Goal: Information Seeking & Learning: Learn about a topic

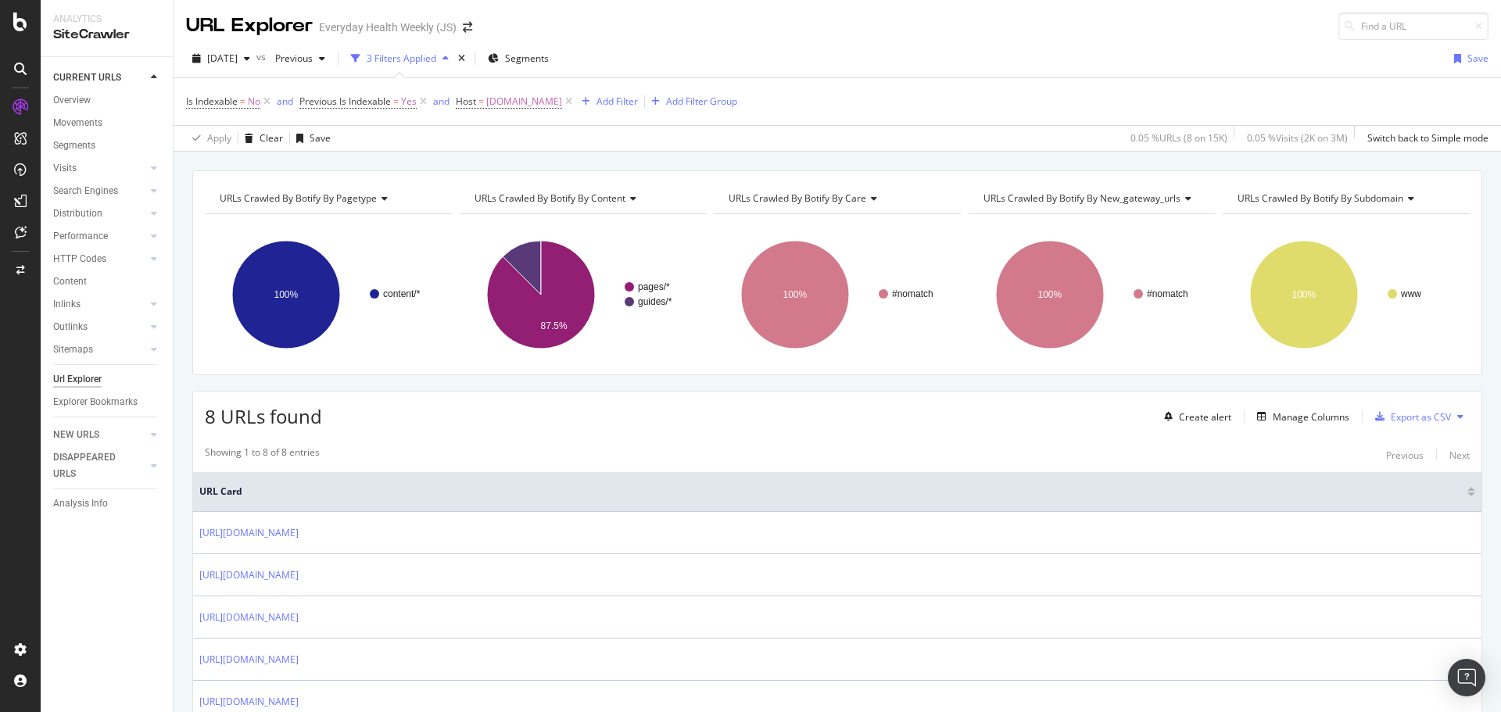
scroll to position [227, 0]
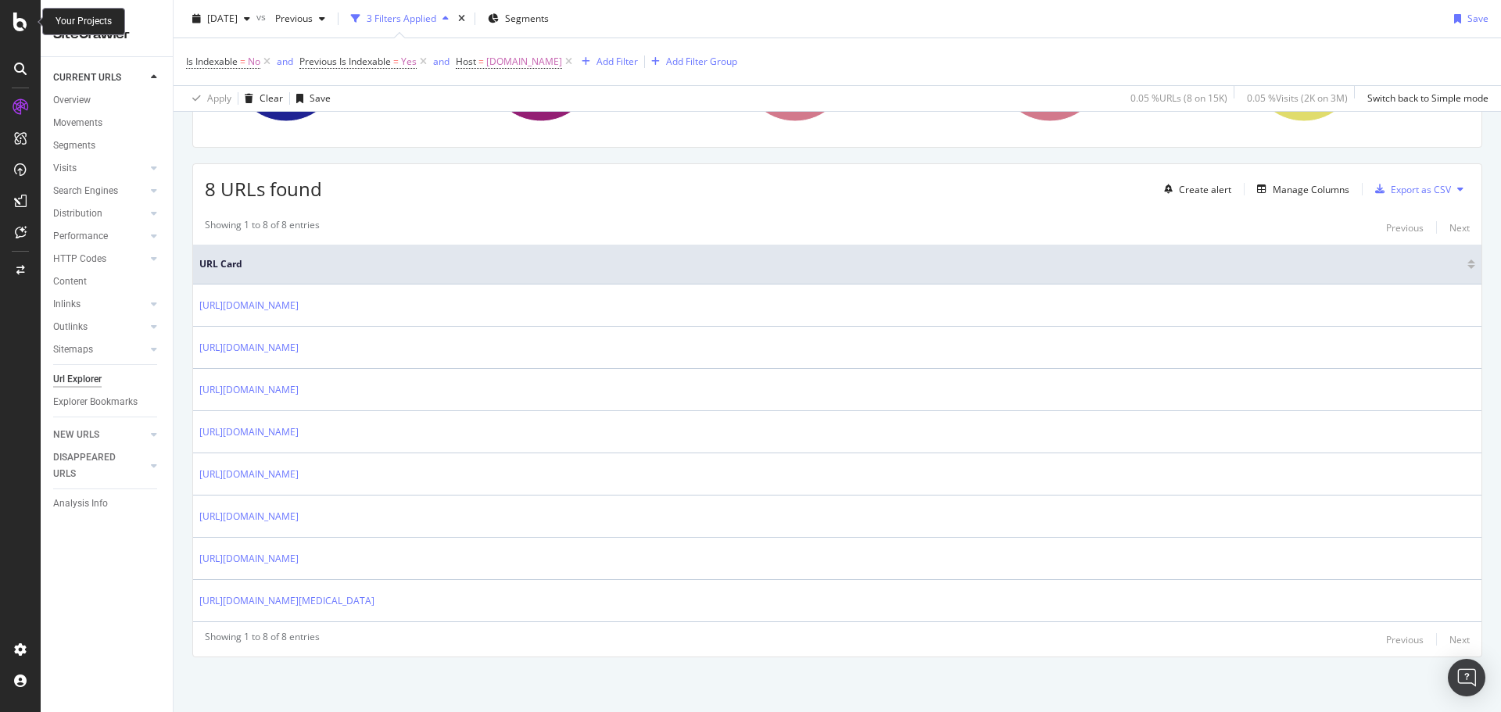
click at [25, 29] on icon at bounding box center [20, 22] width 14 height 19
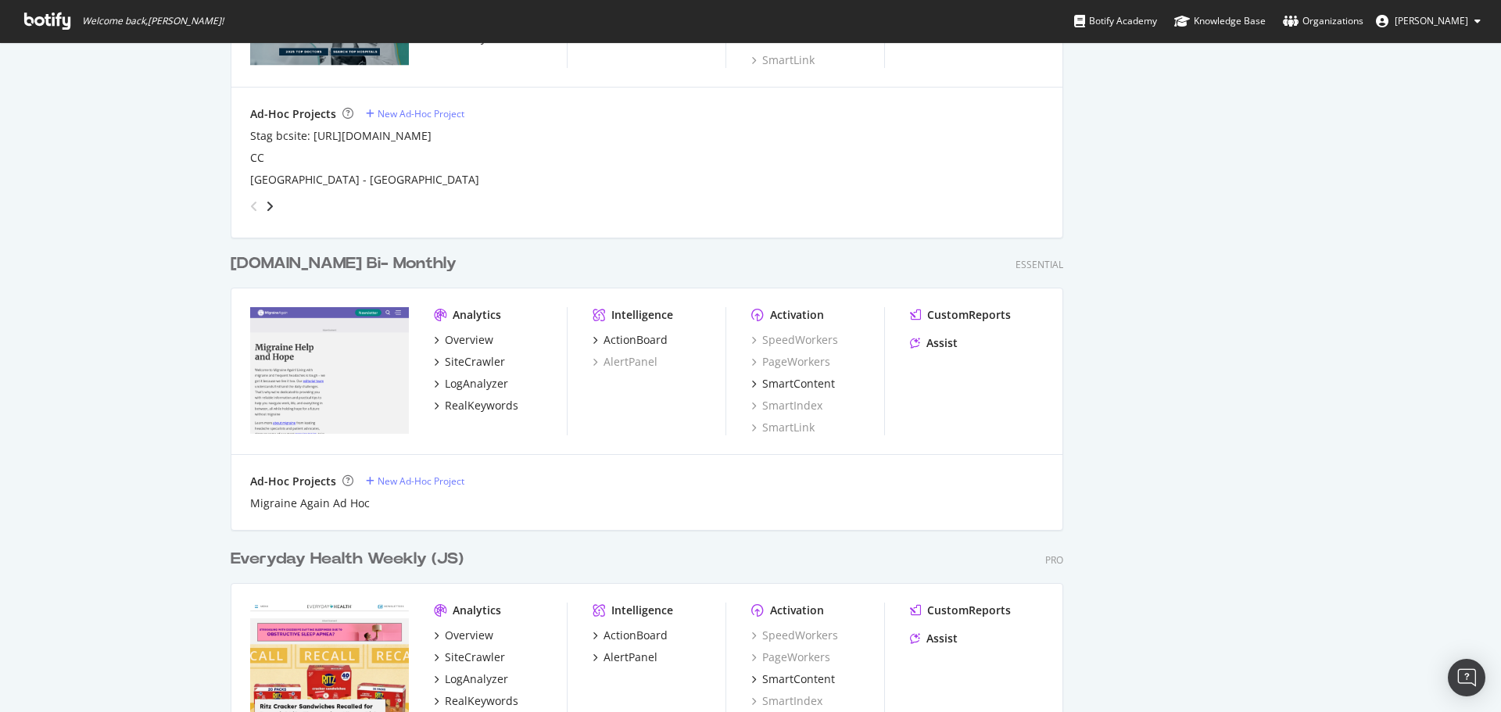
scroll to position [1407, 0]
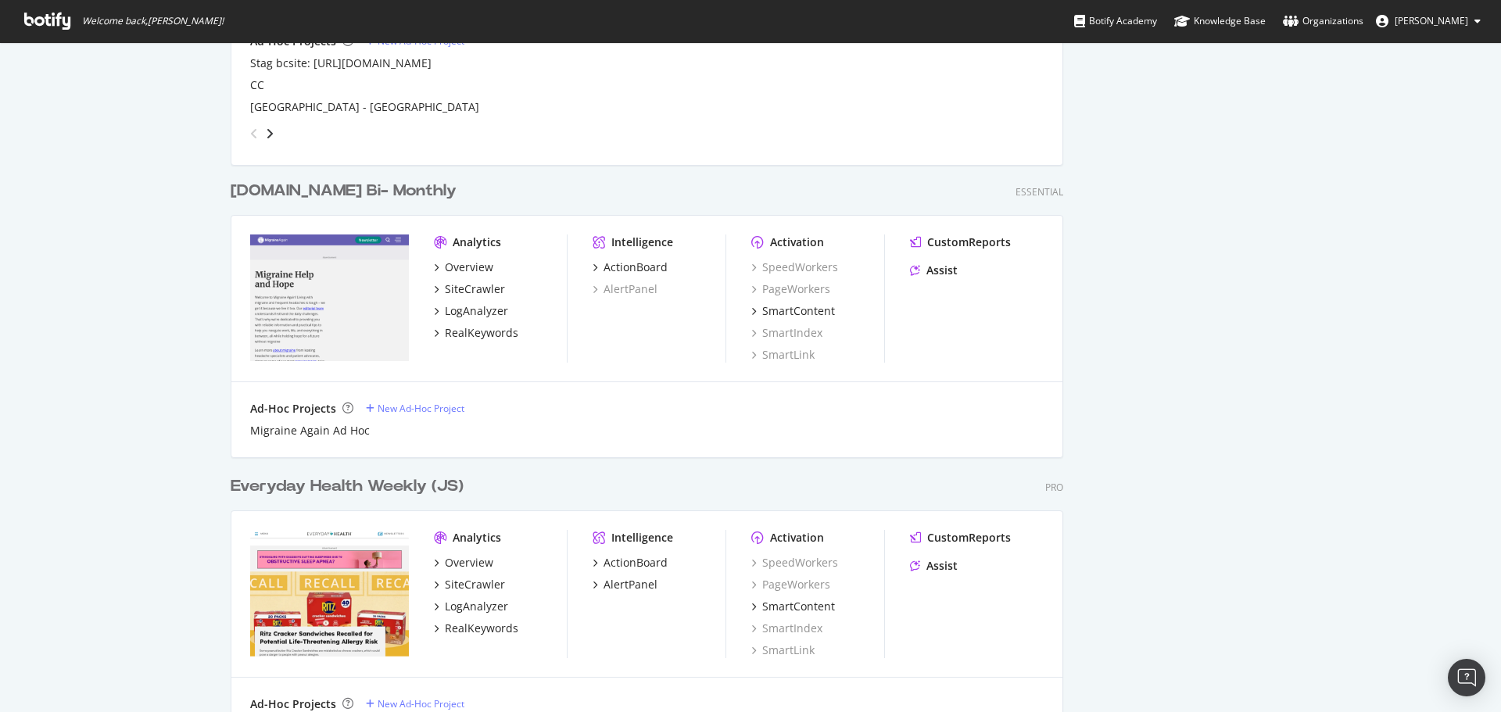
click at [357, 186] on div "[DOMAIN_NAME] Bi- Monthly" at bounding box center [344, 191] width 226 height 23
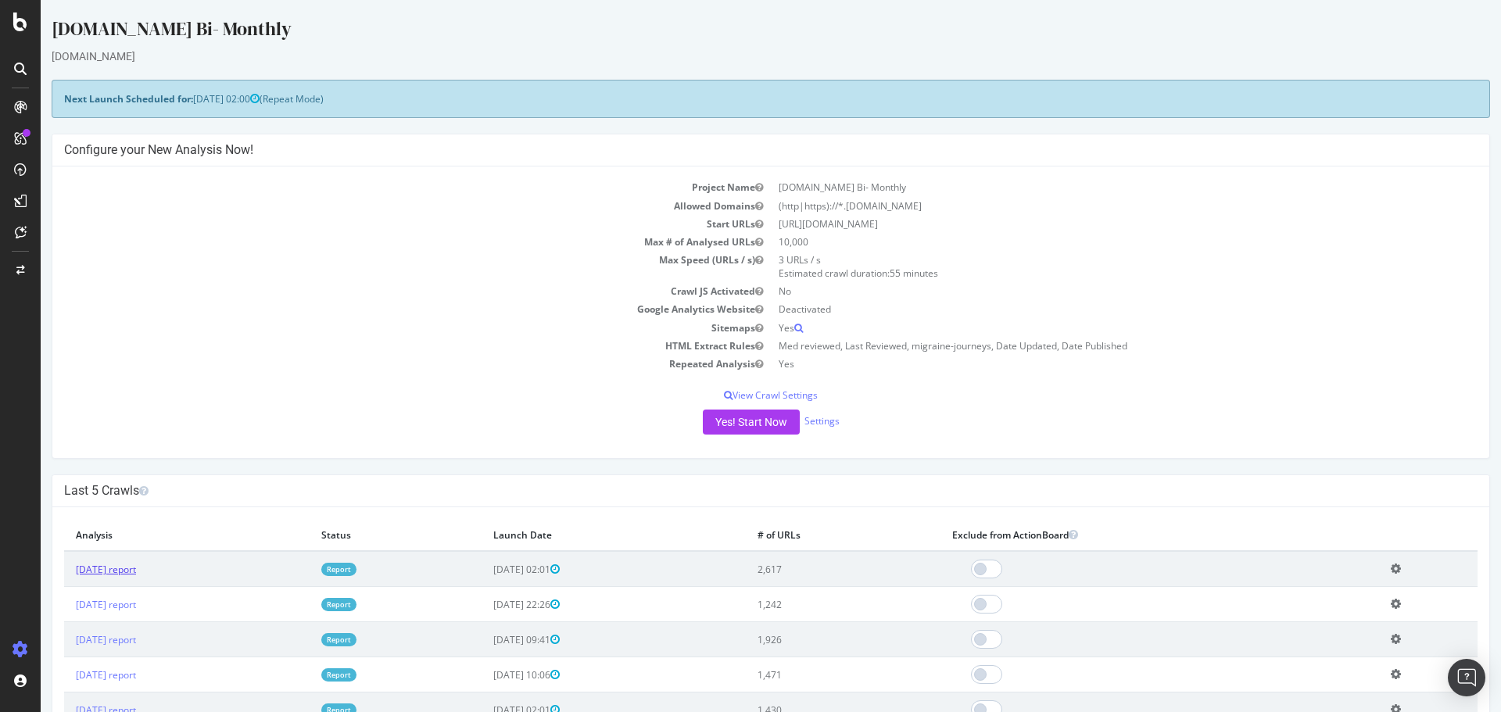
click at [136, 567] on link "2025 Sep. 28th report" at bounding box center [106, 569] width 60 height 13
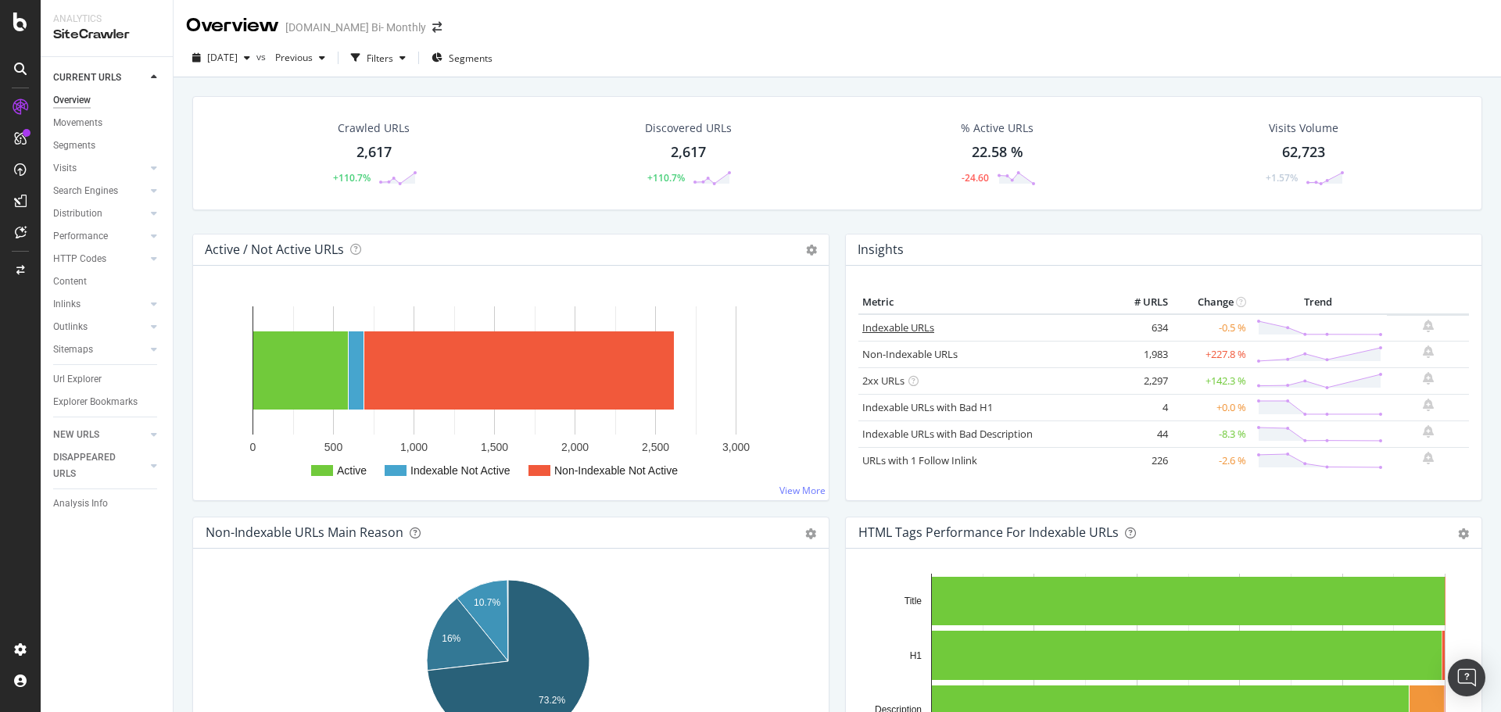
click at [894, 327] on link "Indexable URLs" at bounding box center [898, 327] width 72 height 14
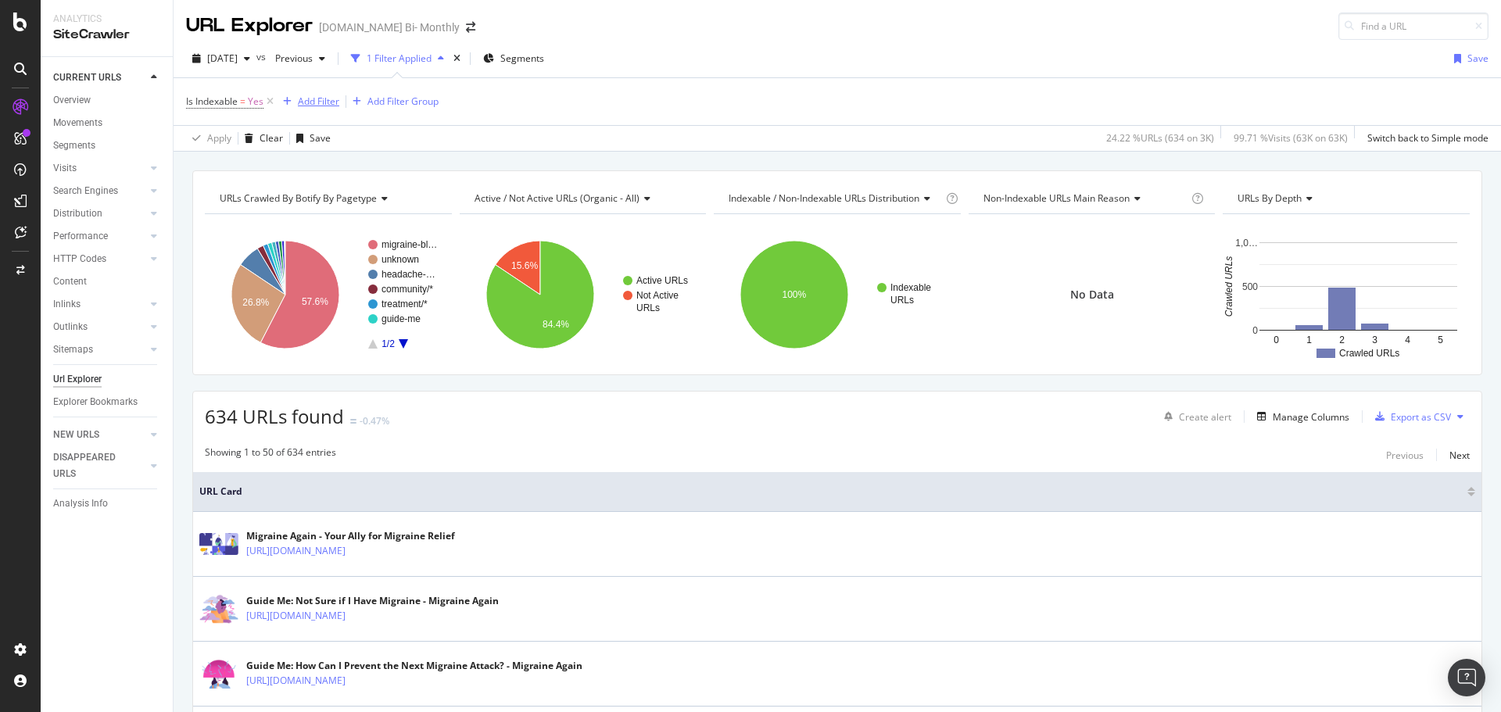
click at [322, 102] on div "Add Filter" at bounding box center [318, 101] width 41 height 13
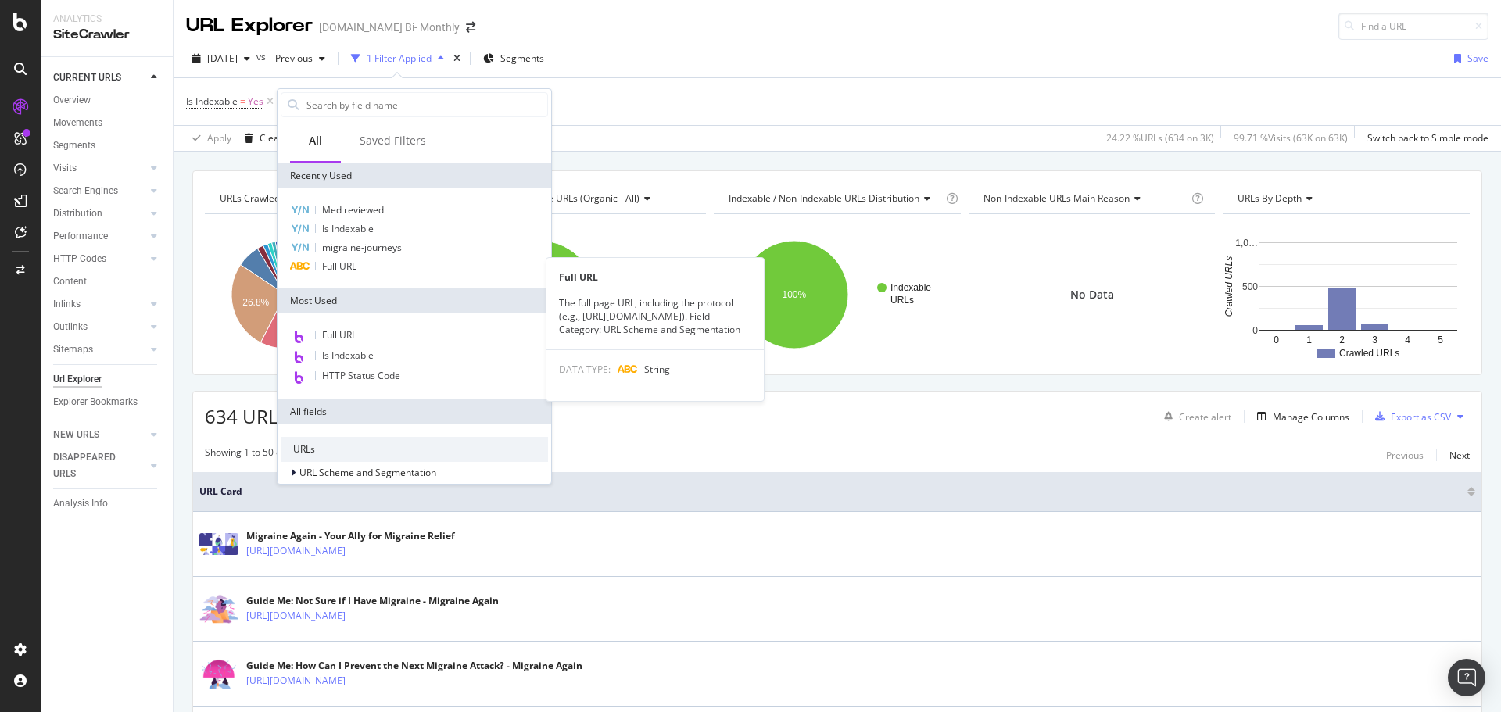
click at [366, 269] on div "Full URL" at bounding box center [414, 266] width 267 height 19
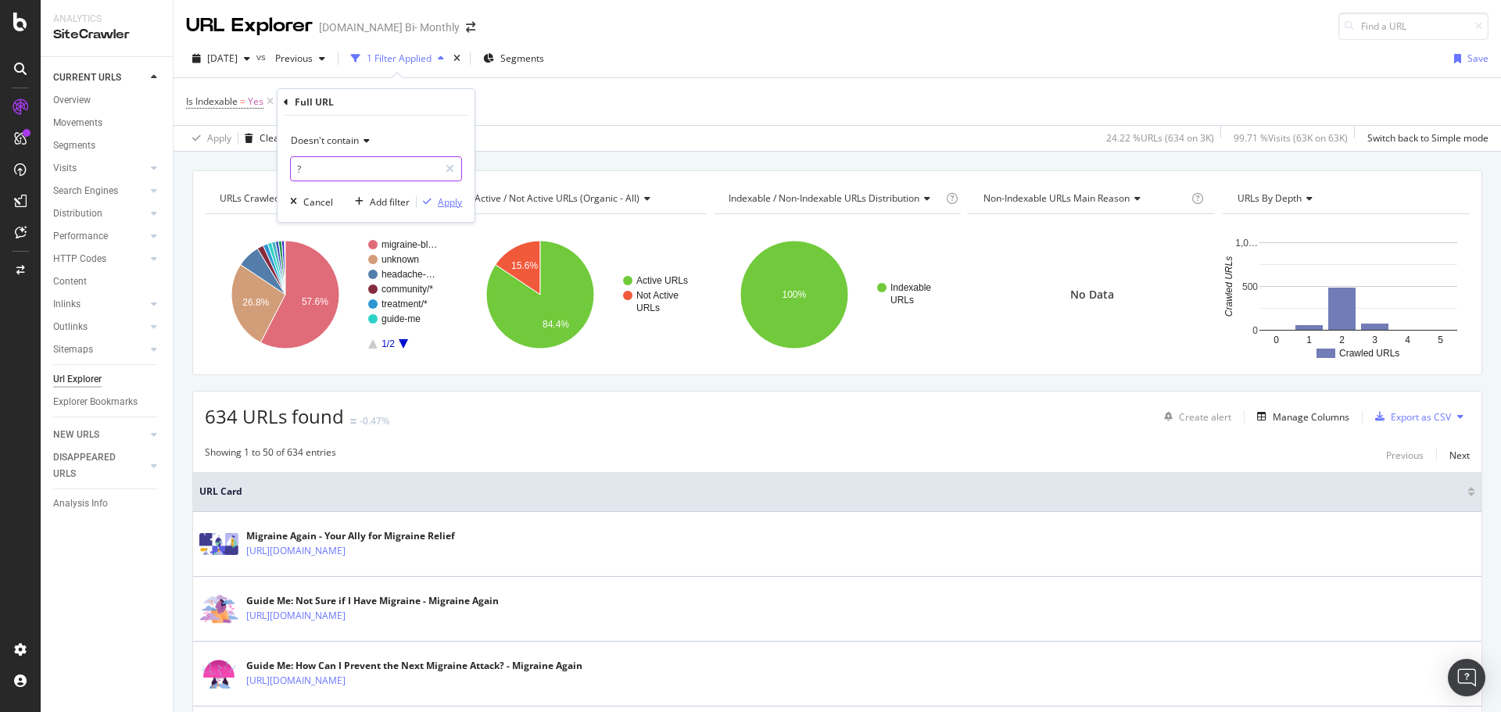
type input "?"
click at [456, 206] on div "Apply" at bounding box center [450, 201] width 24 height 13
click at [428, 108] on div "Add Filter" at bounding box center [432, 101] width 41 height 13
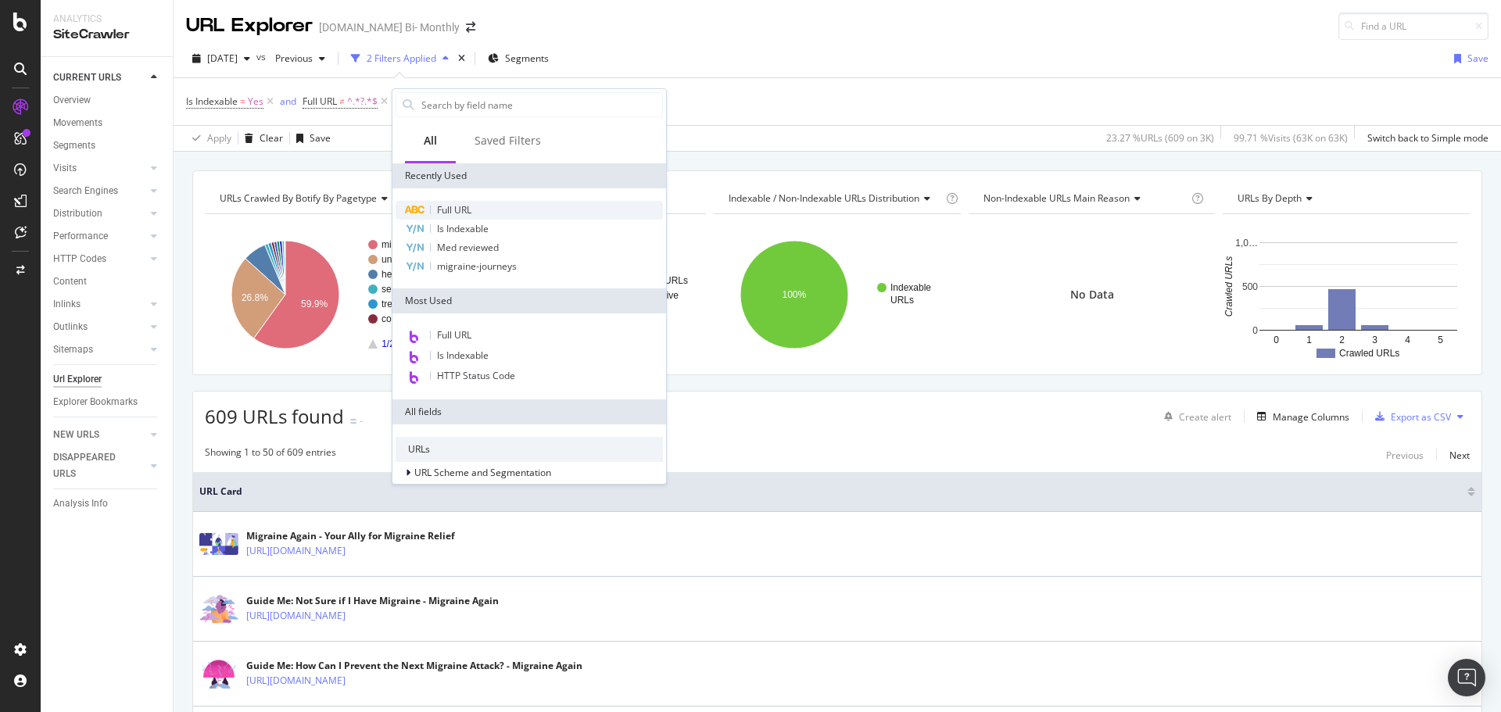
click at [467, 215] on span "Full URL" at bounding box center [454, 209] width 34 height 13
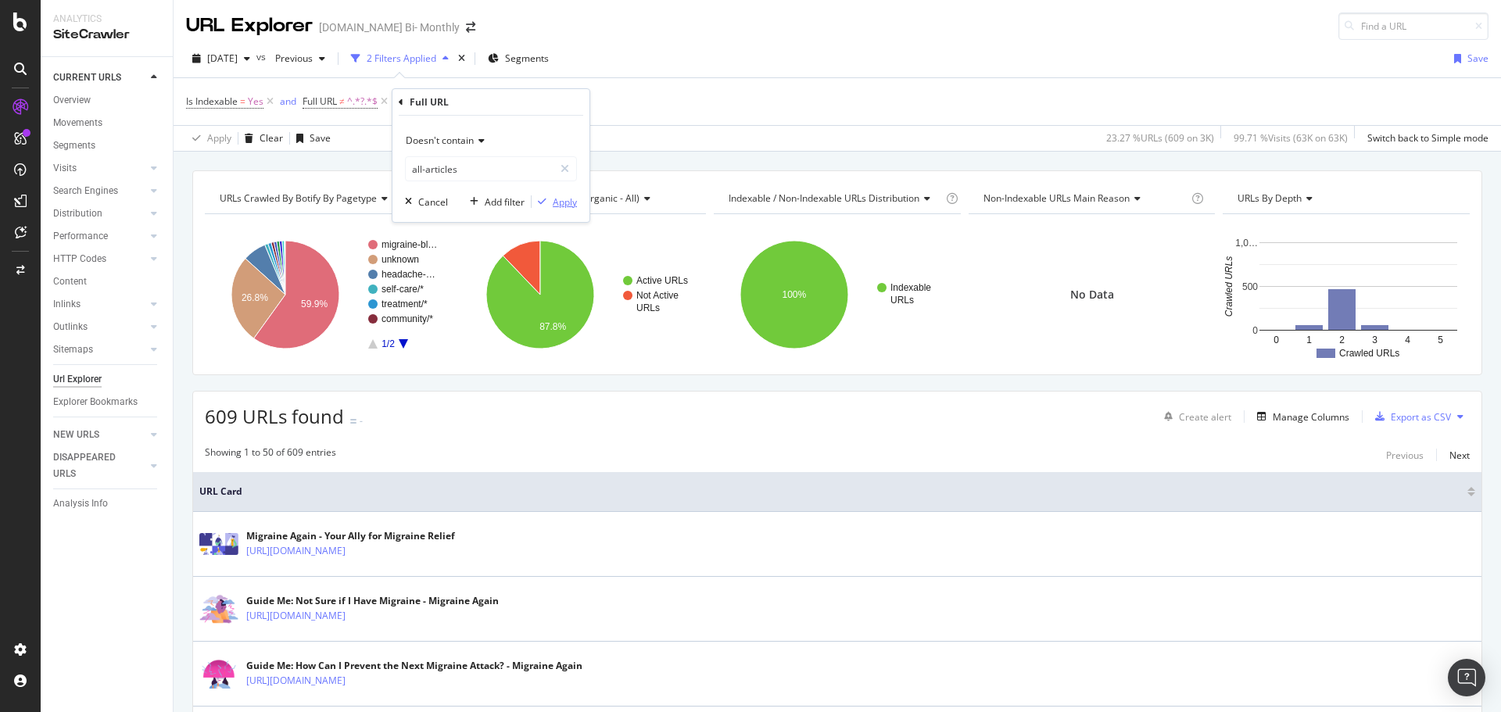
click at [560, 202] on div "Apply" at bounding box center [565, 201] width 24 height 13
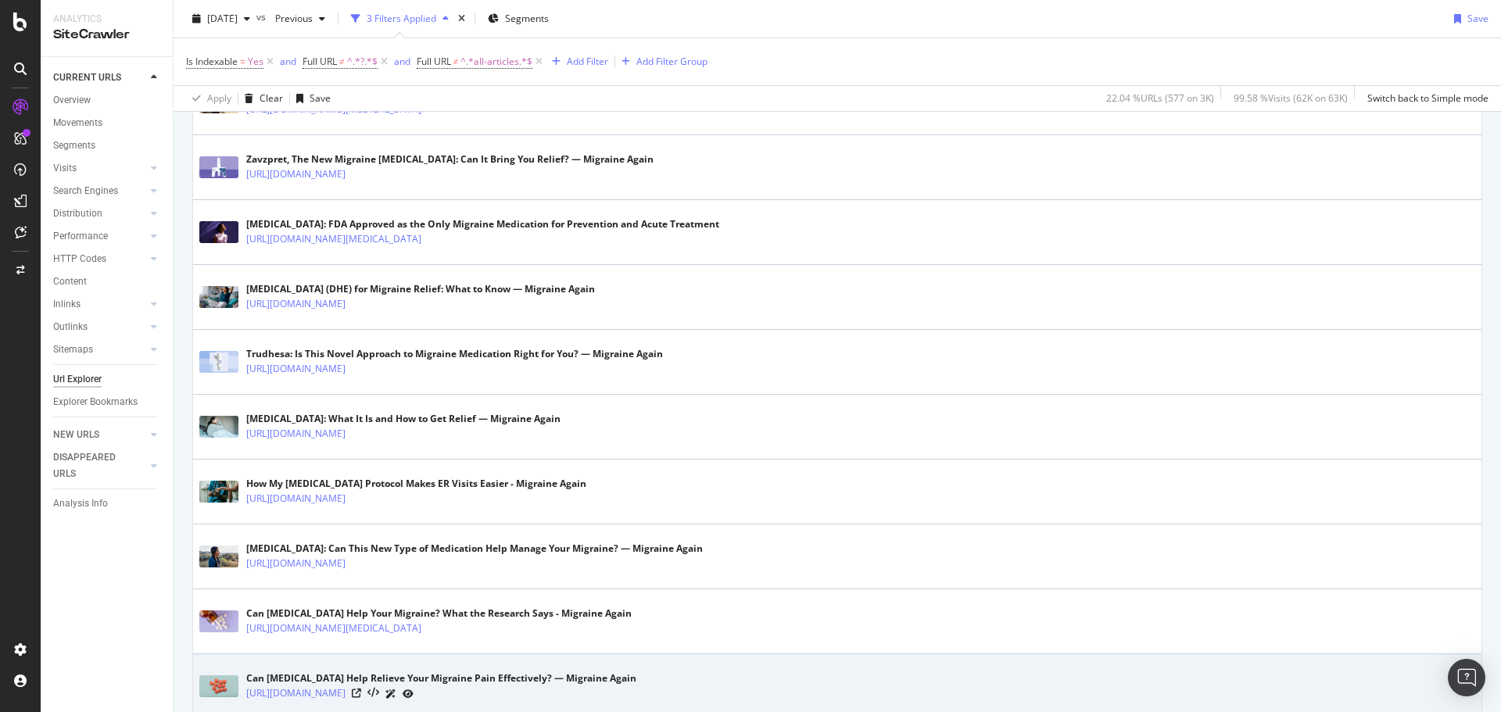
scroll to position [3133, 0]
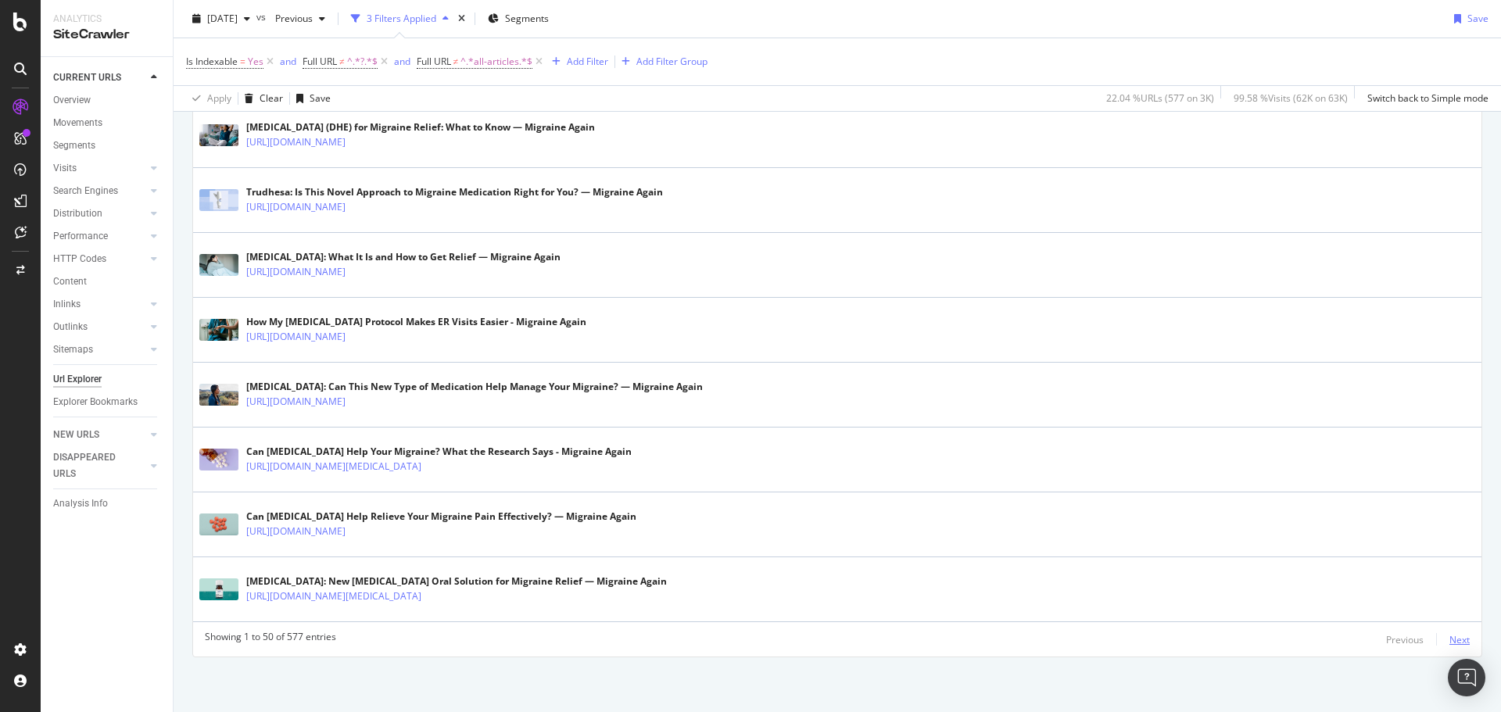
click at [1449, 639] on div "Next" at bounding box center [1459, 639] width 20 height 13
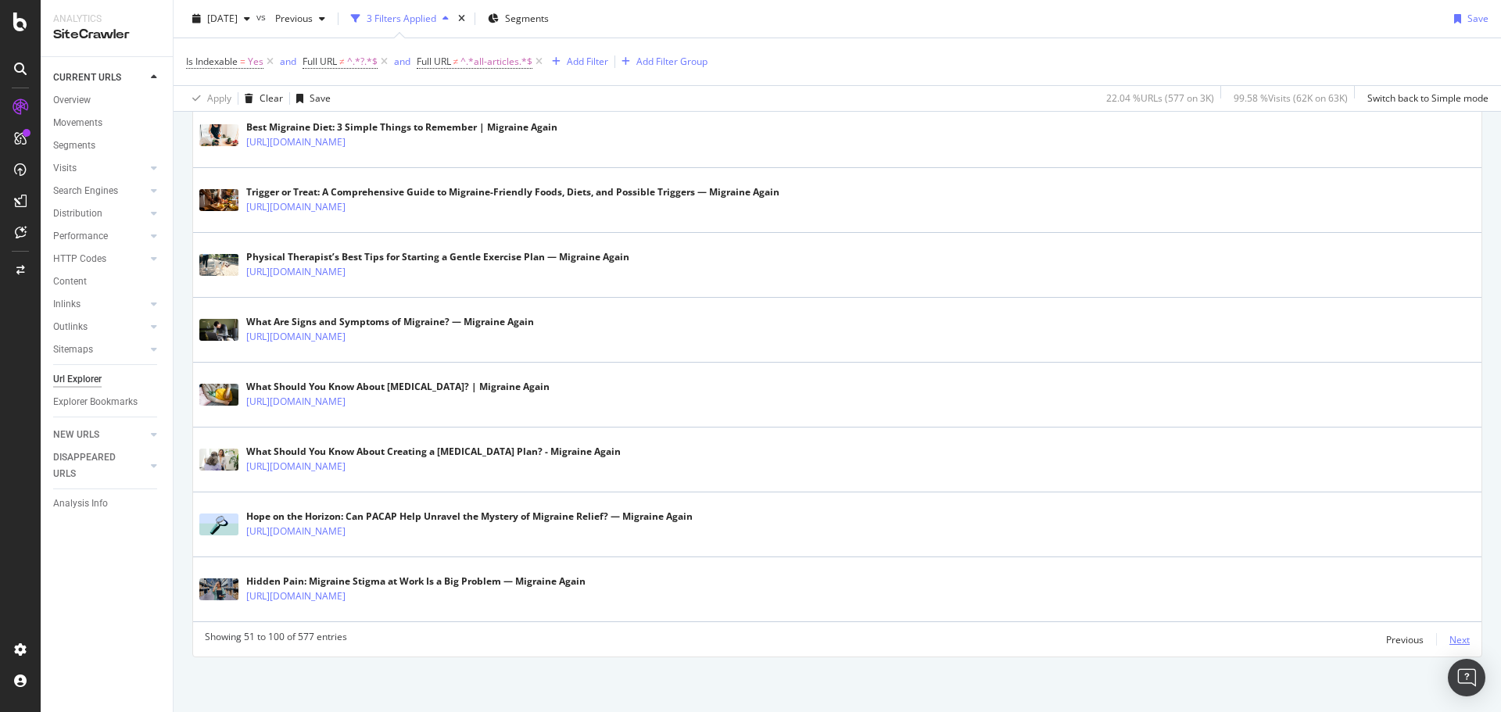
click at [1449, 637] on div "Next" at bounding box center [1459, 639] width 20 height 13
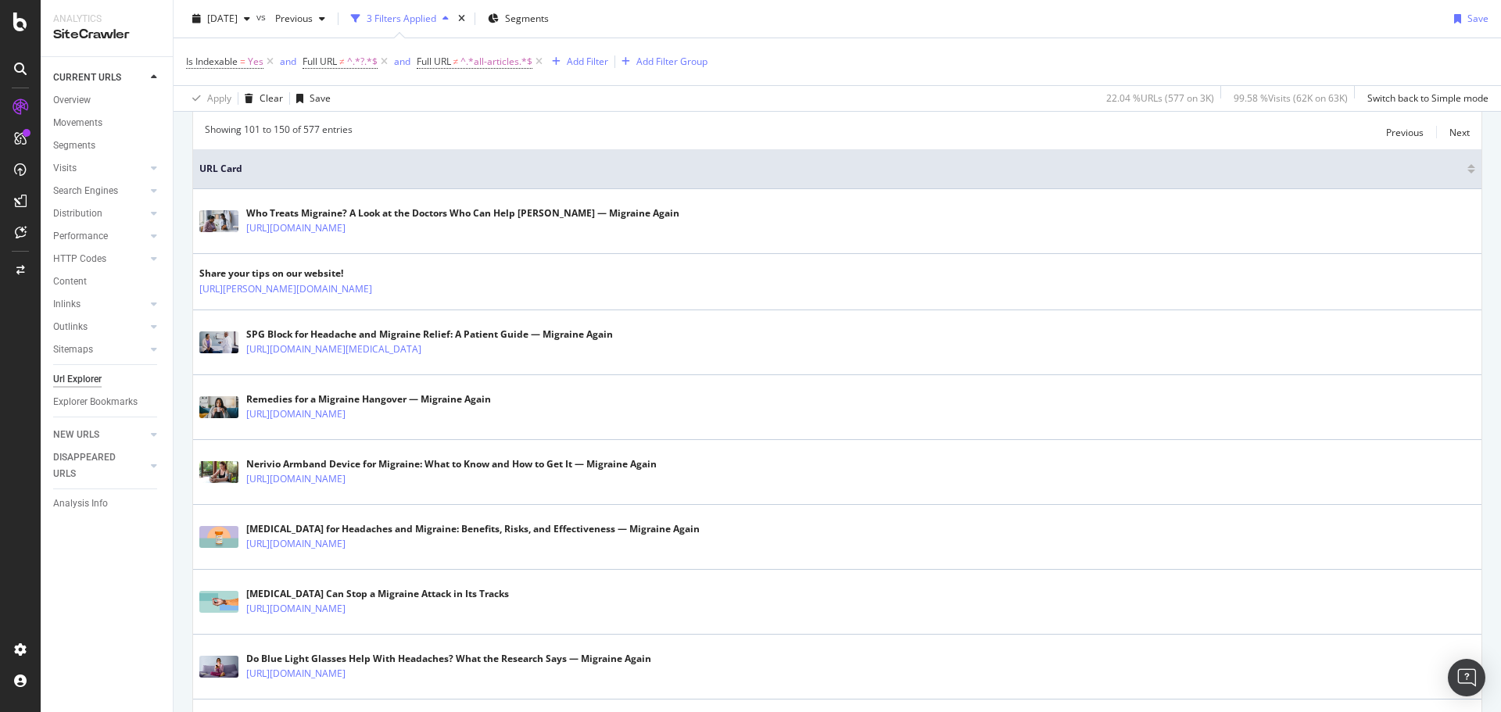
scroll to position [78, 0]
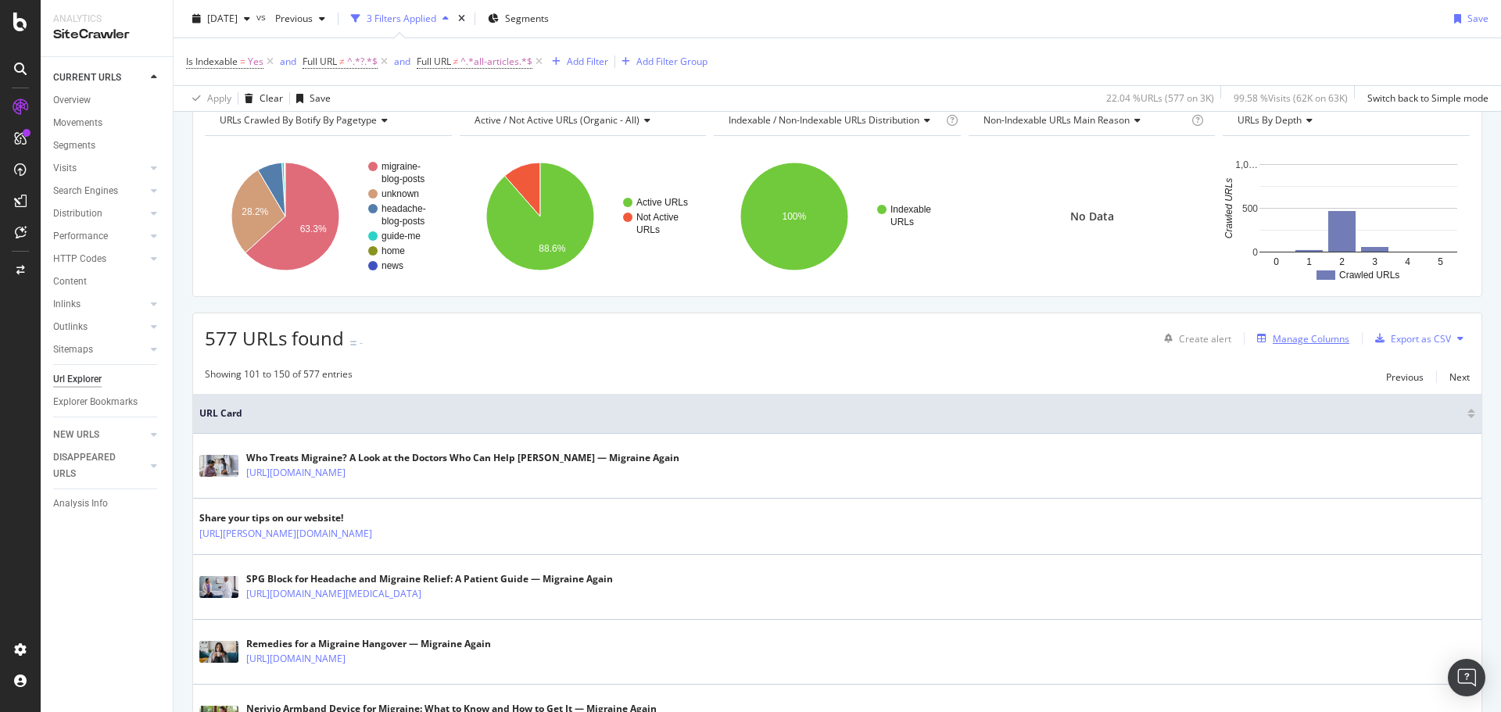
click at [1313, 338] on div "Manage Columns" at bounding box center [1310, 338] width 77 height 13
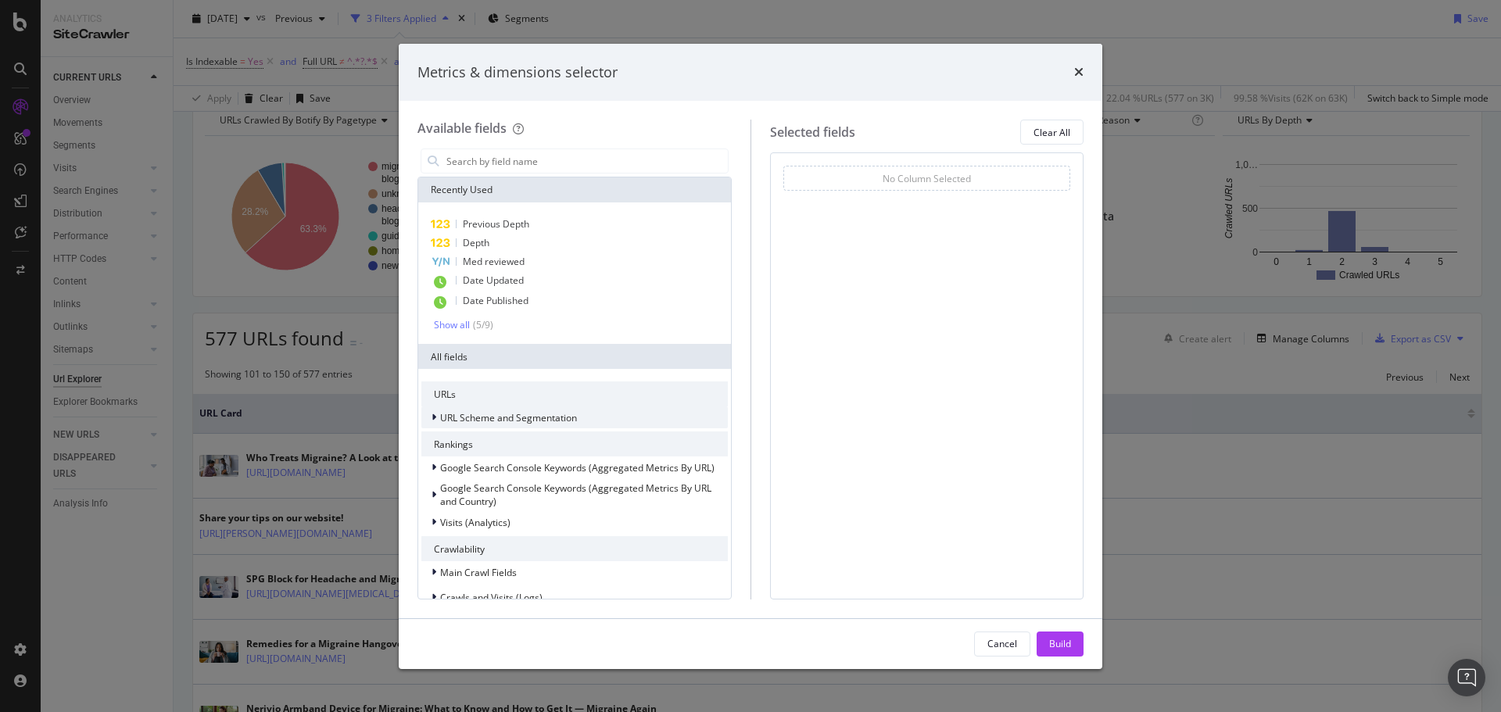
click at [469, 412] on span "URL Scheme and Segmentation" at bounding box center [508, 417] width 137 height 13
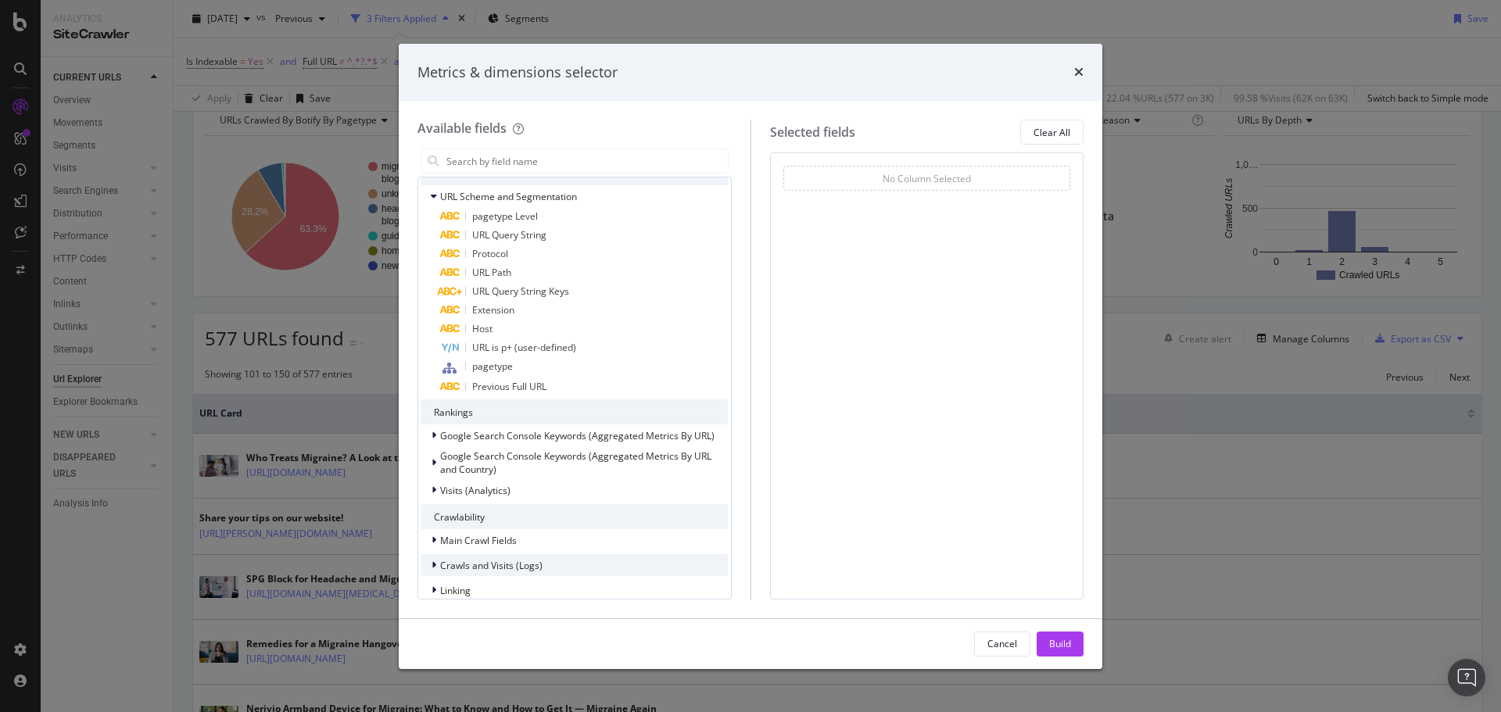
scroll to position [313, 0]
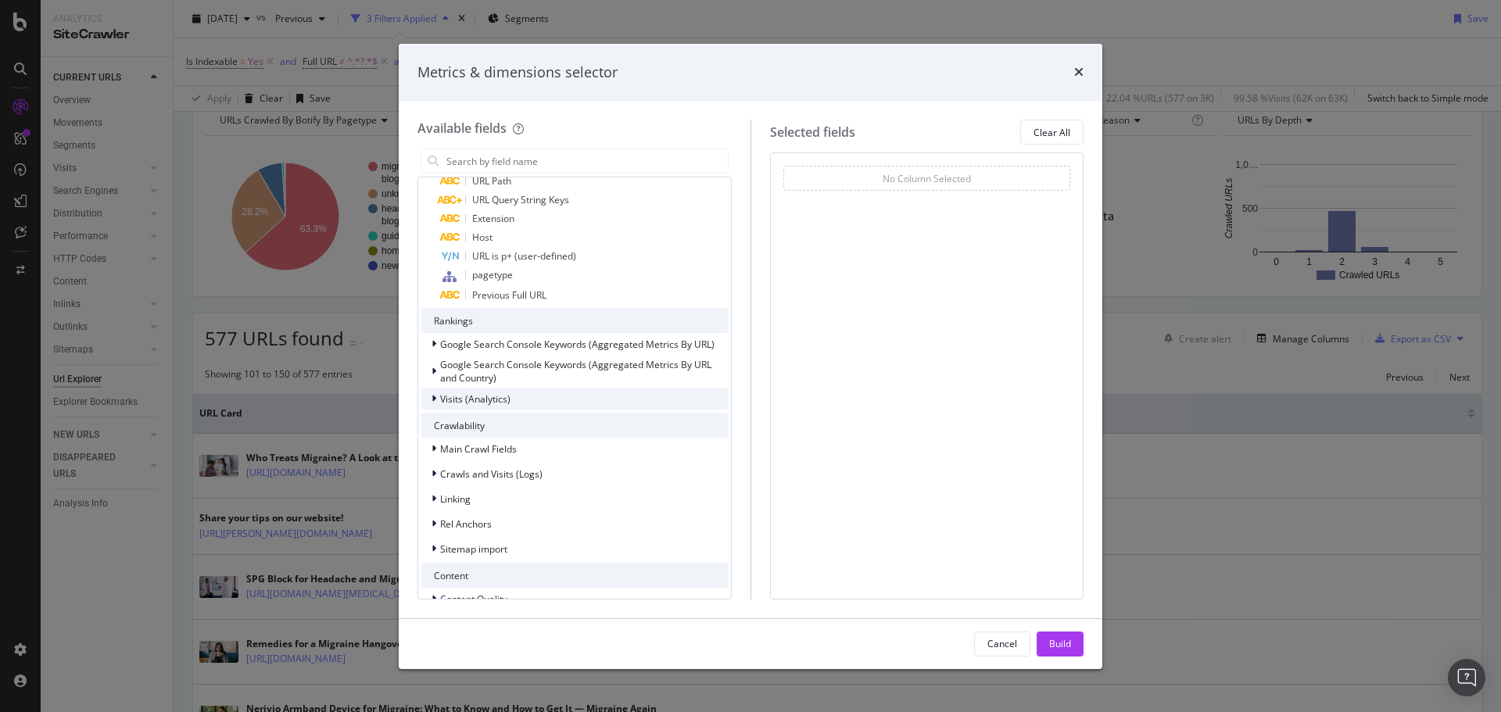
click at [477, 398] on span "Visits (Analytics)" at bounding box center [475, 398] width 70 height 13
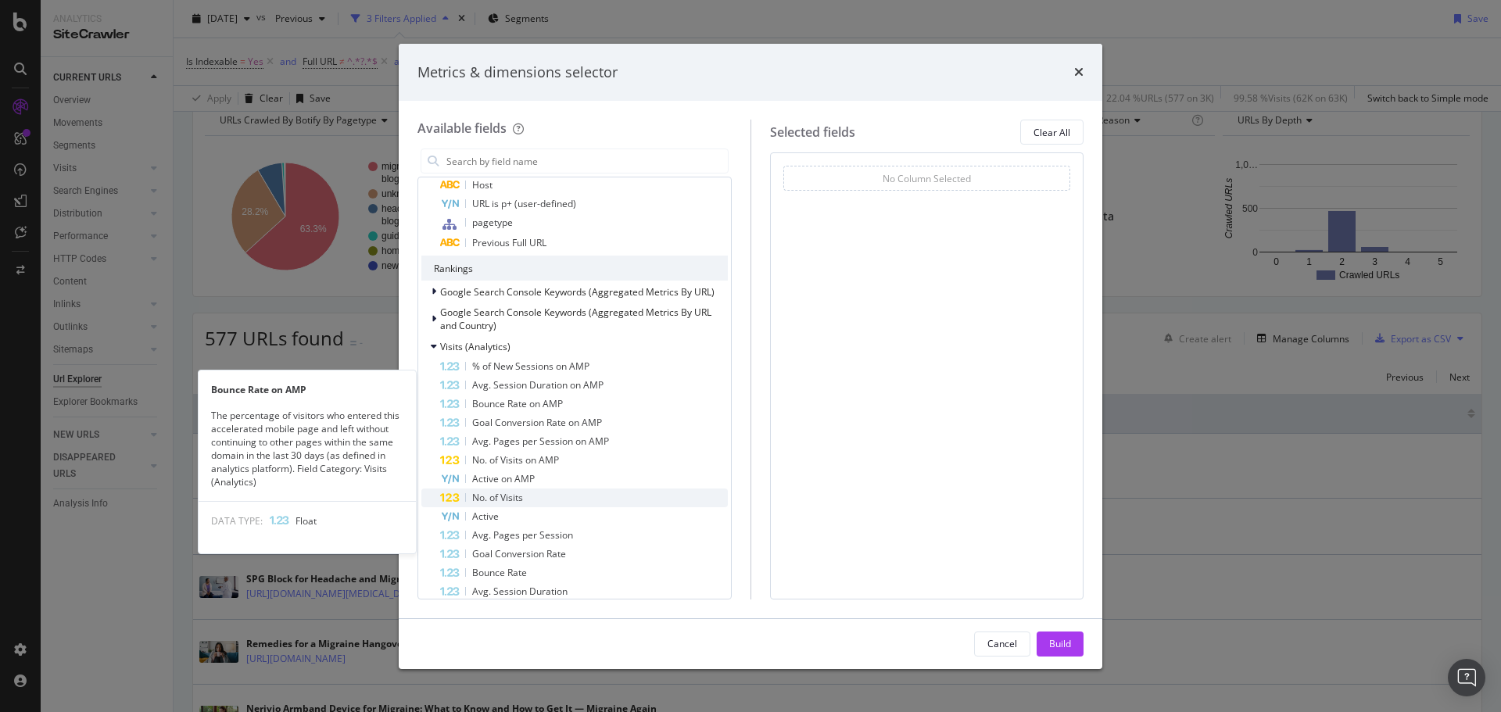
scroll to position [391, 0]
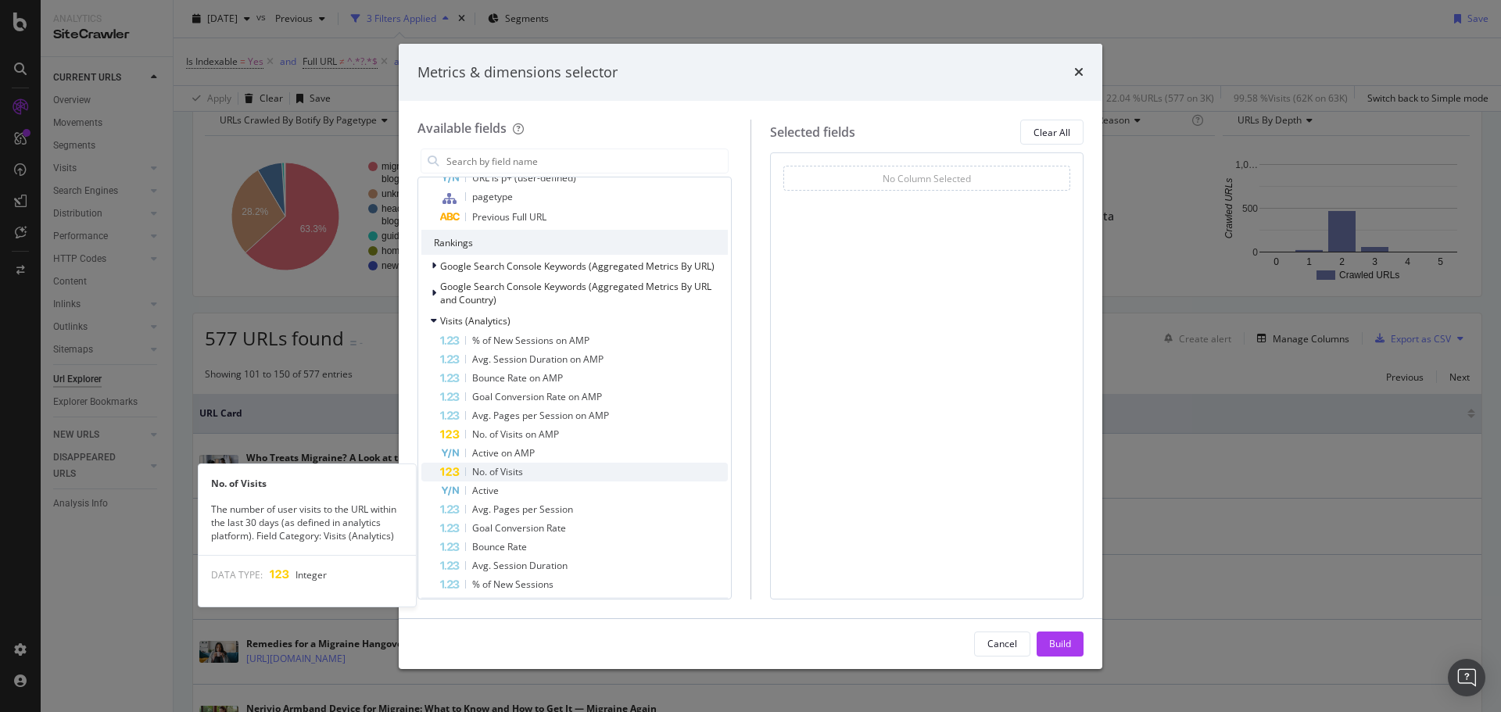
click at [513, 469] on span "No. of Visits" at bounding box center [497, 471] width 51 height 13
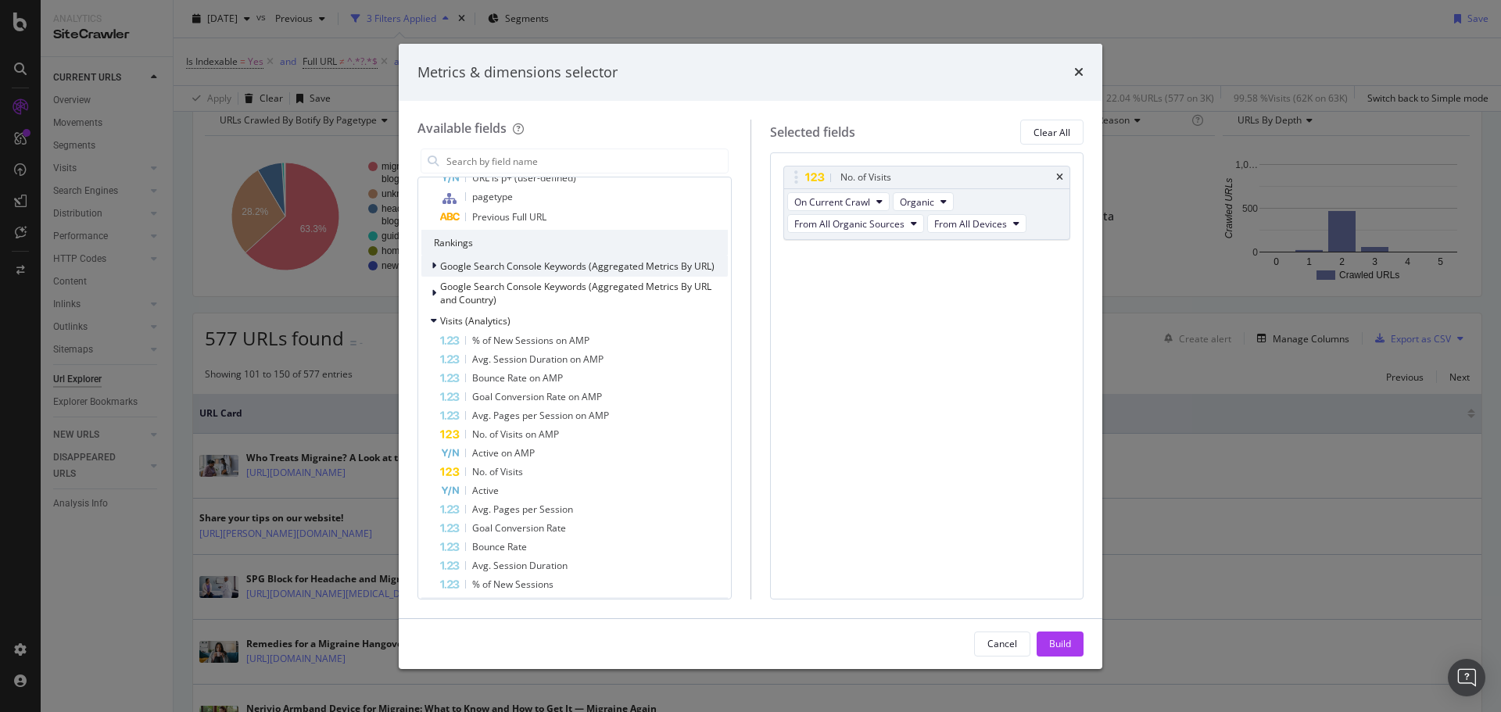
click at [480, 267] on span "Google Search Console Keywords (Aggregated Metrics By URL)" at bounding box center [577, 265] width 274 height 13
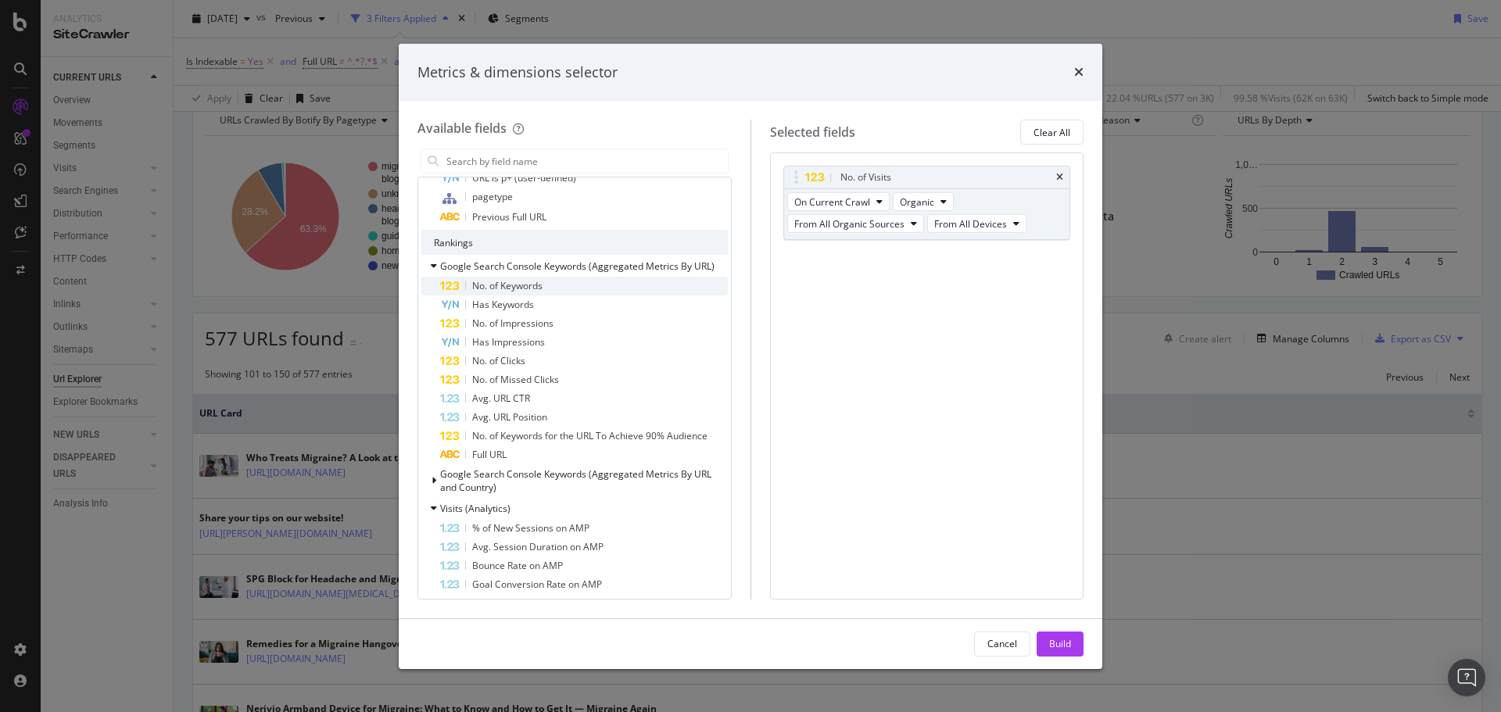
click at [510, 285] on span "No. of Keywords" at bounding box center [507, 285] width 70 height 13
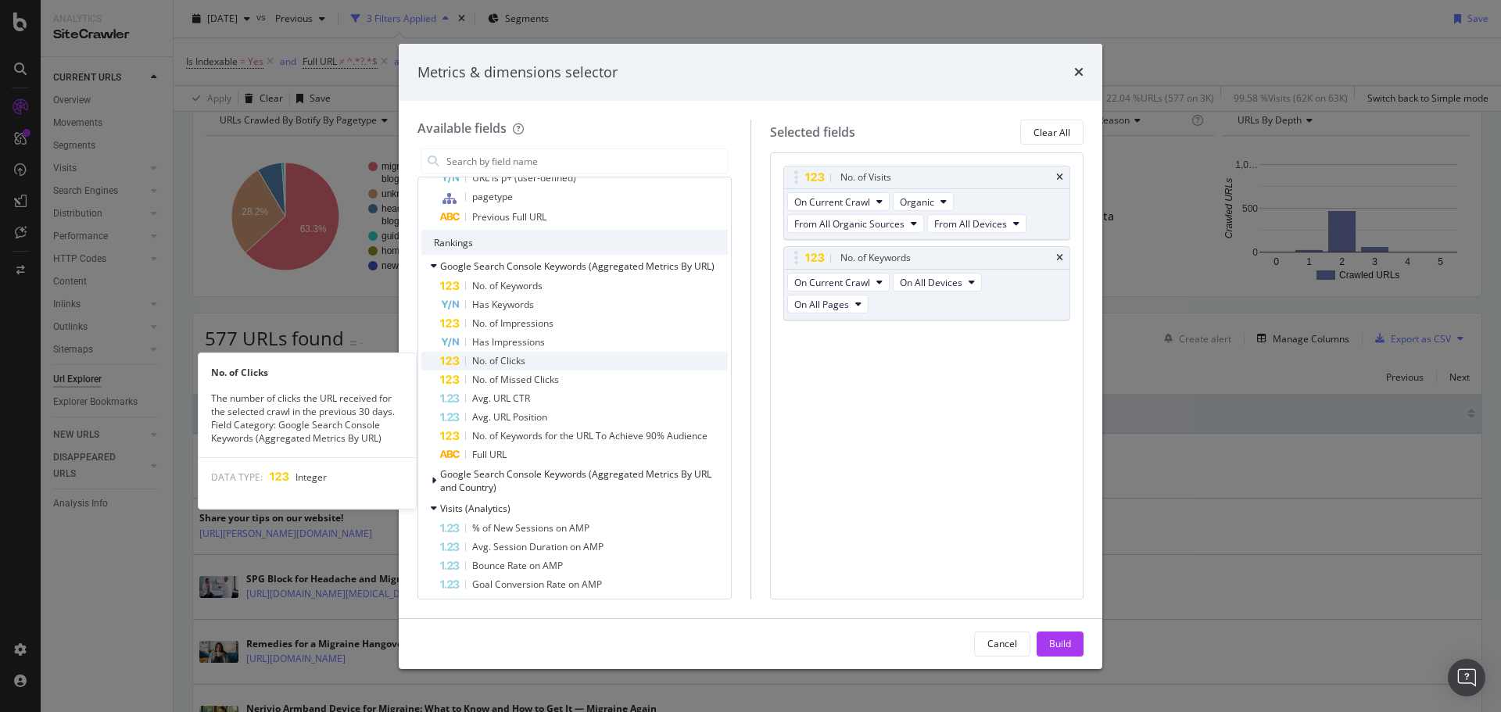
click at [506, 356] on span "No. of Clicks" at bounding box center [498, 360] width 53 height 13
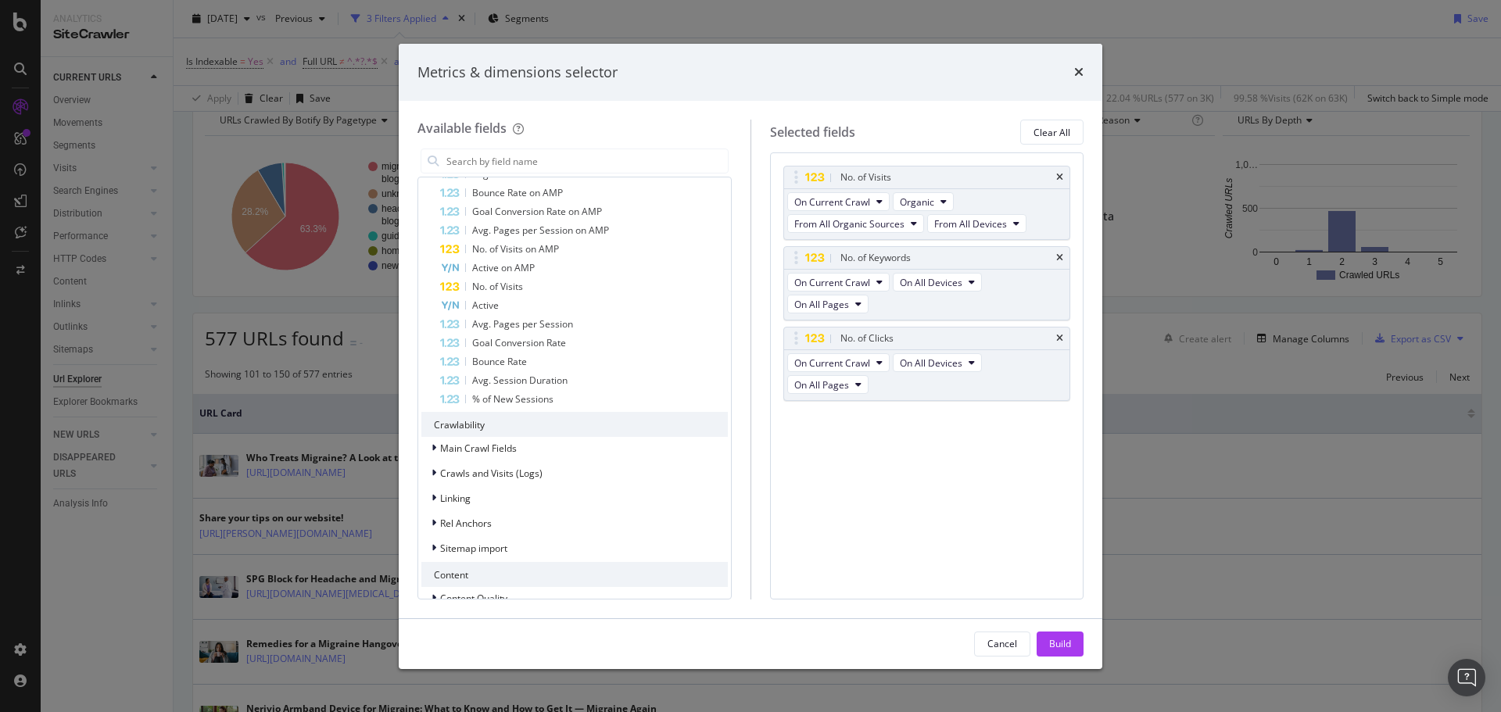
scroll to position [860, 0]
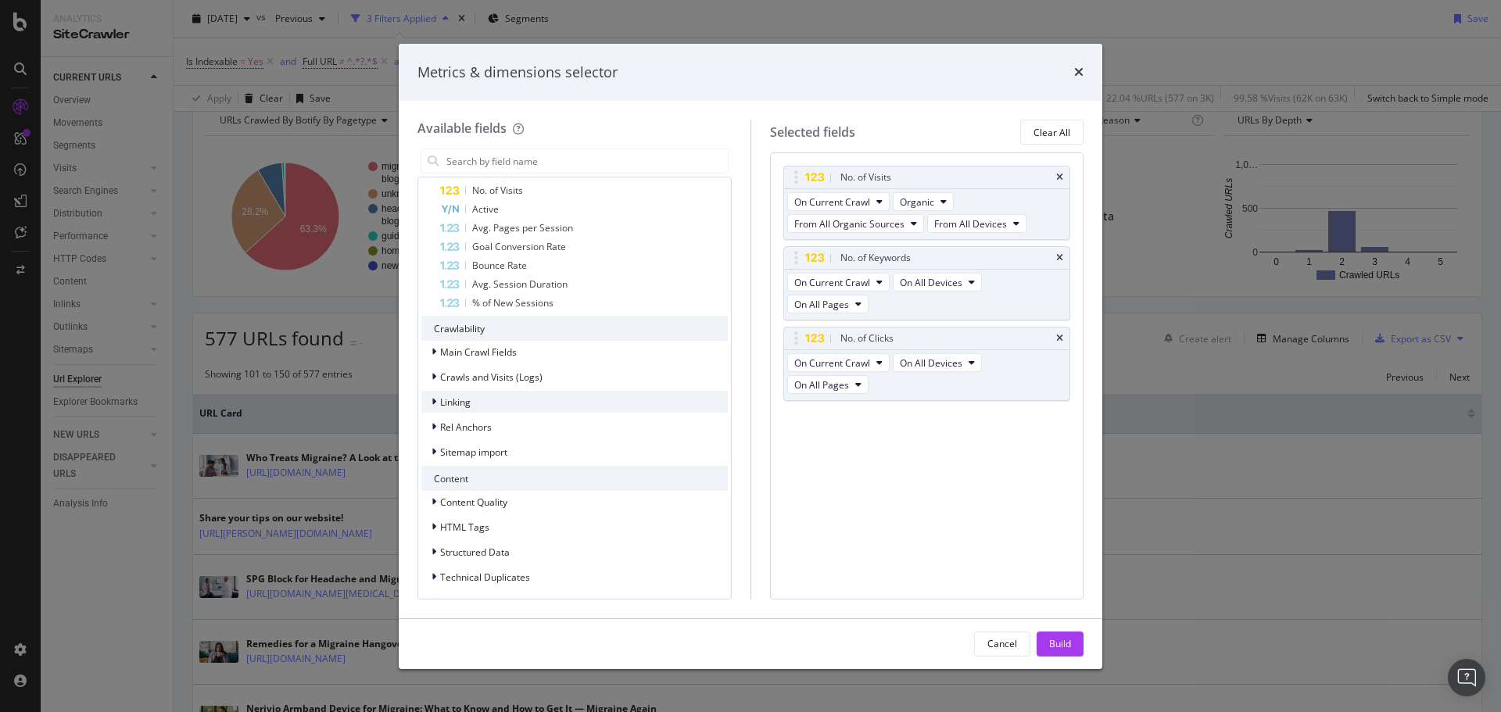
click at [480, 399] on div "Linking" at bounding box center [574, 402] width 306 height 22
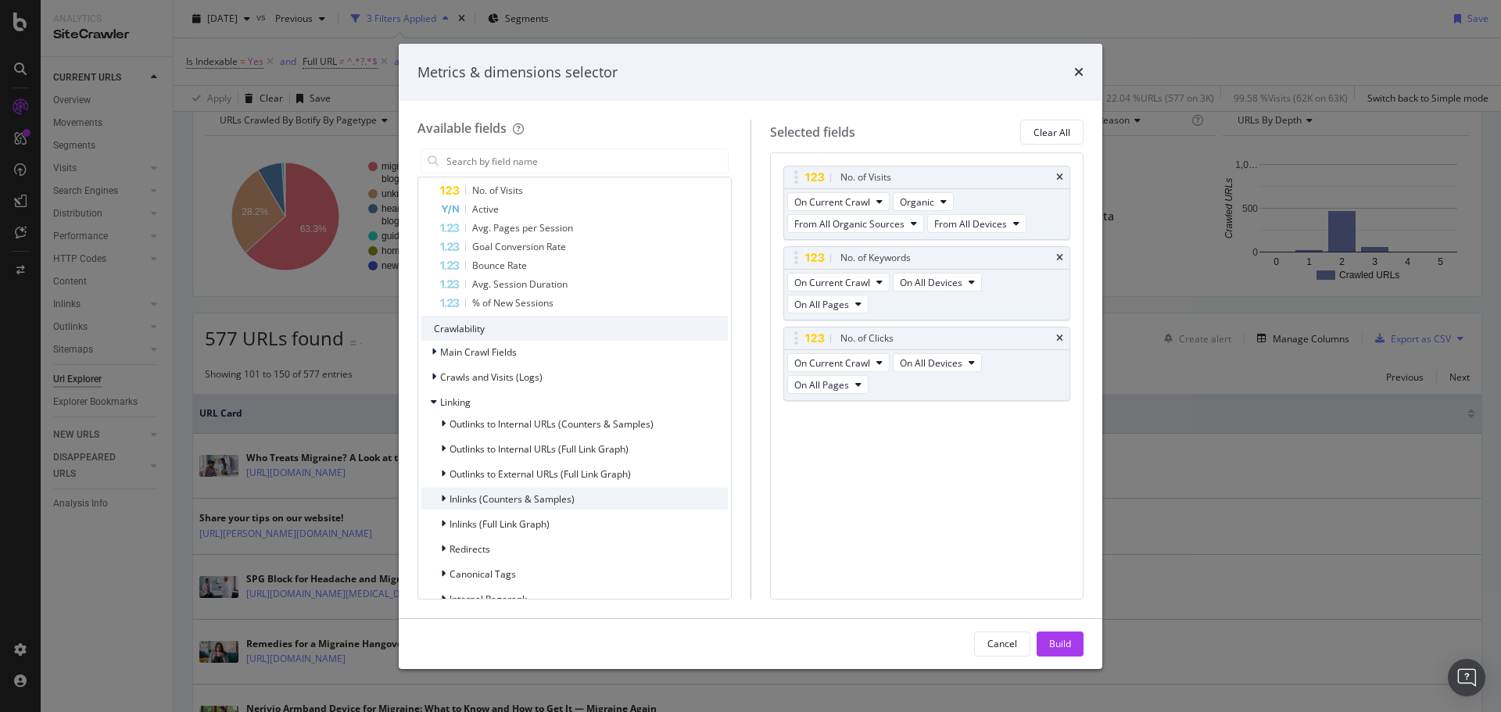
click at [526, 500] on span "Inlinks (Counters & Samples)" at bounding box center [511, 498] width 125 height 13
click at [514, 518] on span "No. of Inlinks" at bounding box center [508, 518] width 55 height 13
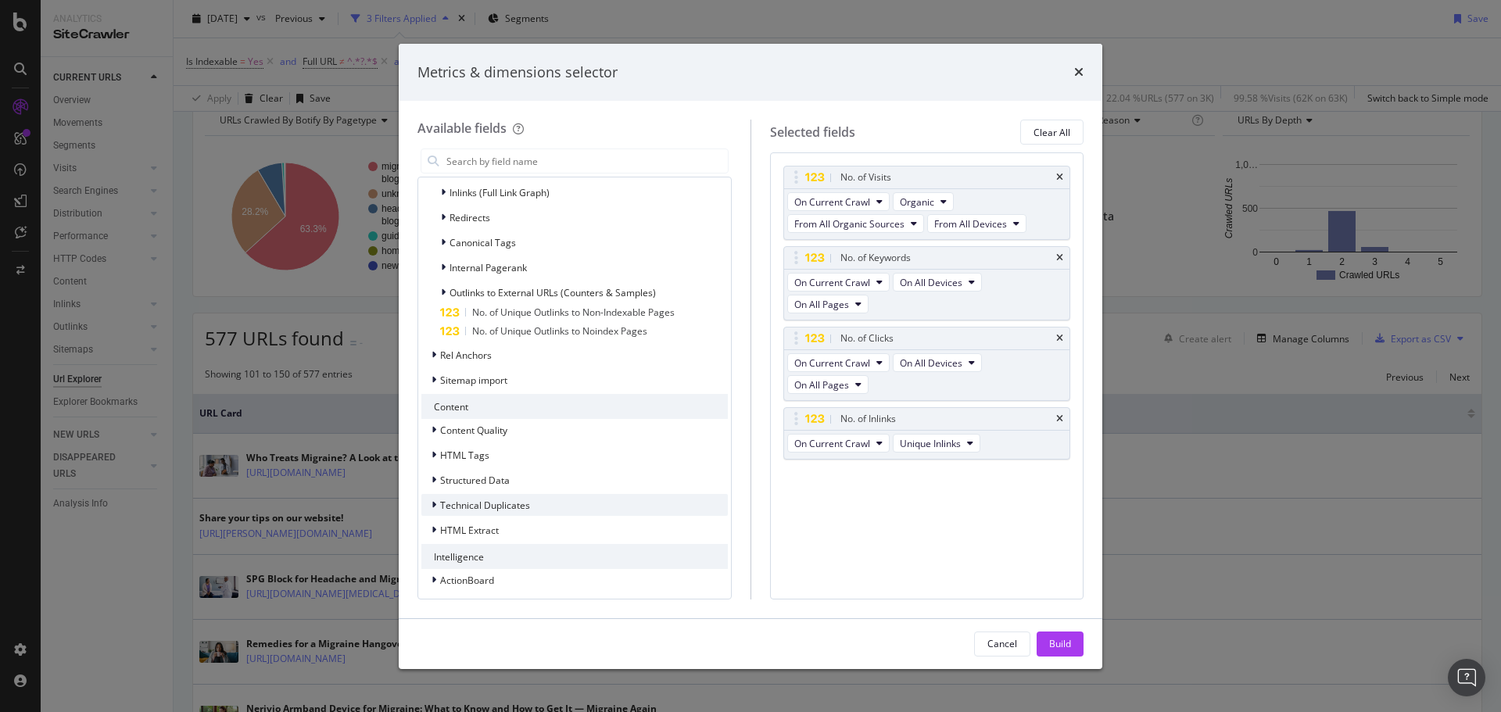
scroll to position [1349, 0]
drag, startPoint x: 533, startPoint y: 163, endPoint x: 543, endPoint y: 156, distance: 12.4
click at [535, 162] on input "modal" at bounding box center [586, 160] width 283 height 23
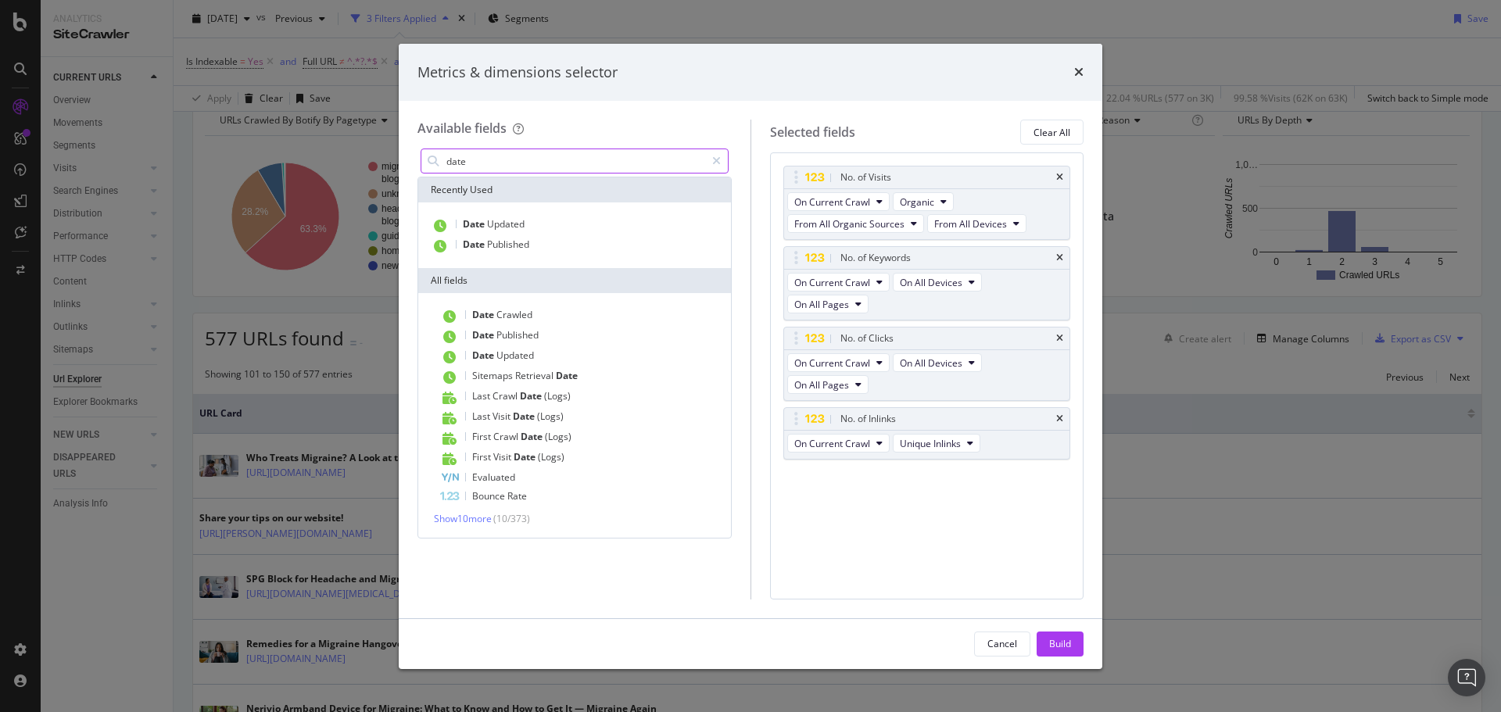
scroll to position [0, 0]
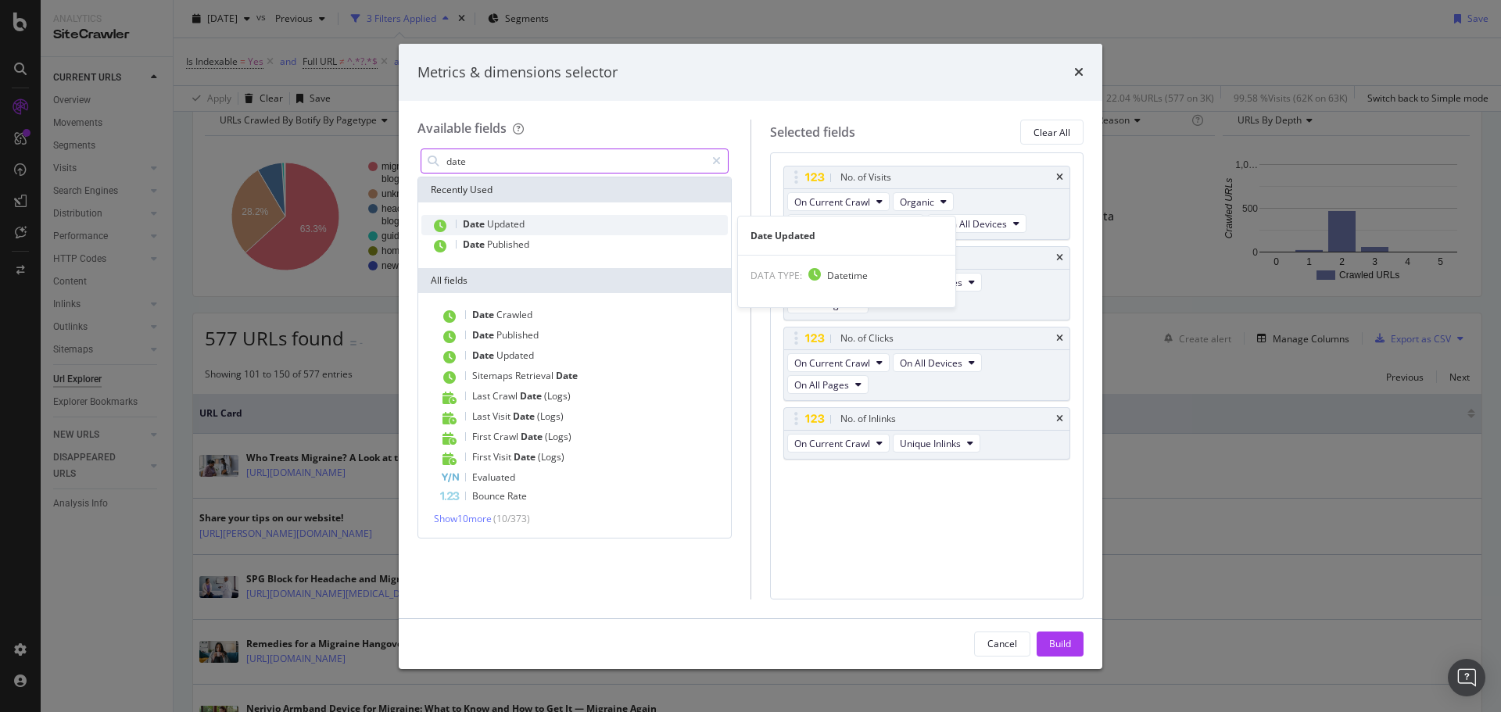
type input "date"
click at [521, 224] on span "Updated" at bounding box center [506, 223] width 38 height 13
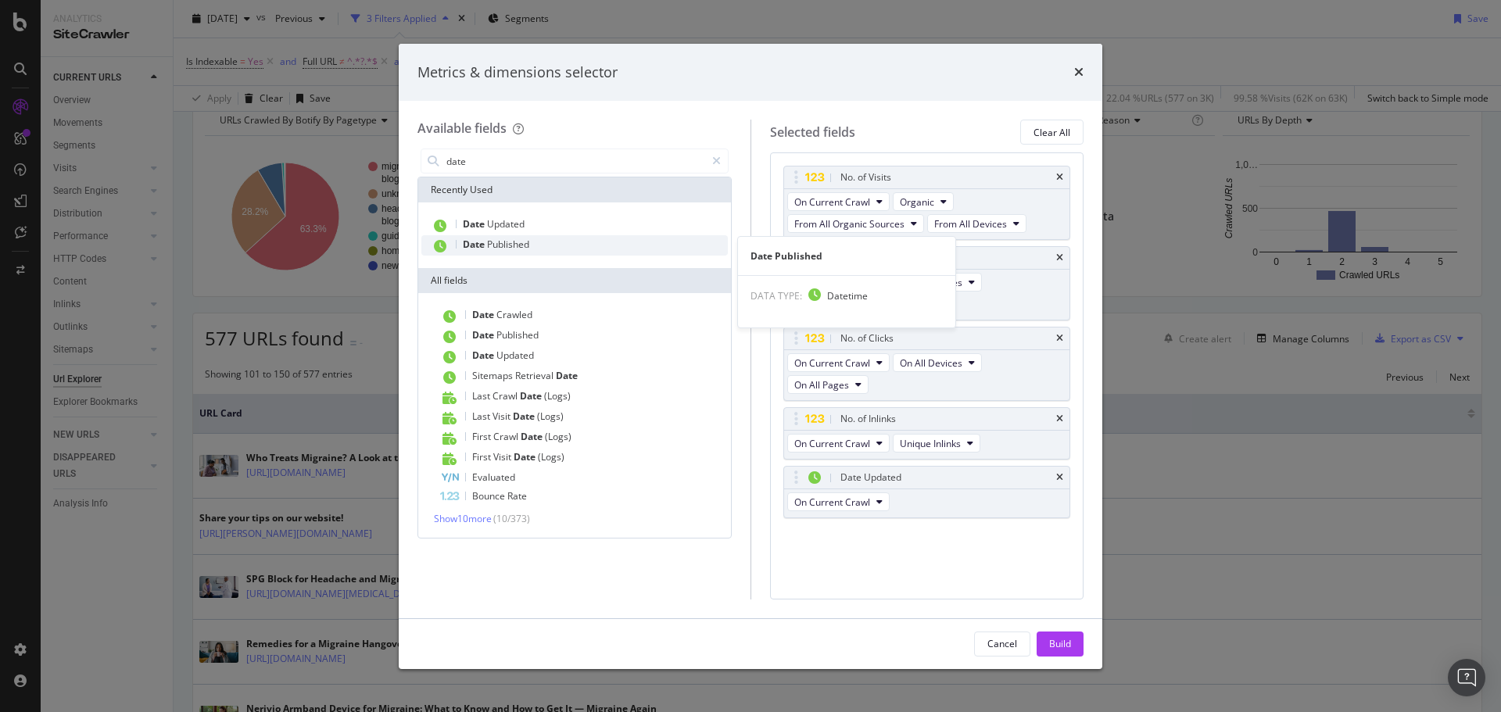
click at [518, 256] on div "Date Published" at bounding box center [574, 245] width 306 height 20
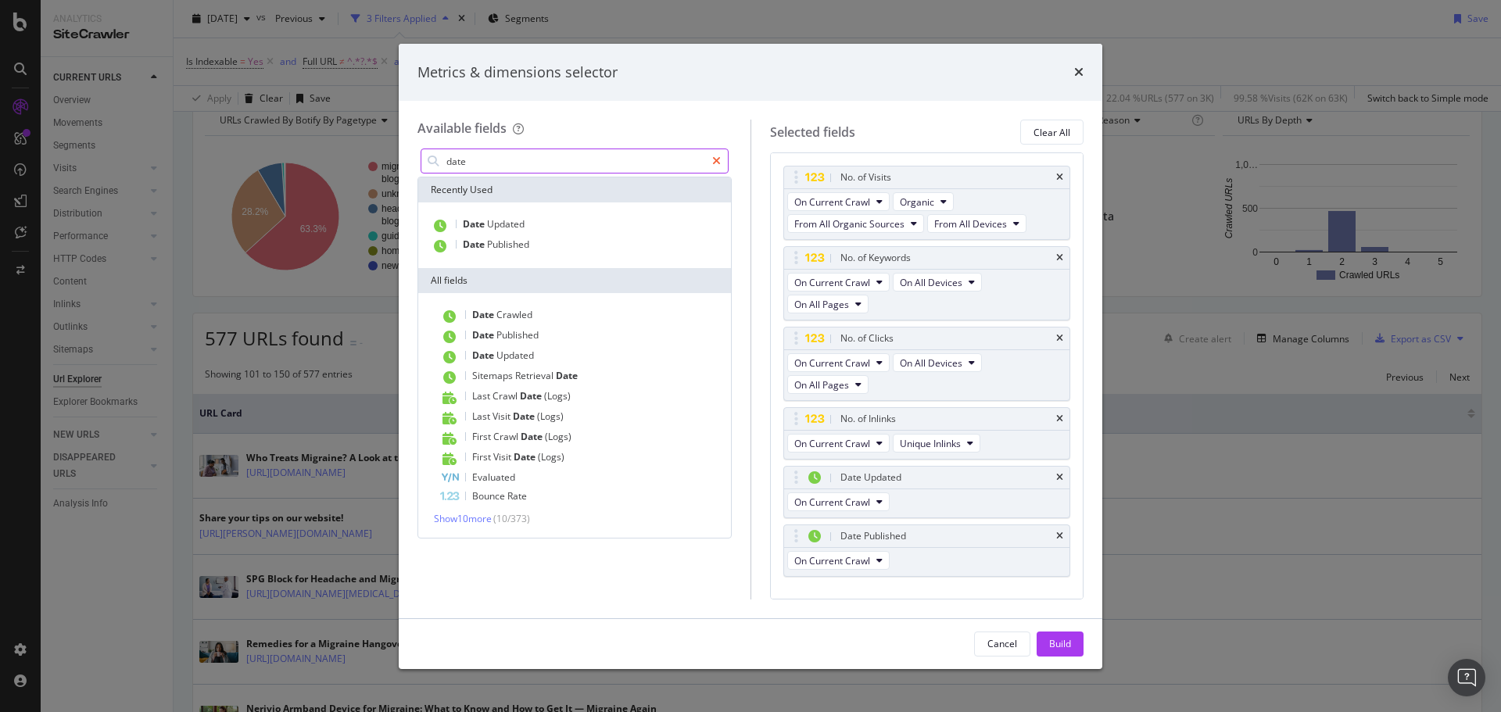
click at [713, 162] on icon "modal" at bounding box center [716, 161] width 9 height 11
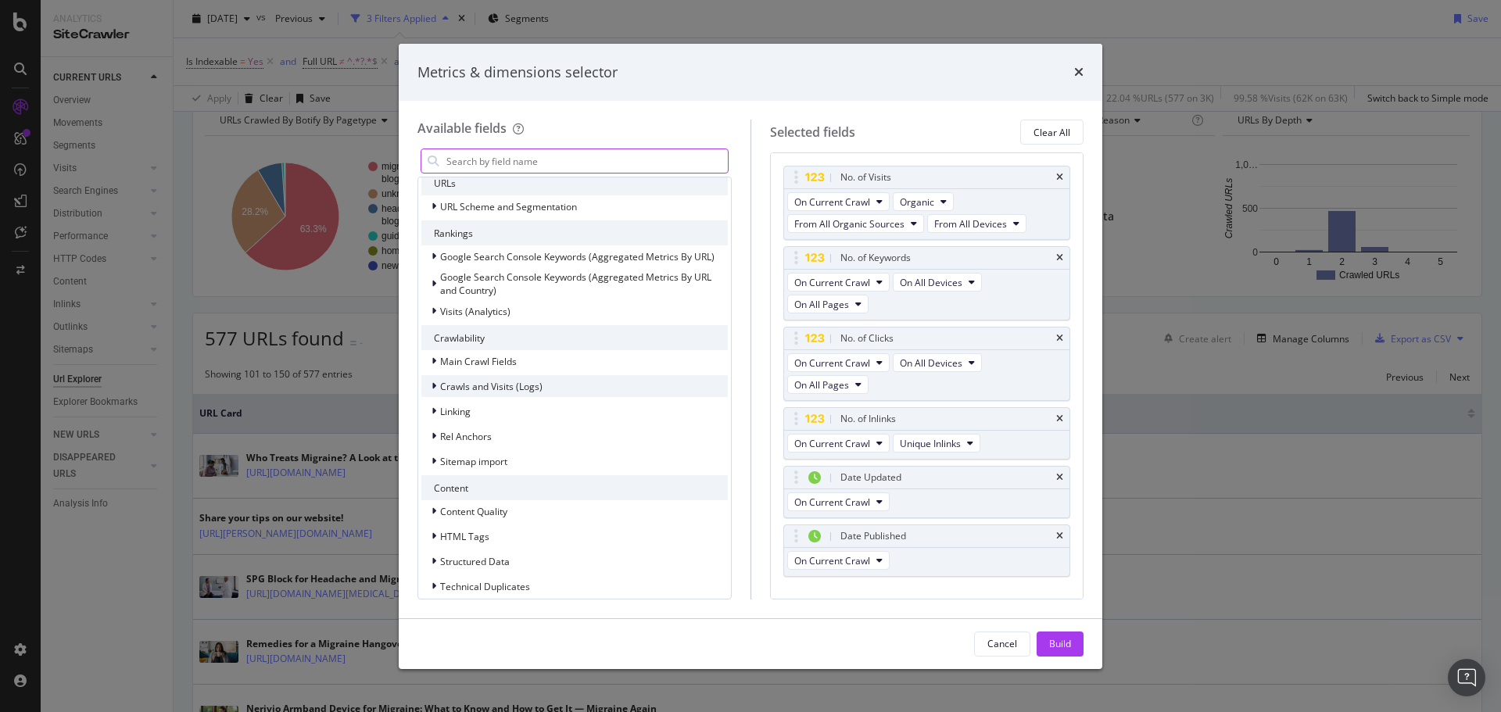
scroll to position [297, 0]
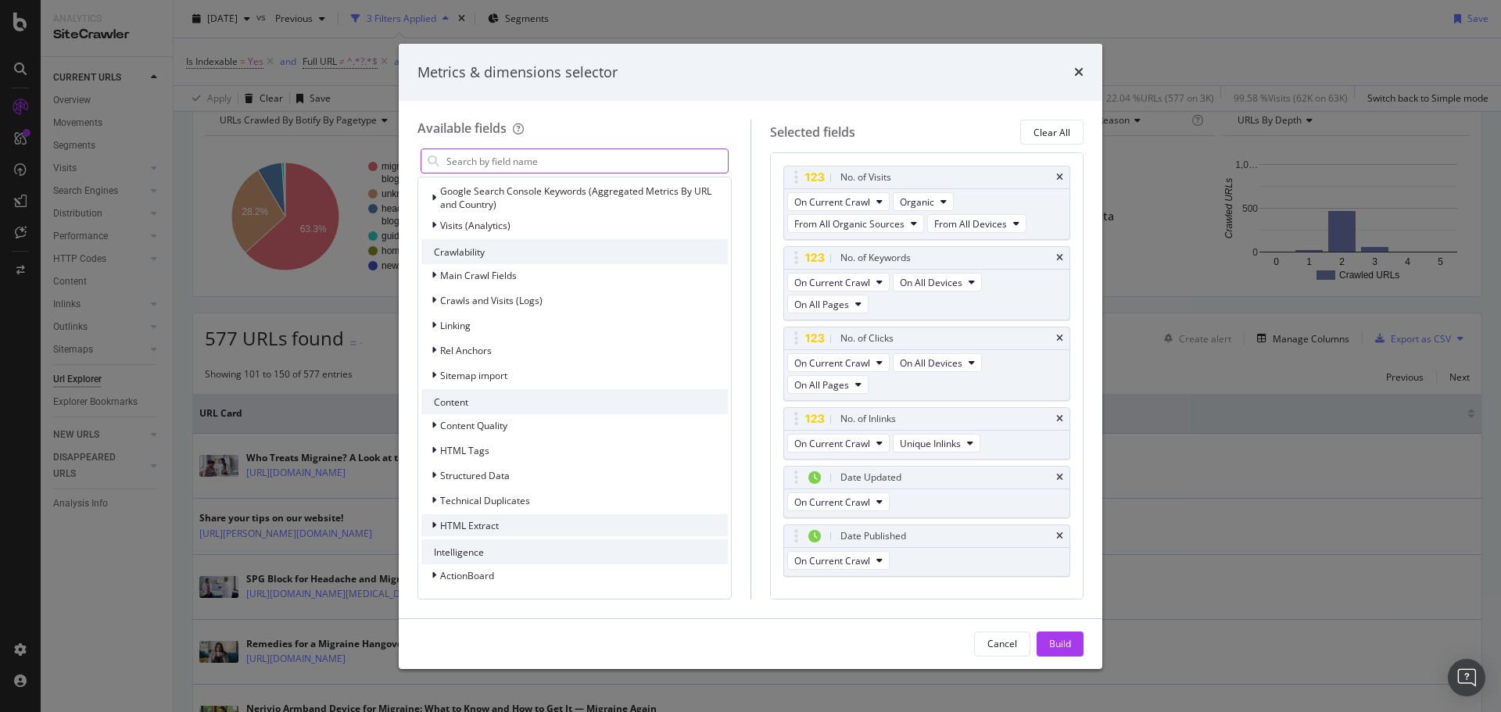
click at [503, 524] on div "HTML Extract" at bounding box center [574, 525] width 306 height 22
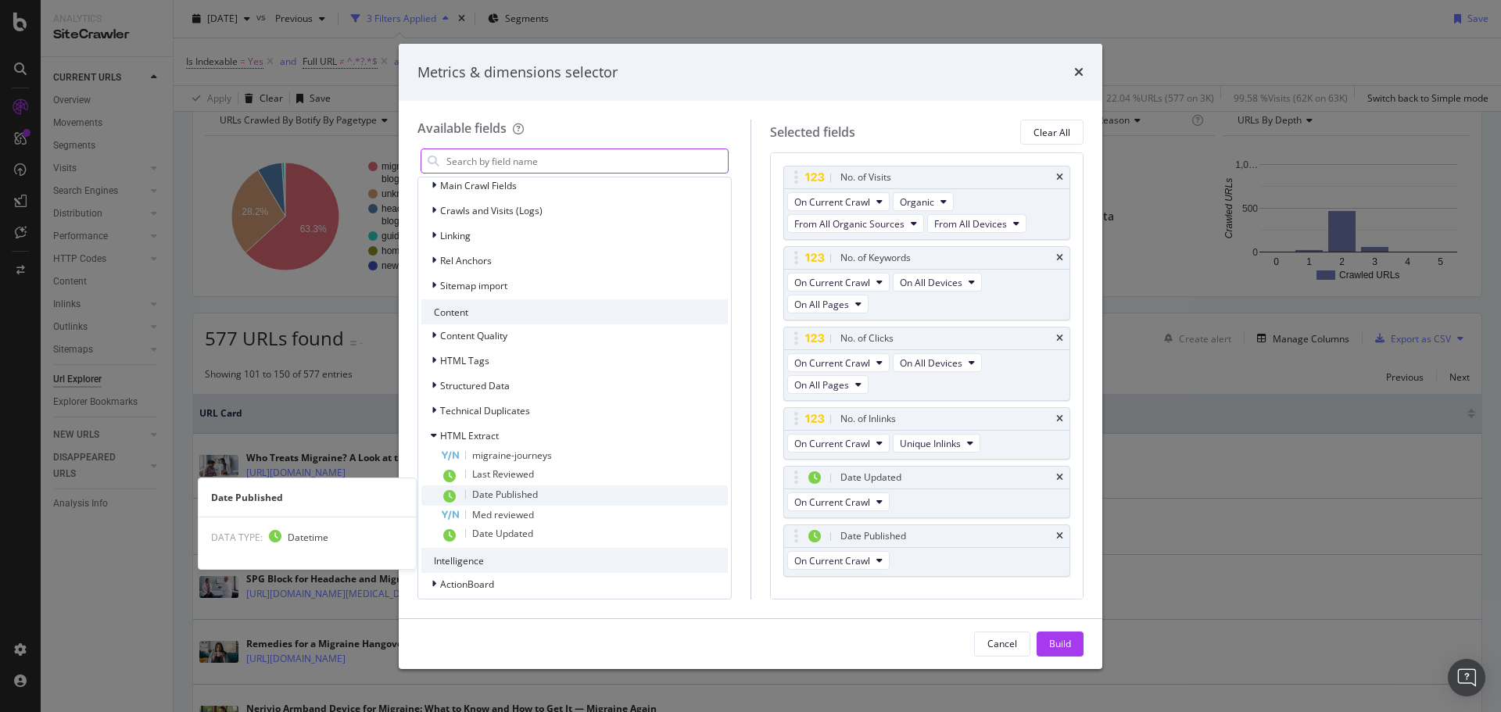
scroll to position [395, 0]
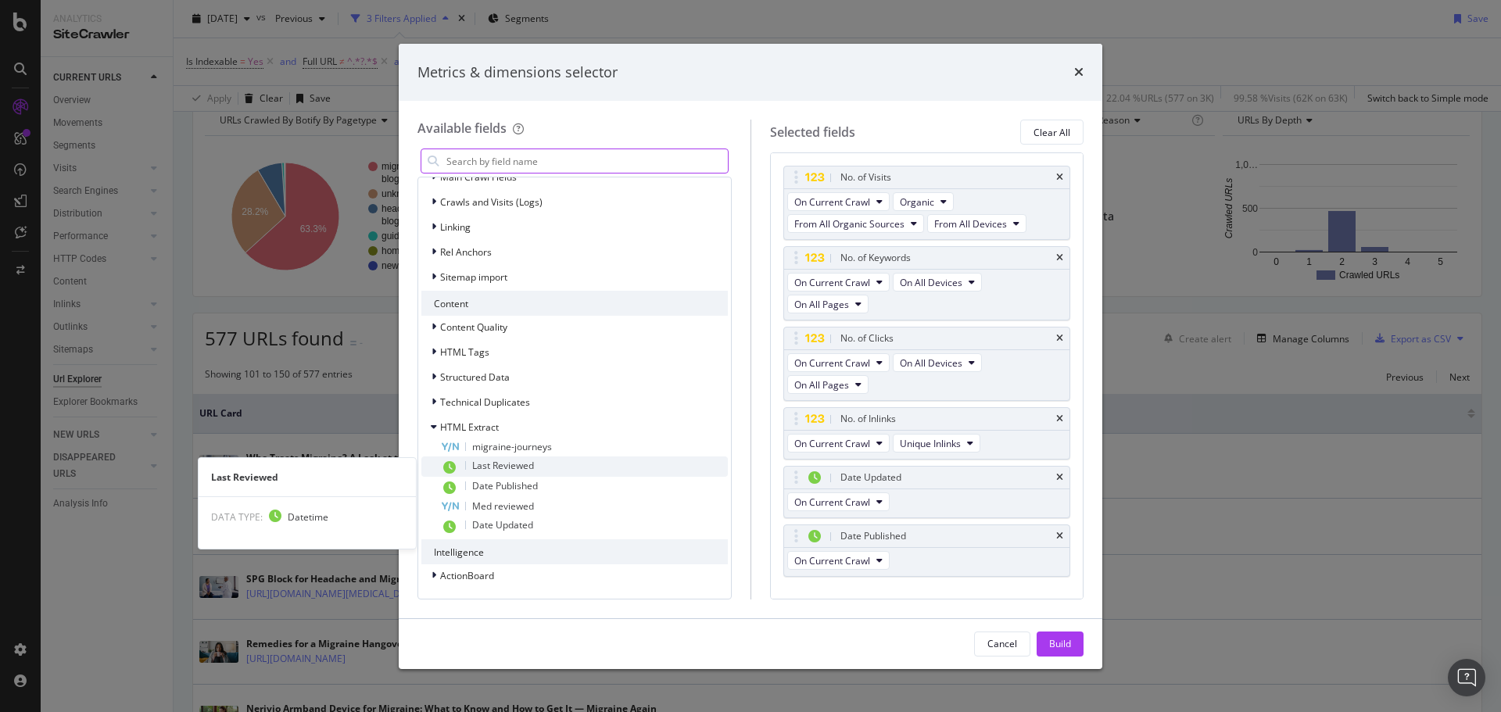
click at [508, 466] on span "Last Reviewed" at bounding box center [503, 465] width 62 height 13
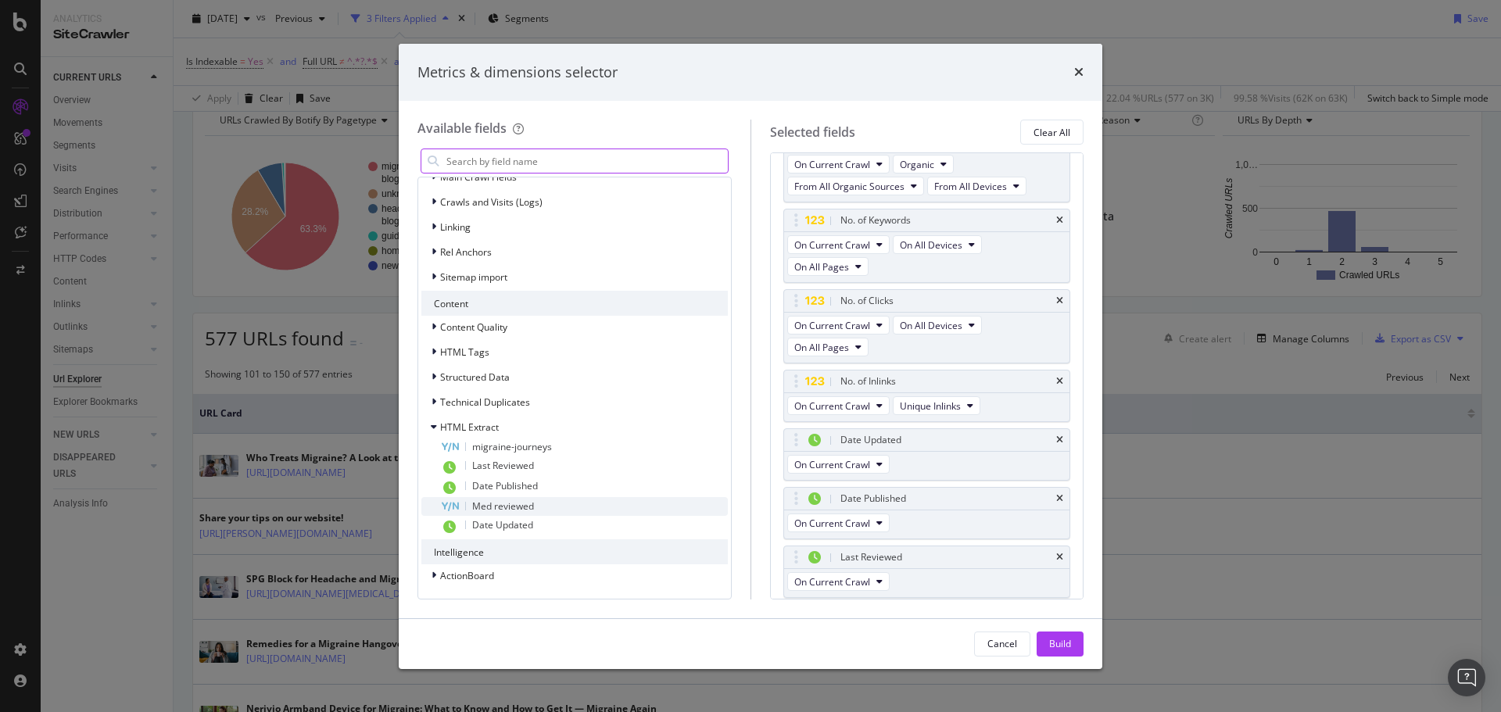
click at [516, 505] on span "Med reviewed" at bounding box center [503, 505] width 62 height 13
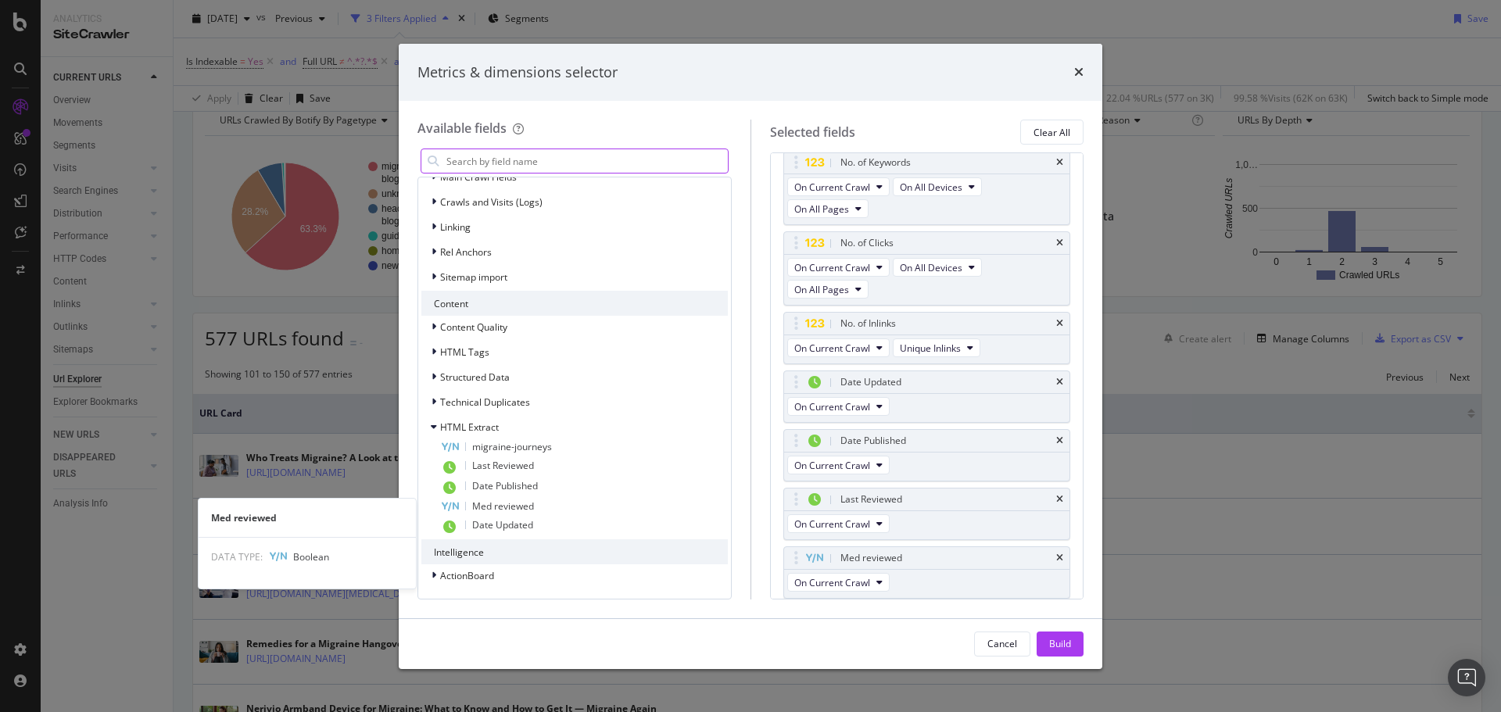
scroll to position [96, 0]
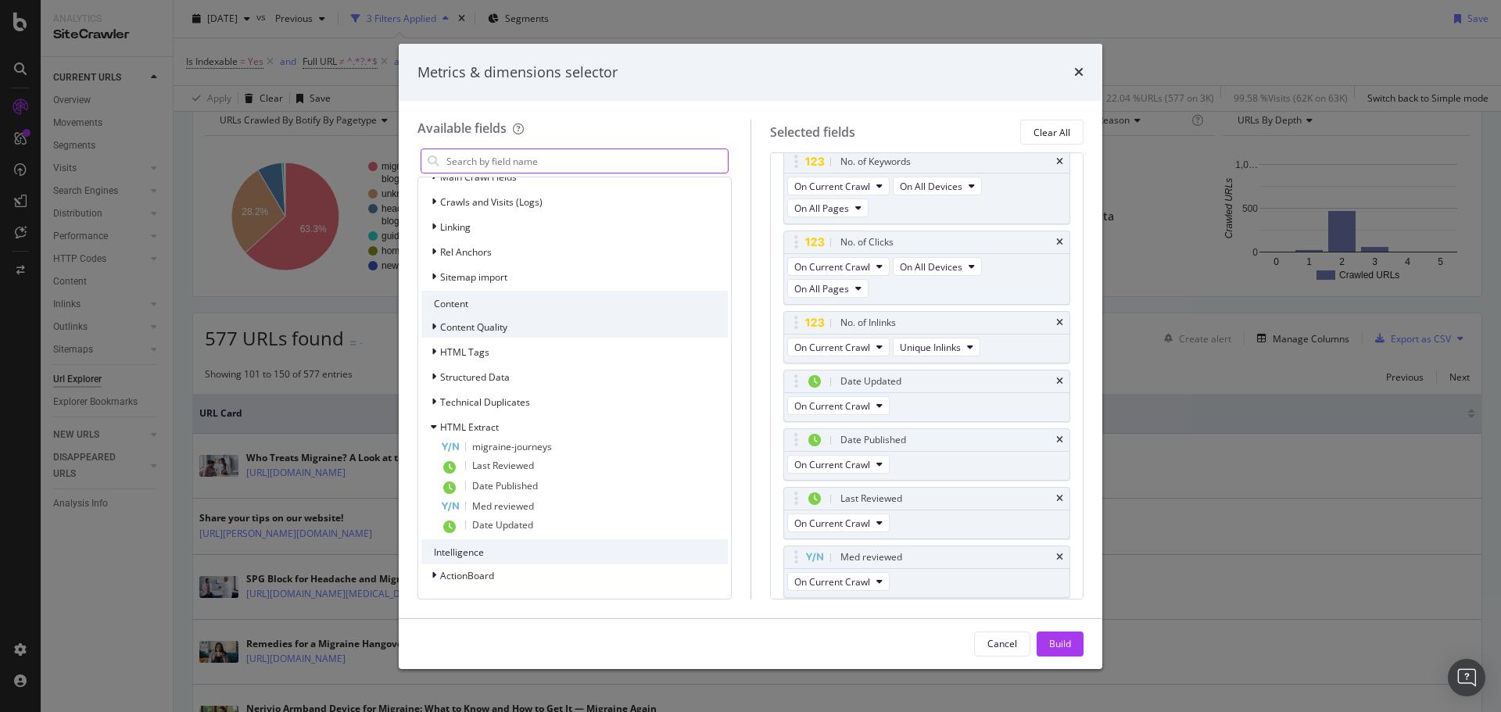
click at [457, 330] on span "Content Quality" at bounding box center [473, 326] width 67 height 13
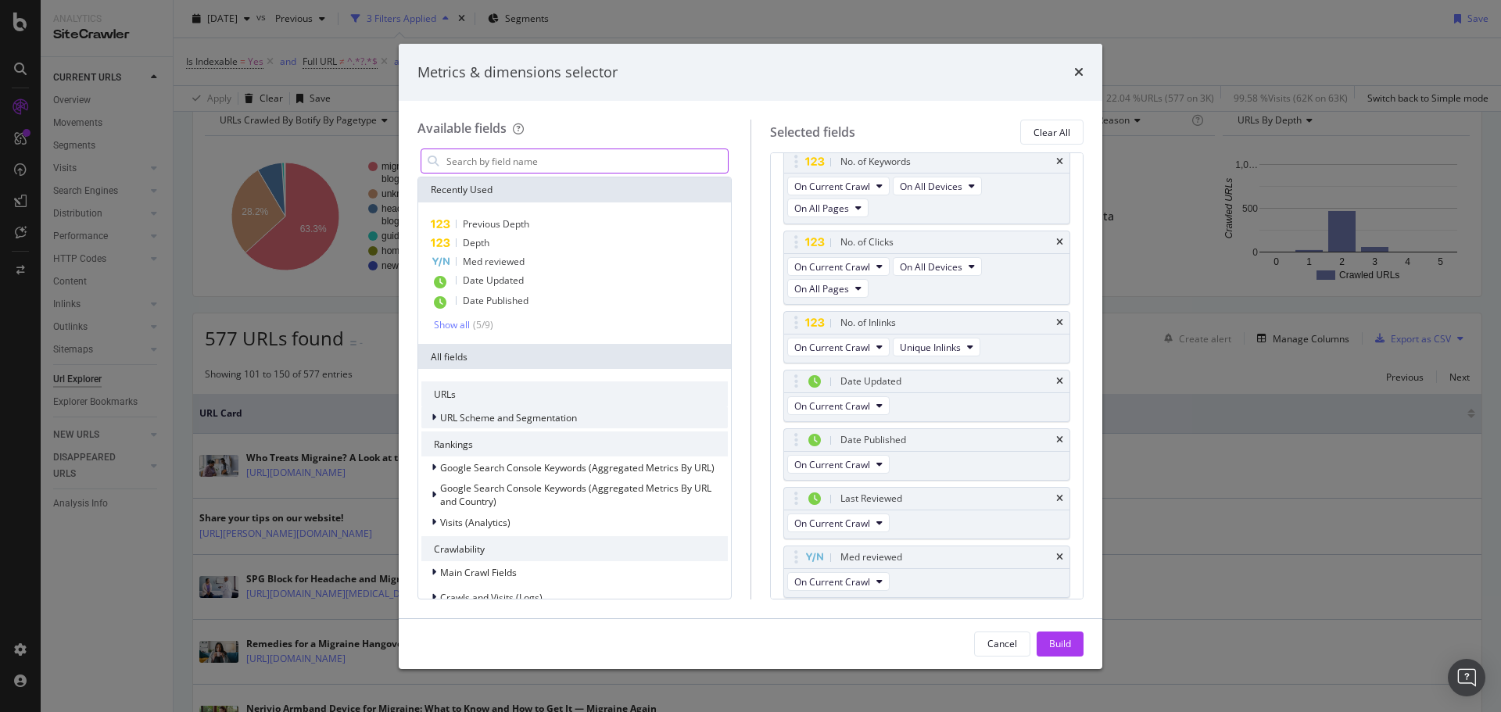
scroll to position [234, 0]
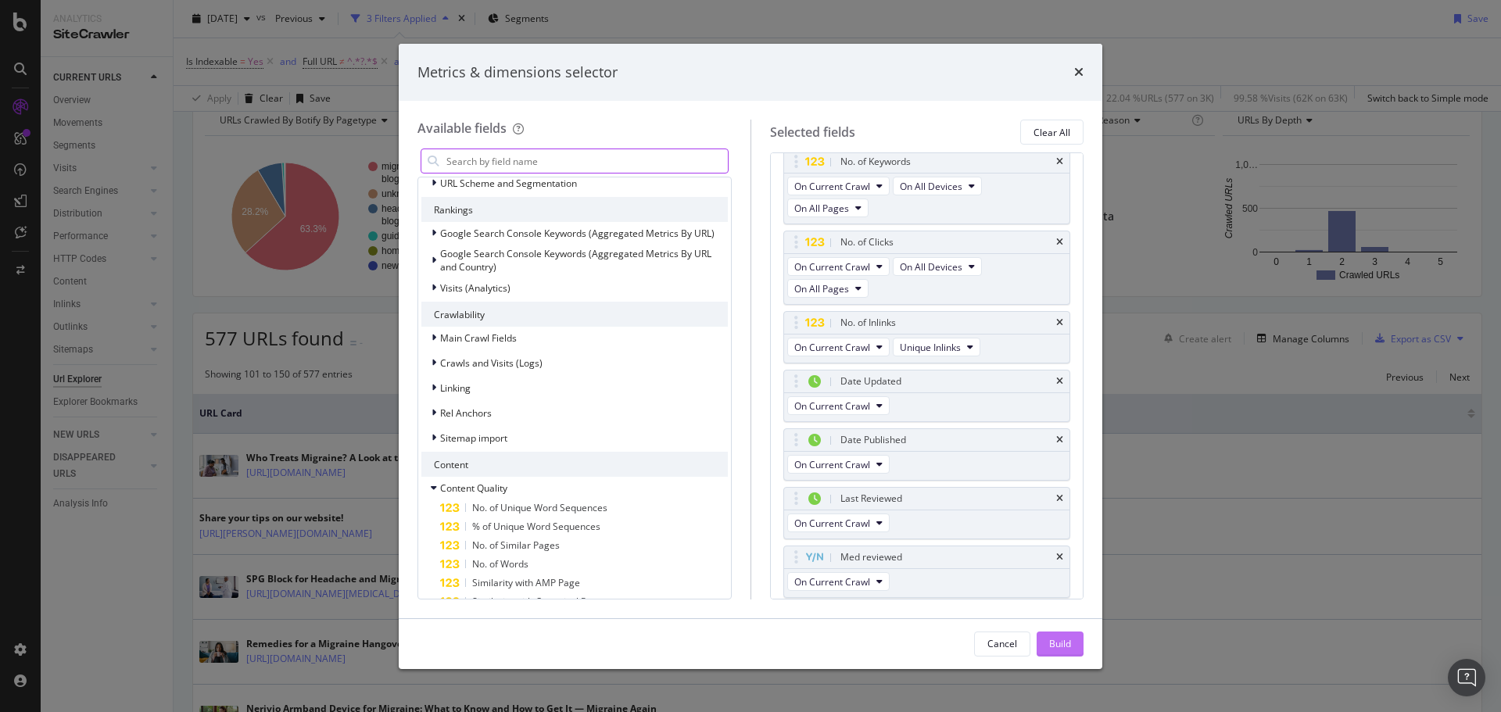
click at [1059, 642] on div "Build" at bounding box center [1060, 643] width 22 height 13
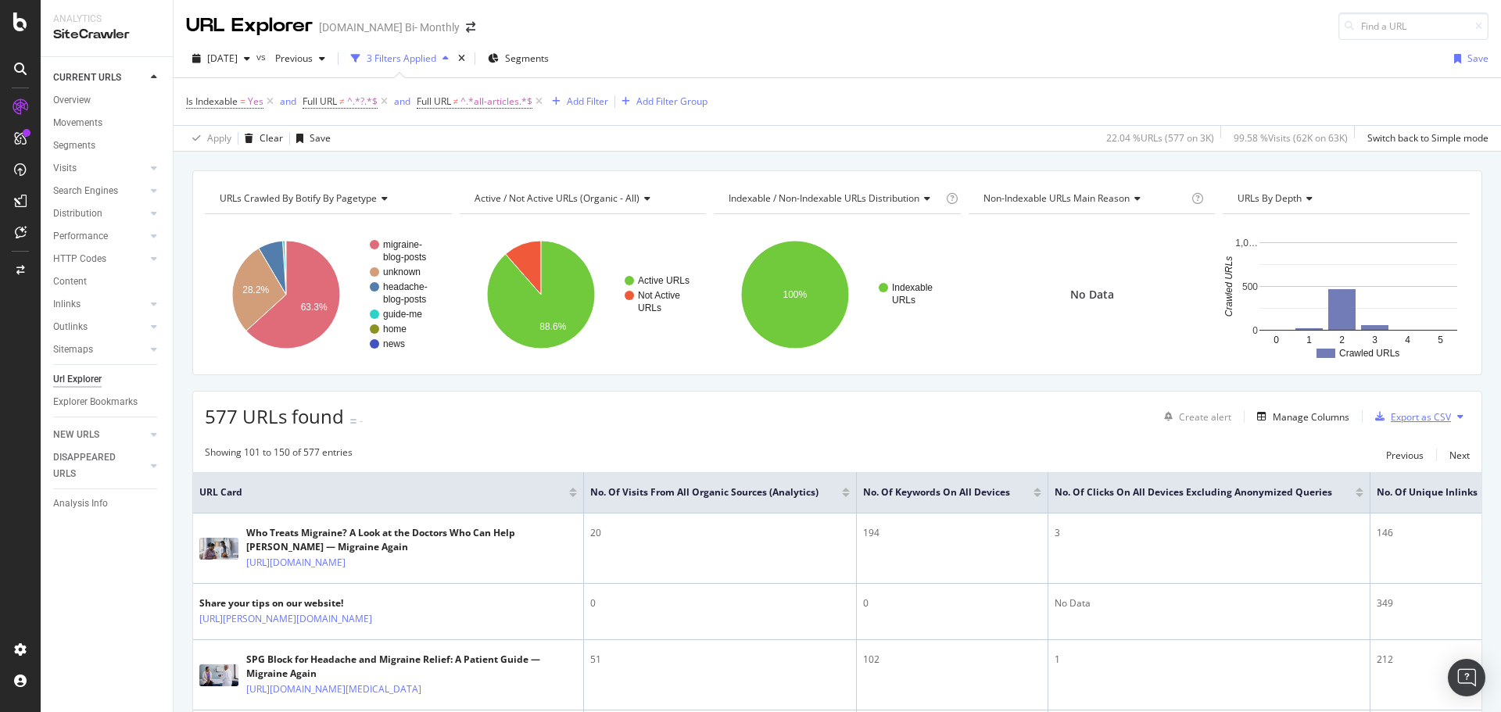
click at [1390, 420] on div "Export as CSV" at bounding box center [1420, 416] width 60 height 13
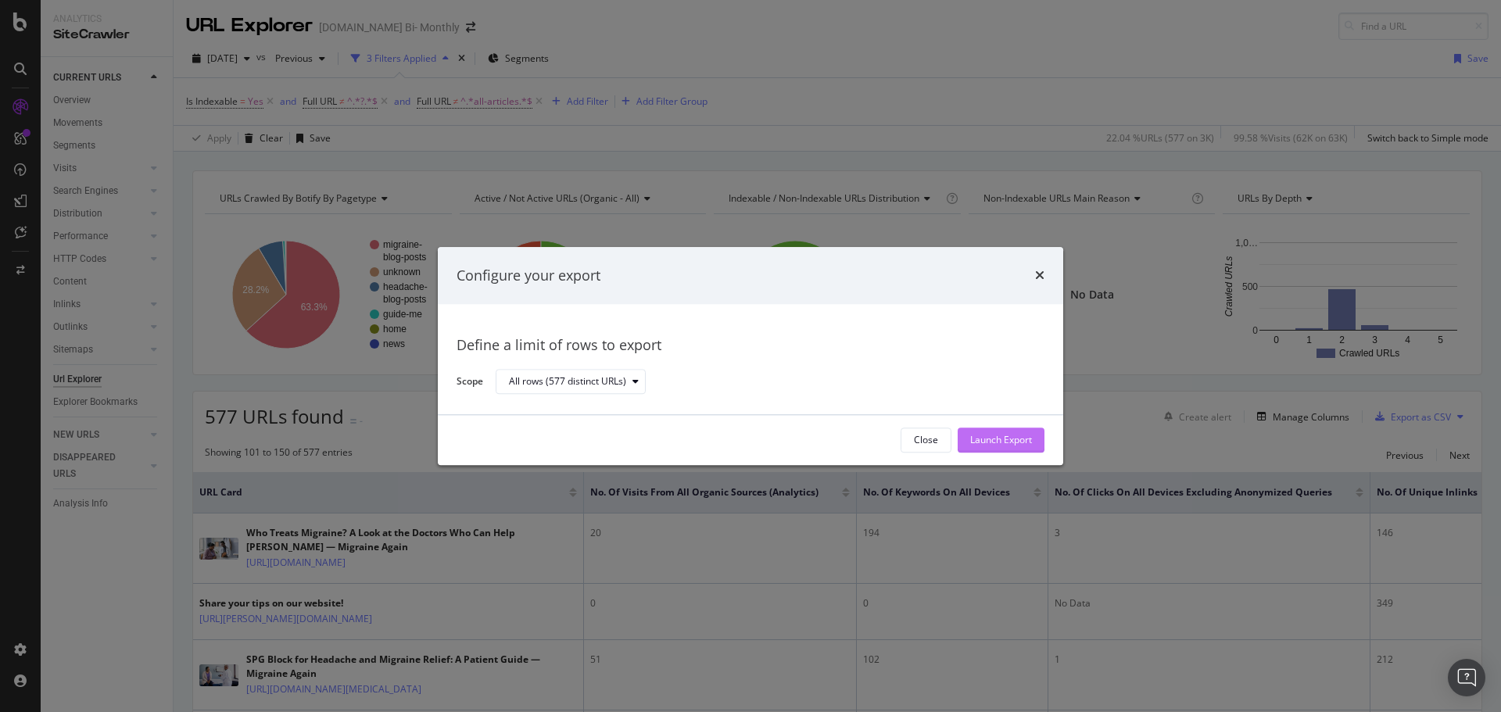
click at [984, 438] on div "Launch Export" at bounding box center [1001, 440] width 62 height 13
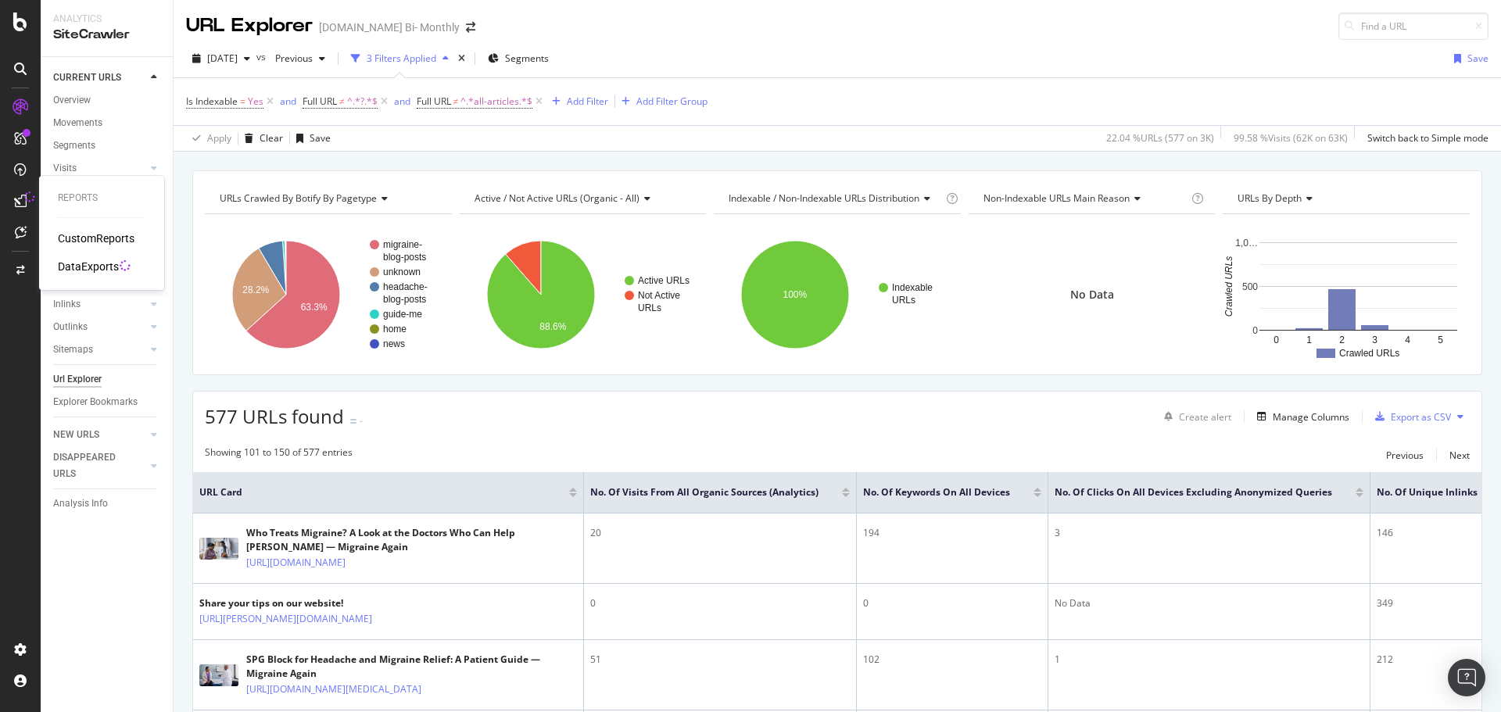
click at [72, 269] on div "DataExports" at bounding box center [88, 267] width 61 height 16
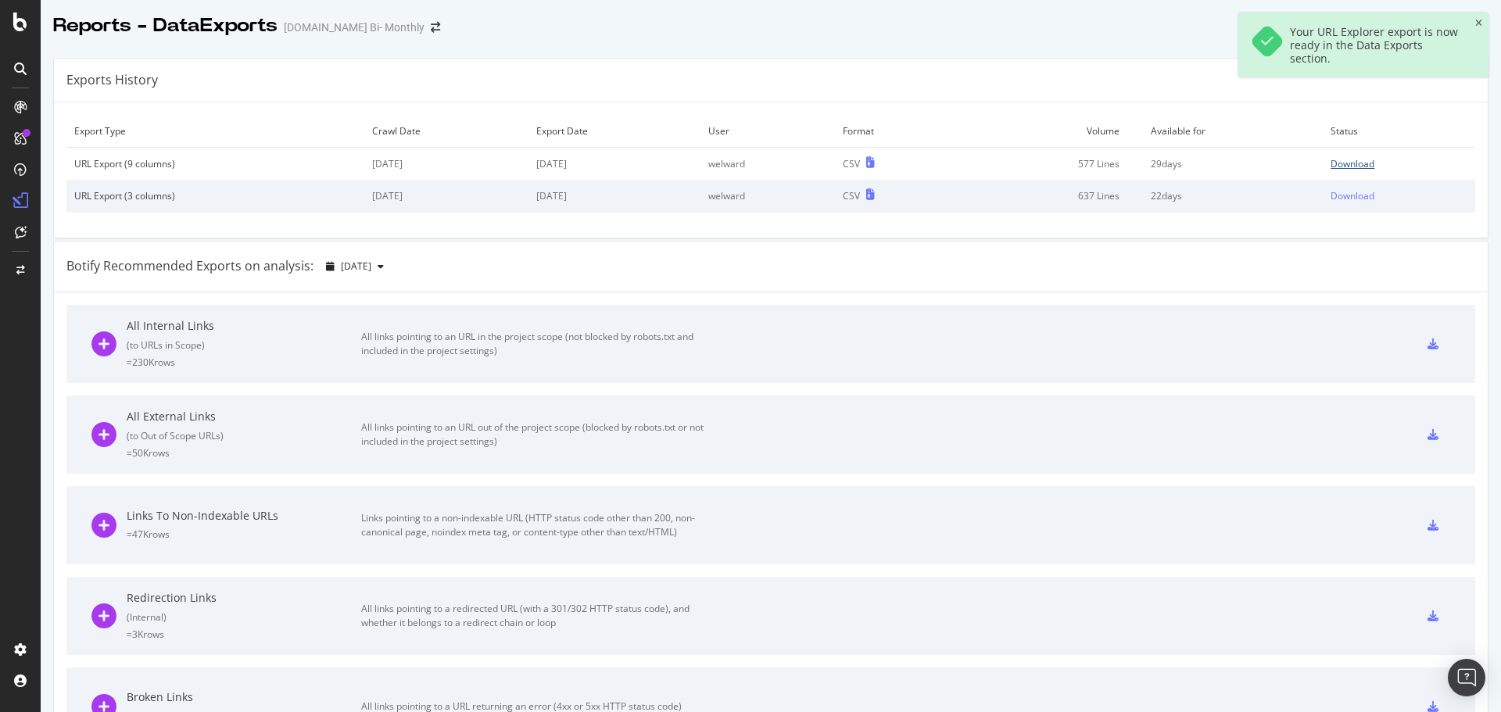
click at [1338, 160] on div "Download" at bounding box center [1352, 163] width 44 height 13
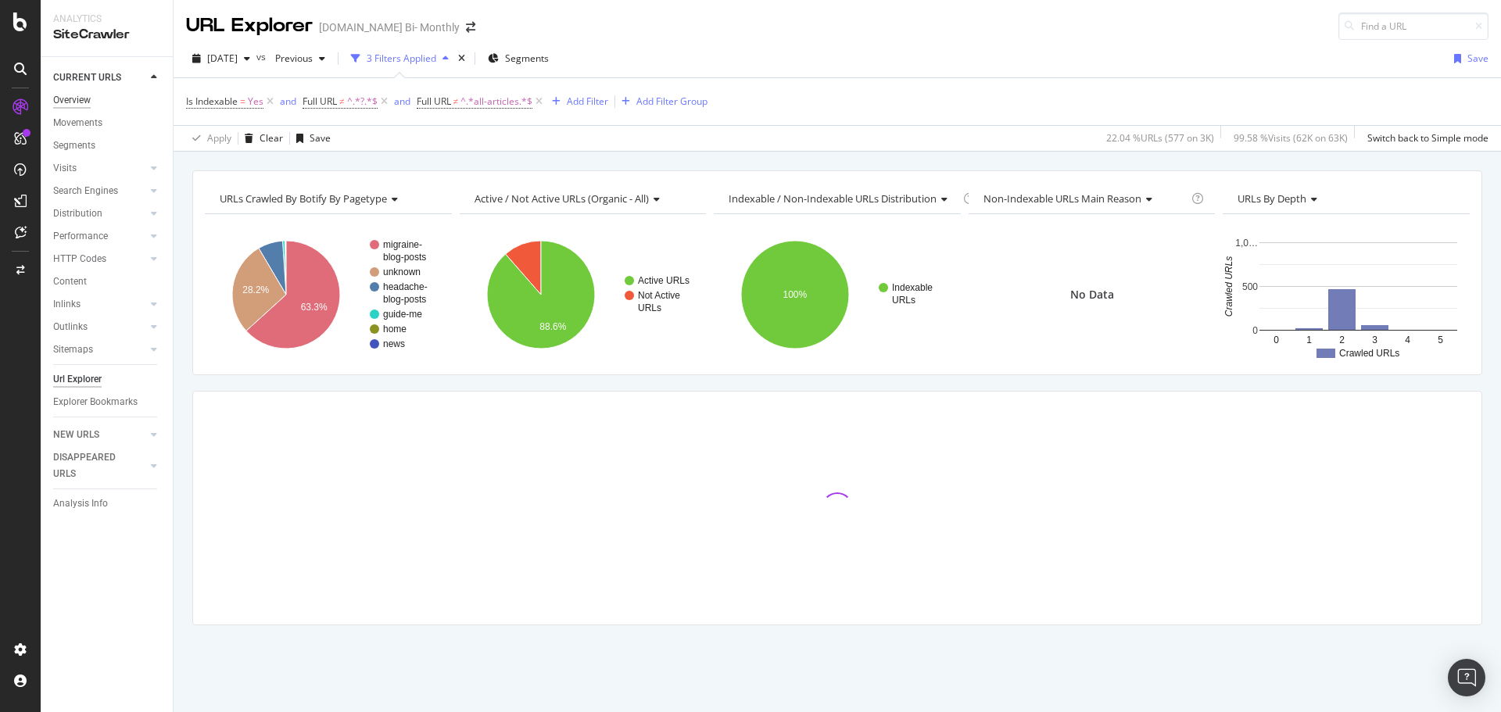
click at [75, 101] on div "Overview" at bounding box center [72, 100] width 38 height 16
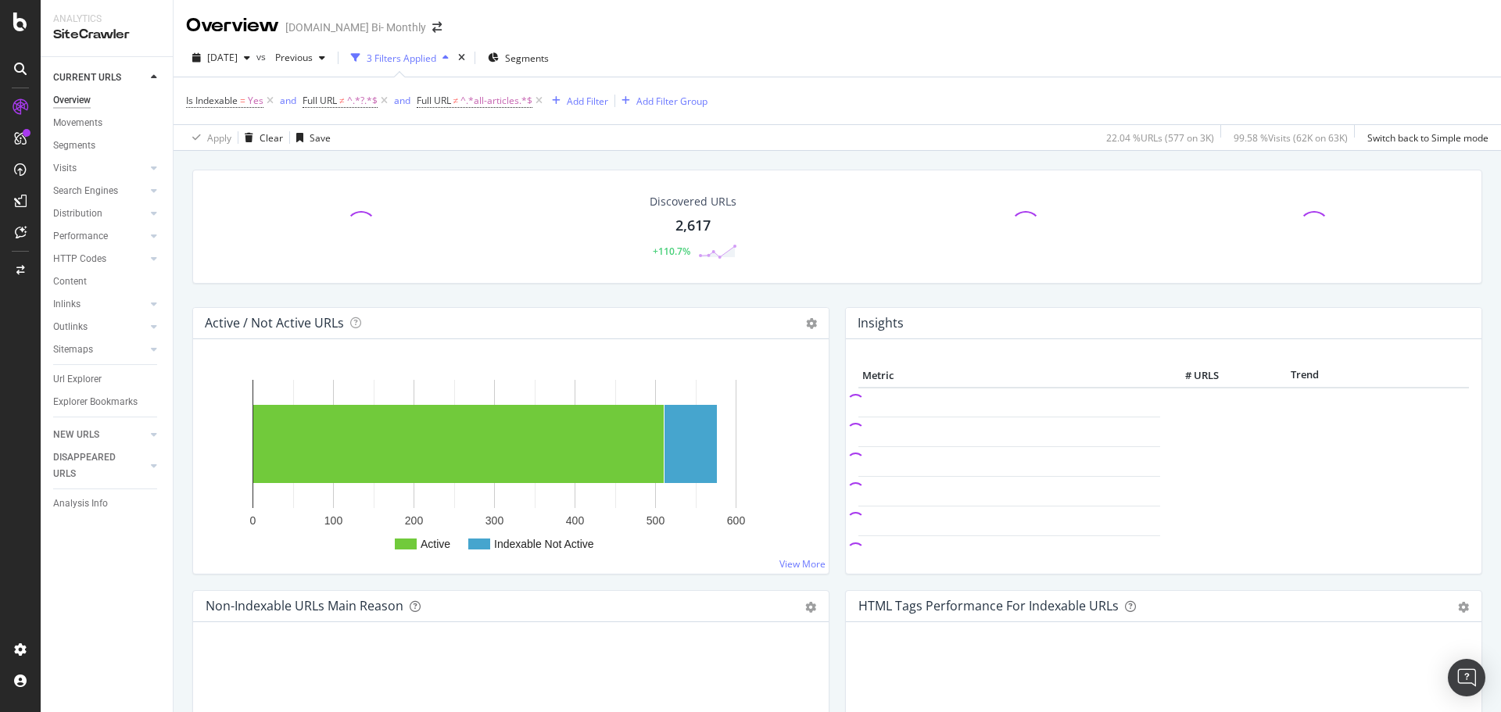
click at [691, 229] on div "2,617" at bounding box center [692, 226] width 35 height 20
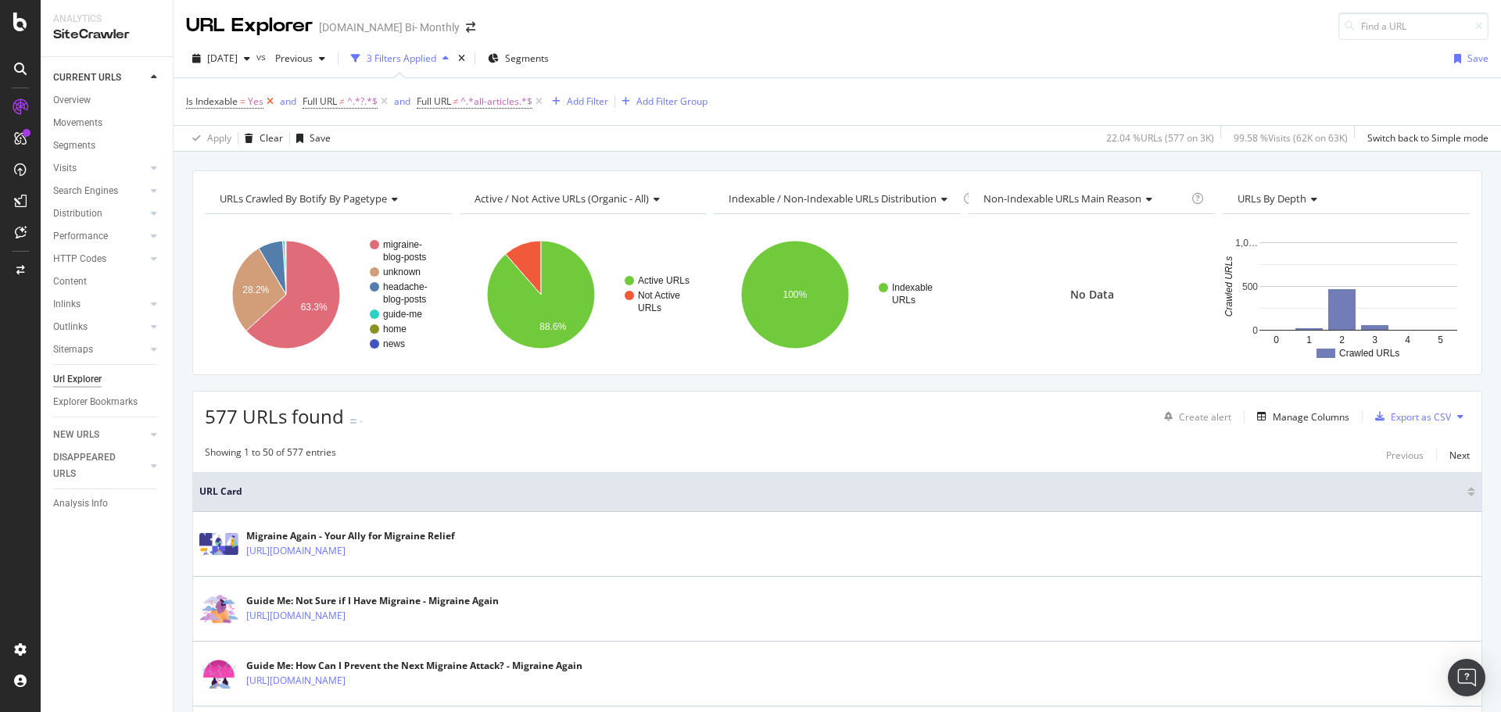
click at [269, 101] on icon at bounding box center [269, 102] width 13 height 16
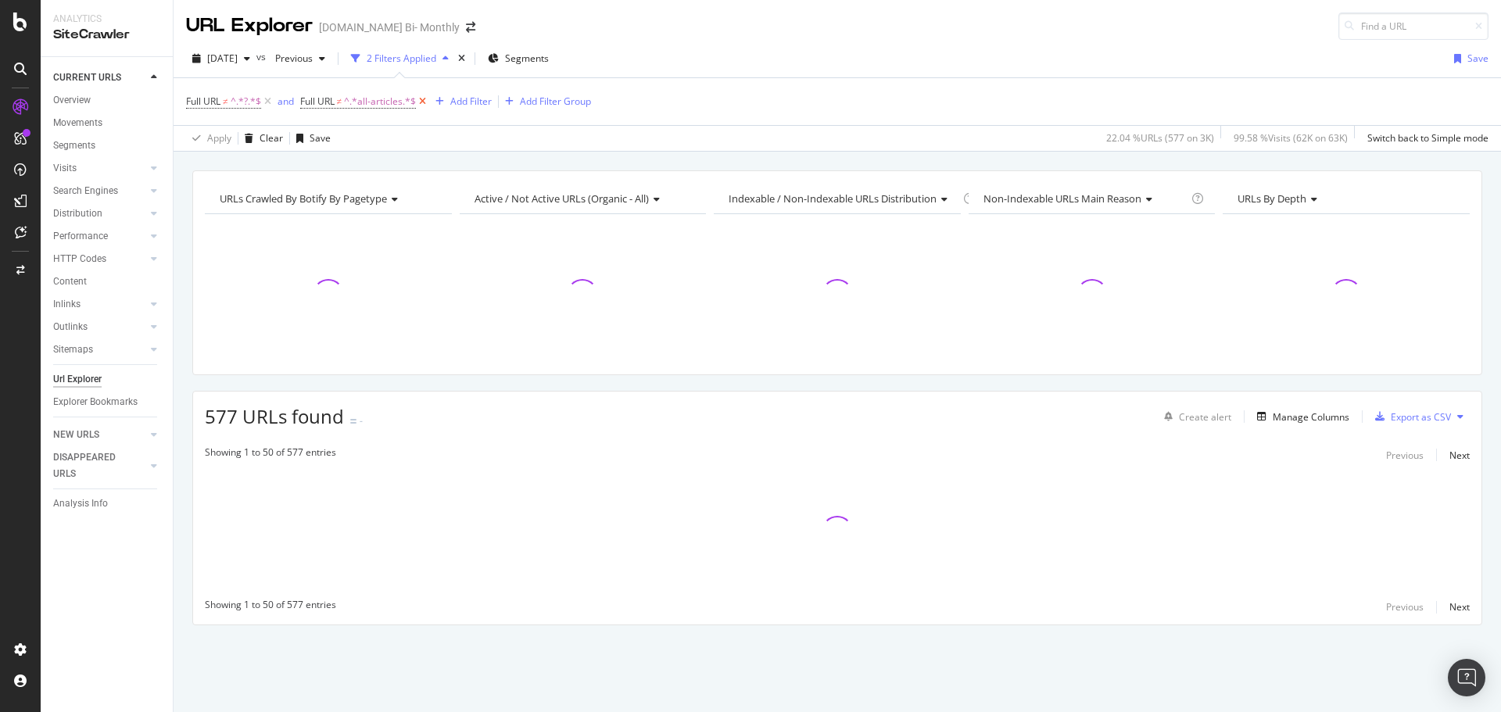
click at [422, 102] on icon at bounding box center [422, 102] width 13 height 16
click at [266, 101] on icon at bounding box center [267, 102] width 13 height 16
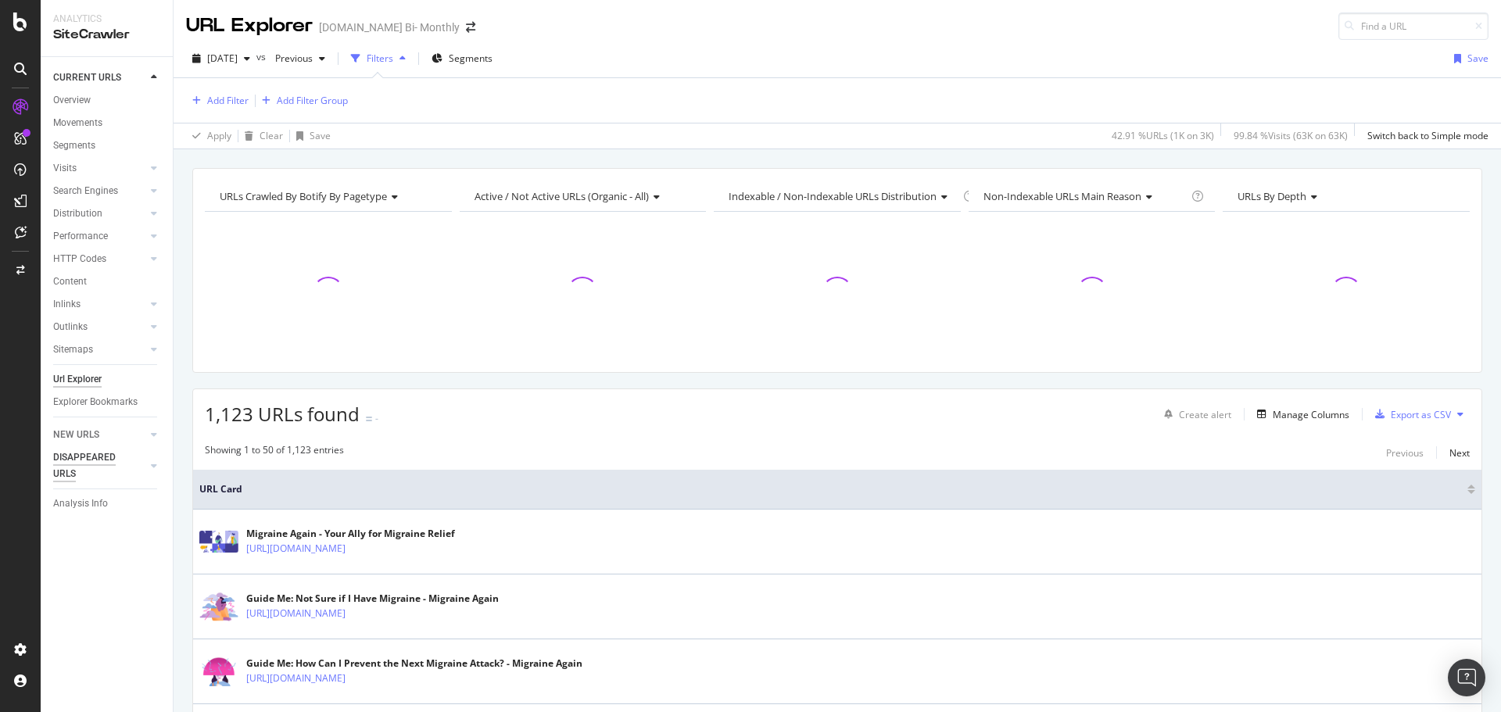
click at [88, 435] on div "NEW URLS" at bounding box center [76, 435] width 46 height 16
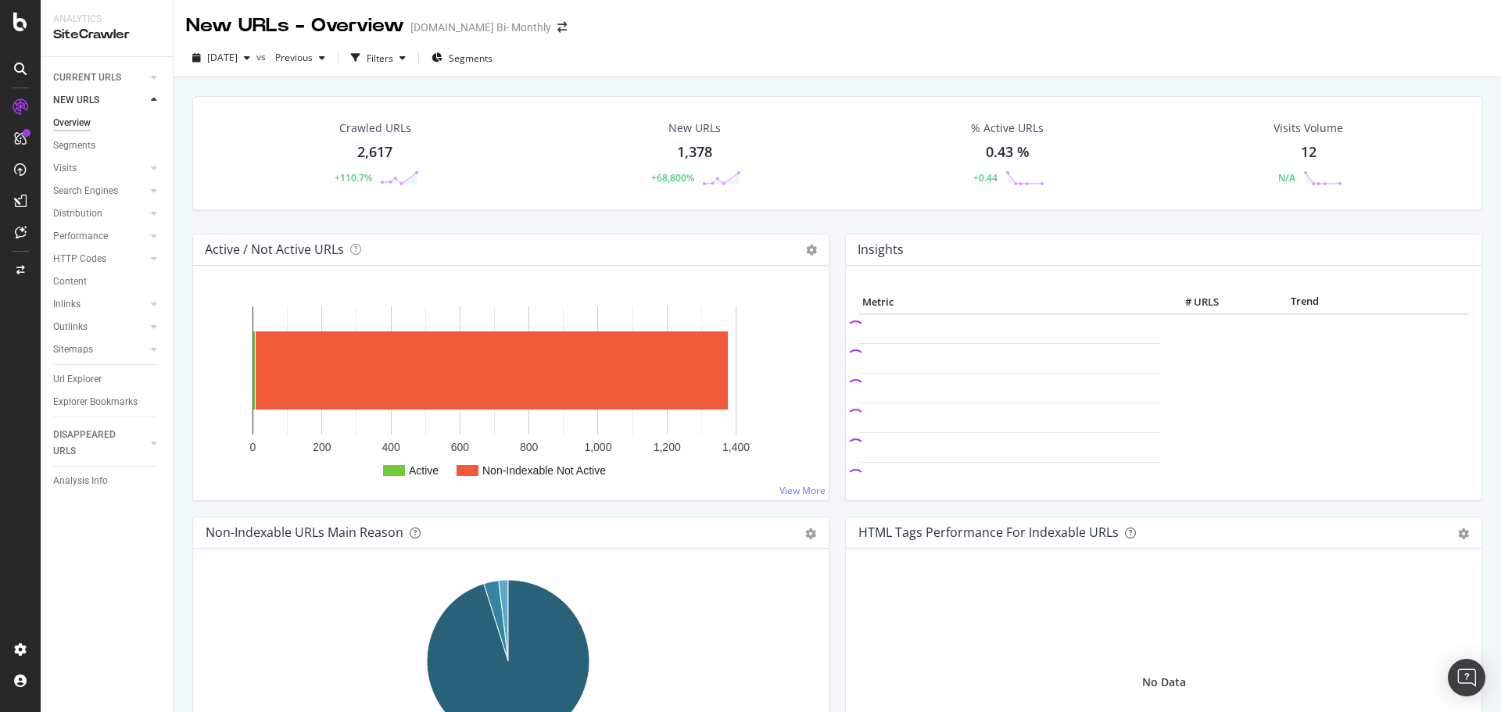
click at [691, 155] on div "1,378" at bounding box center [694, 152] width 35 height 20
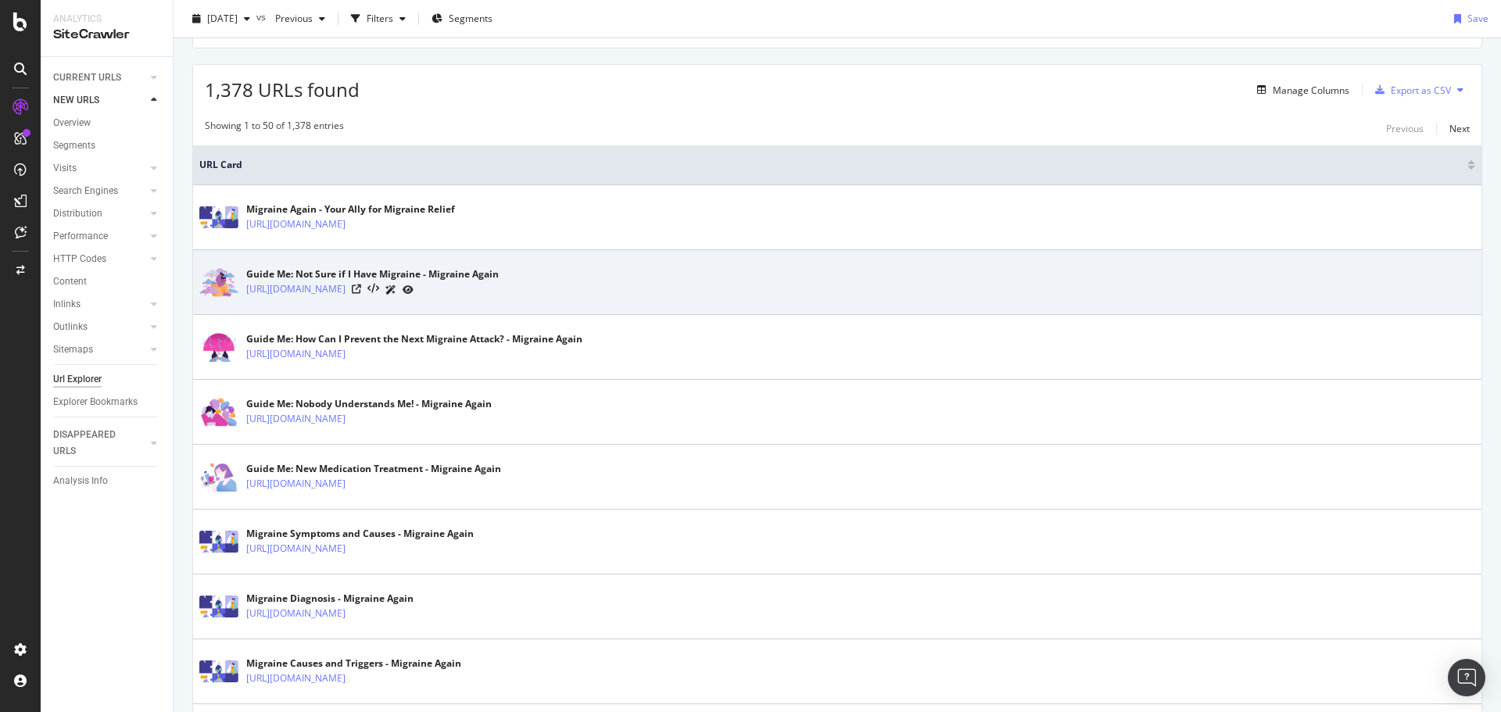
scroll to position [156, 0]
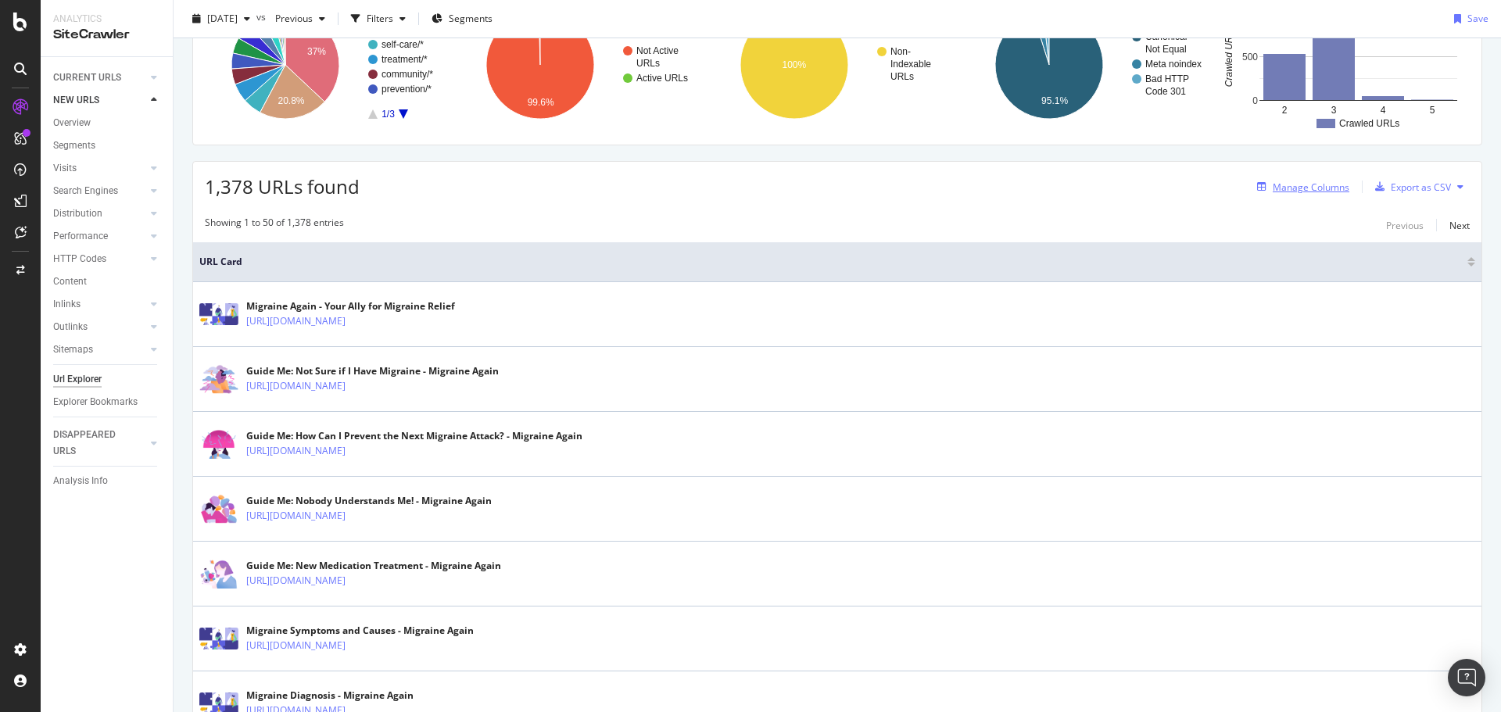
click at [1279, 182] on div "Manage Columns" at bounding box center [1310, 187] width 77 height 13
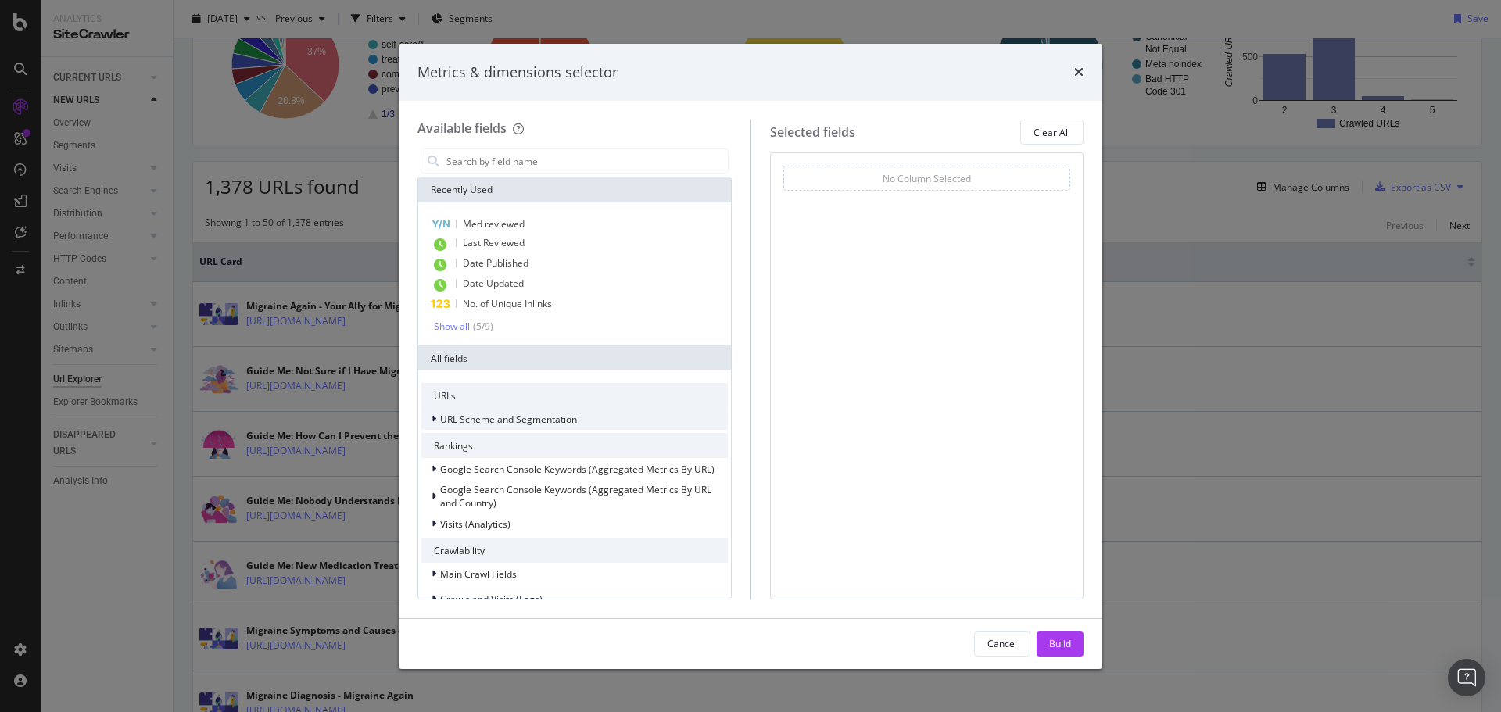
click at [514, 417] on span "URL Scheme and Segmentation" at bounding box center [508, 419] width 137 height 13
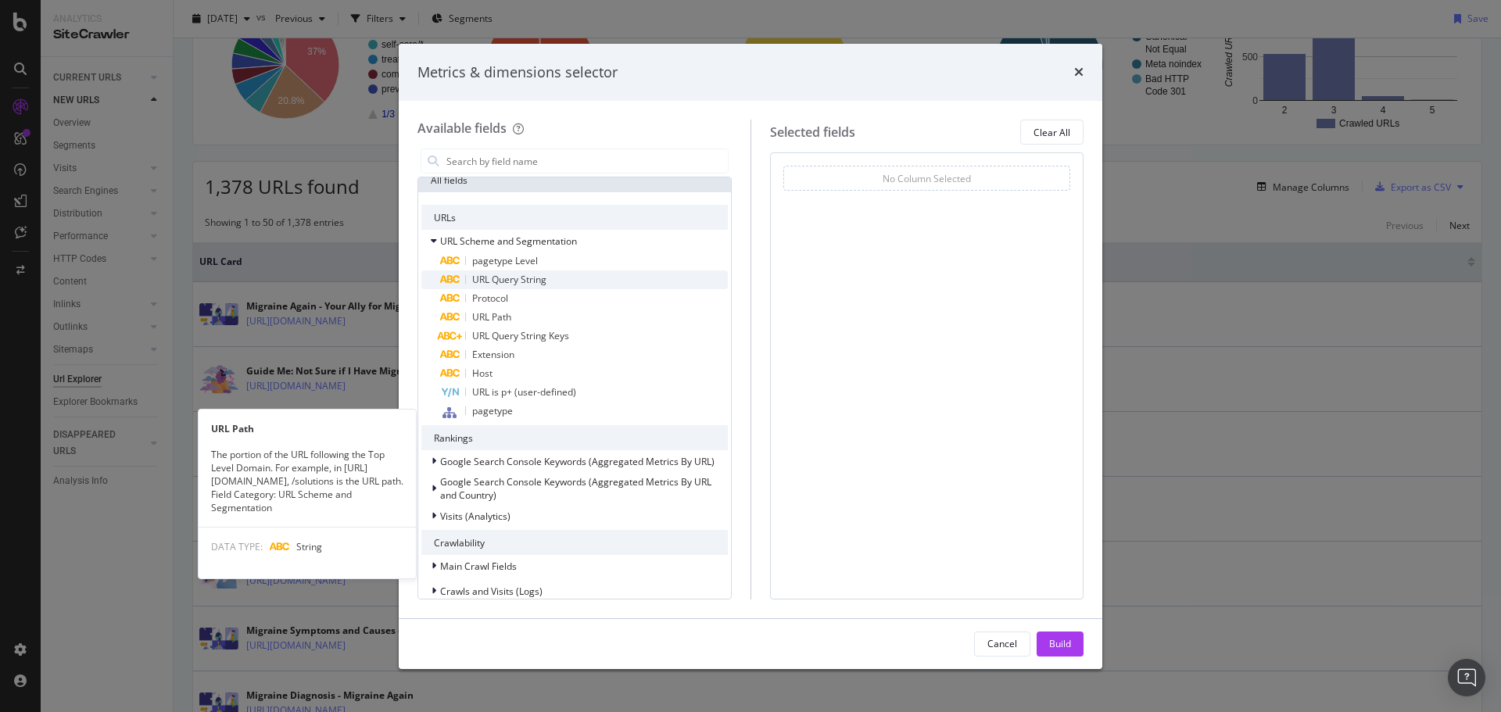
scroll to position [391, 0]
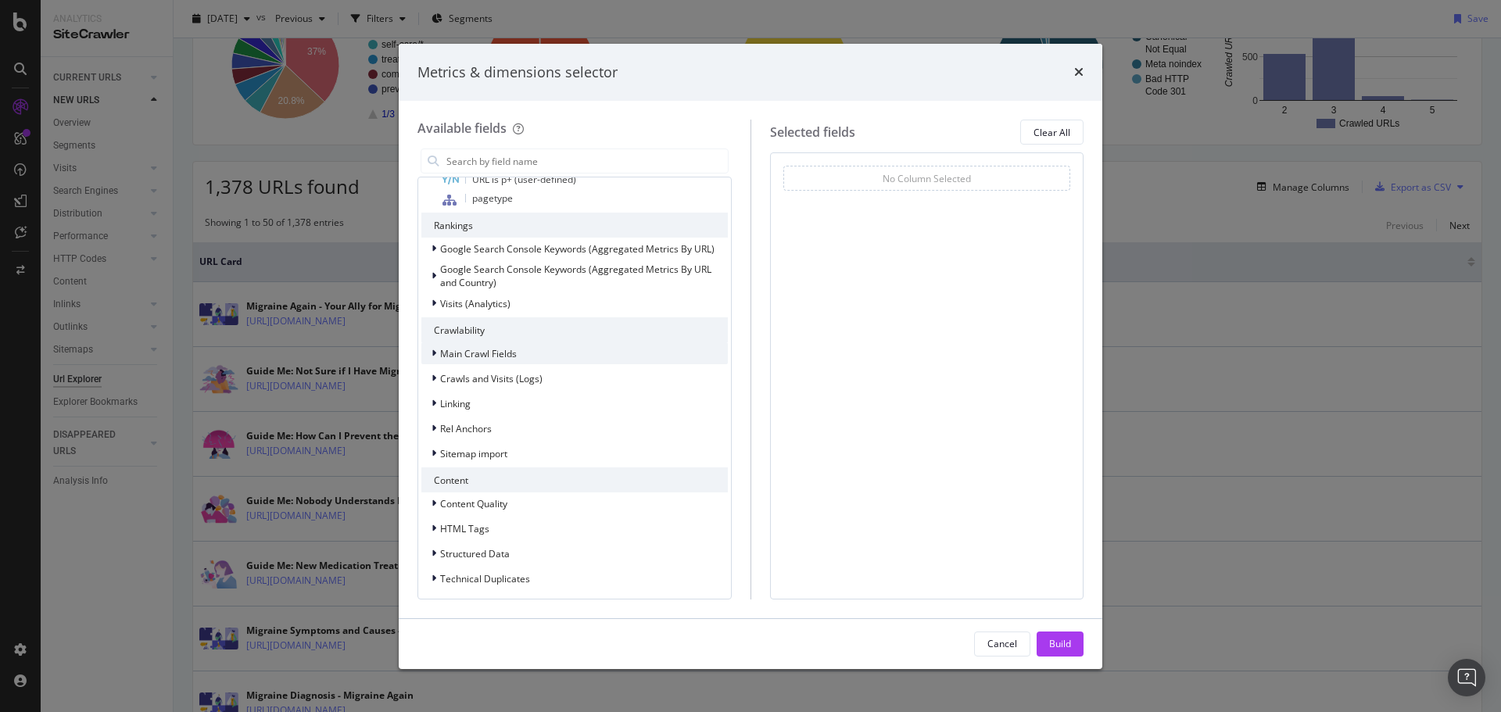
click at [499, 355] on span "Main Crawl Fields" at bounding box center [478, 353] width 77 height 13
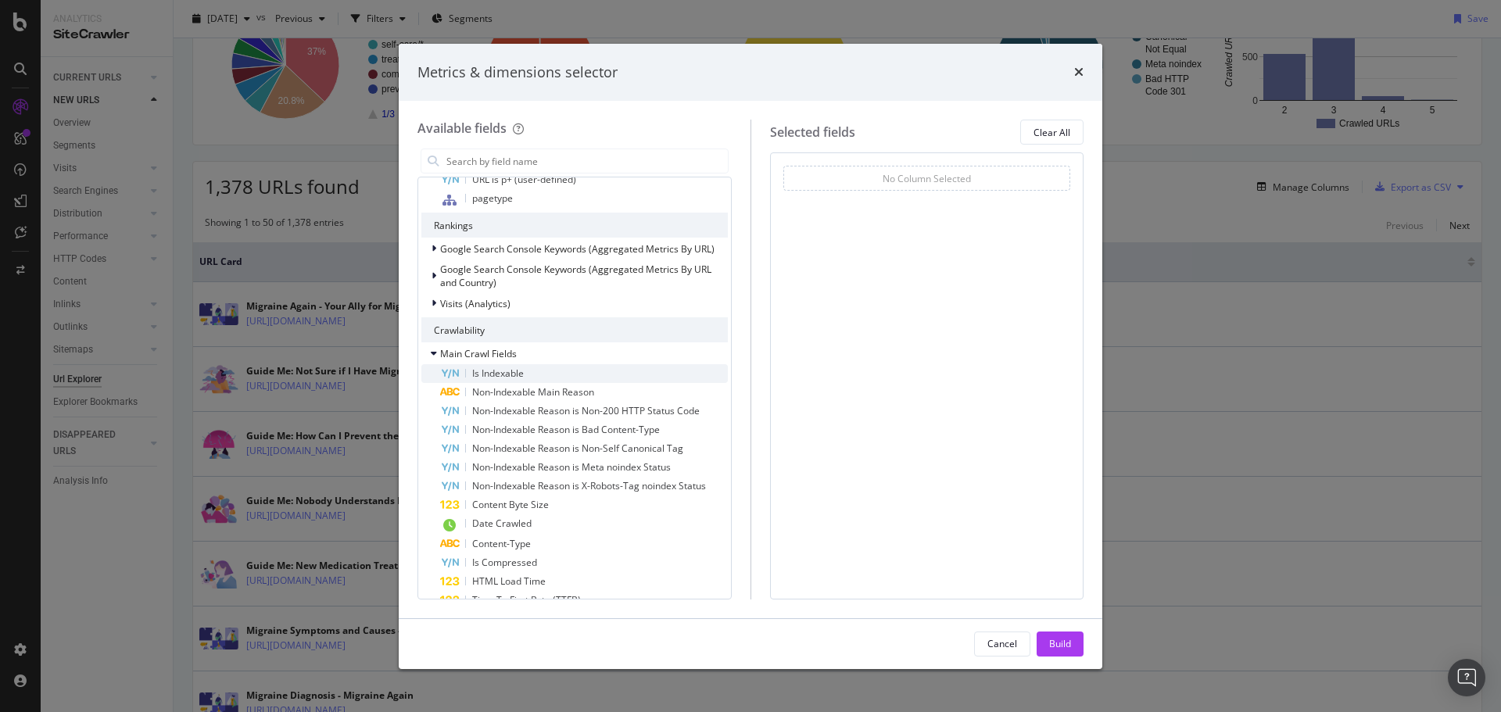
click at [510, 370] on span "Is Indexable" at bounding box center [498, 373] width 52 height 13
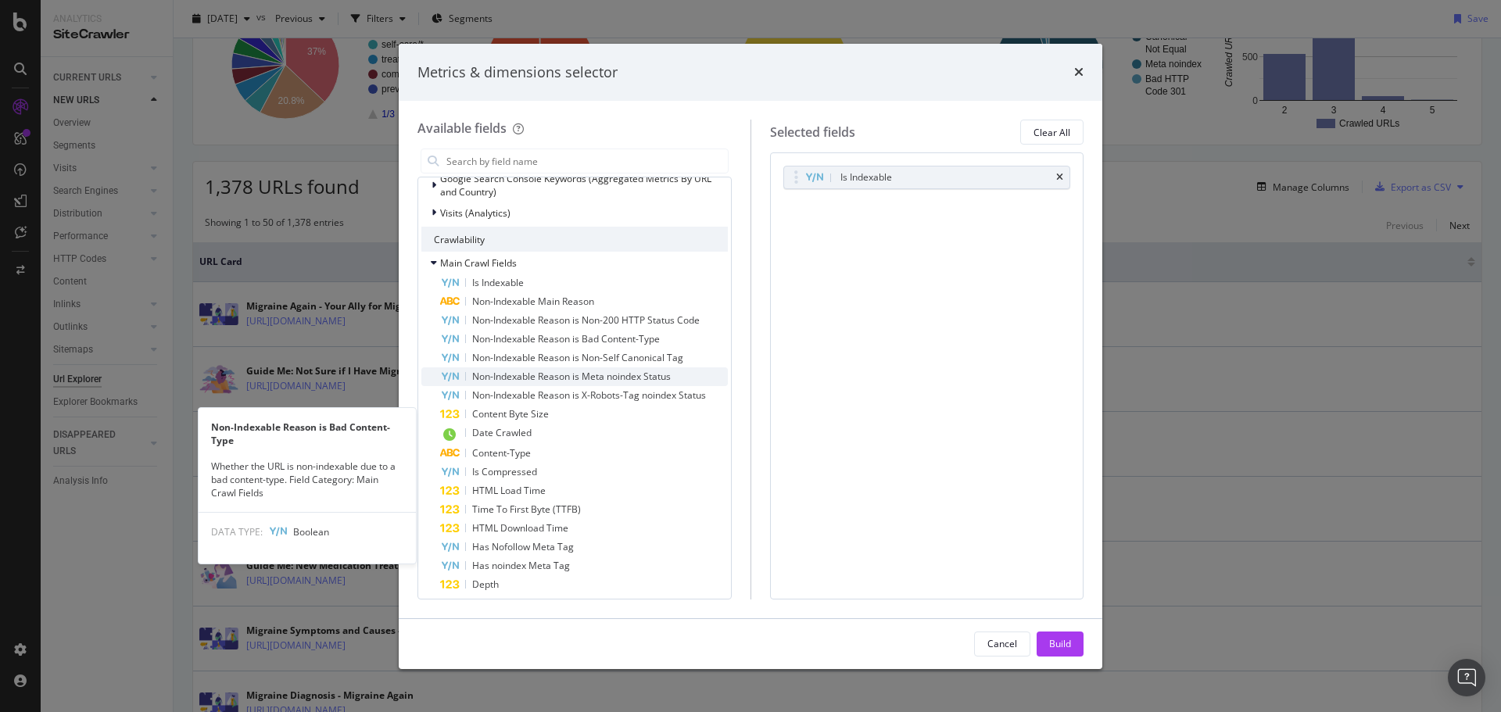
scroll to position [547, 0]
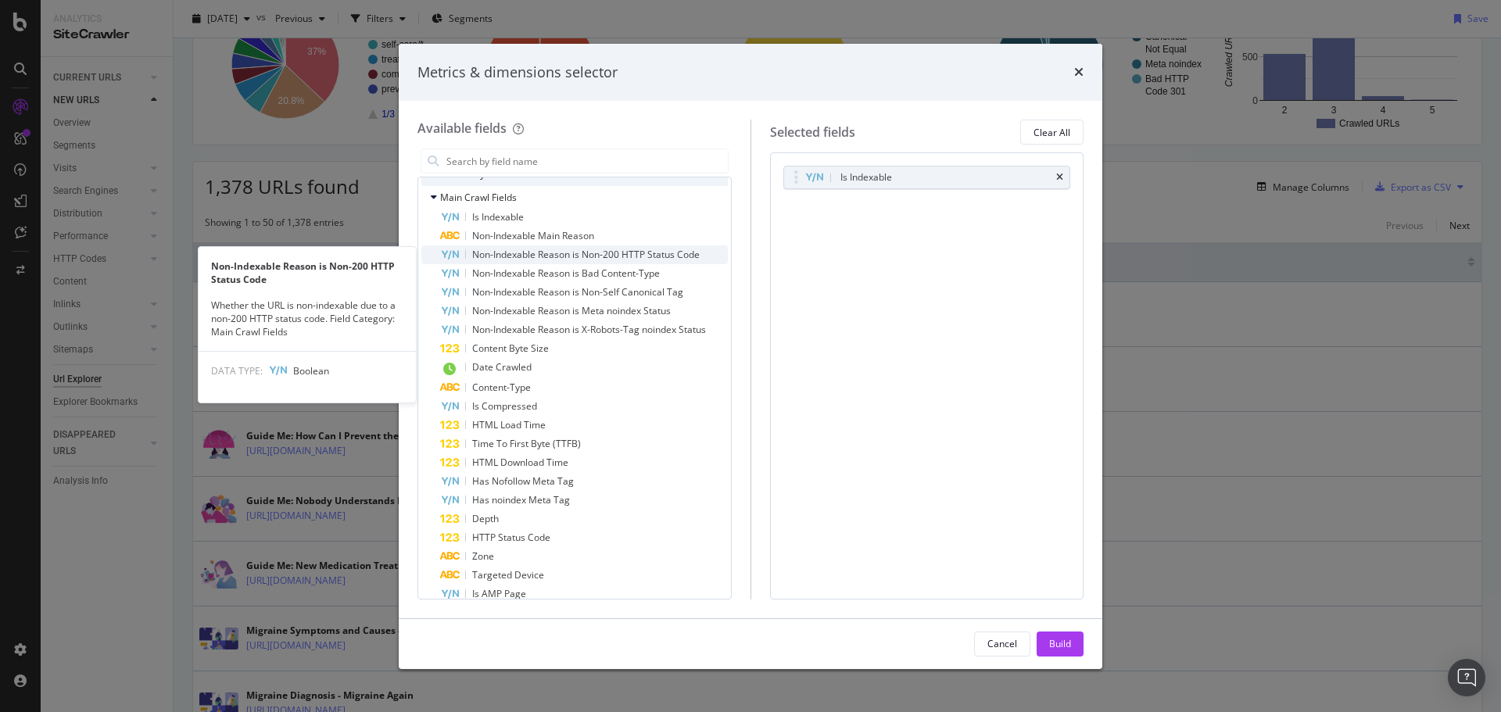
click at [570, 254] on span "Non-Indexable Reason is Non-200 HTTP Status Code" at bounding box center [585, 254] width 227 height 13
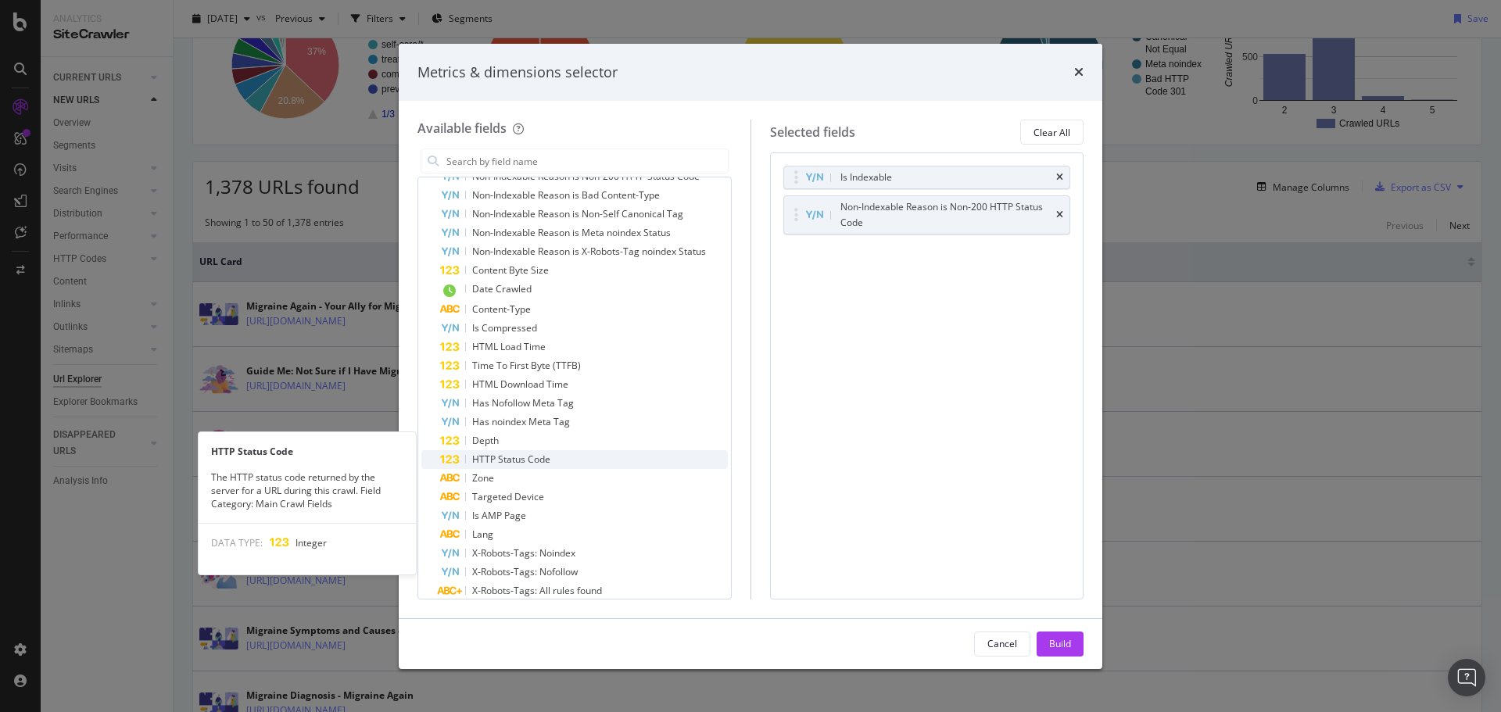
scroll to position [703, 0]
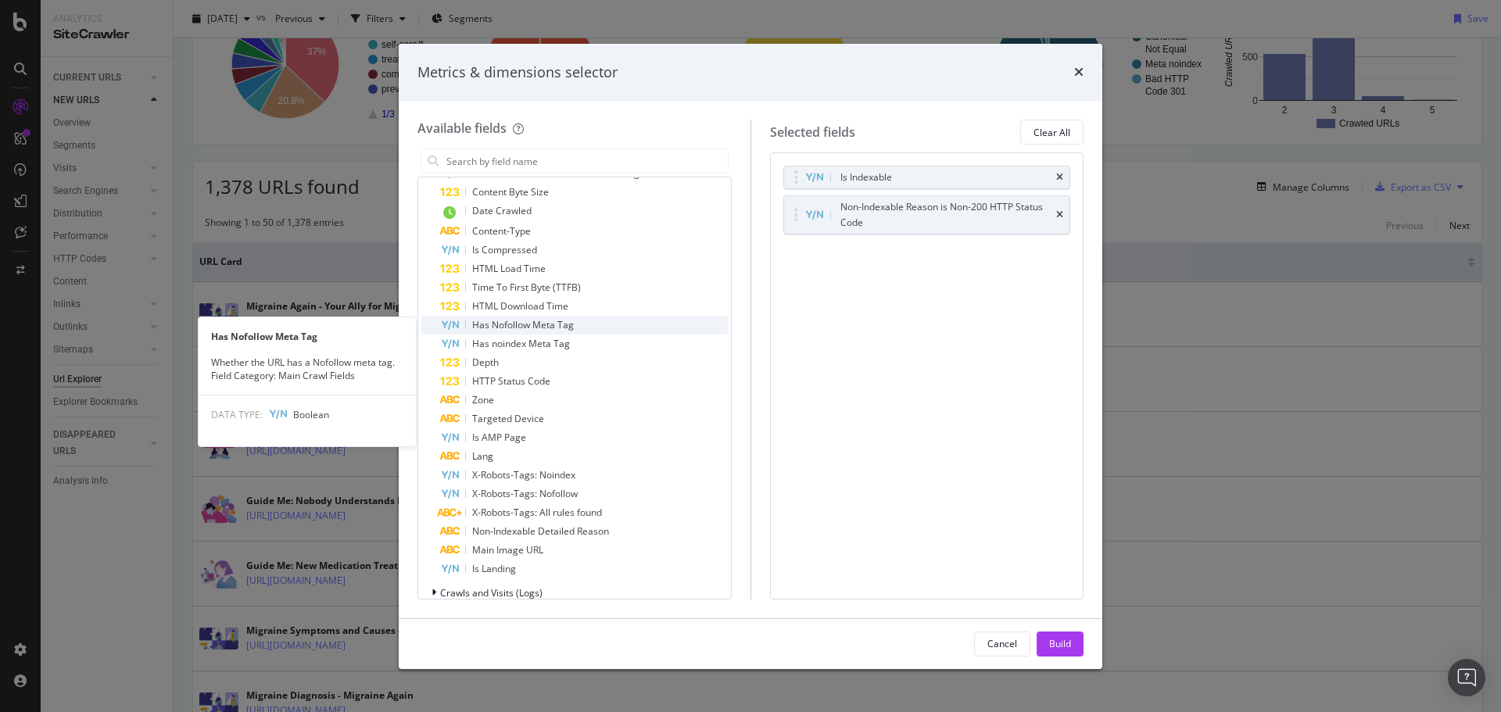
click at [549, 328] on span "Has Nofollow Meta Tag" at bounding box center [523, 324] width 102 height 13
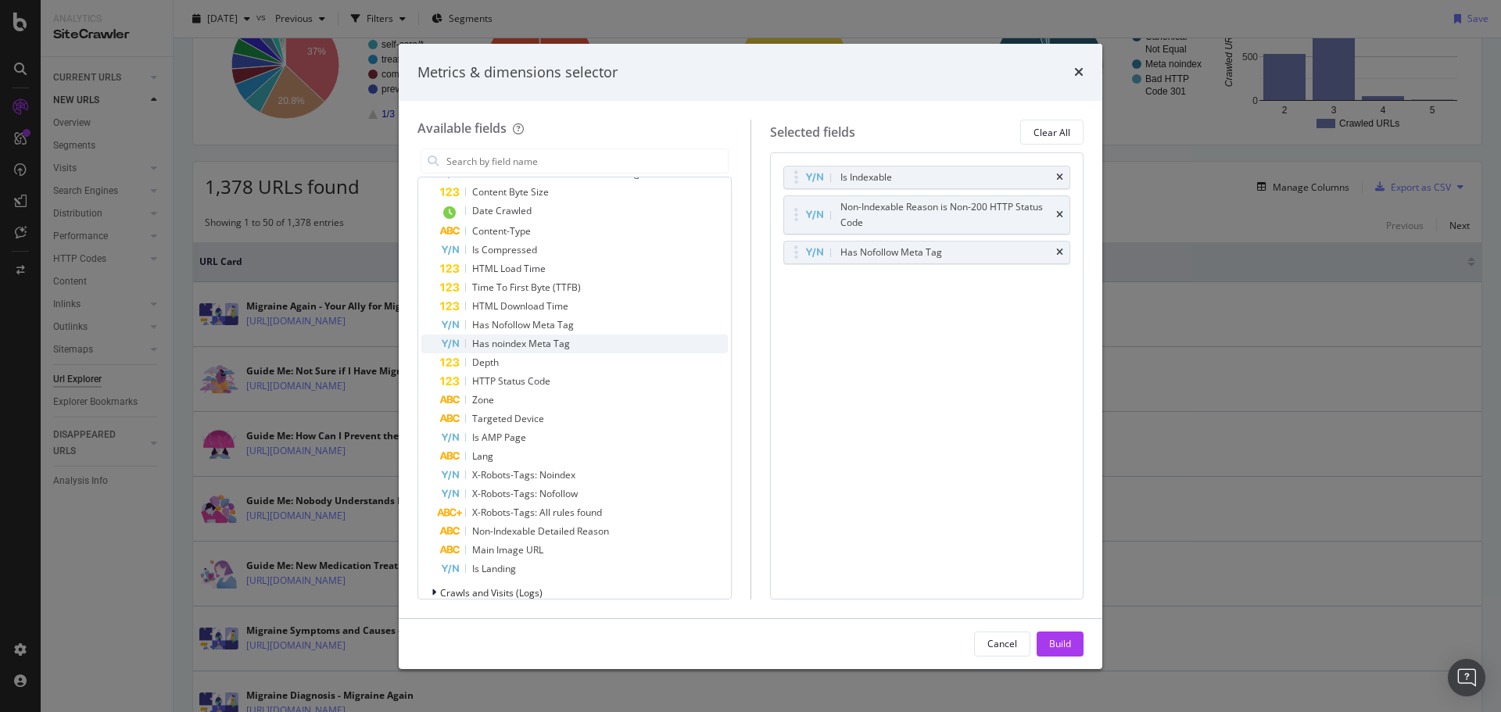
click at [546, 341] on span "Has noindex Meta Tag" at bounding box center [521, 343] width 98 height 13
click at [1059, 639] on div "Build" at bounding box center [1060, 643] width 22 height 13
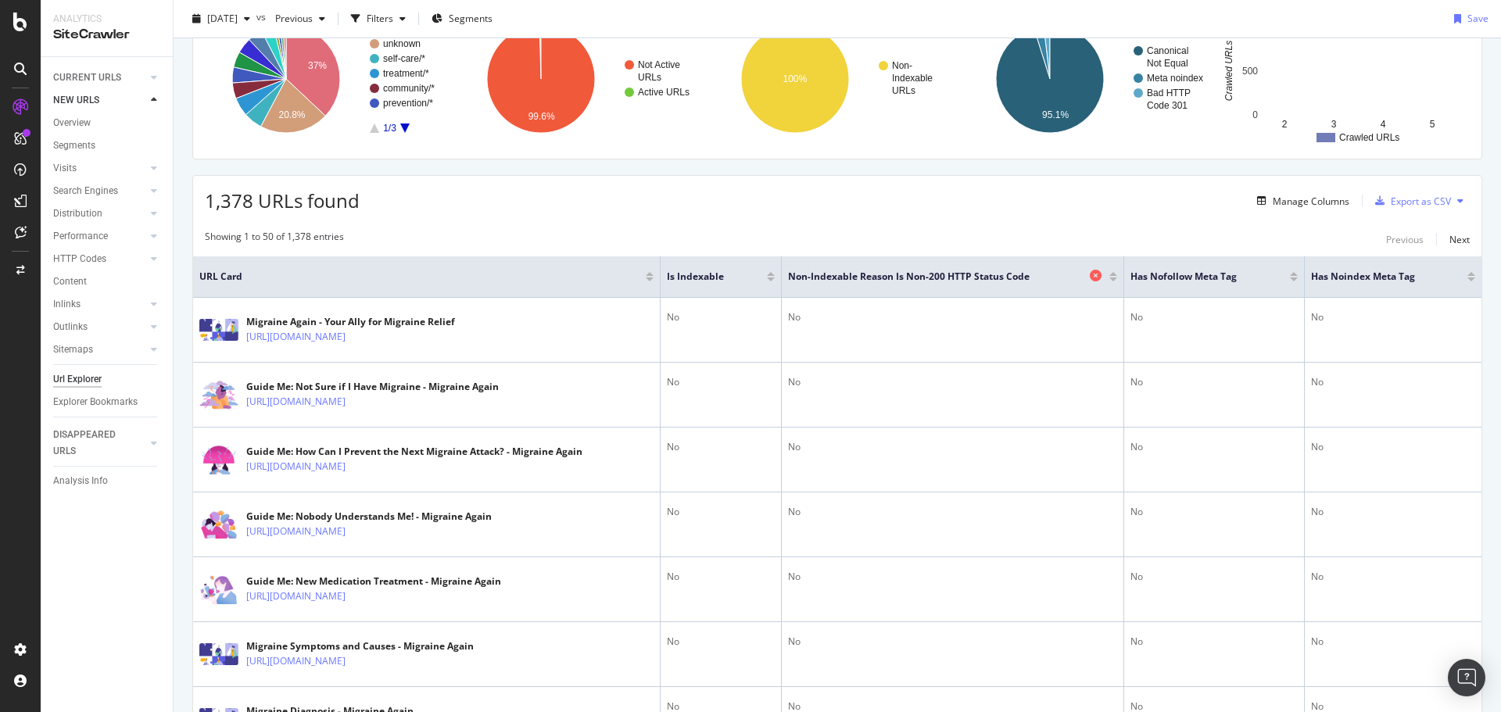
scroll to position [156, 0]
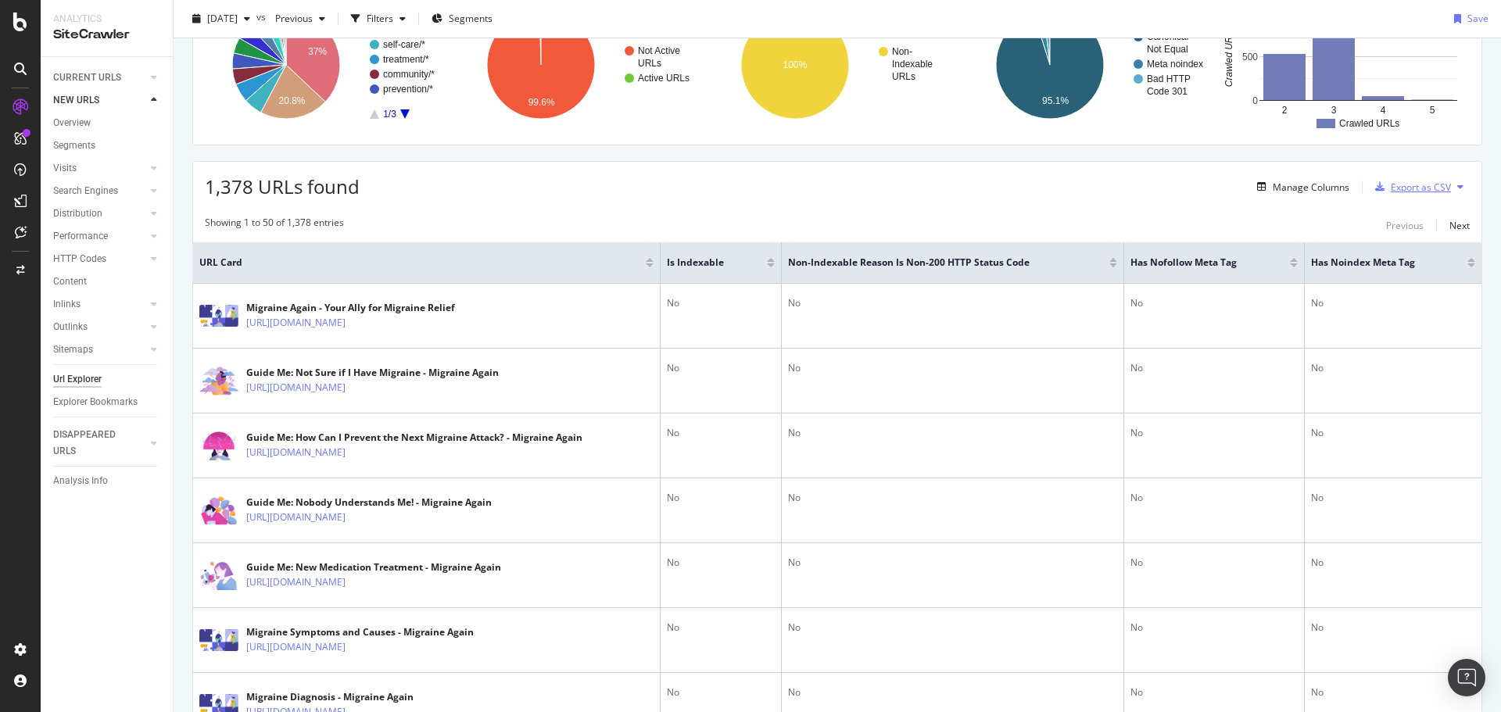
click at [1393, 188] on div "Export as CSV" at bounding box center [1420, 187] width 60 height 13
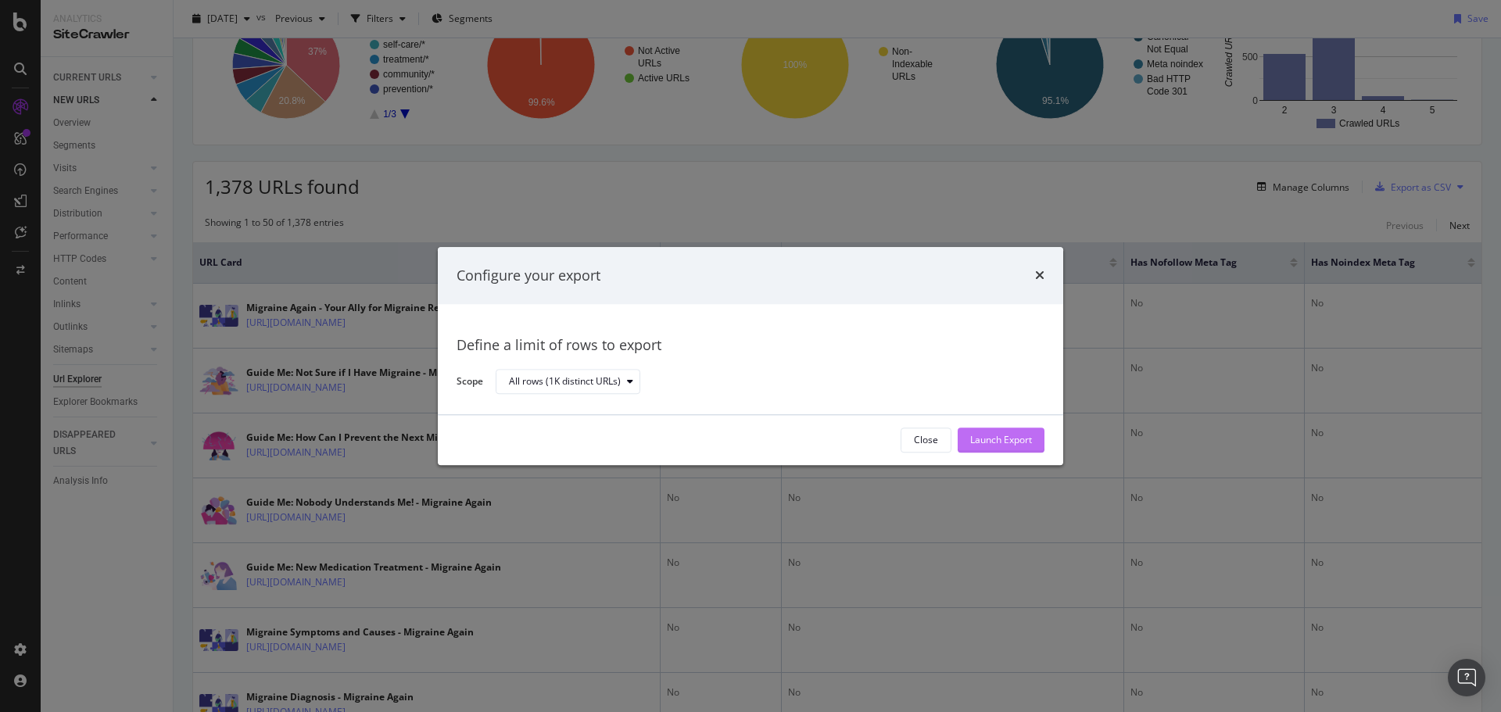
click at [992, 439] on div "Launch Export" at bounding box center [1001, 440] width 62 height 13
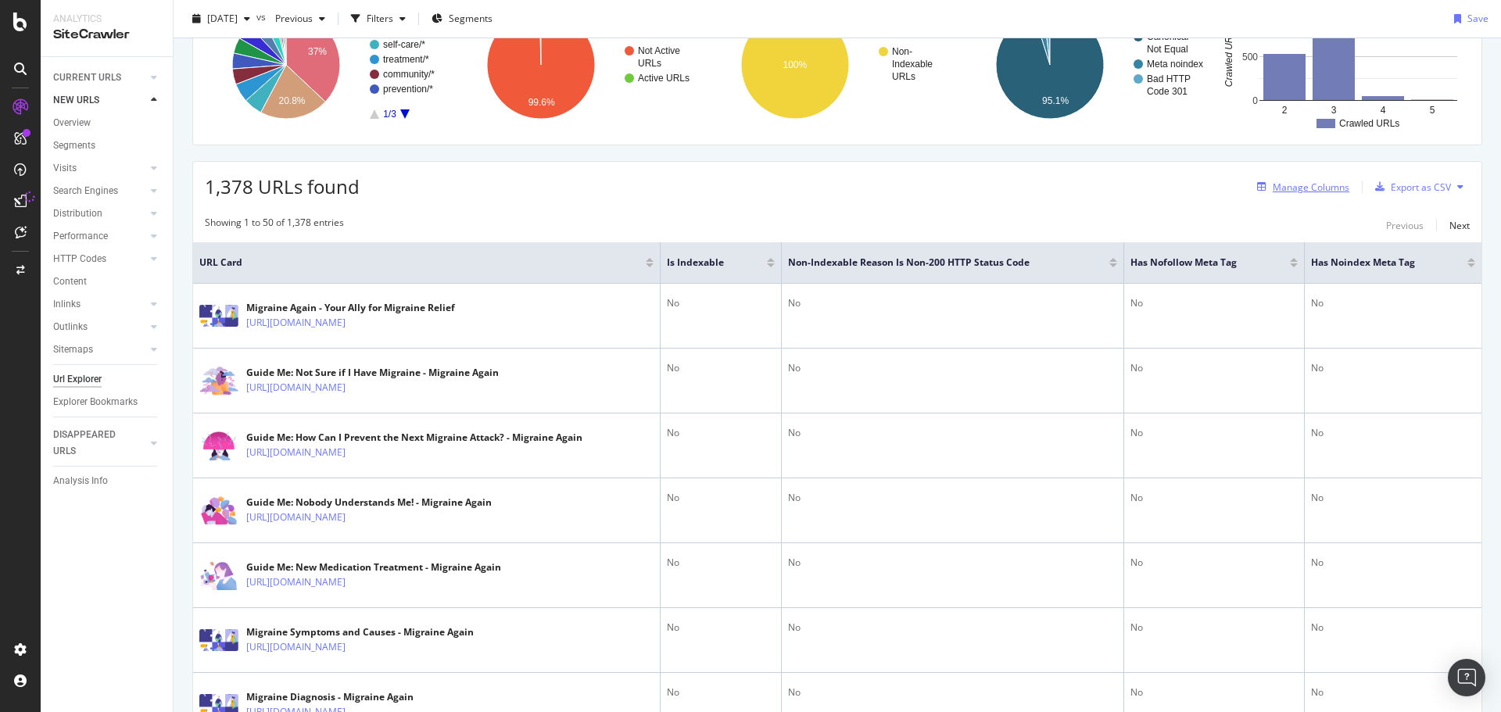
click at [1274, 187] on div "Manage Columns" at bounding box center [1310, 187] width 77 height 13
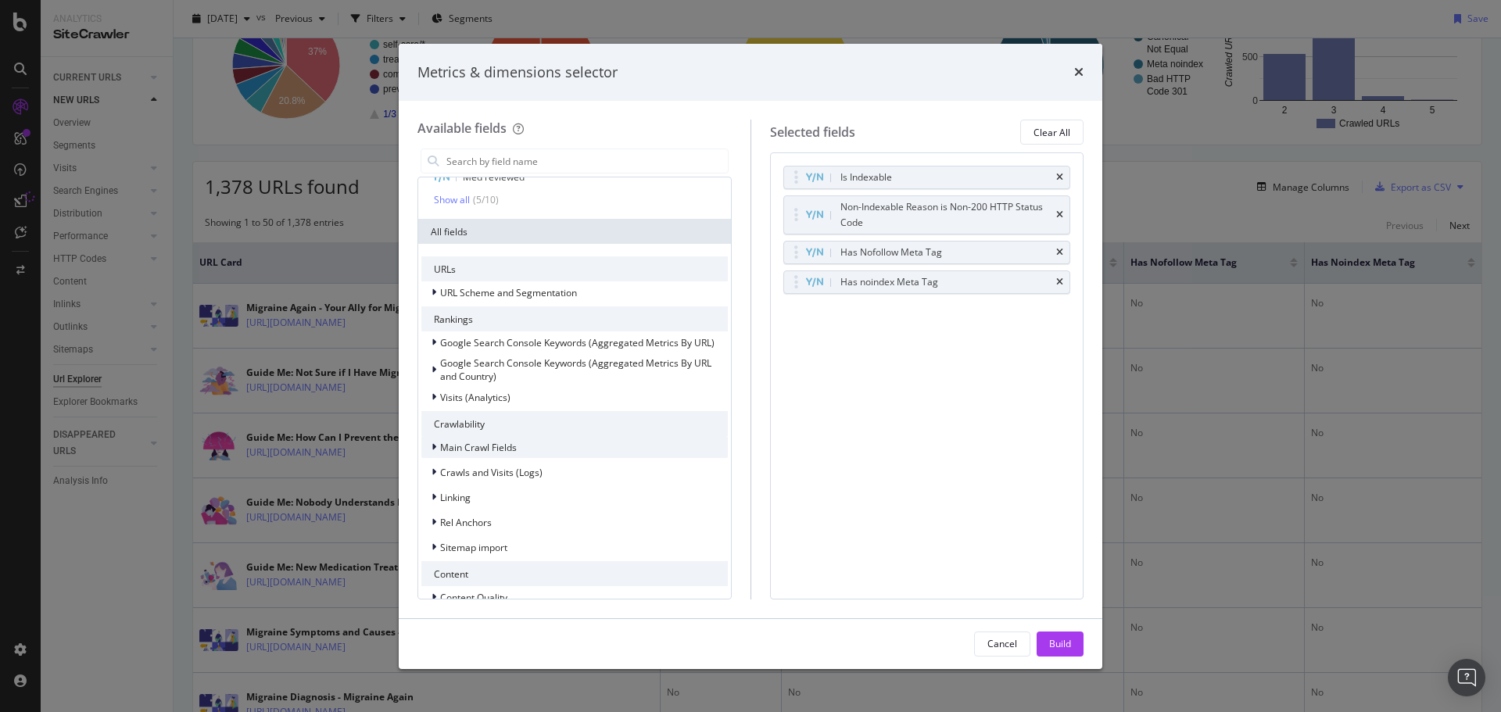
scroll to position [234, 0]
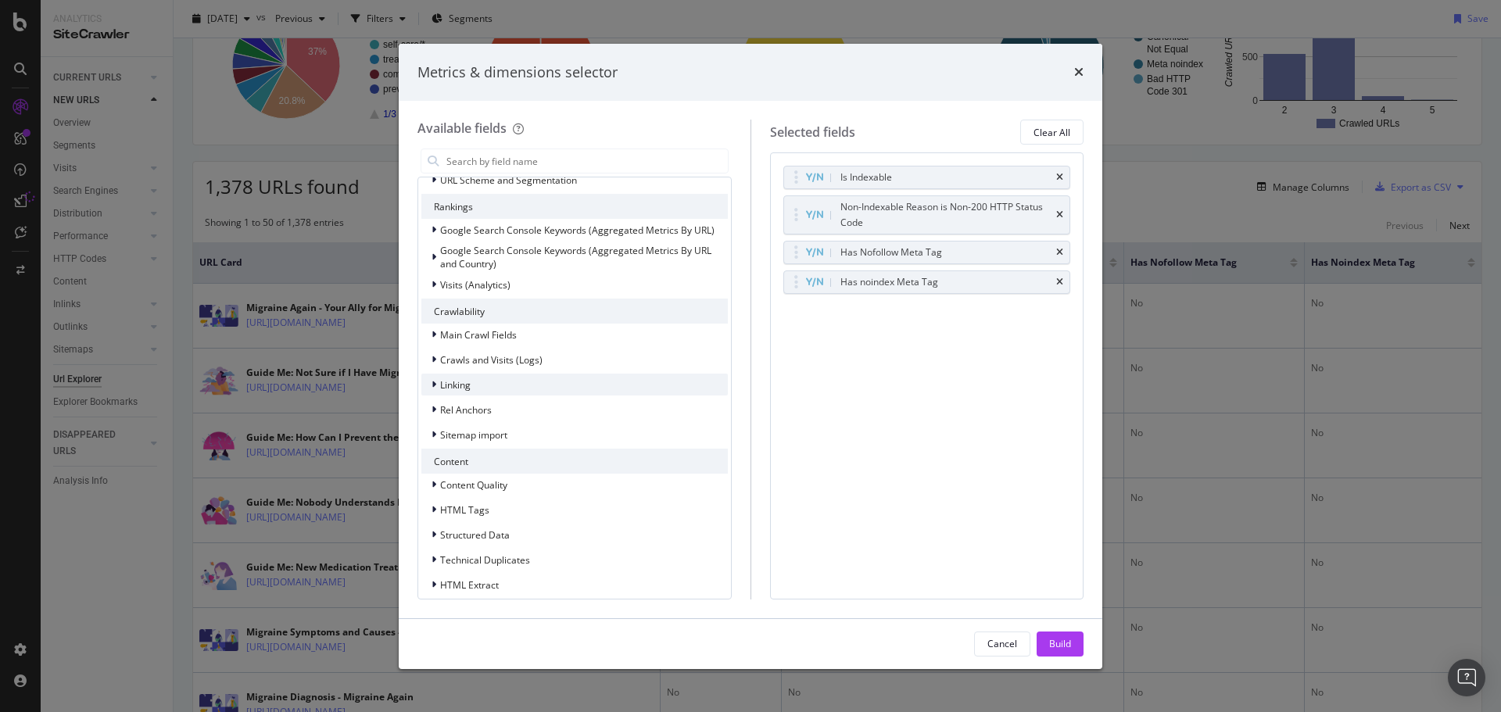
click at [504, 392] on div "Linking" at bounding box center [574, 385] width 306 height 22
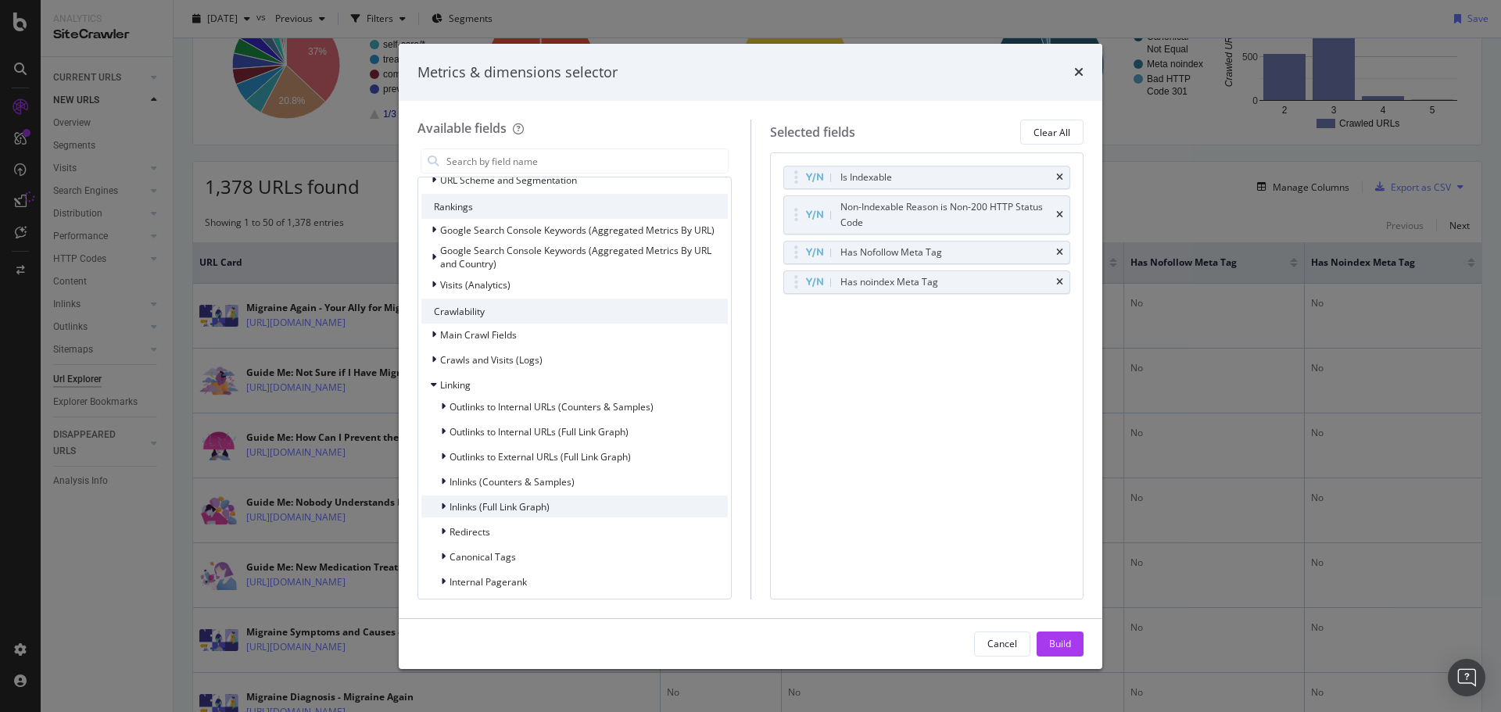
click at [537, 510] on span "Inlinks (Full Link Graph)" at bounding box center [499, 506] width 100 height 13
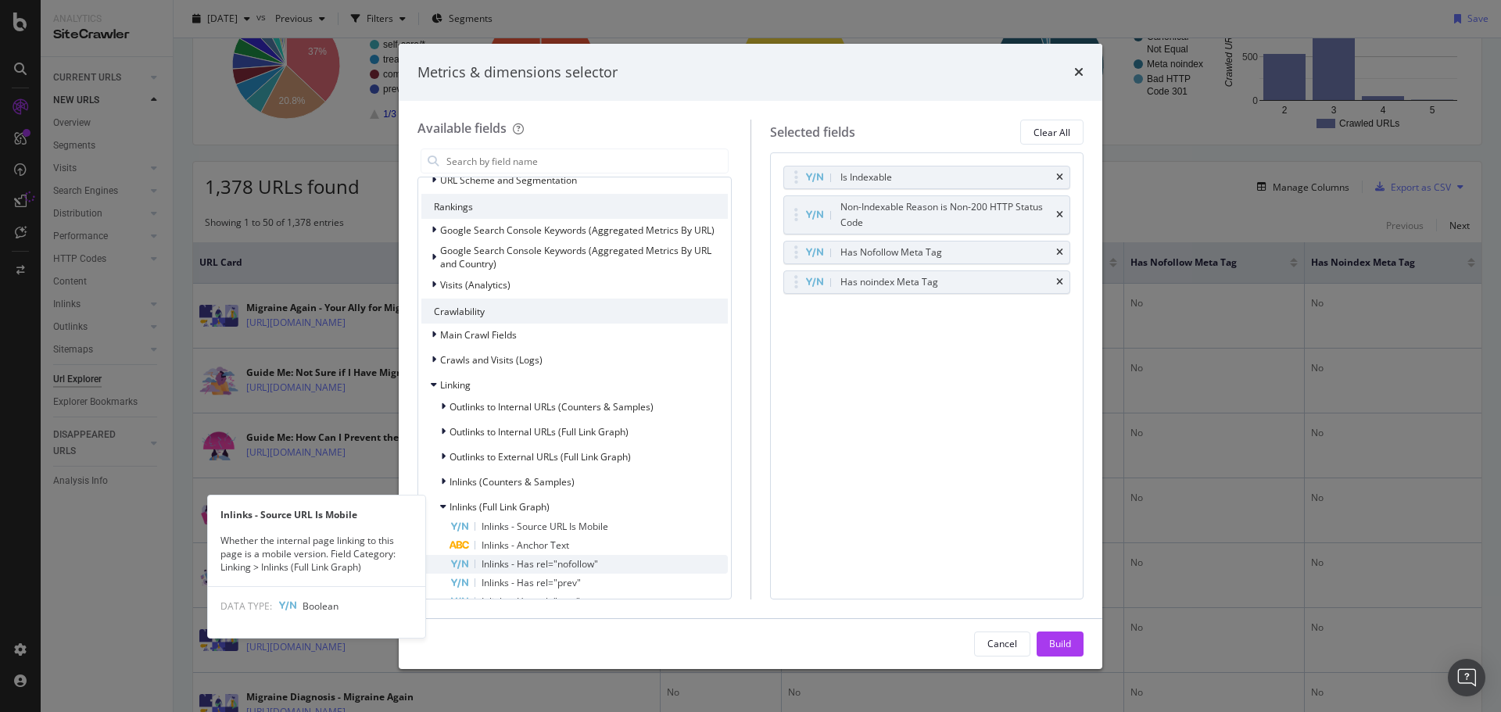
scroll to position [391, 0]
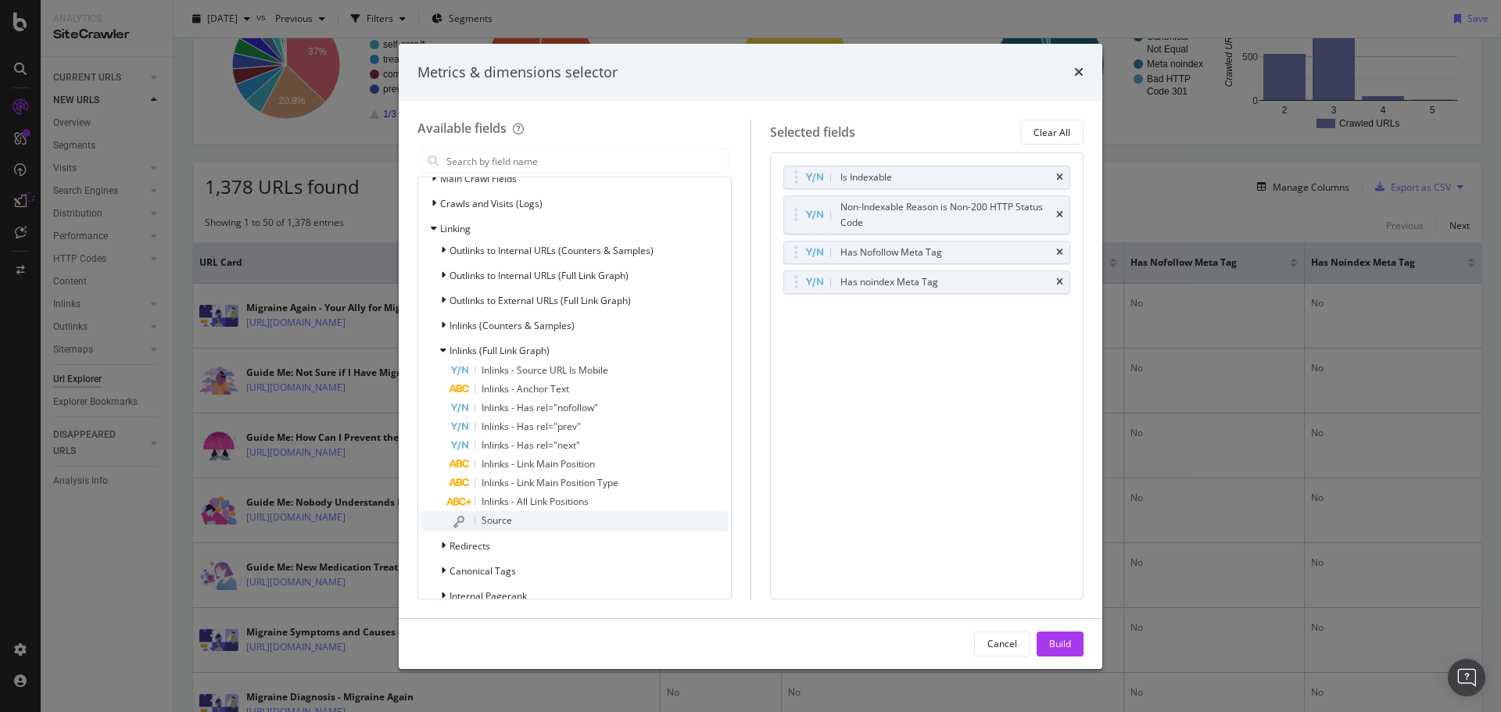
click at [547, 517] on div "Source" at bounding box center [588, 521] width 278 height 20
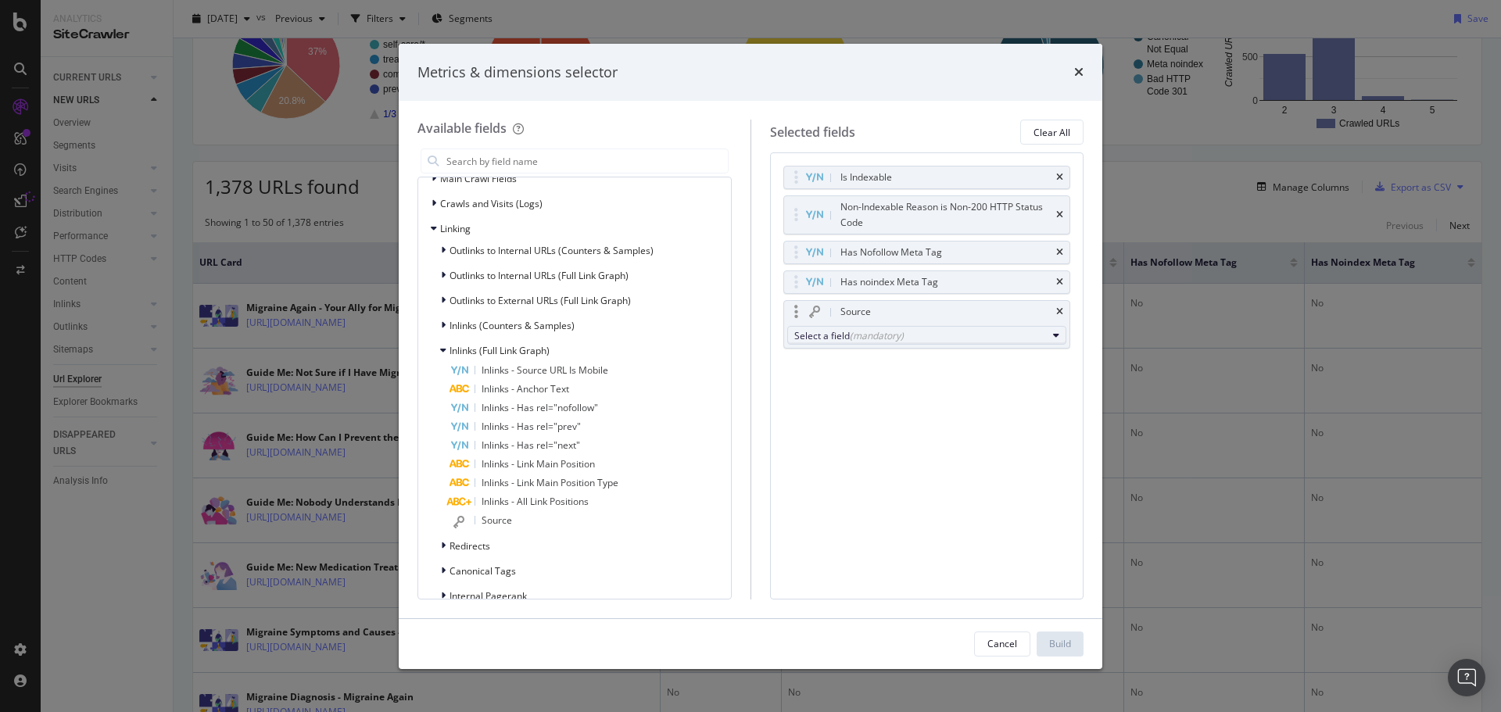
click at [878, 340] on div "(mandatory)" at bounding box center [877, 335] width 54 height 13
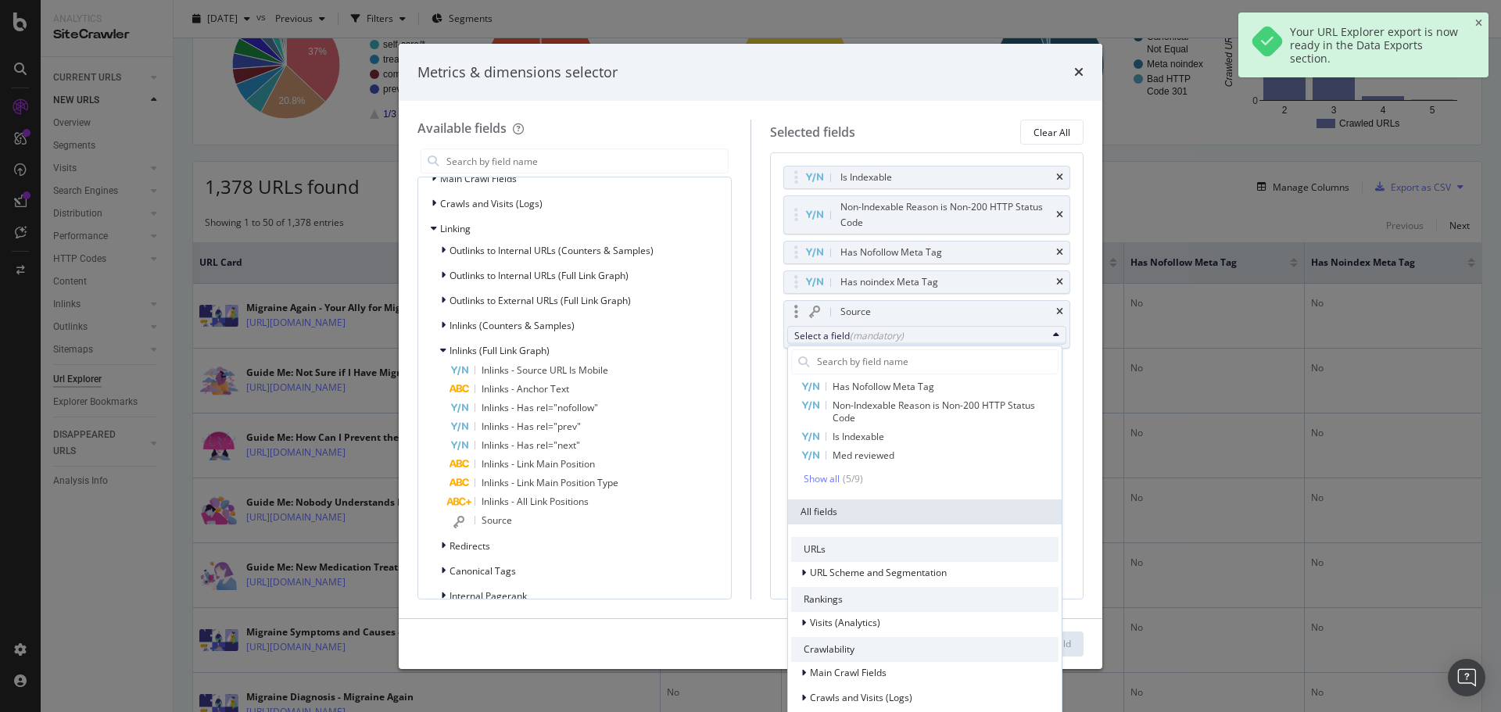
scroll to position [78, 0]
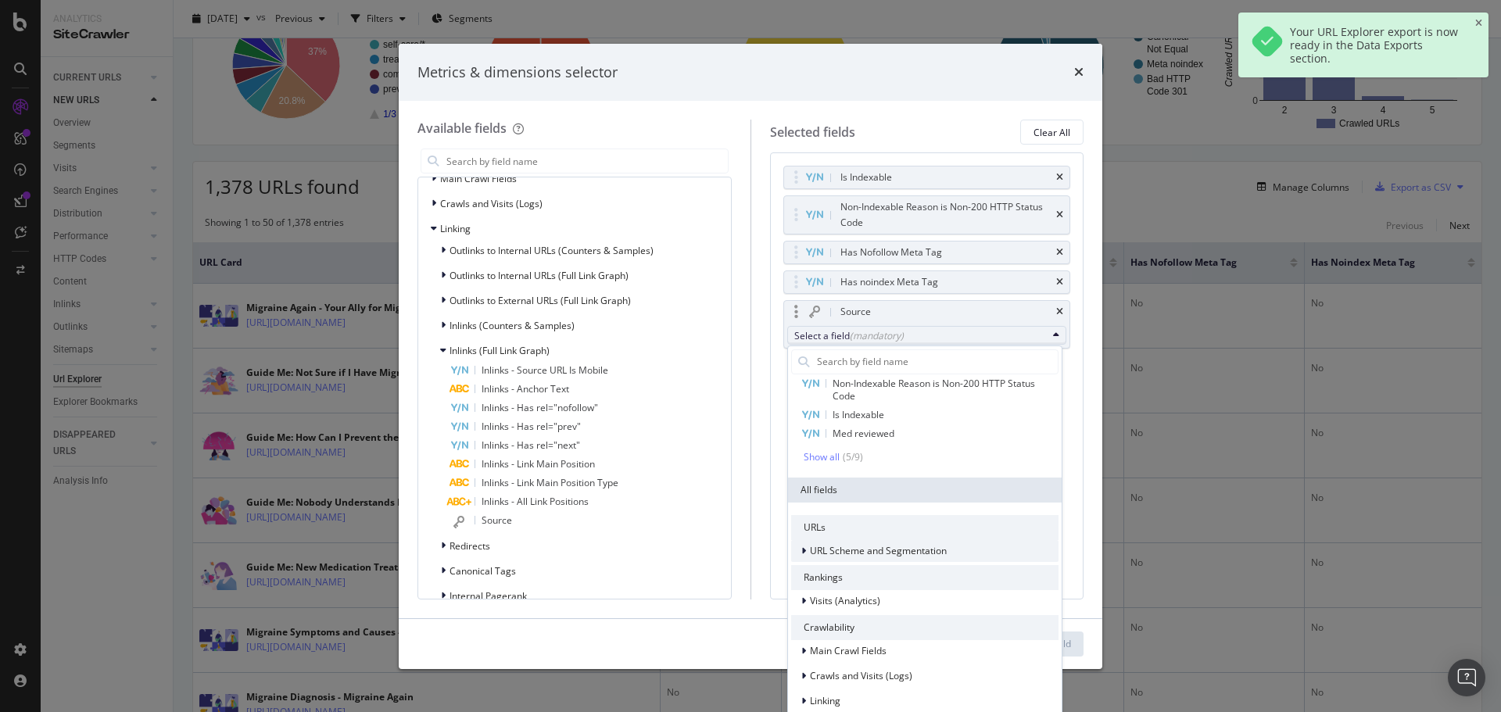
click at [882, 548] on span "URL Scheme and Segmentation" at bounding box center [878, 550] width 137 height 13
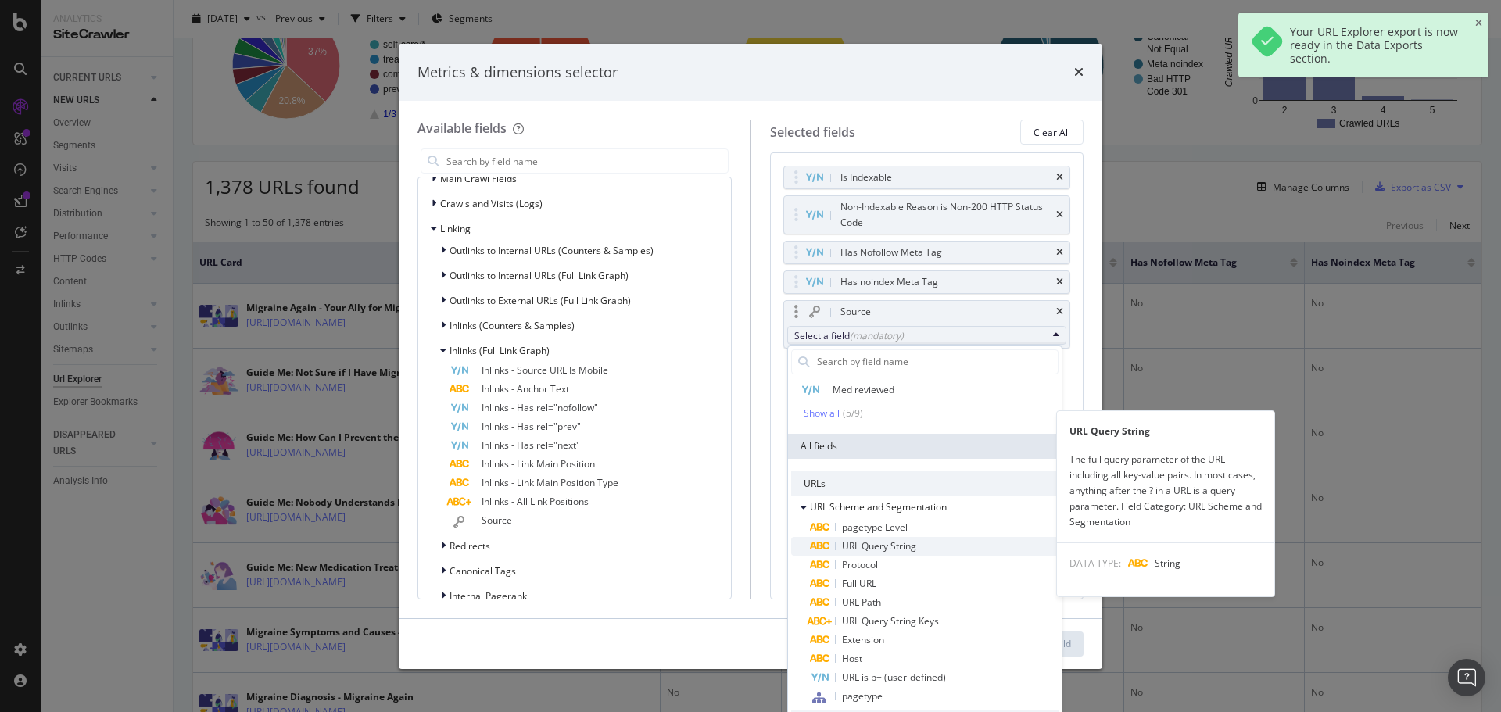
scroll to position [156, 0]
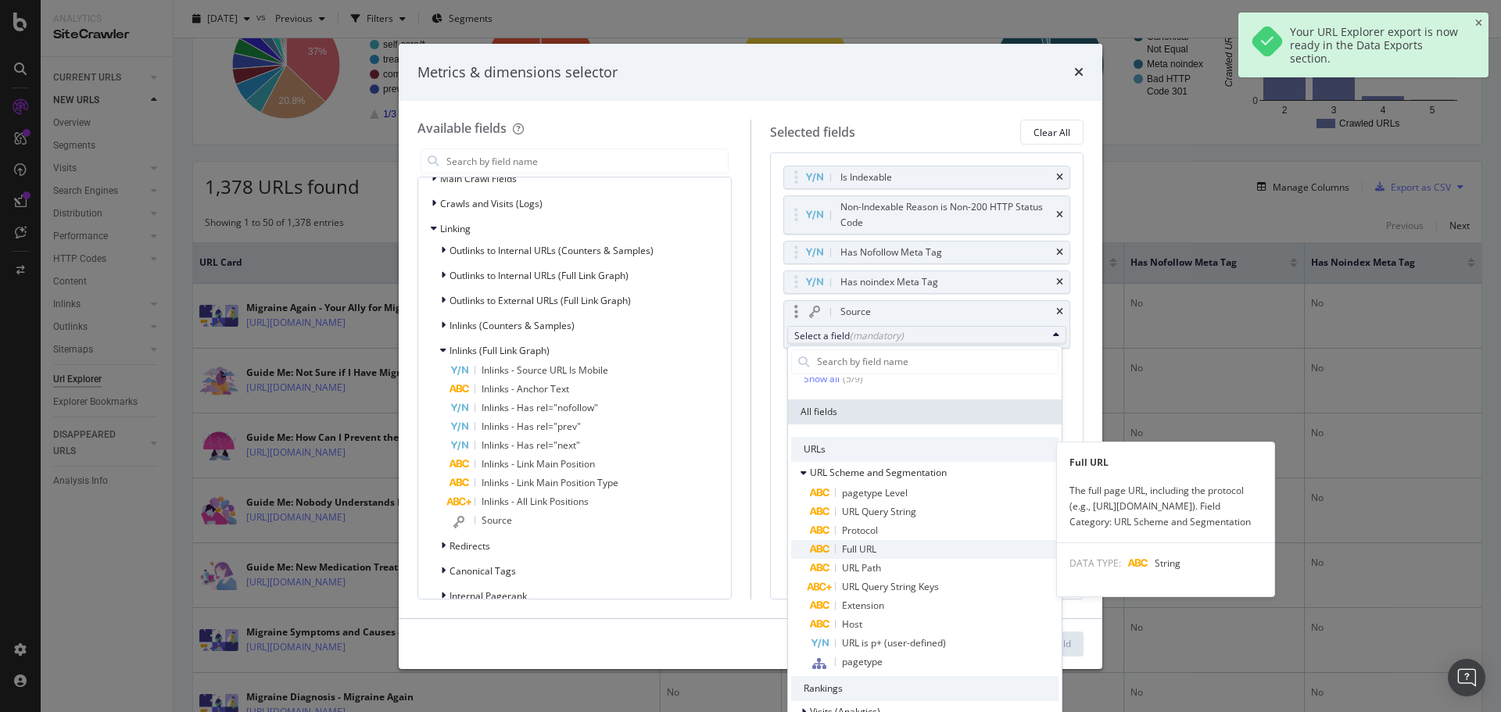
click at [885, 543] on span "Full URL" at bounding box center [934, 549] width 249 height 19
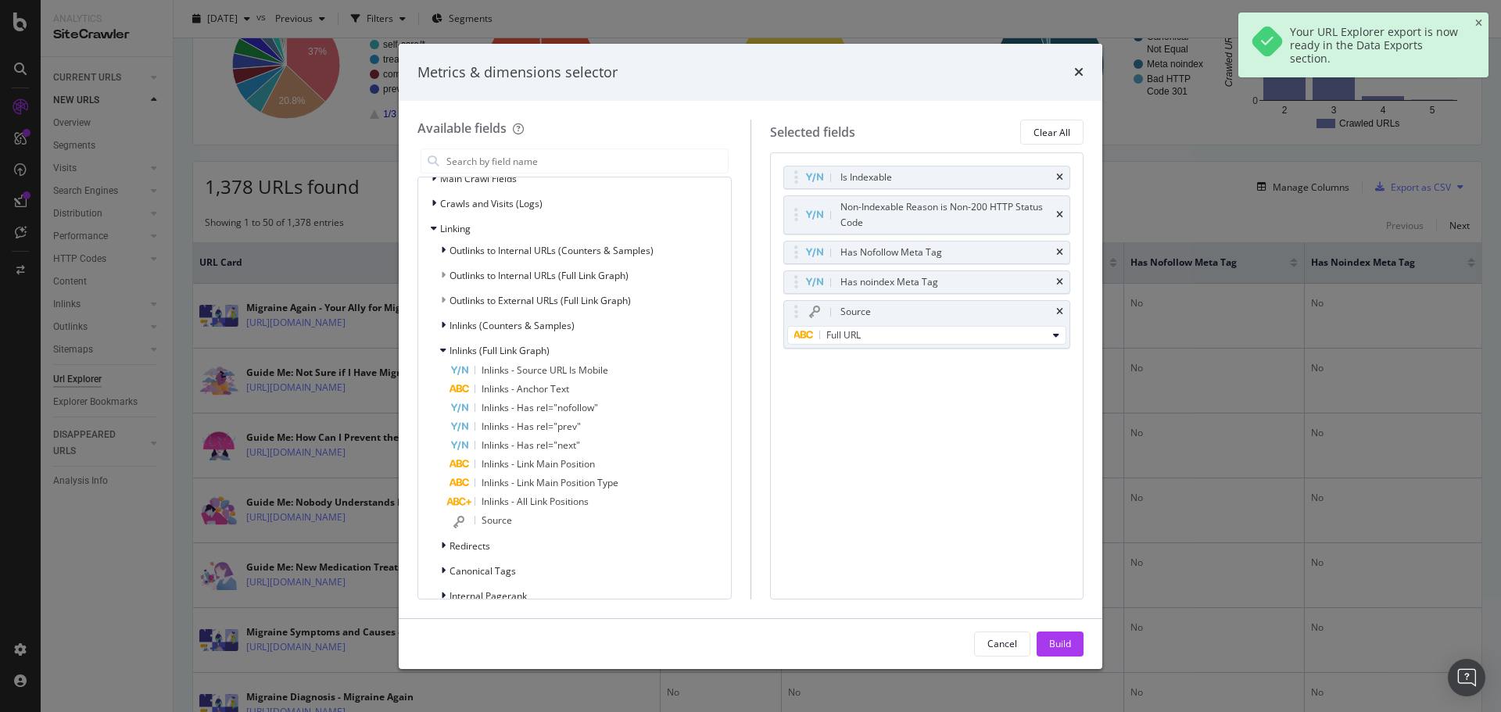
drag, startPoint x: 1059, startPoint y: 638, endPoint x: 1028, endPoint y: 627, distance: 33.1
click at [1058, 638] on div "Build" at bounding box center [1060, 643] width 22 height 13
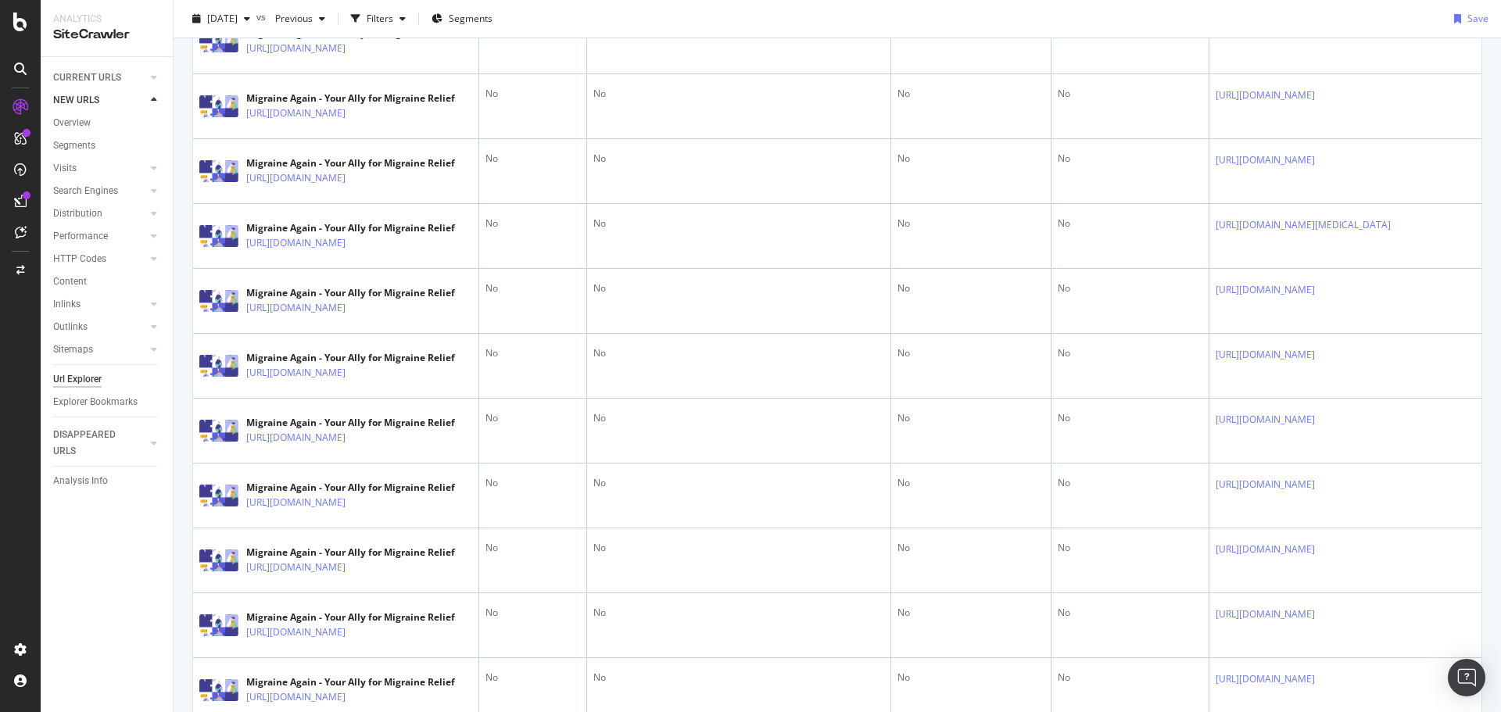
scroll to position [416, 0]
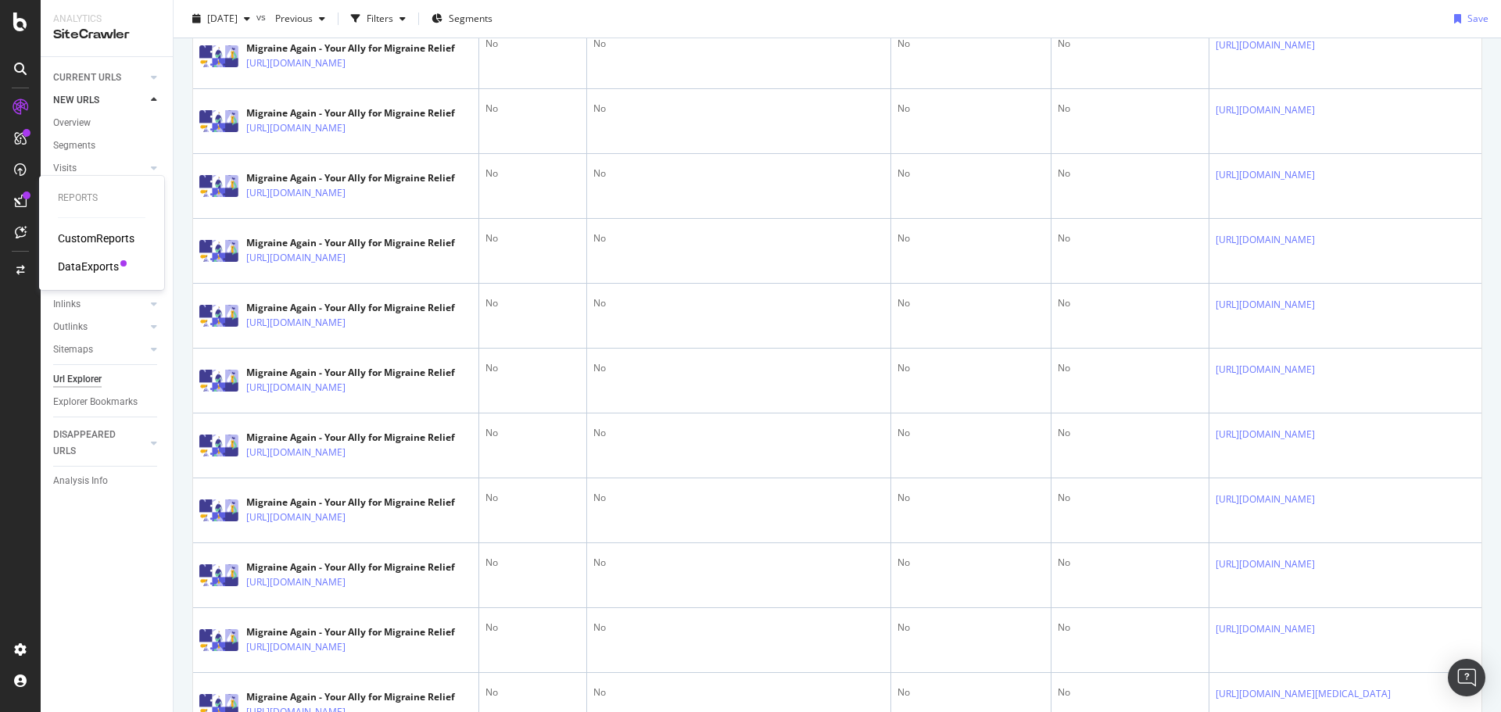
click at [109, 265] on div "DataExports" at bounding box center [88, 267] width 61 height 16
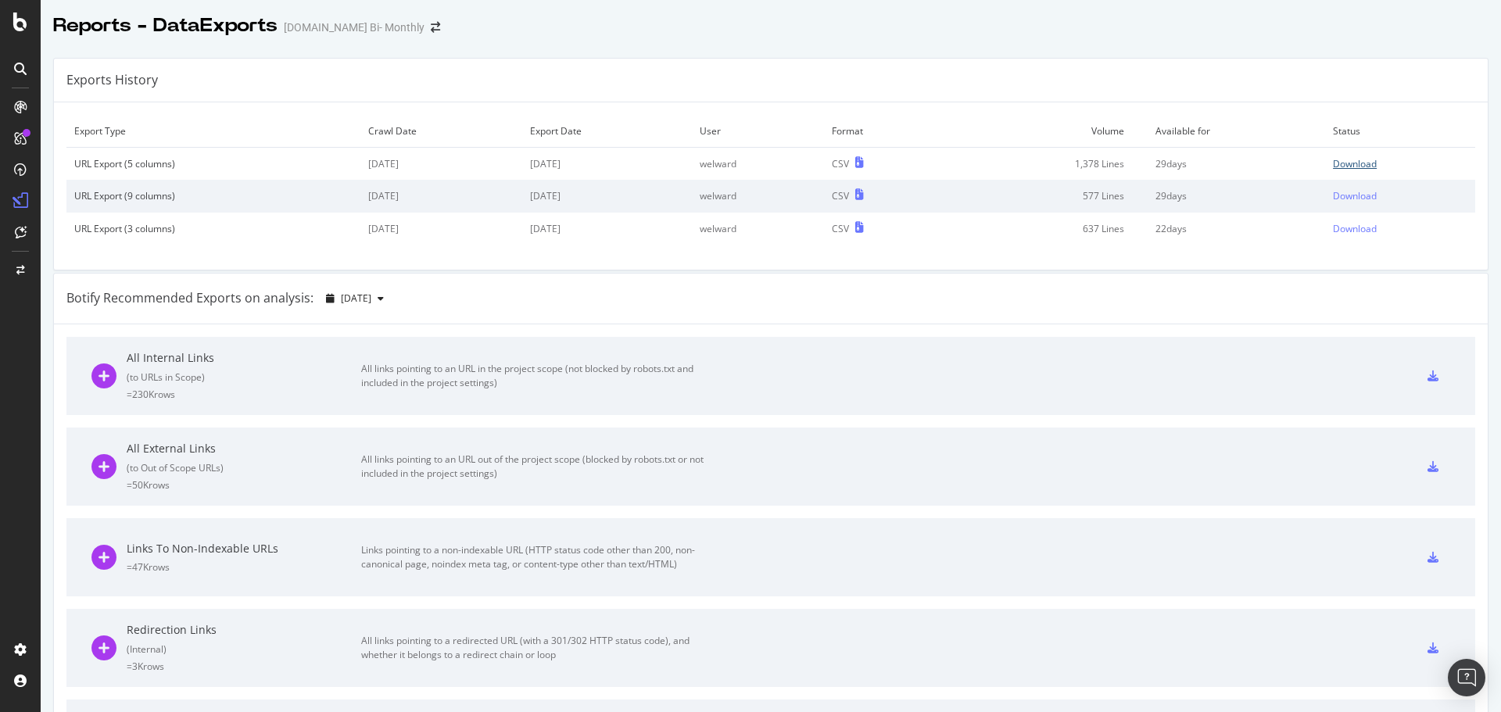
click at [1336, 164] on div "Download" at bounding box center [1355, 163] width 44 height 13
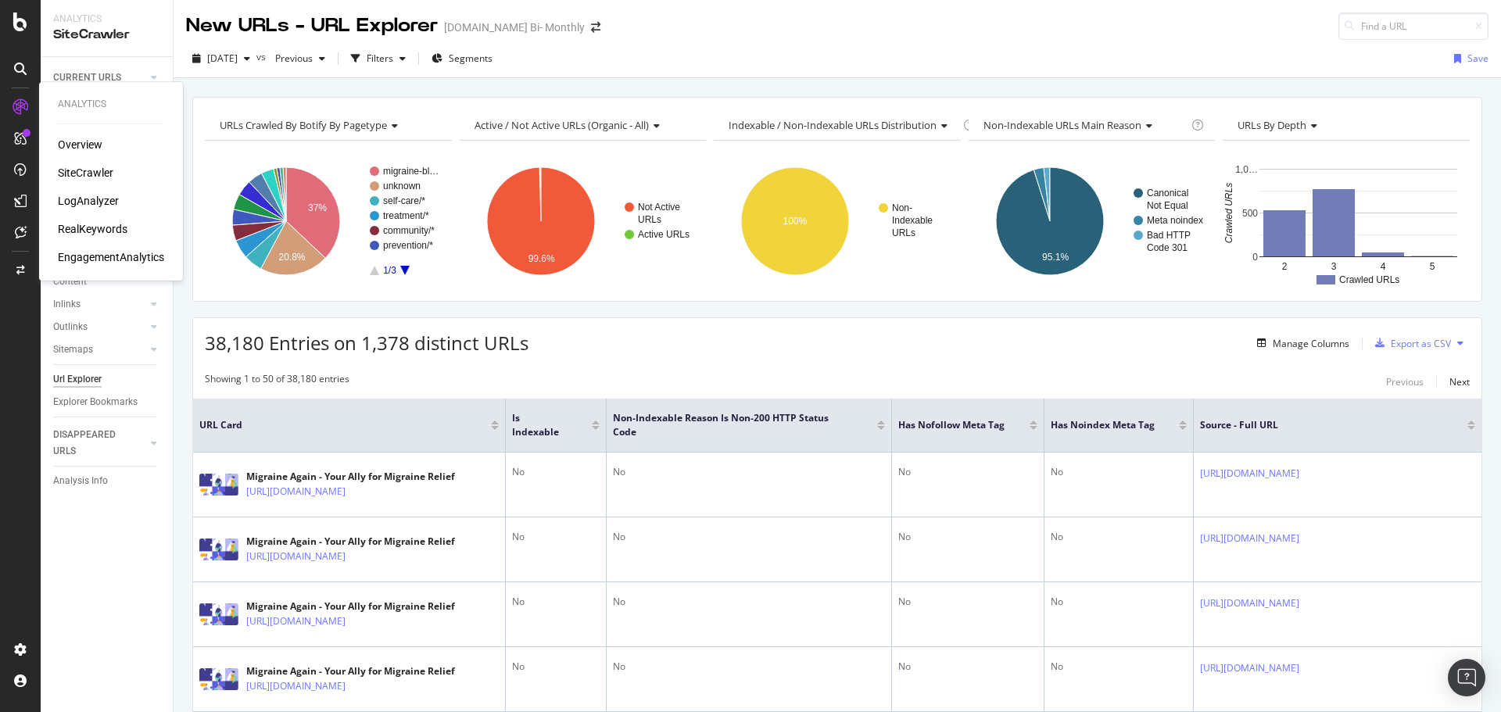
click at [73, 141] on div "Overview" at bounding box center [80, 145] width 45 height 16
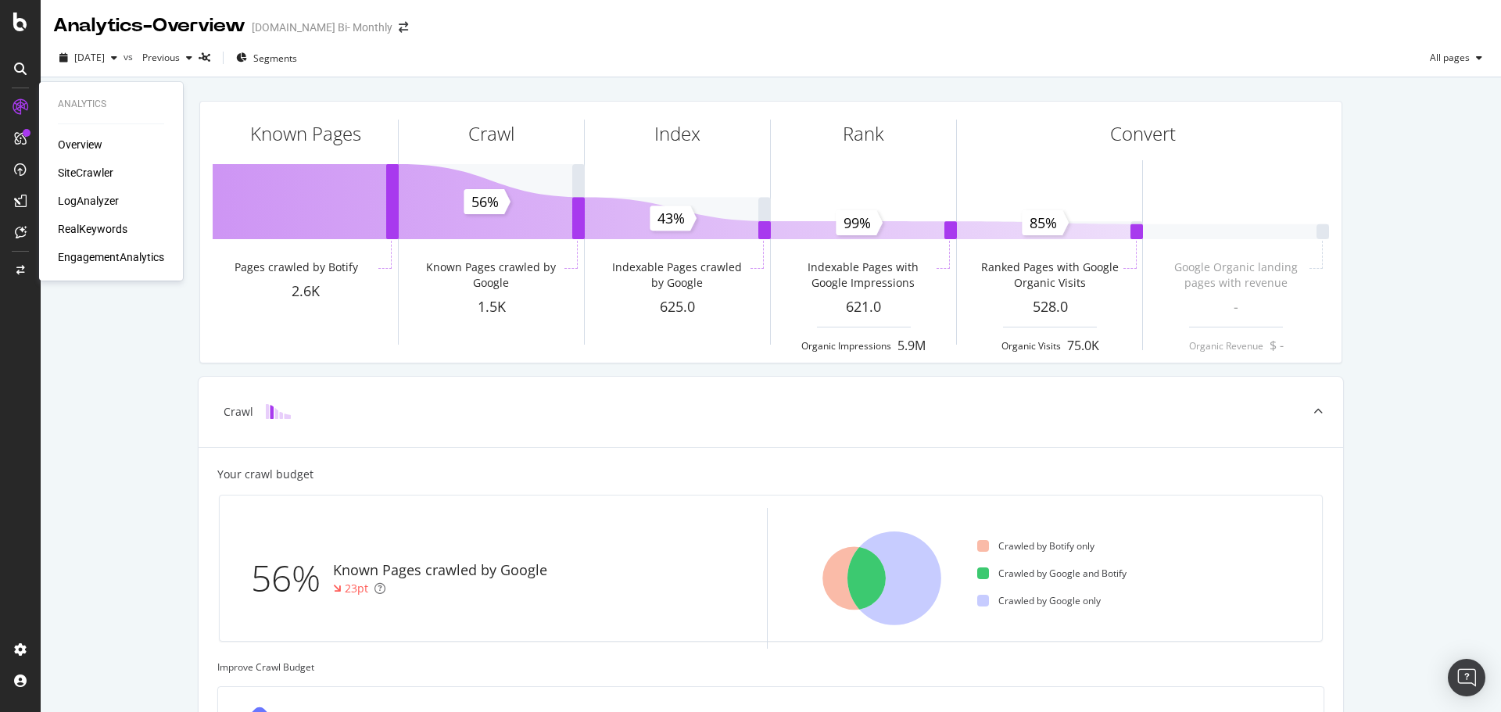
click at [71, 146] on div "Overview" at bounding box center [80, 145] width 45 height 16
click at [75, 171] on div "SiteCrawler" at bounding box center [85, 173] width 55 height 16
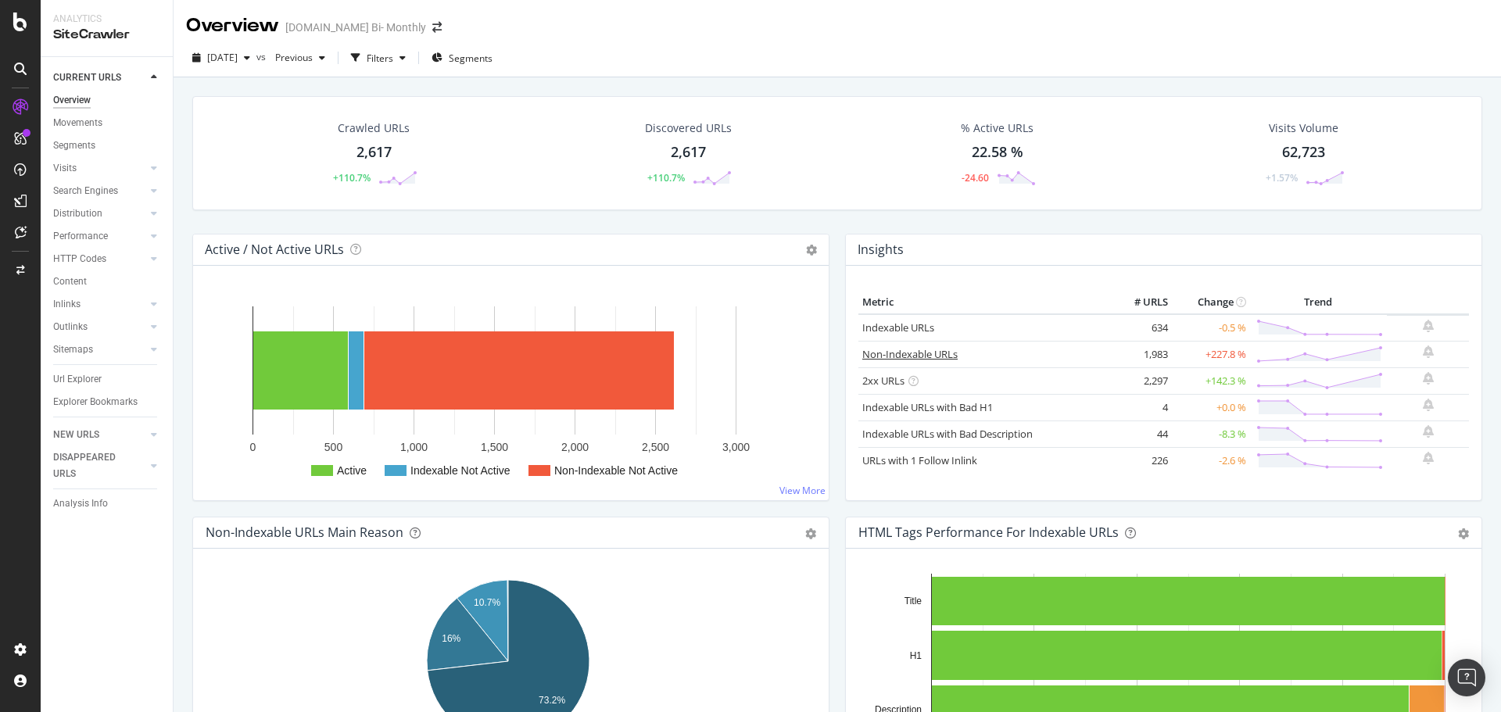
click at [893, 351] on link "Non-Indexable URLs" at bounding box center [909, 354] width 95 height 14
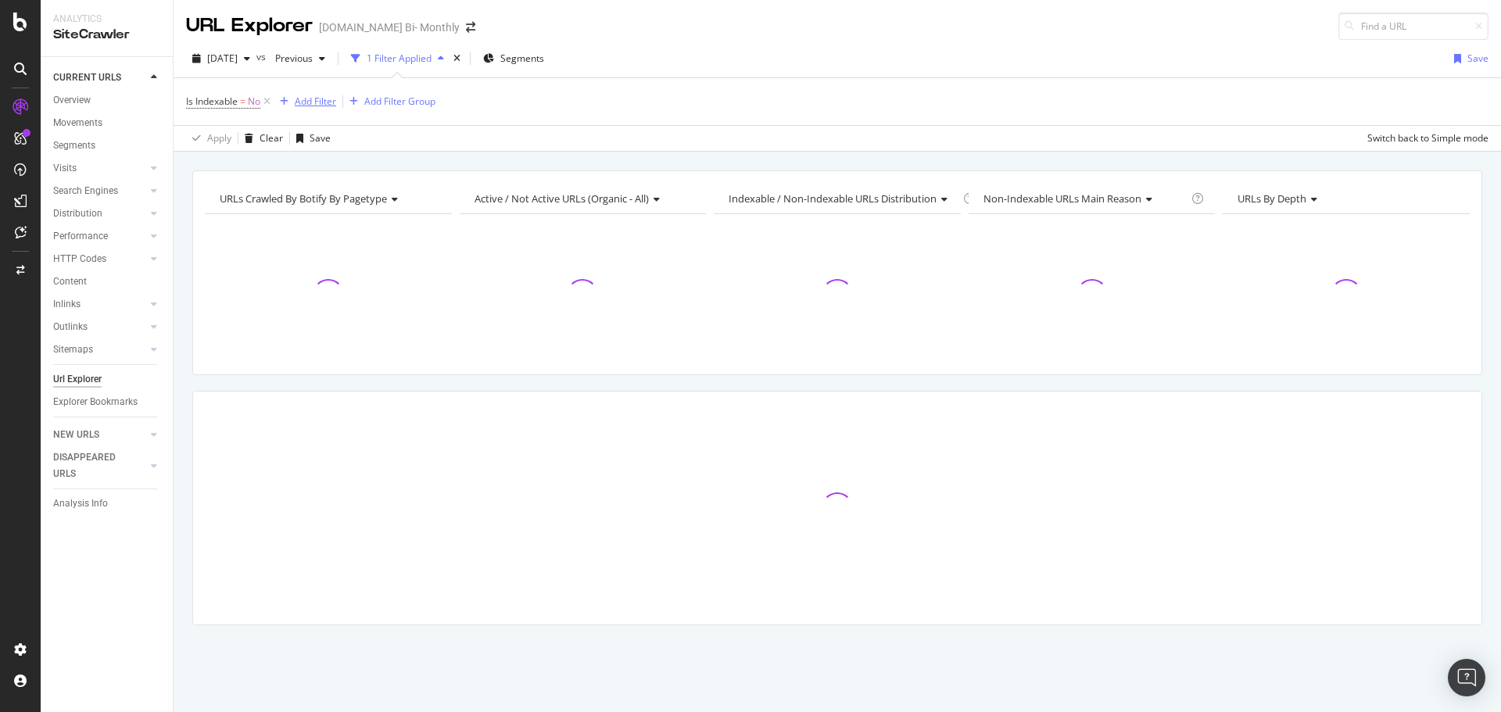
click at [320, 105] on div "Add Filter" at bounding box center [315, 101] width 41 height 13
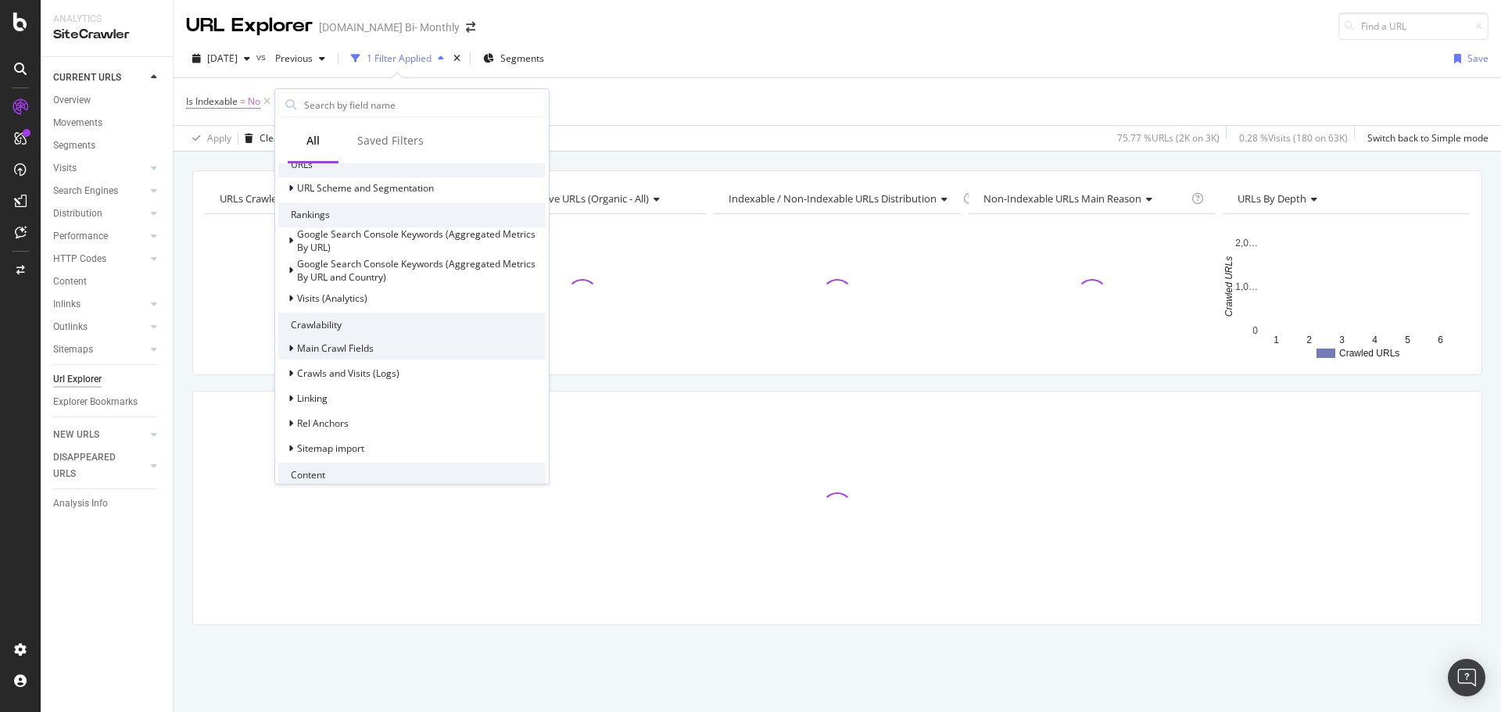
scroll to position [313, 0]
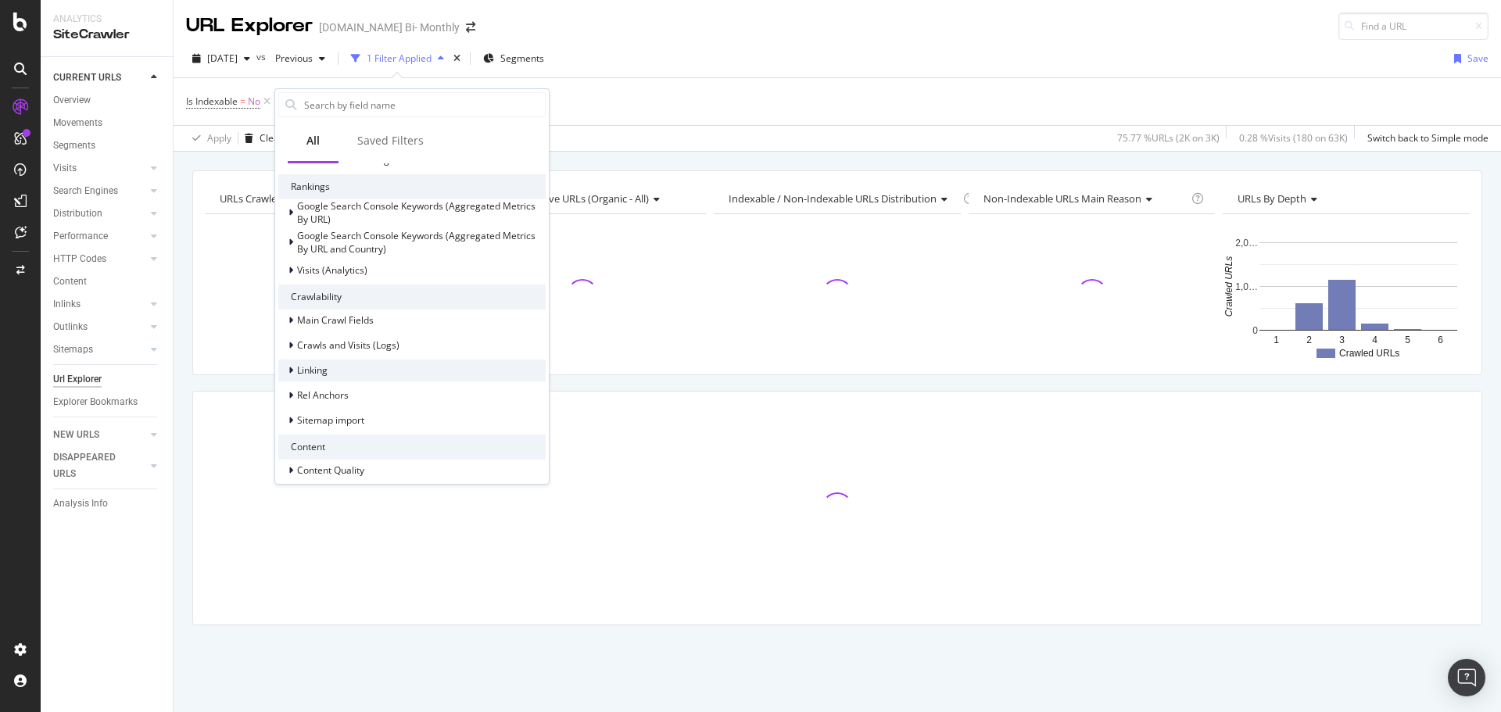
click at [352, 374] on div "Linking" at bounding box center [411, 371] width 267 height 22
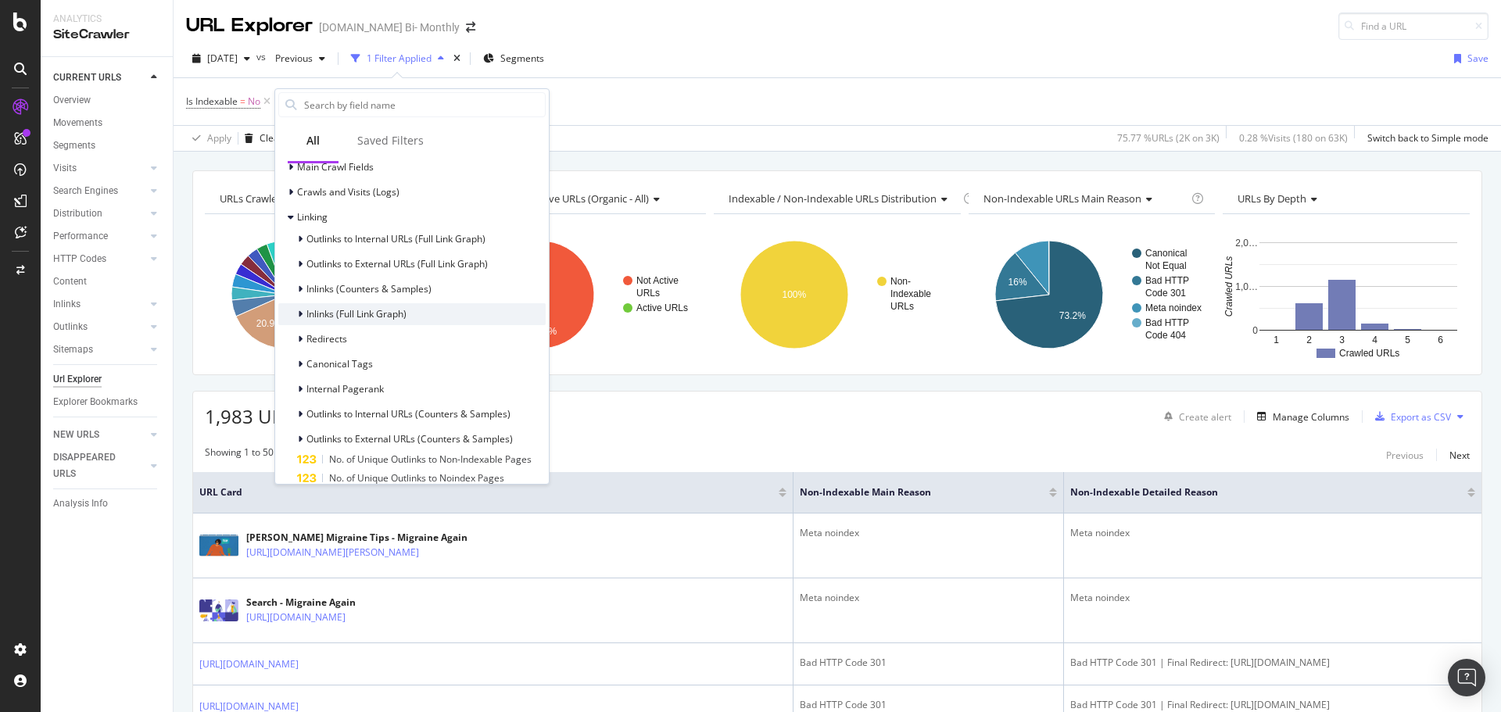
scroll to position [469, 0]
click at [381, 263] on span "Outlinks to External URLs (Full Link Graph)" at bounding box center [396, 260] width 181 height 13
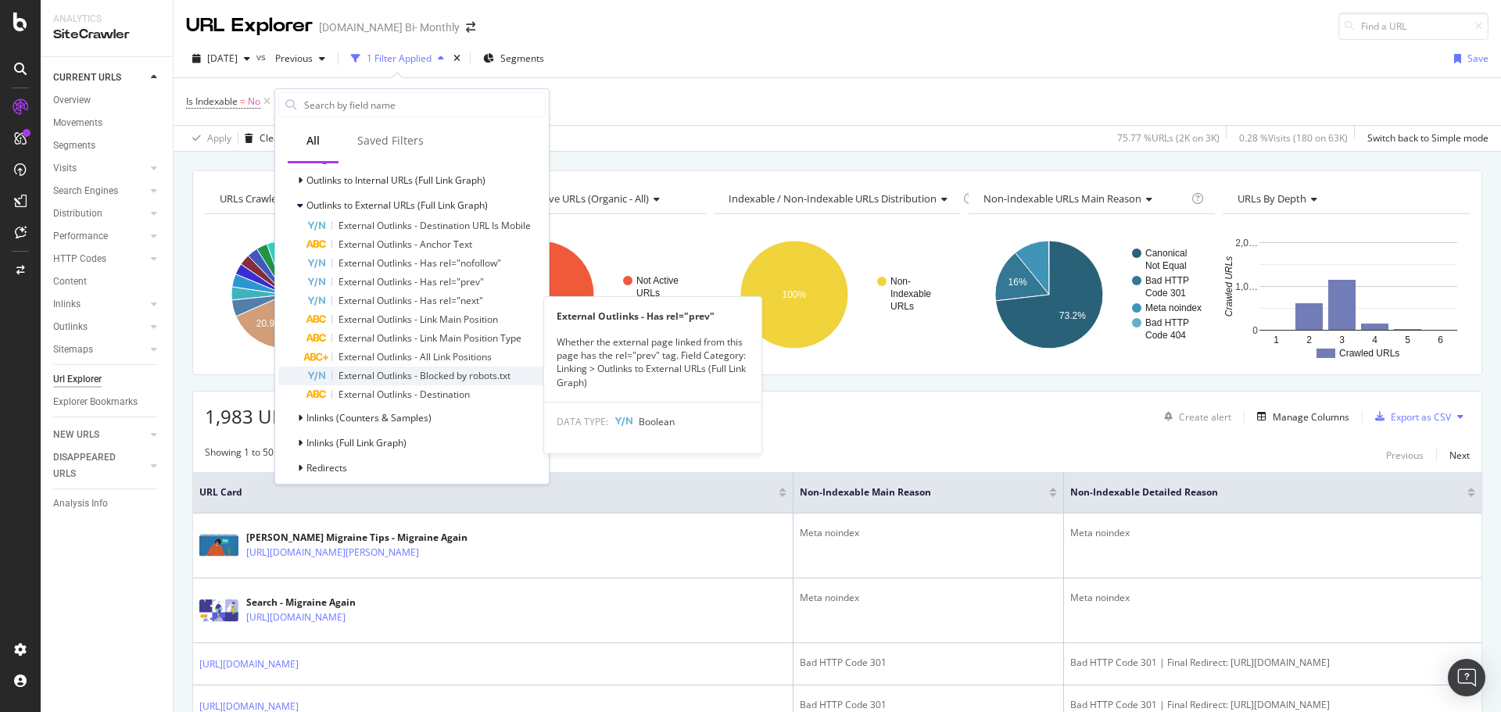
scroll to position [547, 0]
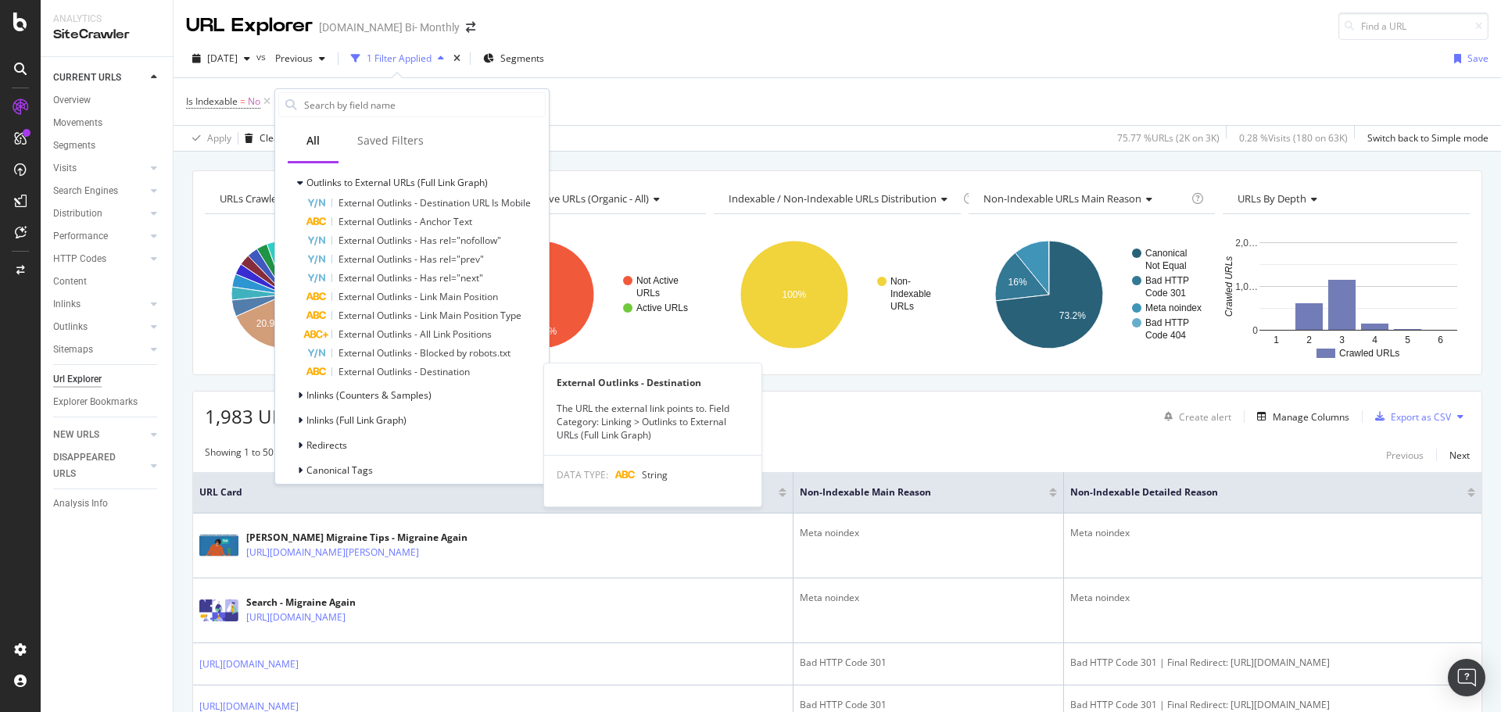
click at [402, 371] on span "External Outlinks - Destination" at bounding box center [403, 371] width 131 height 13
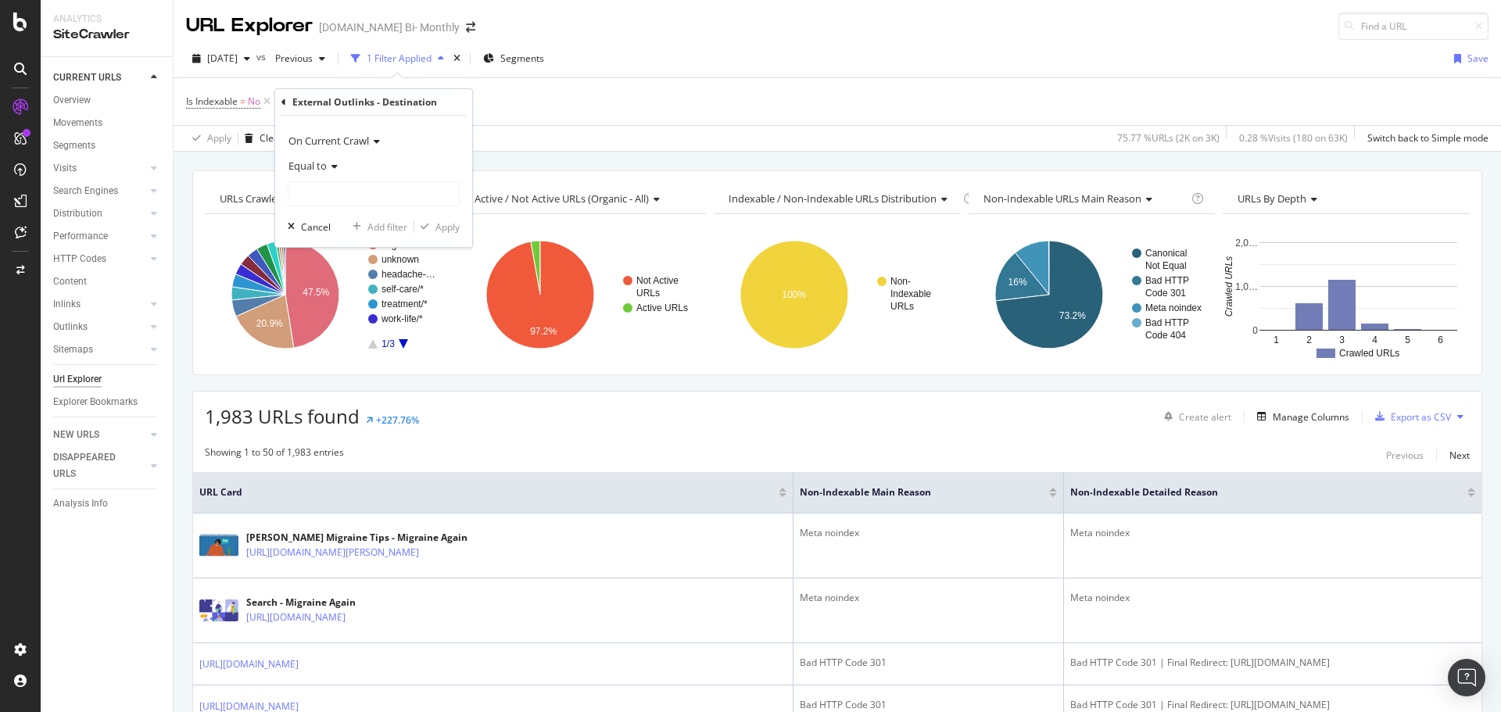
click at [326, 165] on span "Equal to" at bounding box center [307, 166] width 38 height 14
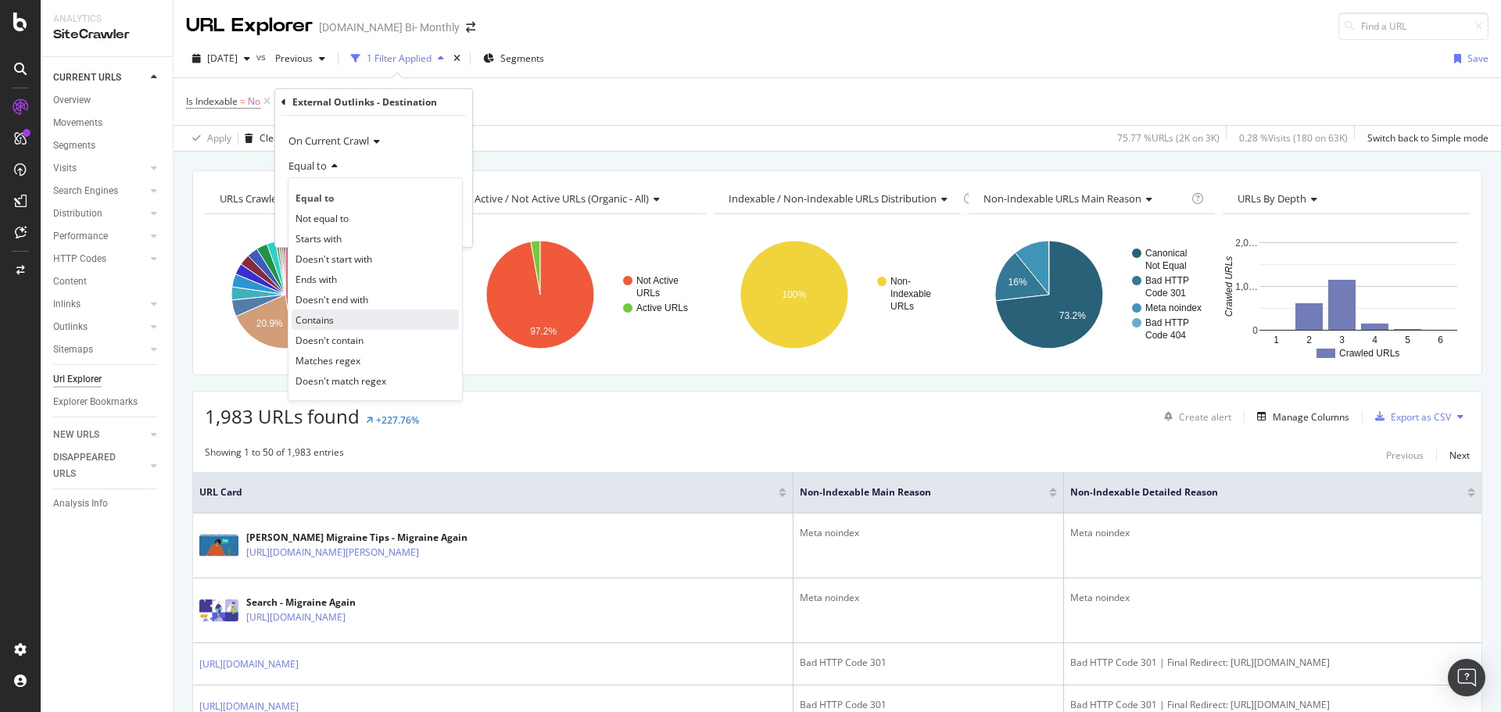
click at [339, 319] on div "Contains" at bounding box center [375, 319] width 167 height 20
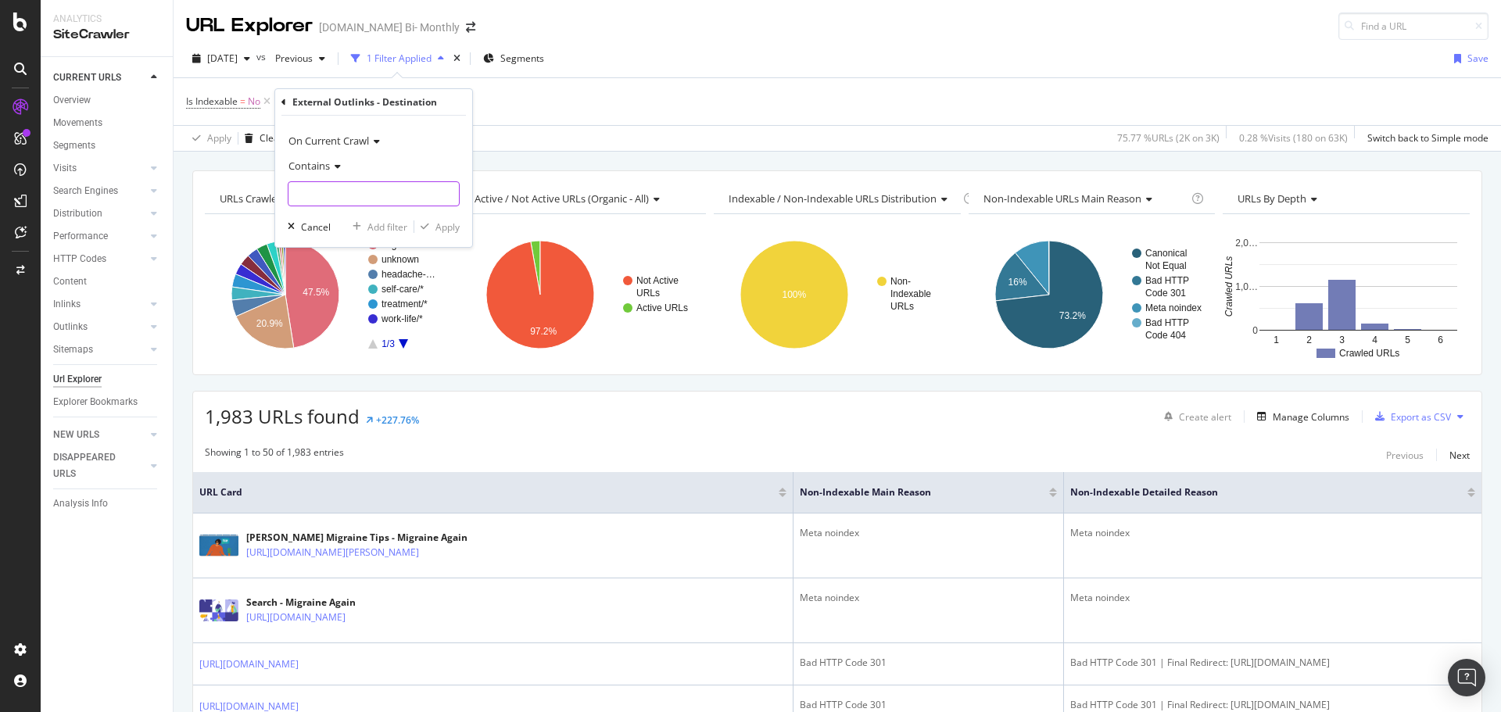
click at [346, 197] on input "text" at bounding box center [373, 193] width 170 height 25
type input "branch"
click at [439, 226] on div "Apply" at bounding box center [447, 226] width 24 height 13
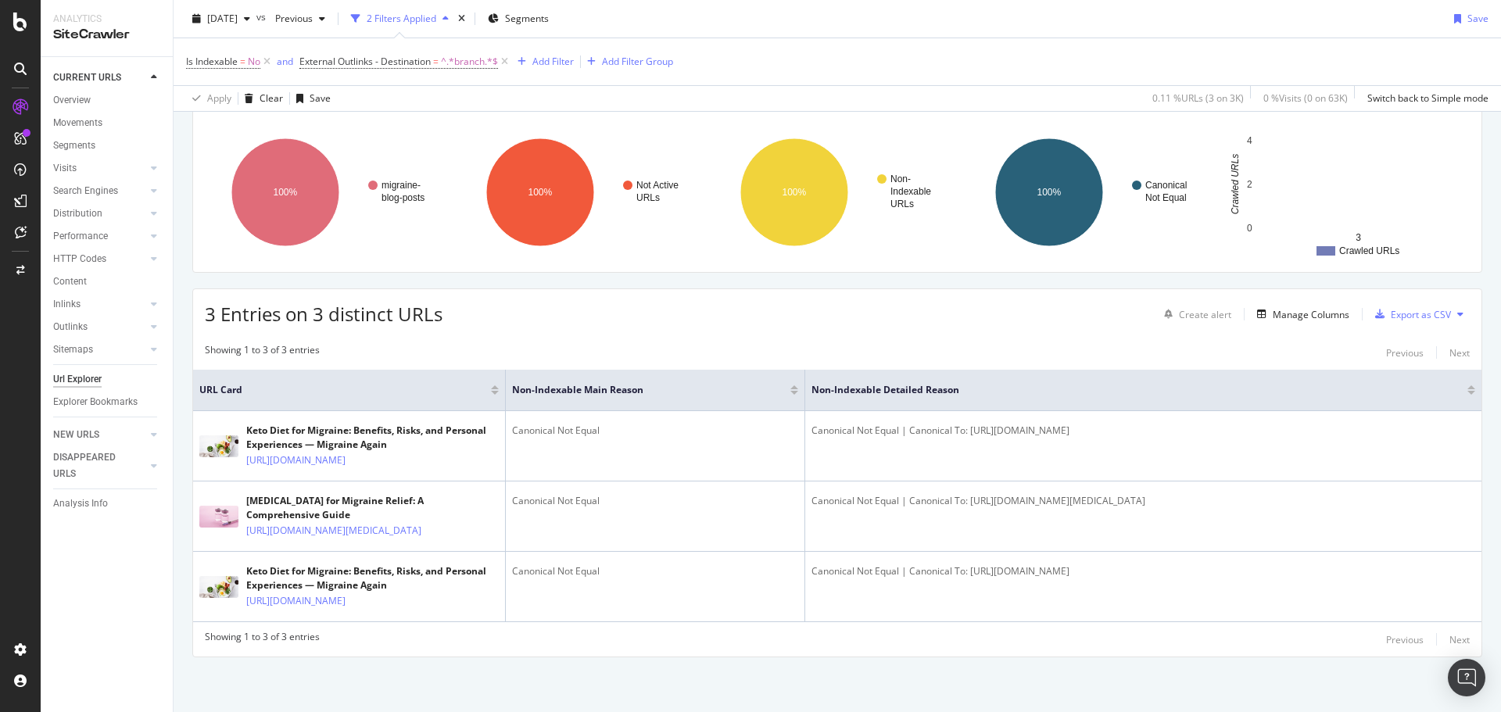
scroll to position [180, 0]
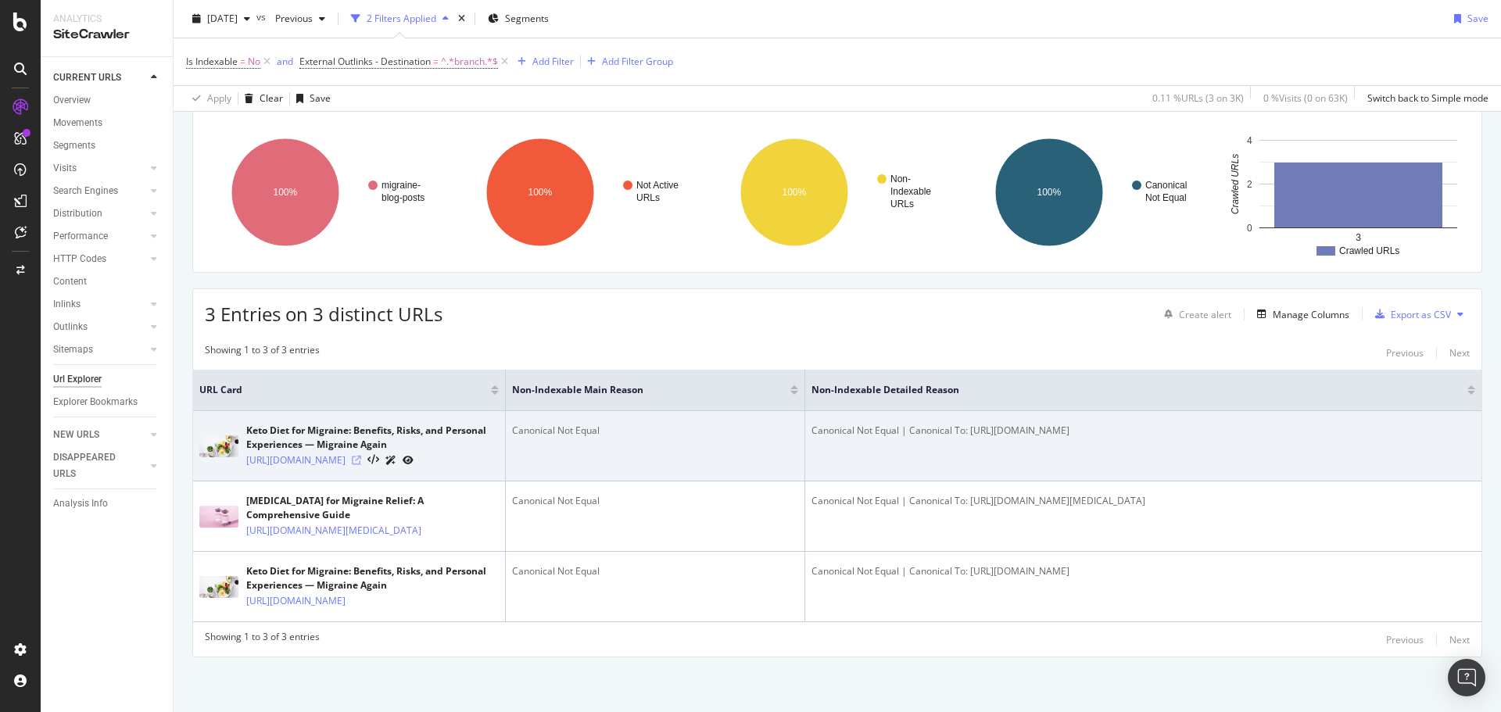
click at [361, 456] on icon at bounding box center [356, 460] width 9 height 9
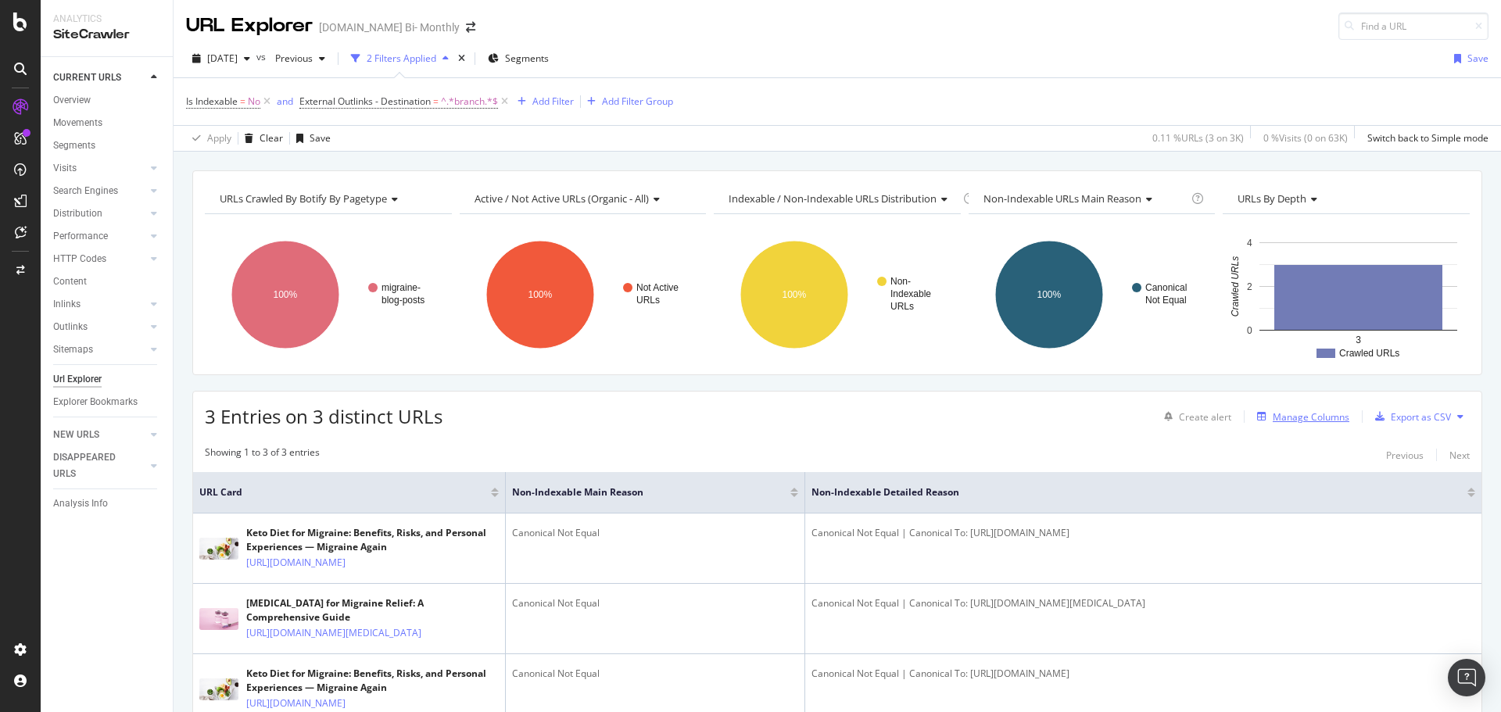
click at [1313, 415] on div "Manage Columns" at bounding box center [1310, 416] width 77 height 13
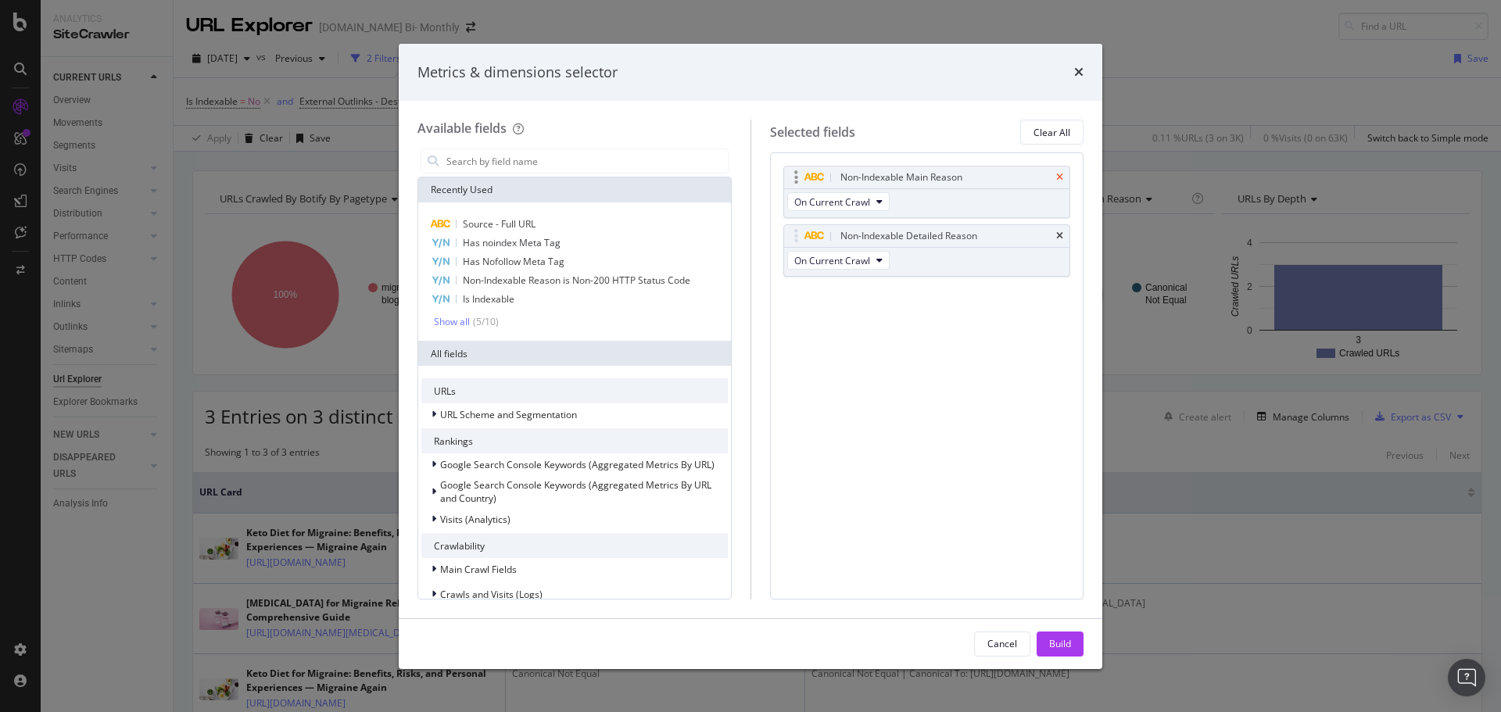
click at [1060, 176] on icon "times" at bounding box center [1059, 177] width 7 height 9
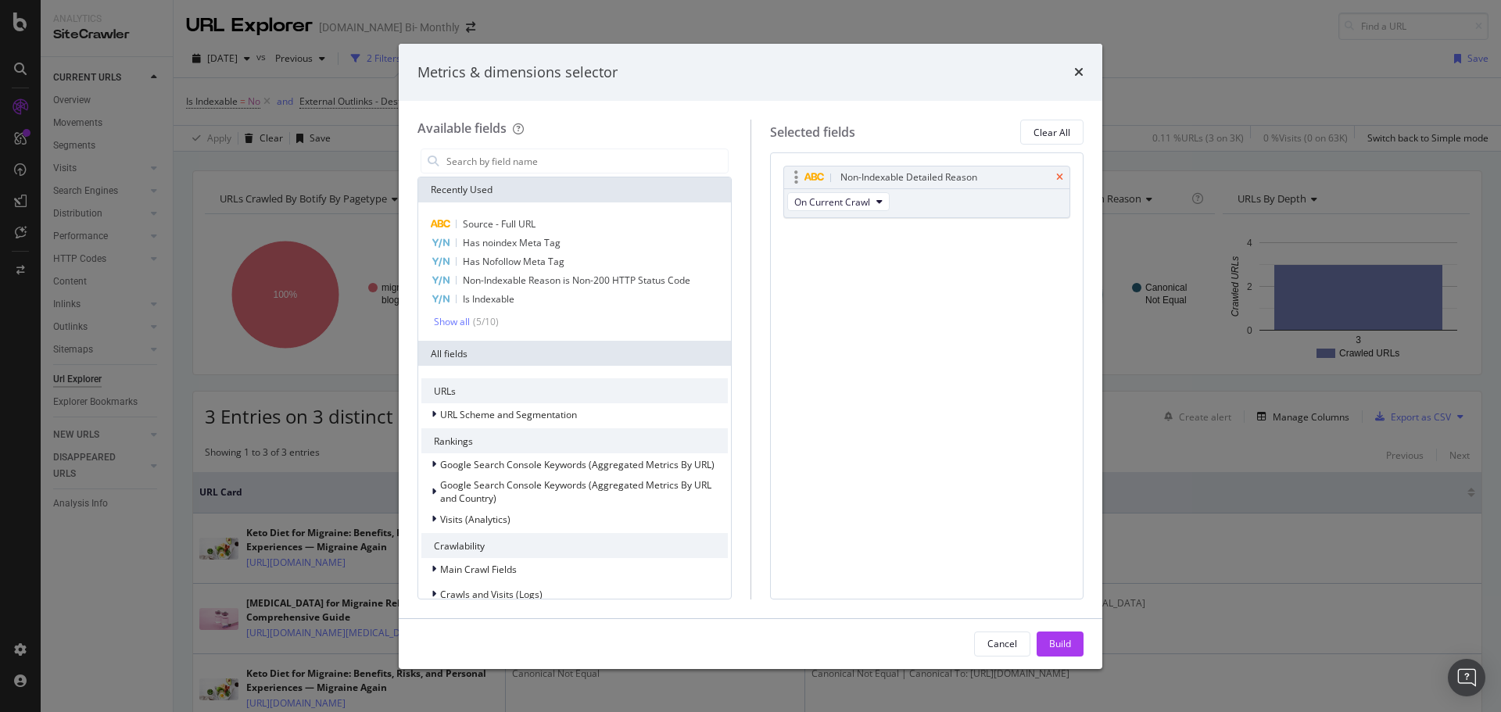
click at [1057, 177] on icon "times" at bounding box center [1059, 177] width 7 height 9
click at [1068, 640] on div "Build" at bounding box center [1060, 643] width 22 height 13
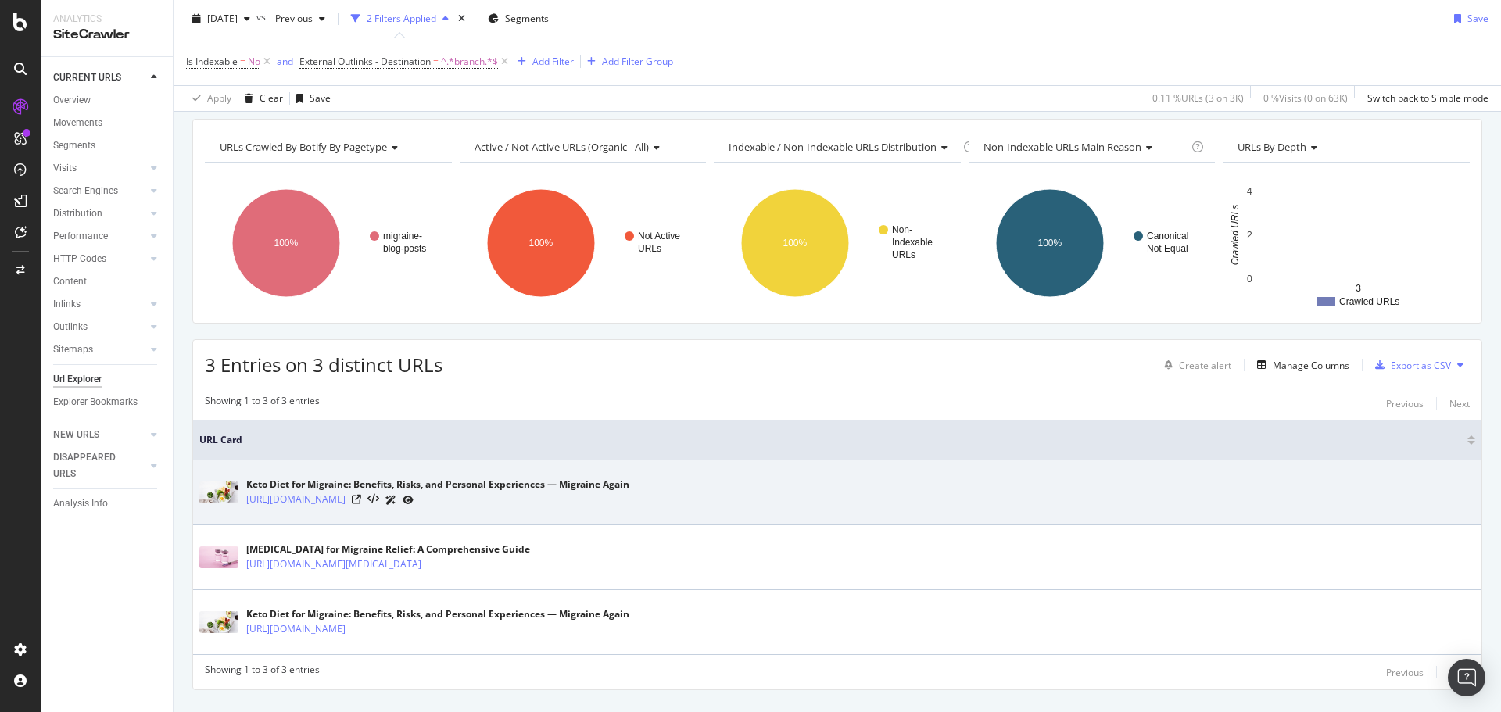
scroll to position [84, 0]
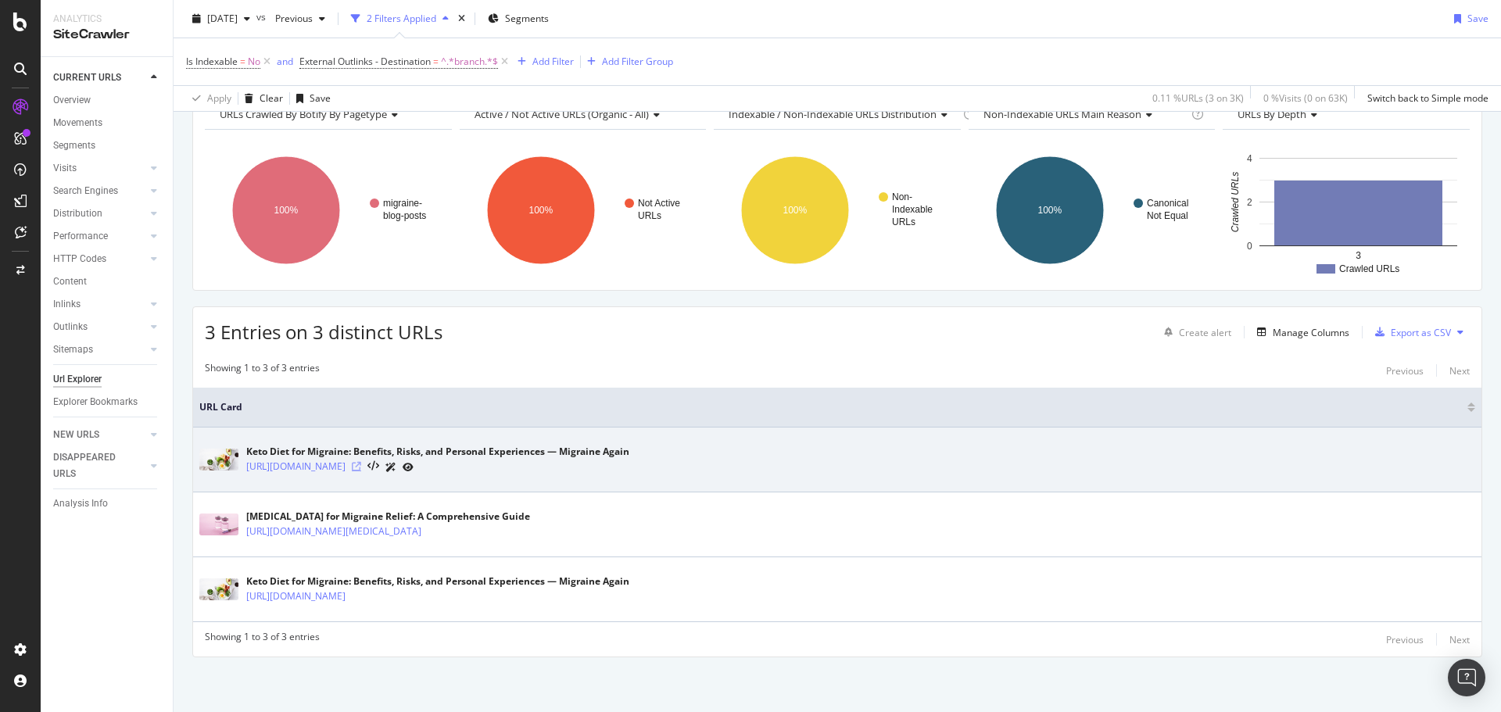
click at [361, 468] on icon at bounding box center [356, 466] width 9 height 9
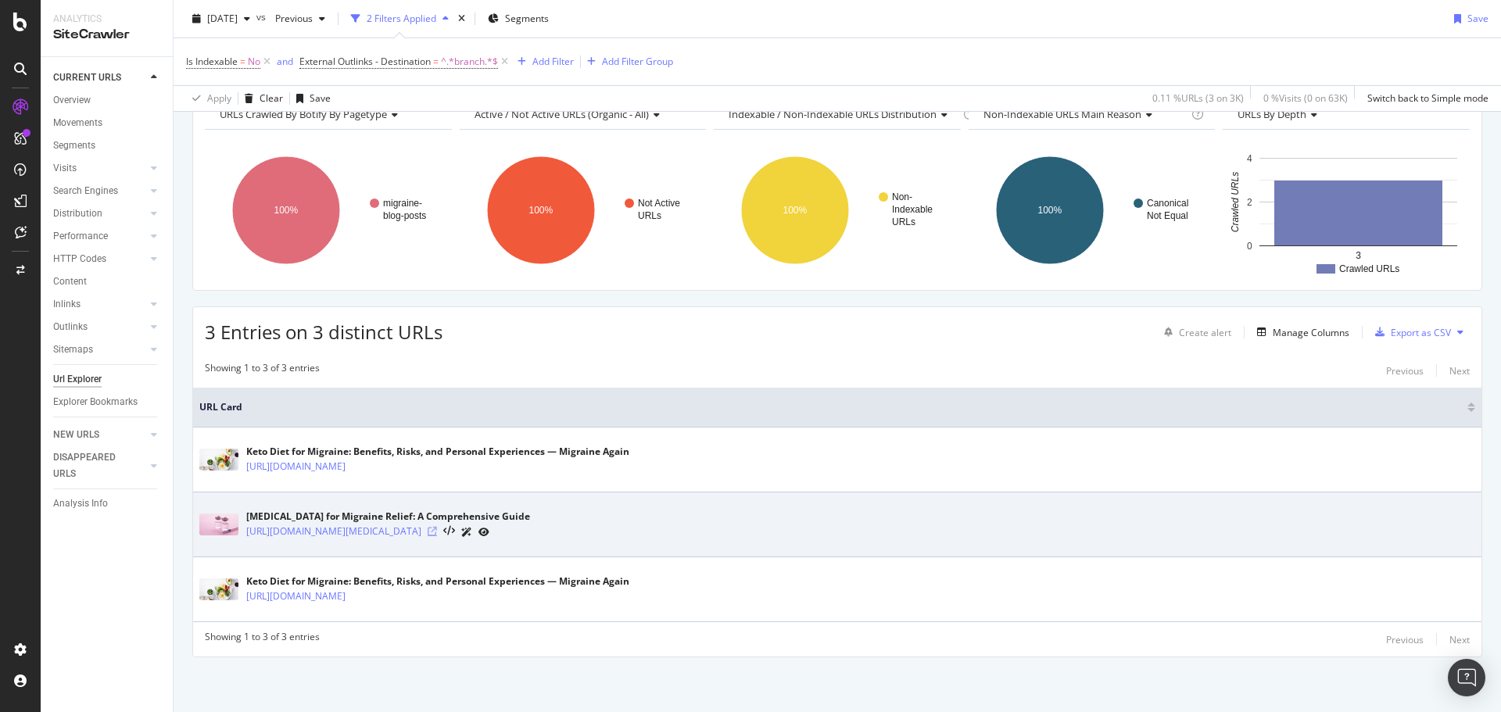
click at [437, 534] on icon at bounding box center [432, 531] width 9 height 9
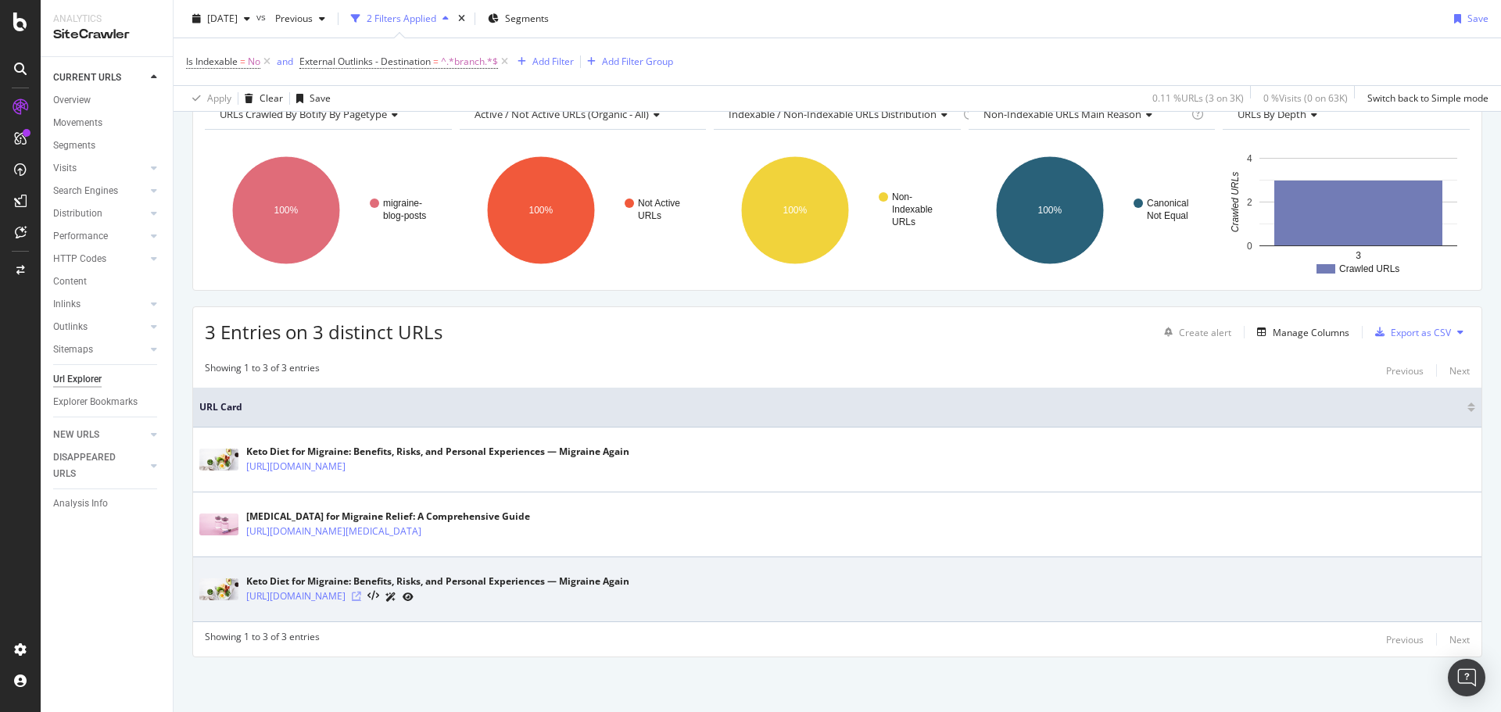
click at [361, 600] on icon at bounding box center [356, 596] width 9 height 9
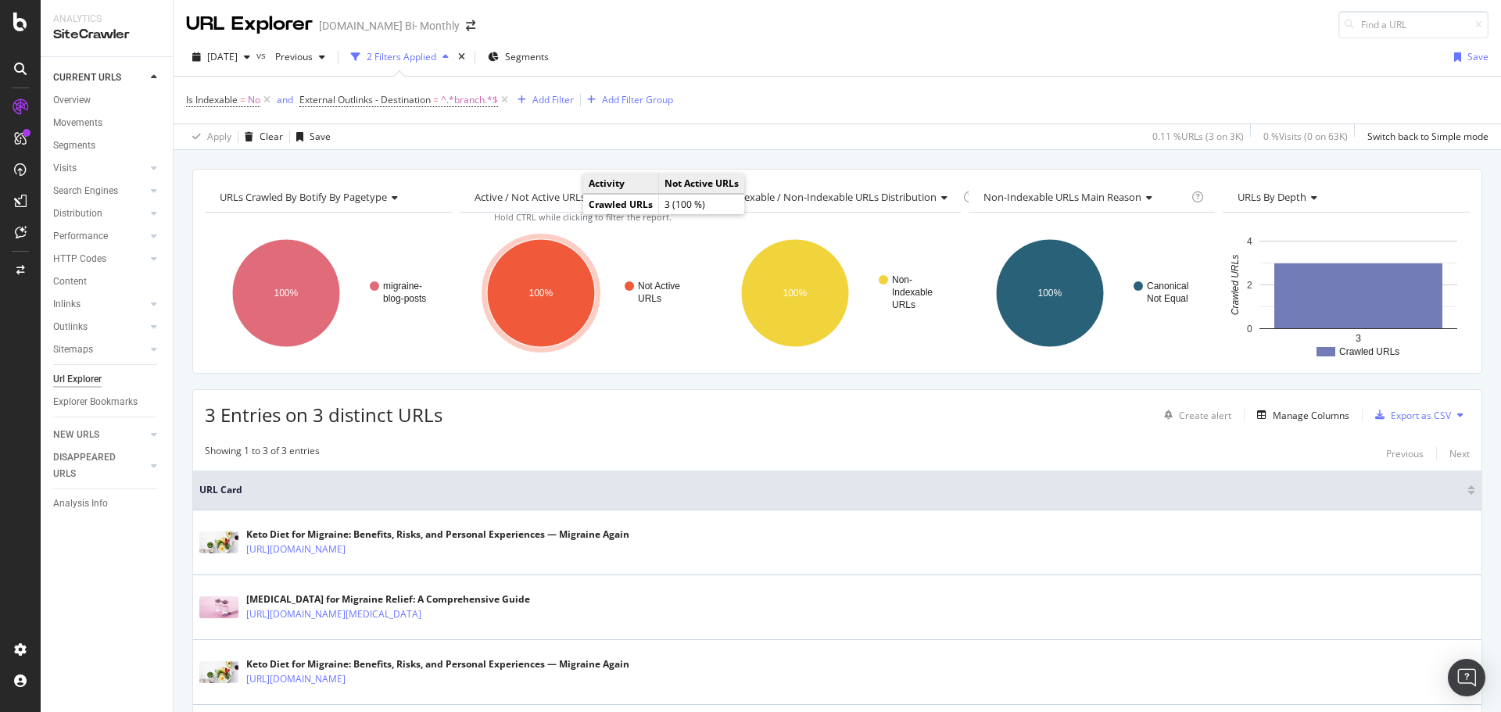
scroll to position [0, 0]
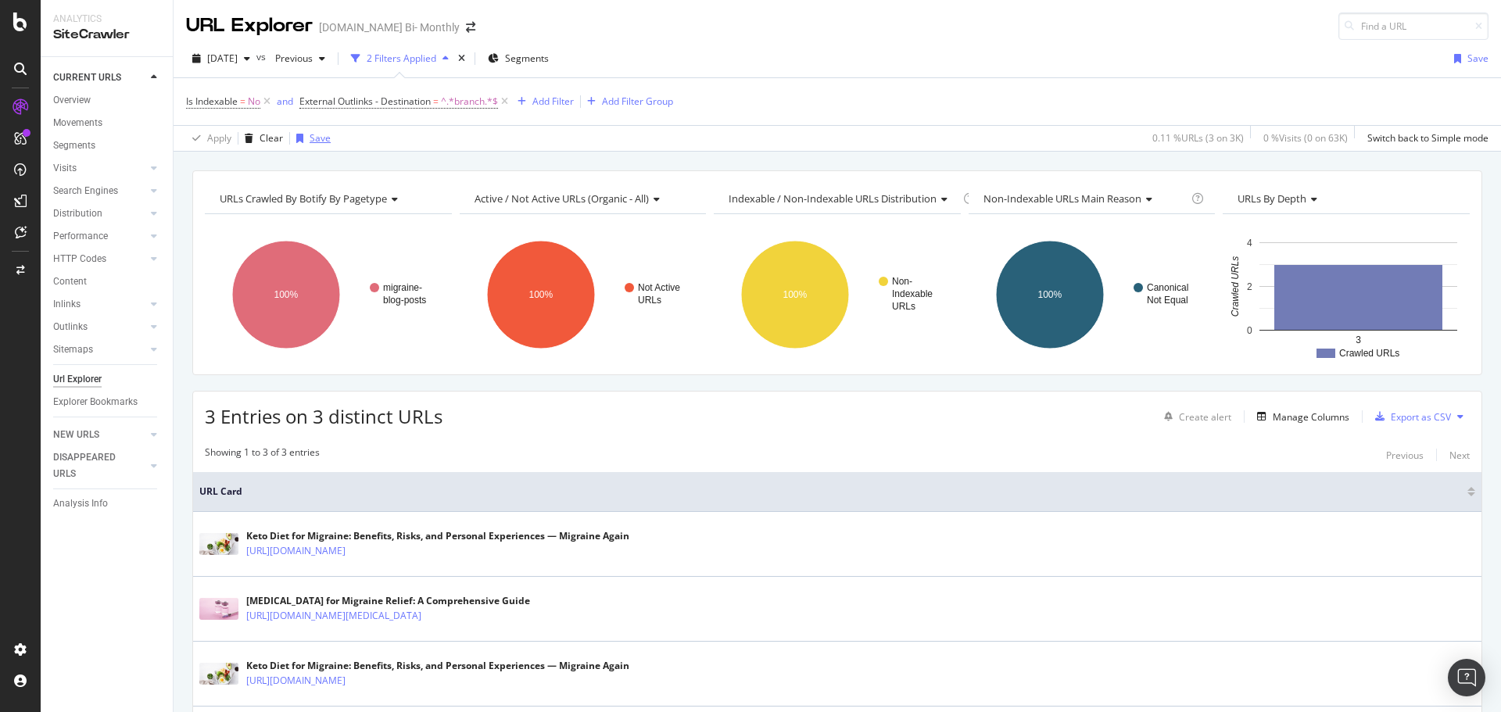
drag, startPoint x: 270, startPoint y: 101, endPoint x: 299, endPoint y: 143, distance: 50.7
click at [270, 101] on icon at bounding box center [266, 102] width 13 height 16
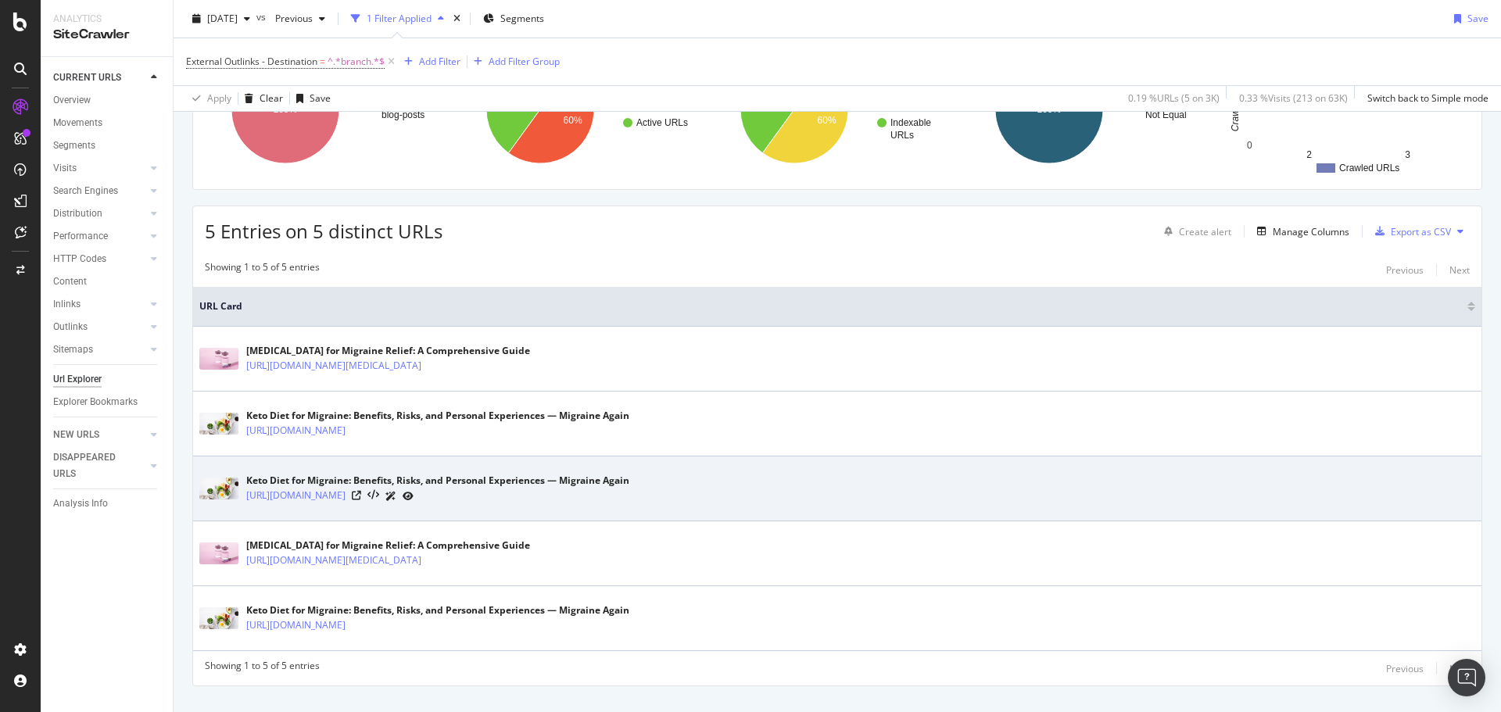
scroll to position [214, 0]
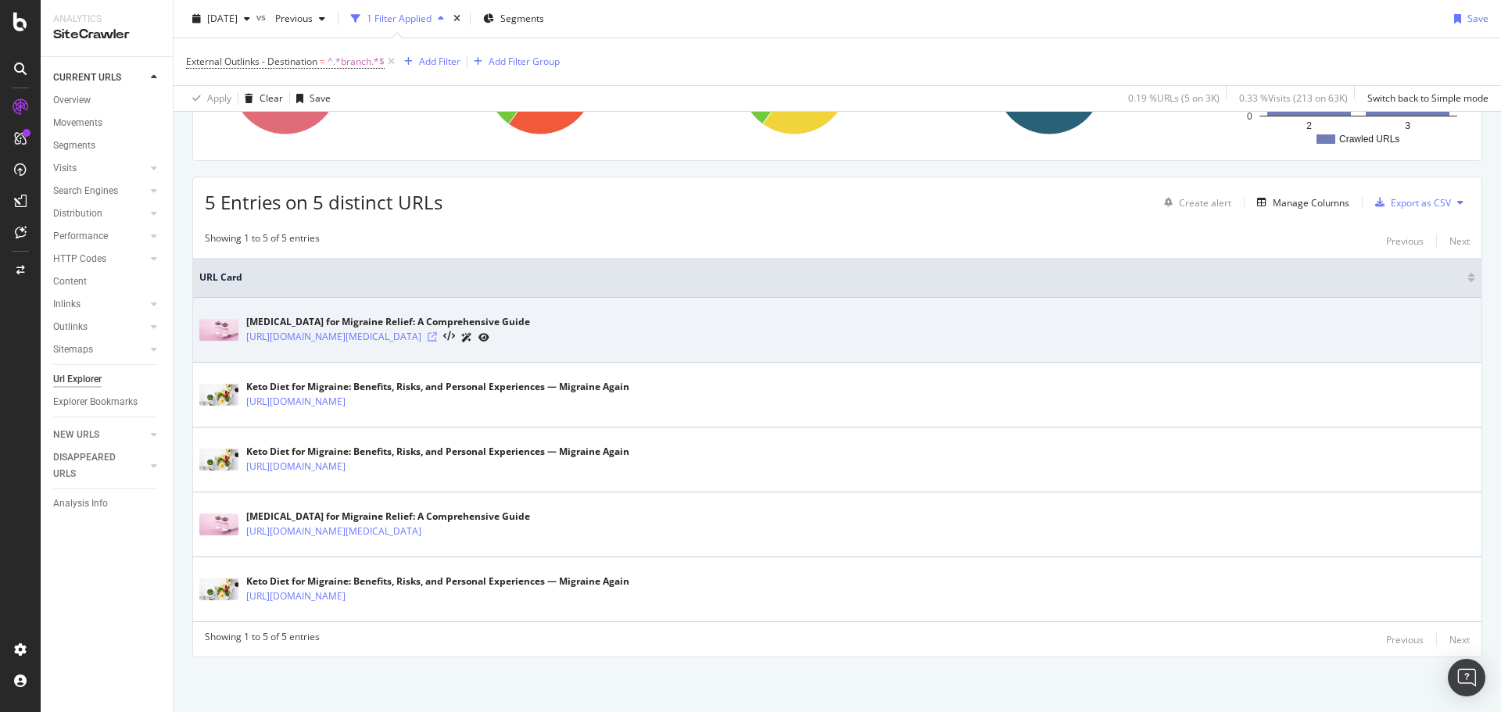
click at [437, 339] on icon at bounding box center [432, 336] width 9 height 9
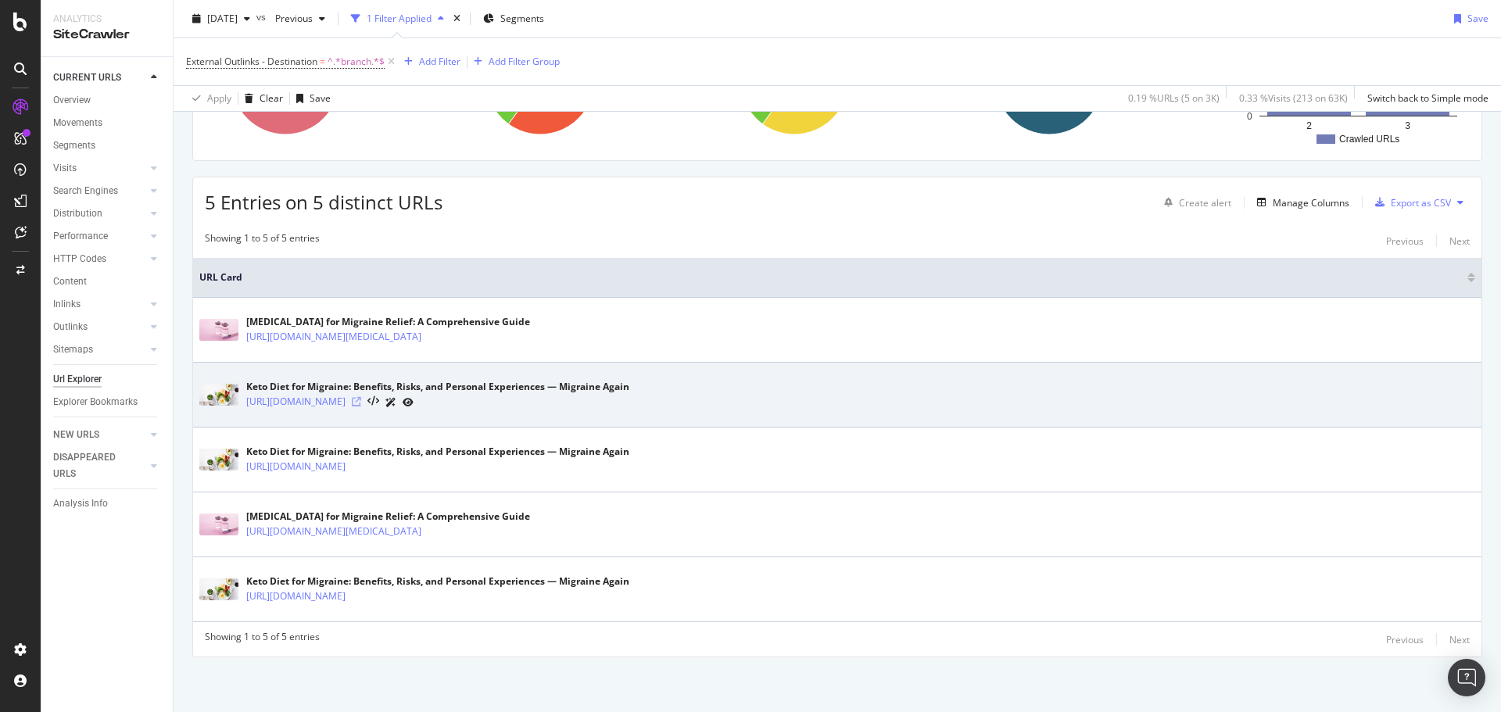
click at [361, 405] on icon at bounding box center [356, 401] width 9 height 9
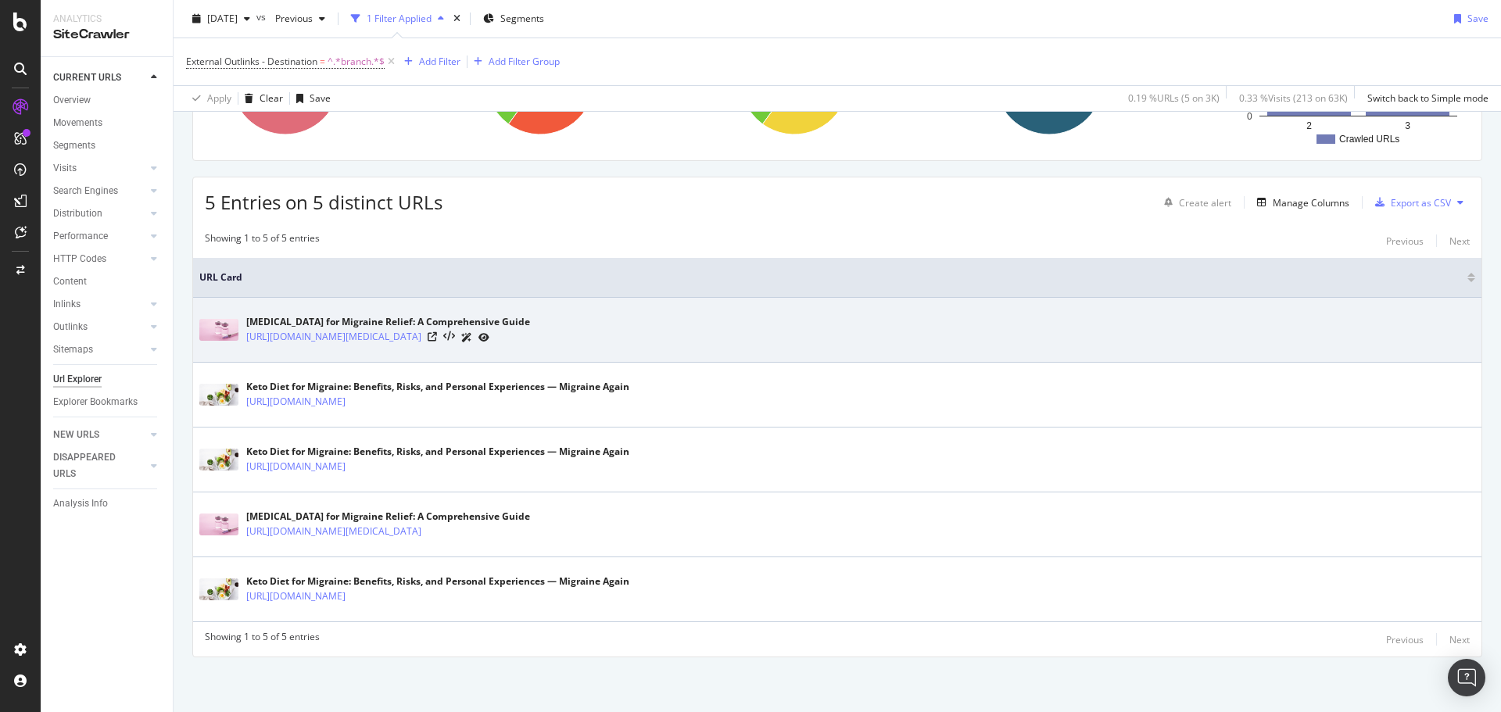
click at [489, 335] on div at bounding box center [459, 337] width 62 height 16
click at [421, 337] on link "https://www.migraineagain.com/complete-guide-to-botox-for-migraine/" at bounding box center [333, 337] width 175 height 16
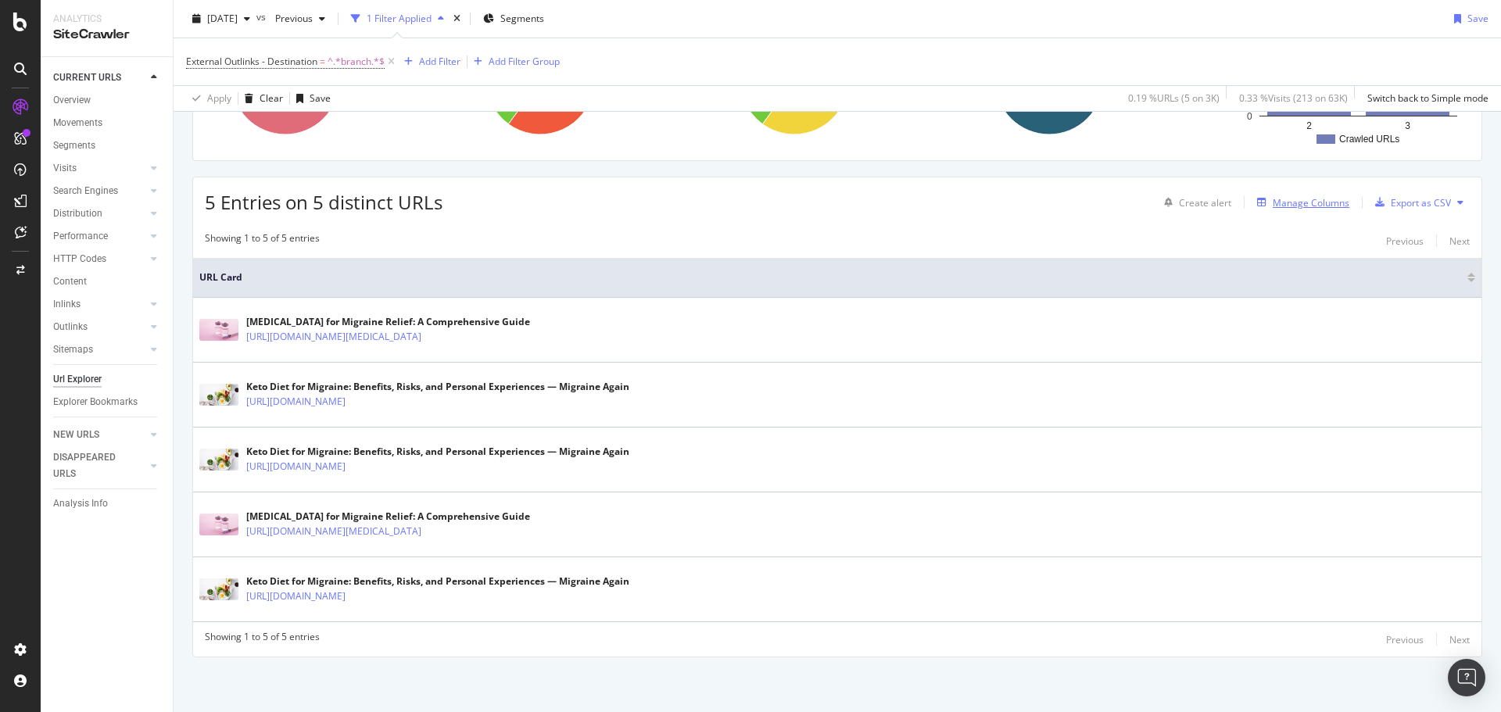
click at [1286, 203] on div "Manage Columns" at bounding box center [1310, 202] width 77 height 13
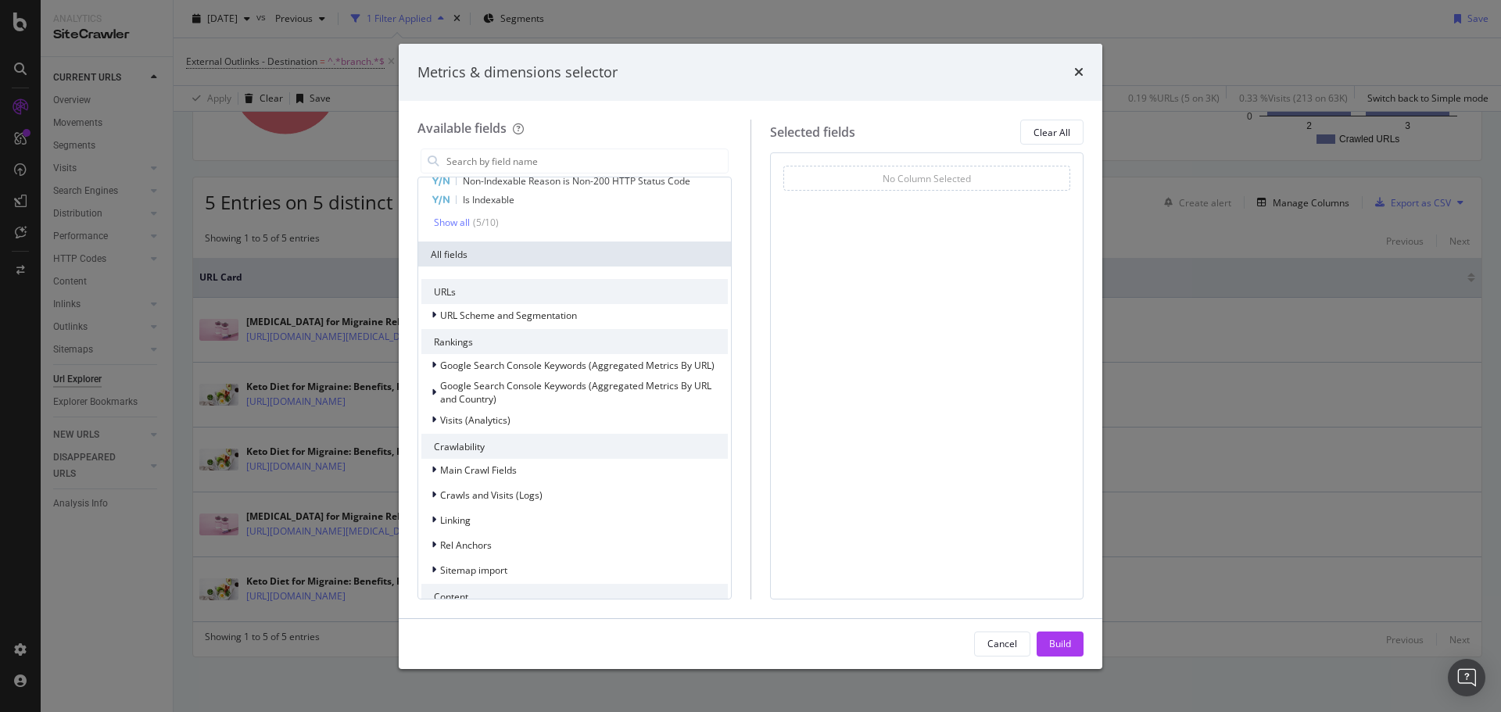
scroll to position [294, 0]
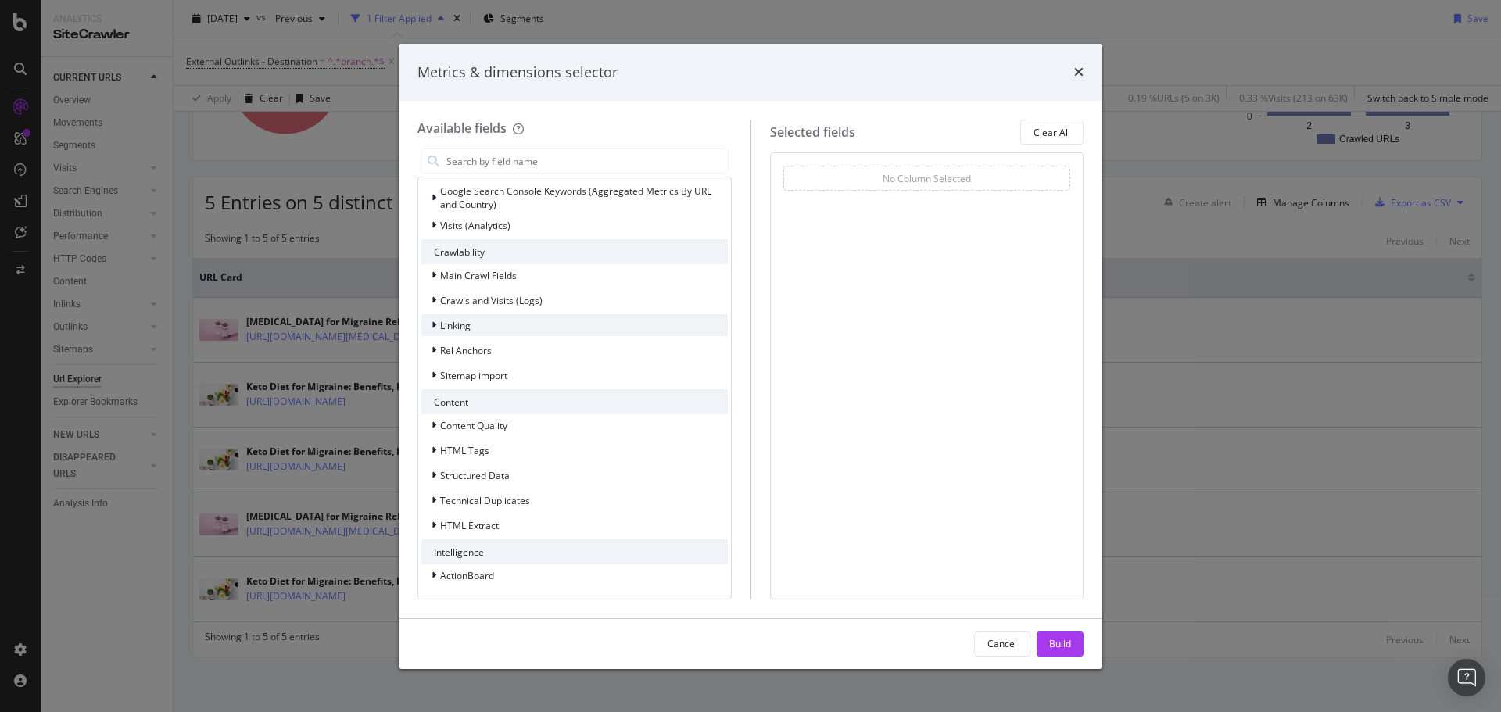
click at [460, 331] on span "Linking" at bounding box center [455, 325] width 30 height 13
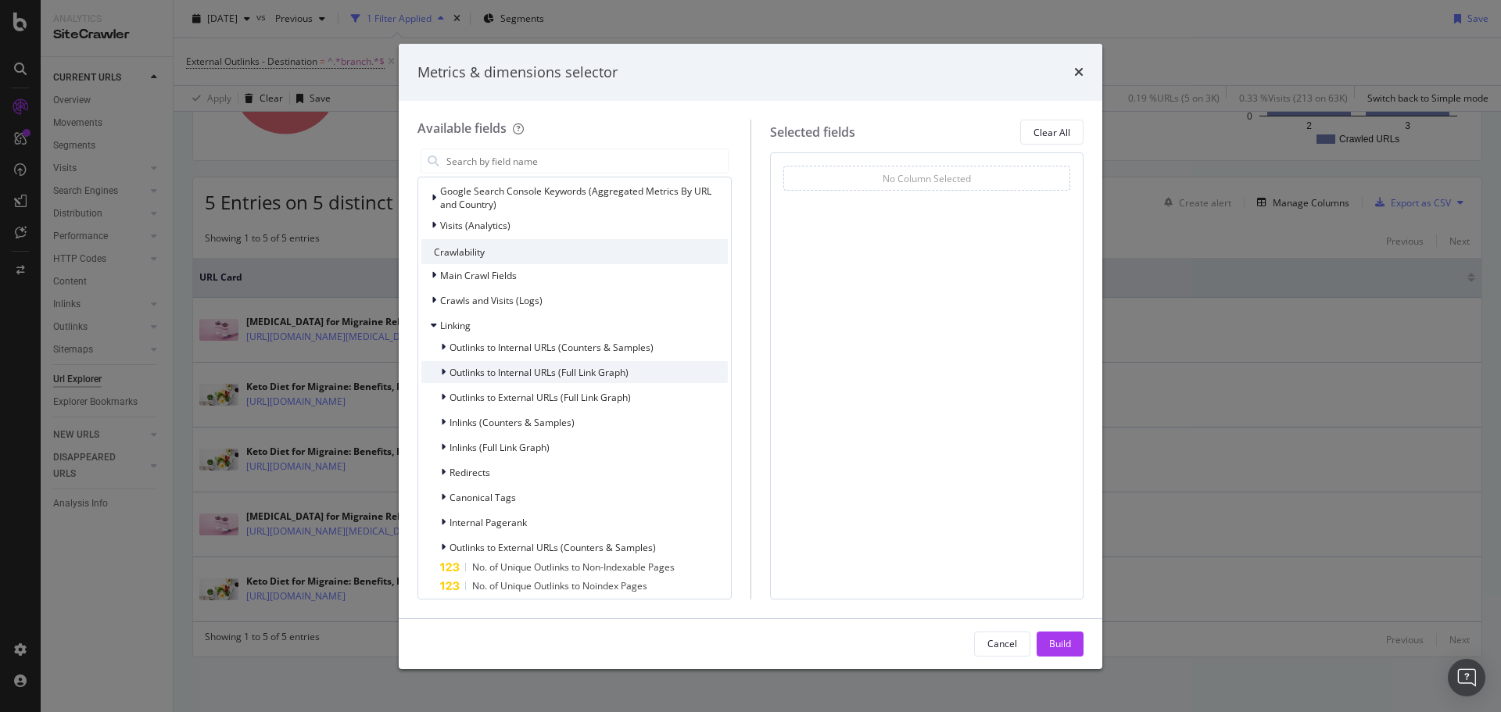
click at [524, 373] on span "Outlinks to Internal URLs (Full Link Graph)" at bounding box center [538, 372] width 179 height 13
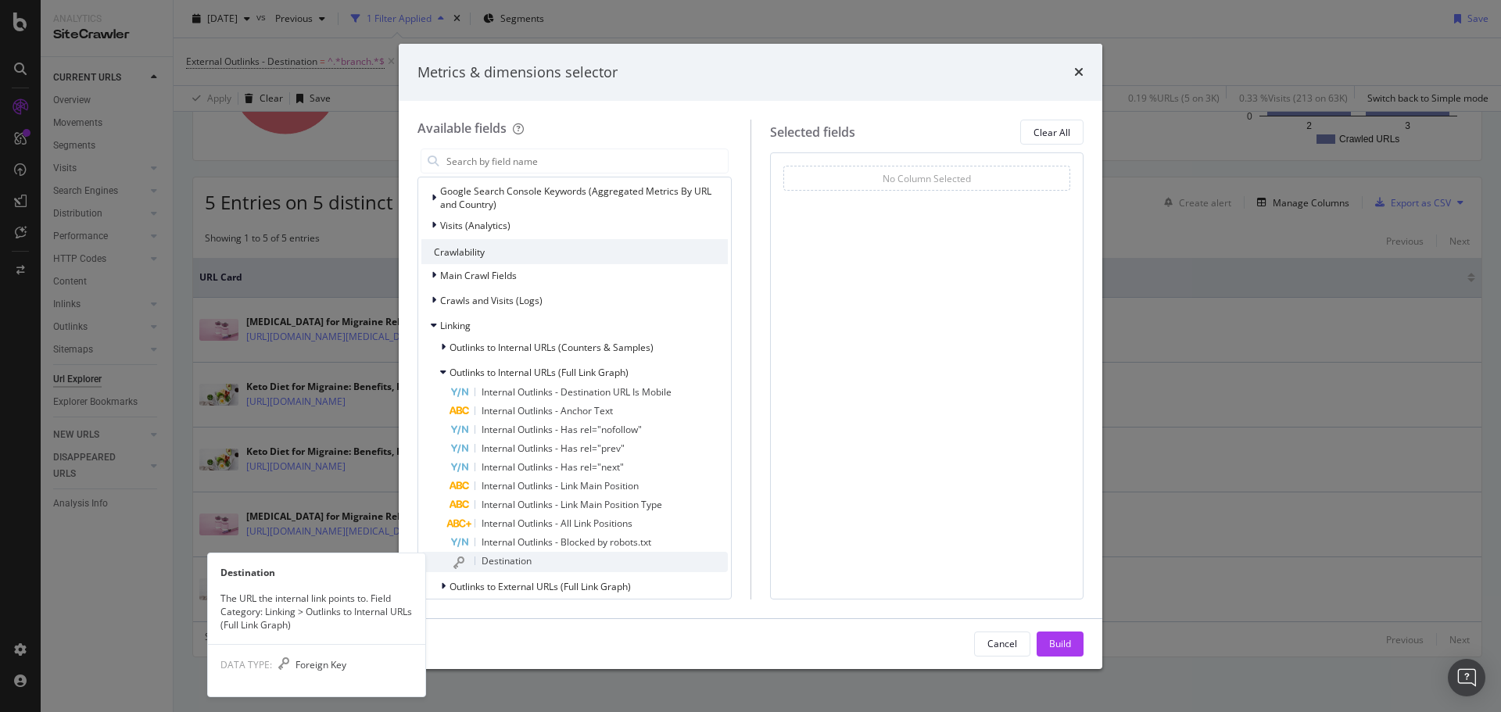
click at [494, 562] on span "Destination" at bounding box center [506, 560] width 50 height 13
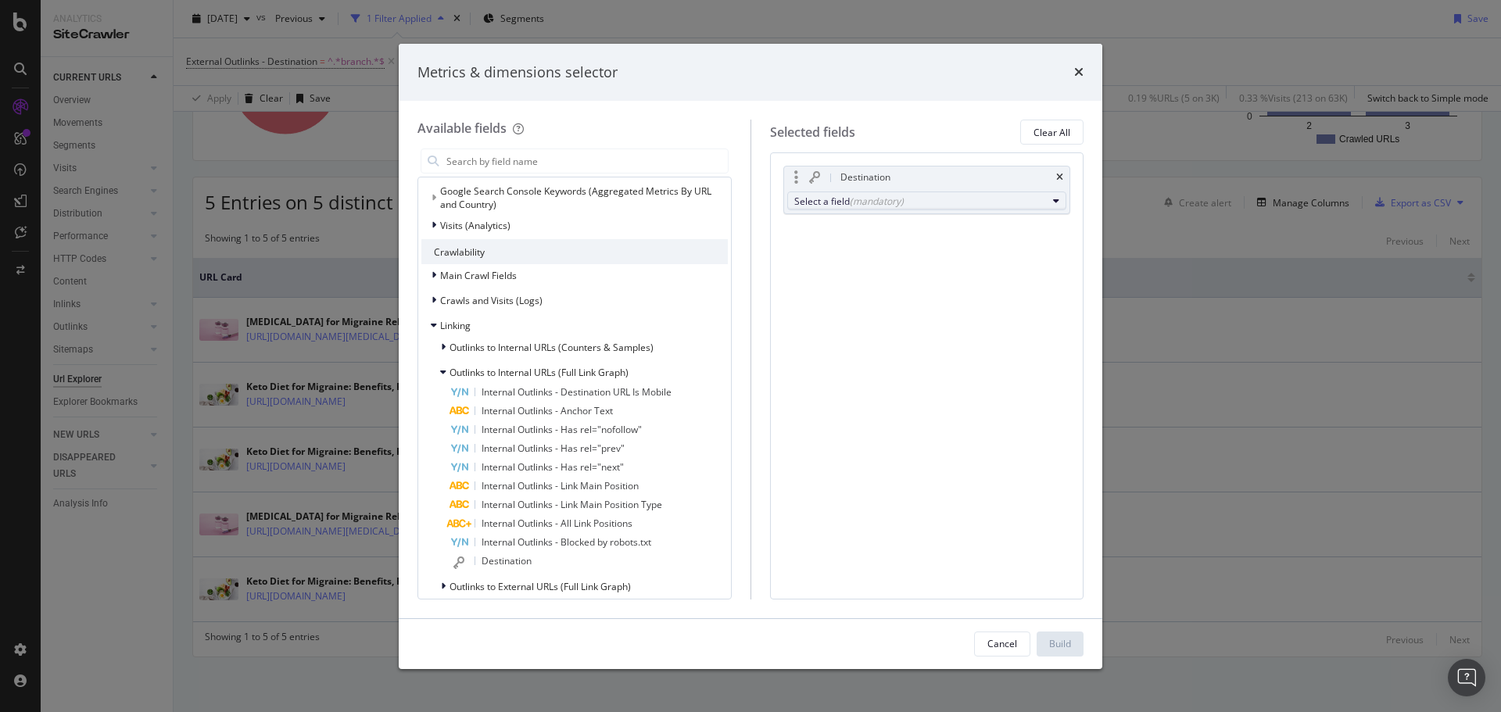
click at [900, 206] on div "(mandatory)" at bounding box center [877, 201] width 54 height 13
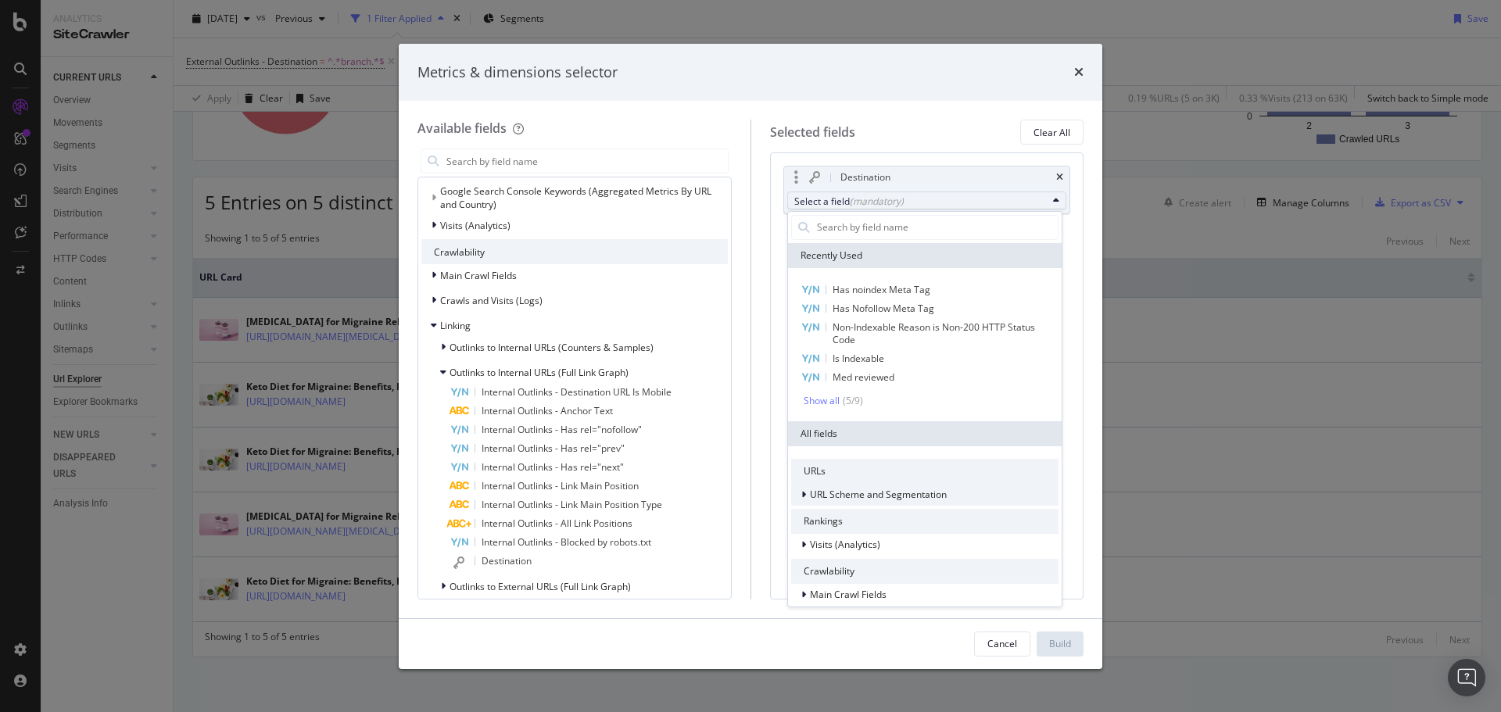
click at [879, 488] on span "URL Scheme and Segmentation" at bounding box center [878, 494] width 137 height 13
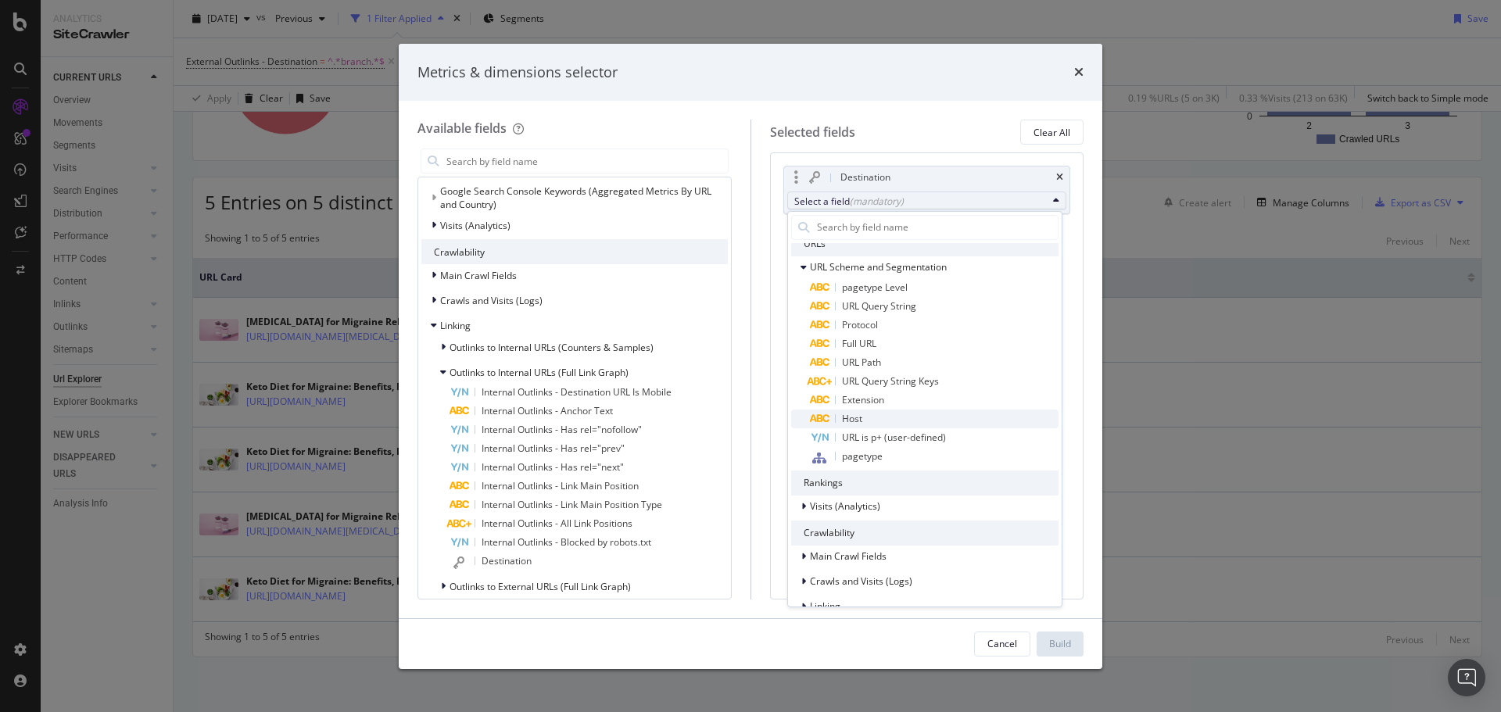
scroll to position [234, 0]
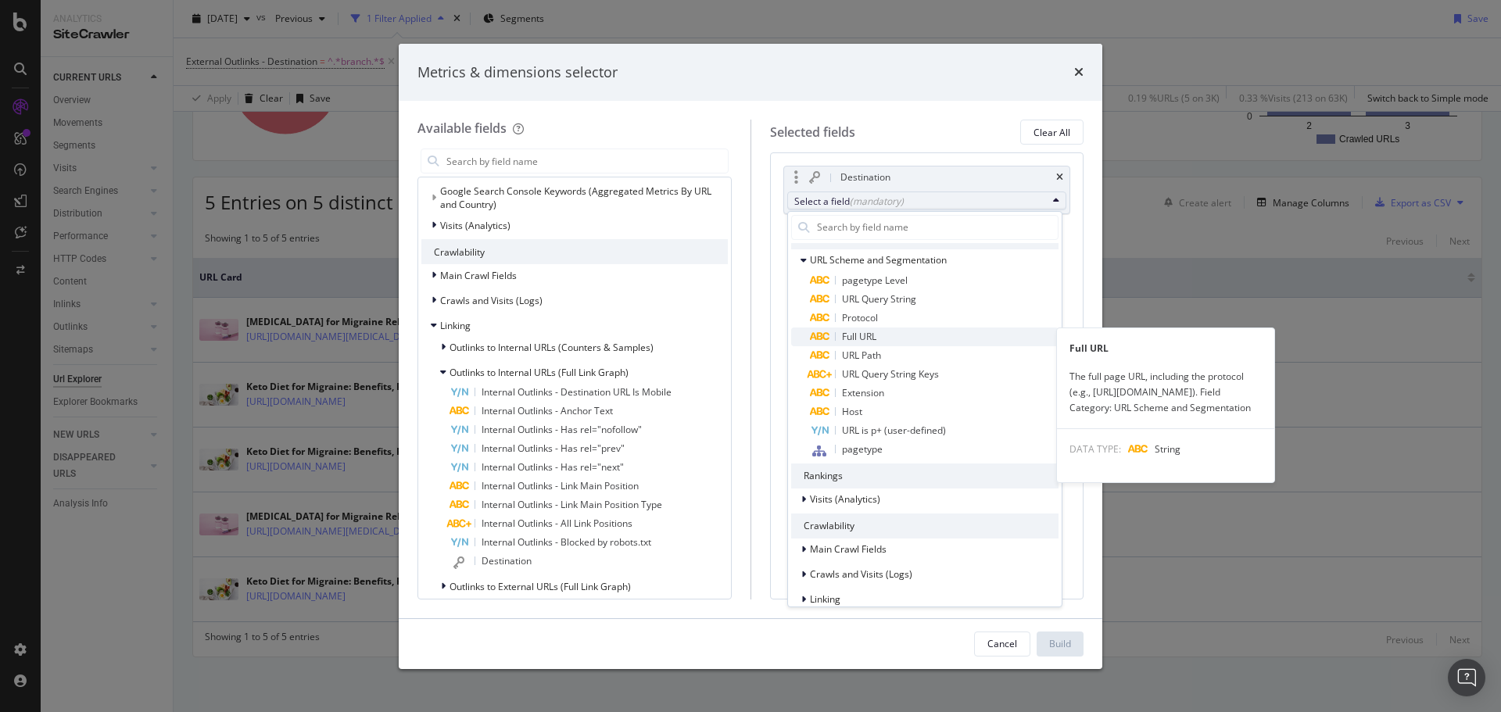
click at [869, 331] on span "Full URL" at bounding box center [859, 336] width 34 height 13
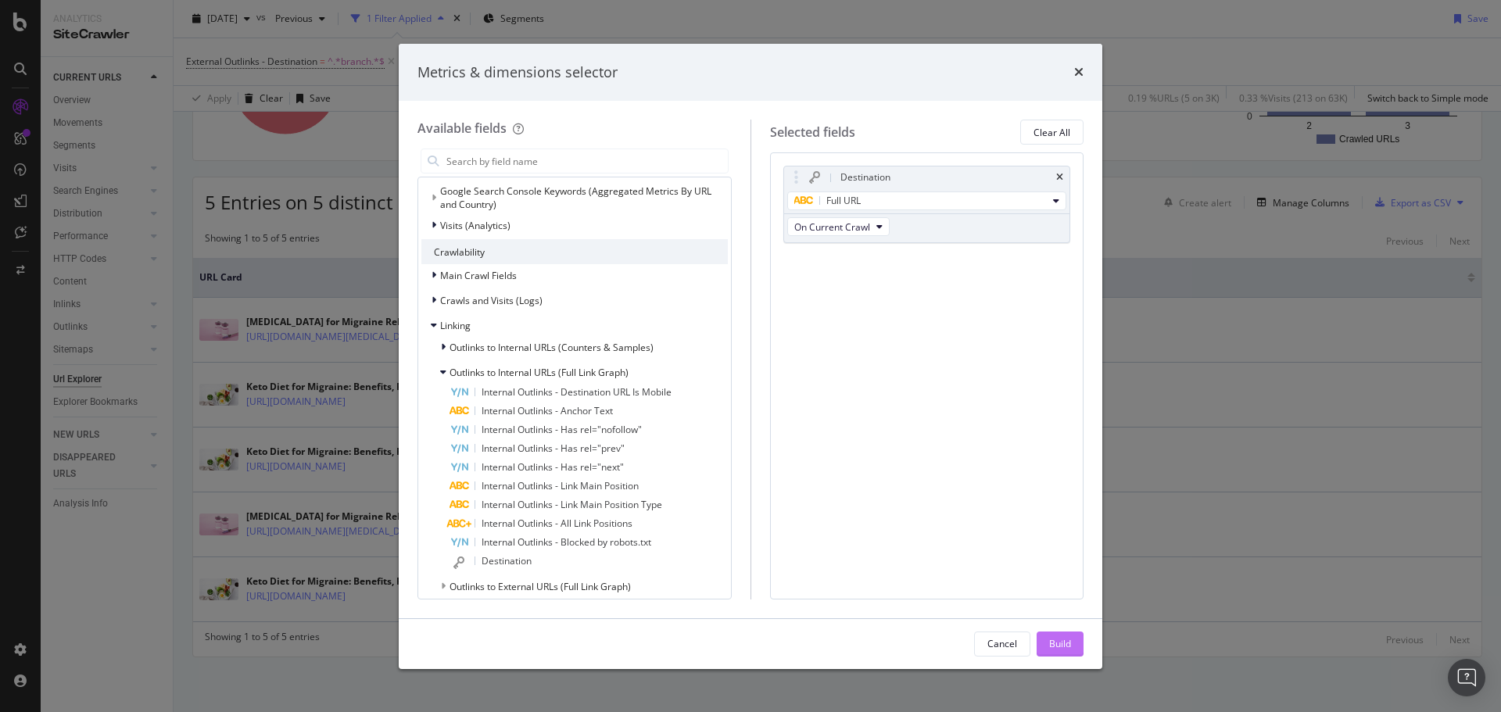
click at [1069, 643] on div "Build" at bounding box center [1060, 643] width 22 height 13
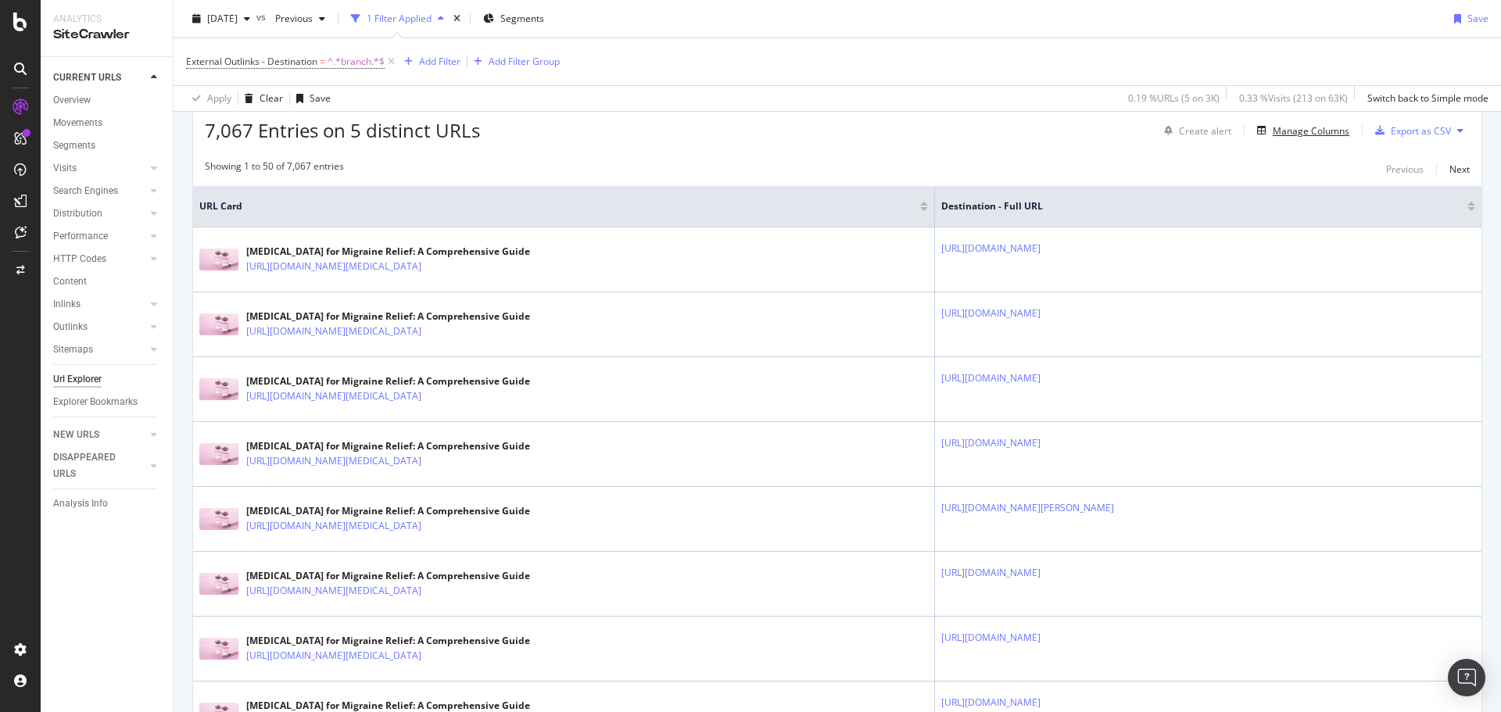
scroll to position [291, 0]
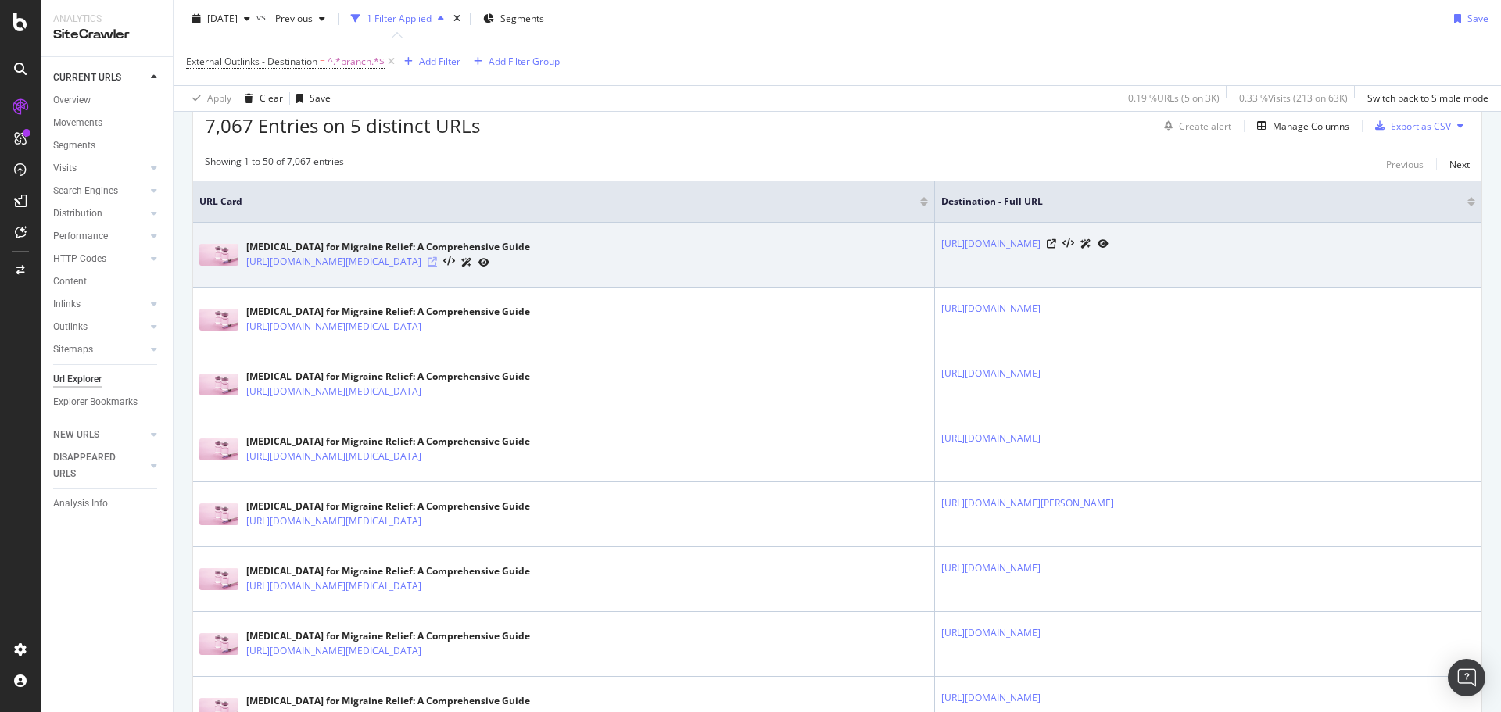
click at [437, 264] on icon at bounding box center [432, 261] width 9 height 9
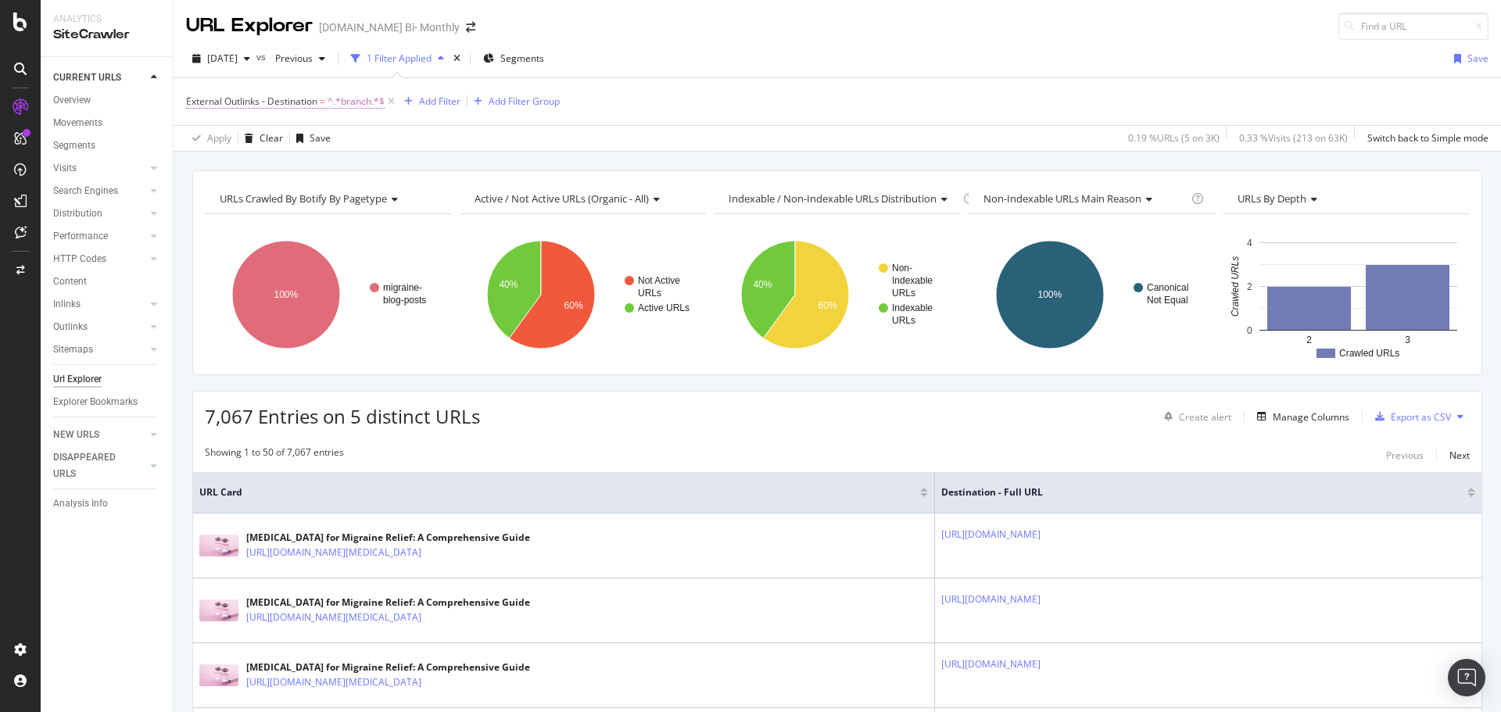
click at [292, 102] on span "External Outlinks - Destination" at bounding box center [251, 101] width 131 height 13
click at [245, 165] on icon at bounding box center [246, 163] width 11 height 9
drag, startPoint x: 500, startPoint y: 122, endPoint x: 470, endPoint y: 116, distance: 30.2
click at [499, 123] on div "External Outlinks - Destination = ^.*branch.*$ Add Filter Add Filter Group" at bounding box center [837, 101] width 1302 height 47
click at [395, 102] on icon at bounding box center [391, 102] width 13 height 16
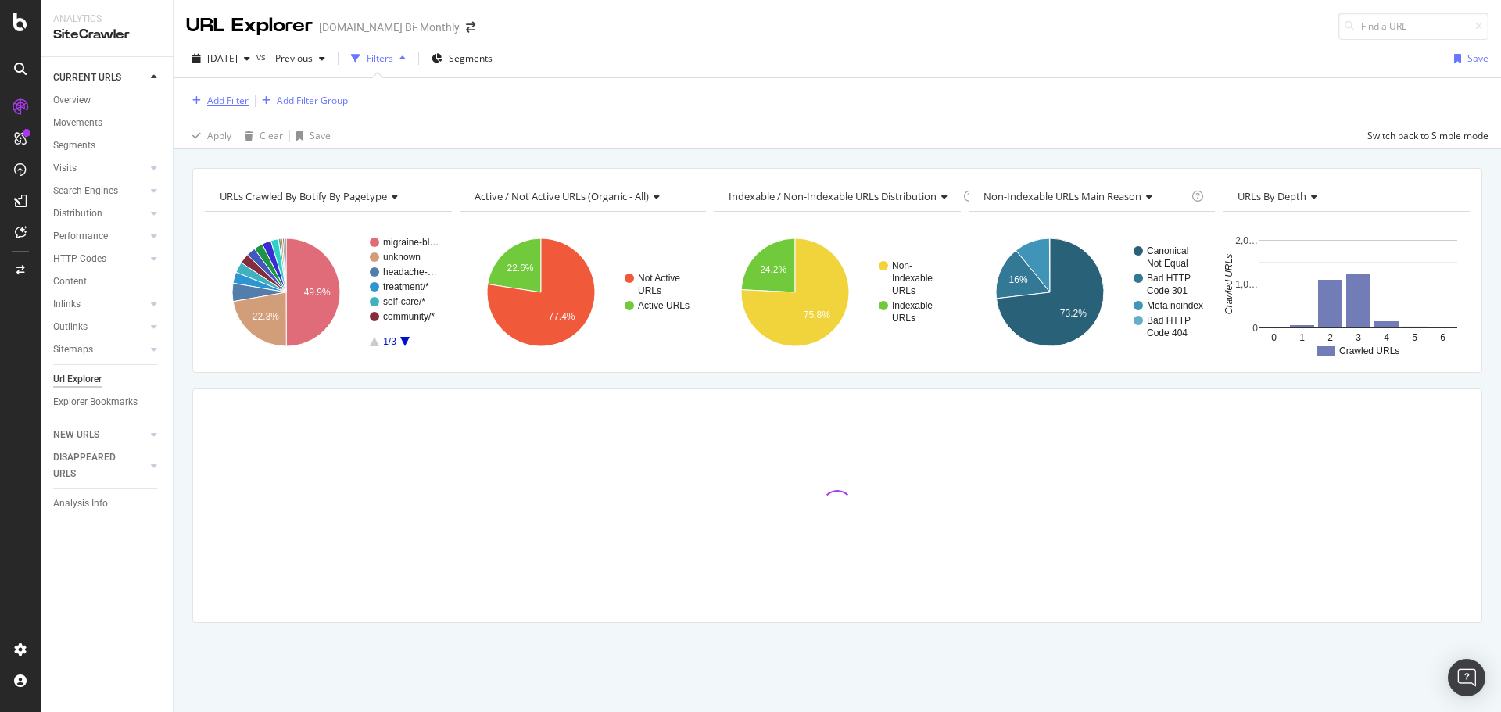
click at [227, 97] on div "Add Filter" at bounding box center [227, 100] width 41 height 13
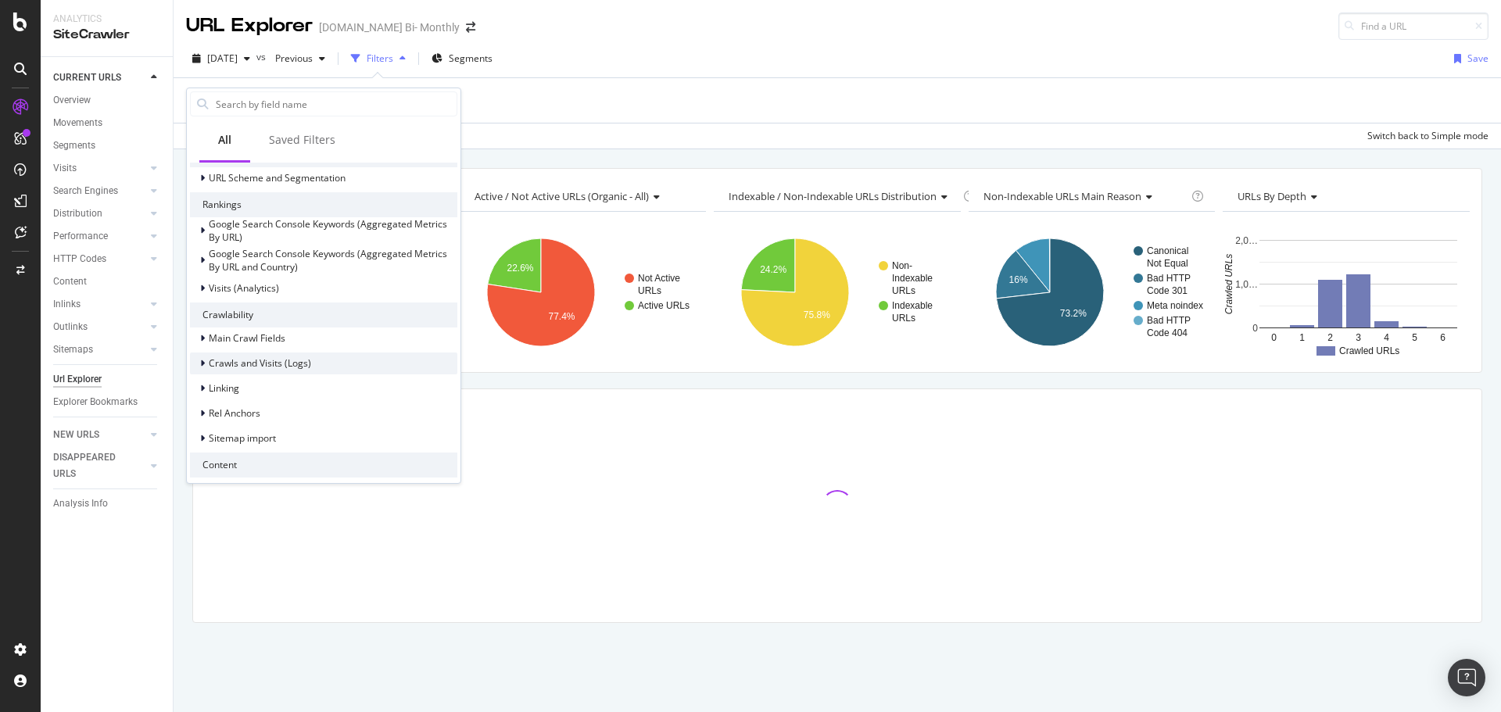
scroll to position [391, 0]
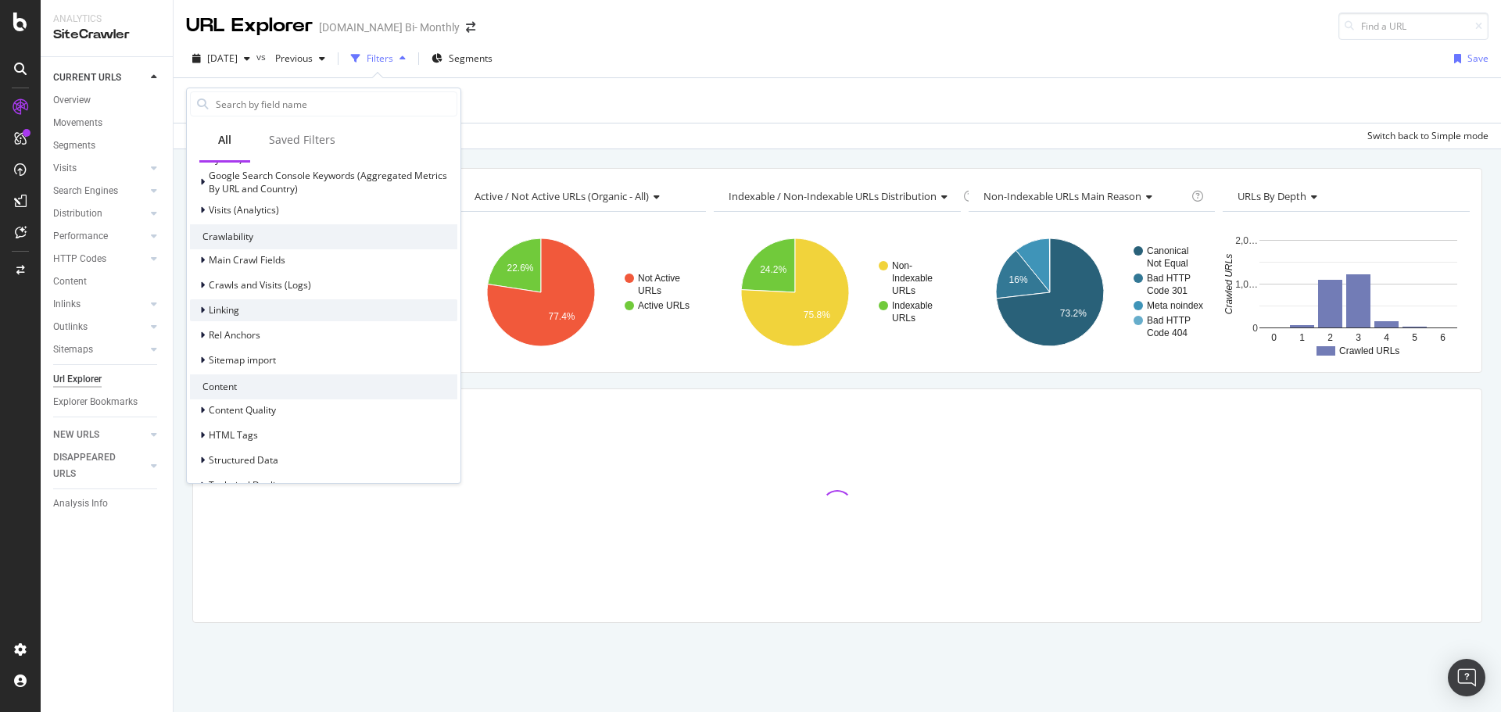
click at [262, 308] on div "Linking" at bounding box center [323, 310] width 267 height 22
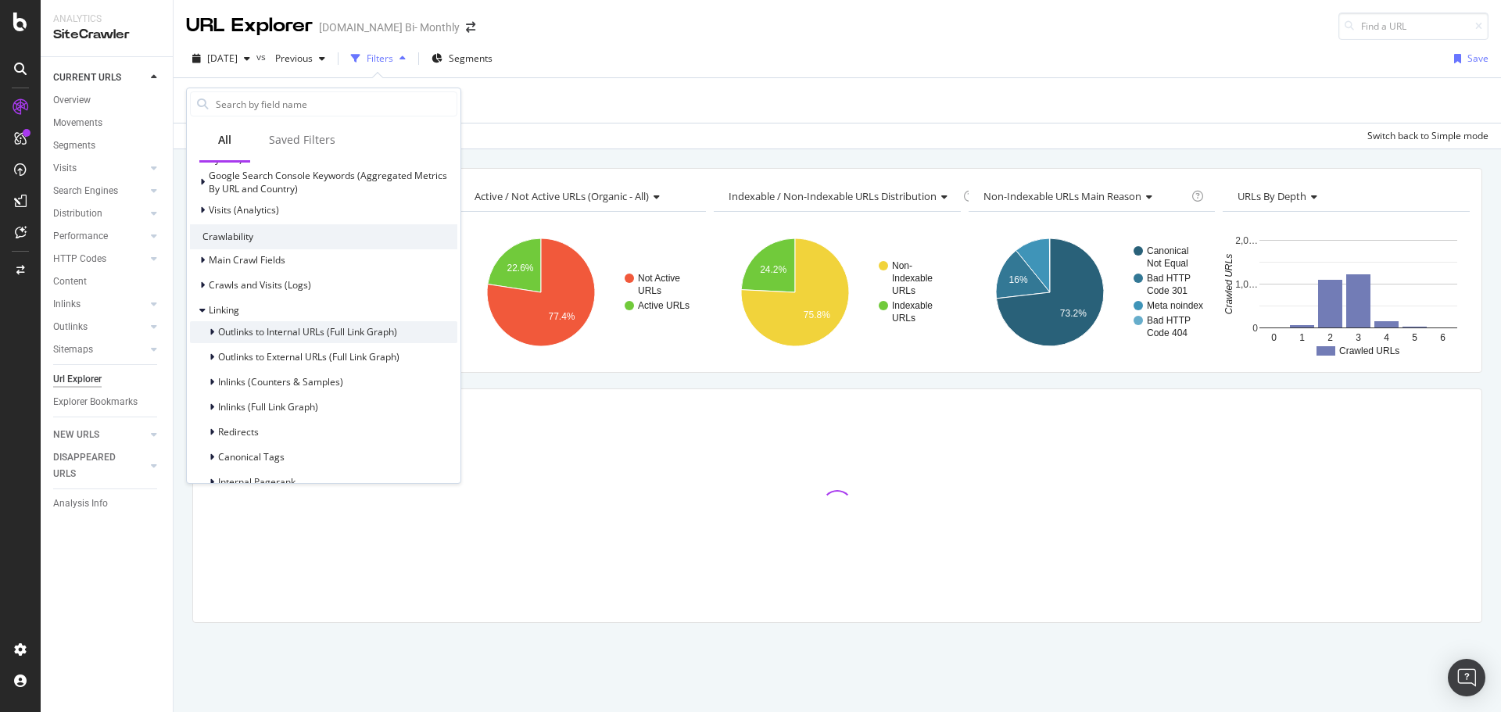
click at [298, 331] on span "Outlinks to Internal URLs (Full Link Graph)" at bounding box center [307, 331] width 179 height 13
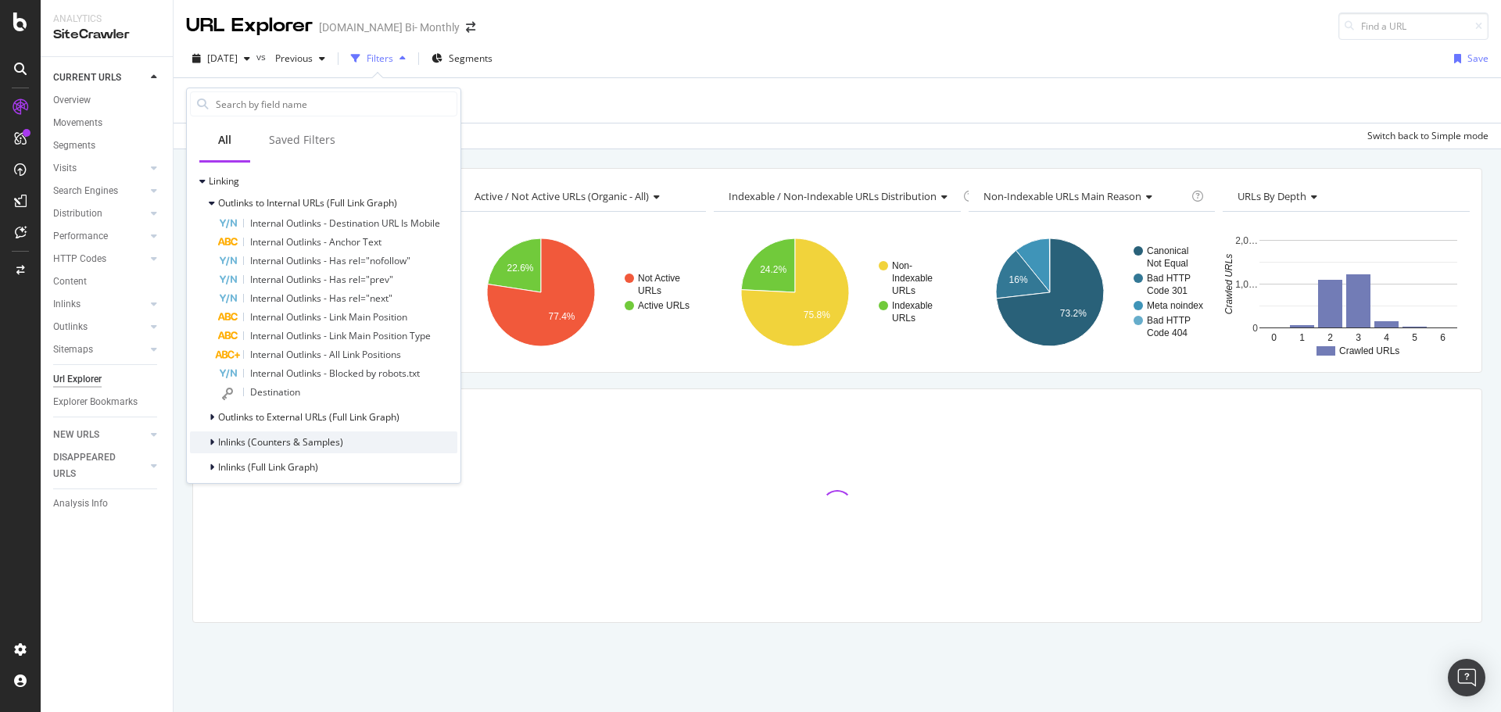
scroll to position [547, 0]
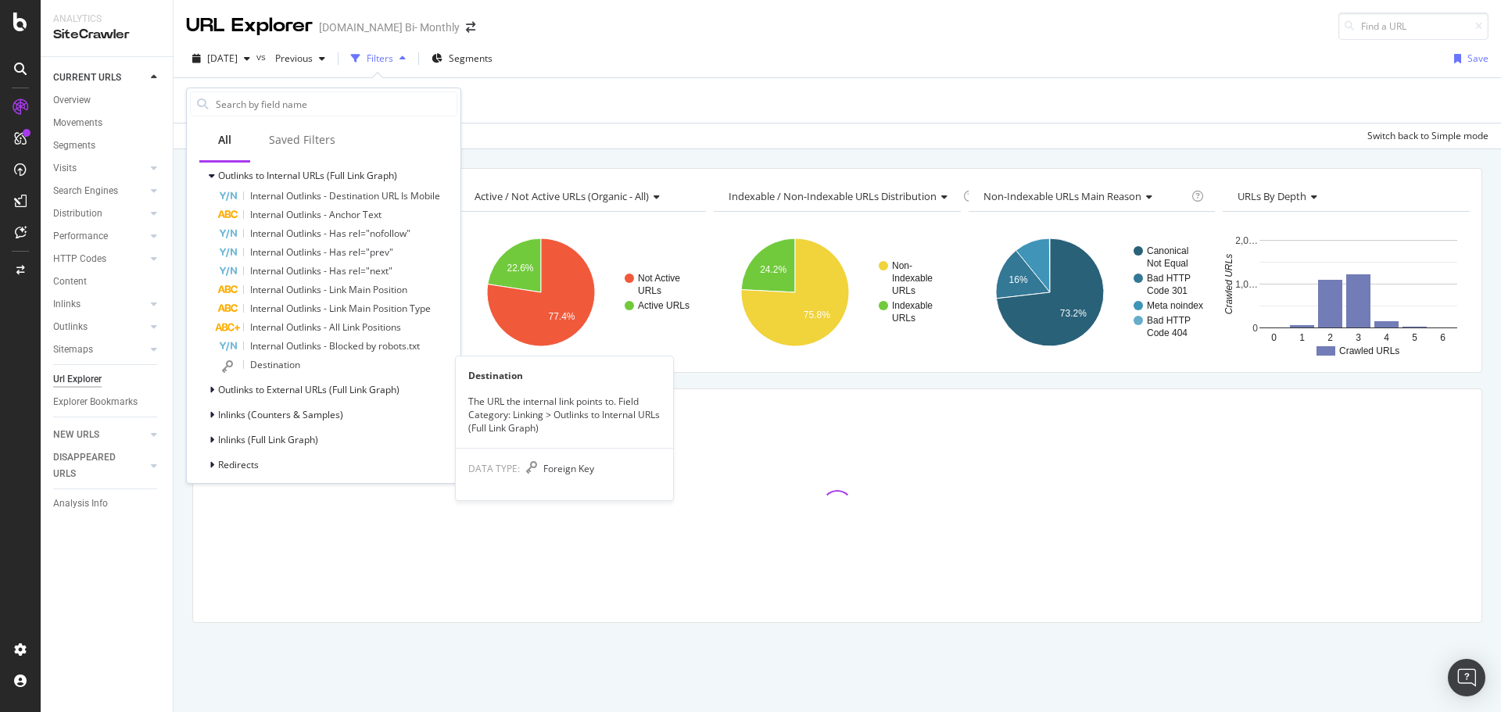
click at [296, 367] on span "Destination" at bounding box center [275, 364] width 50 height 13
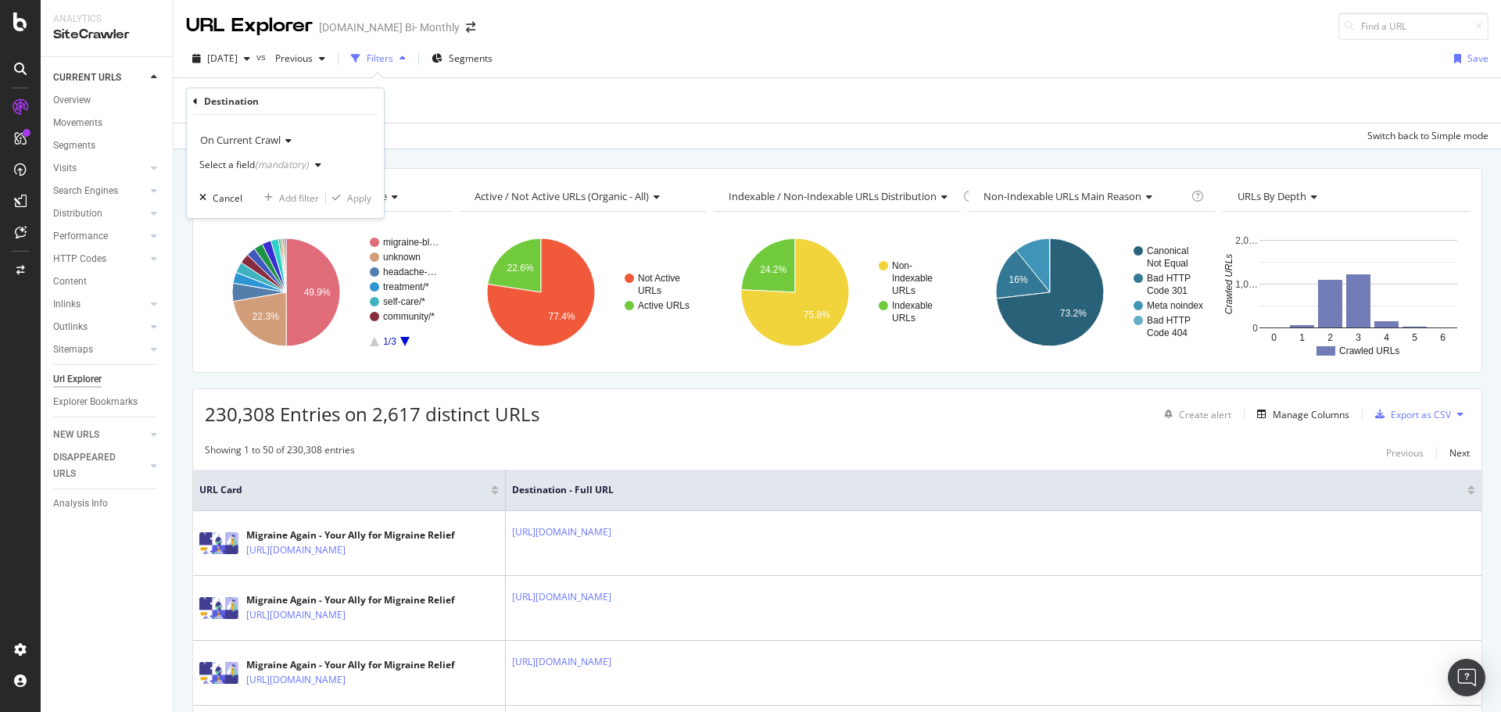
click at [282, 176] on div "Select a field (mandatory)" at bounding box center [263, 164] width 128 height 23
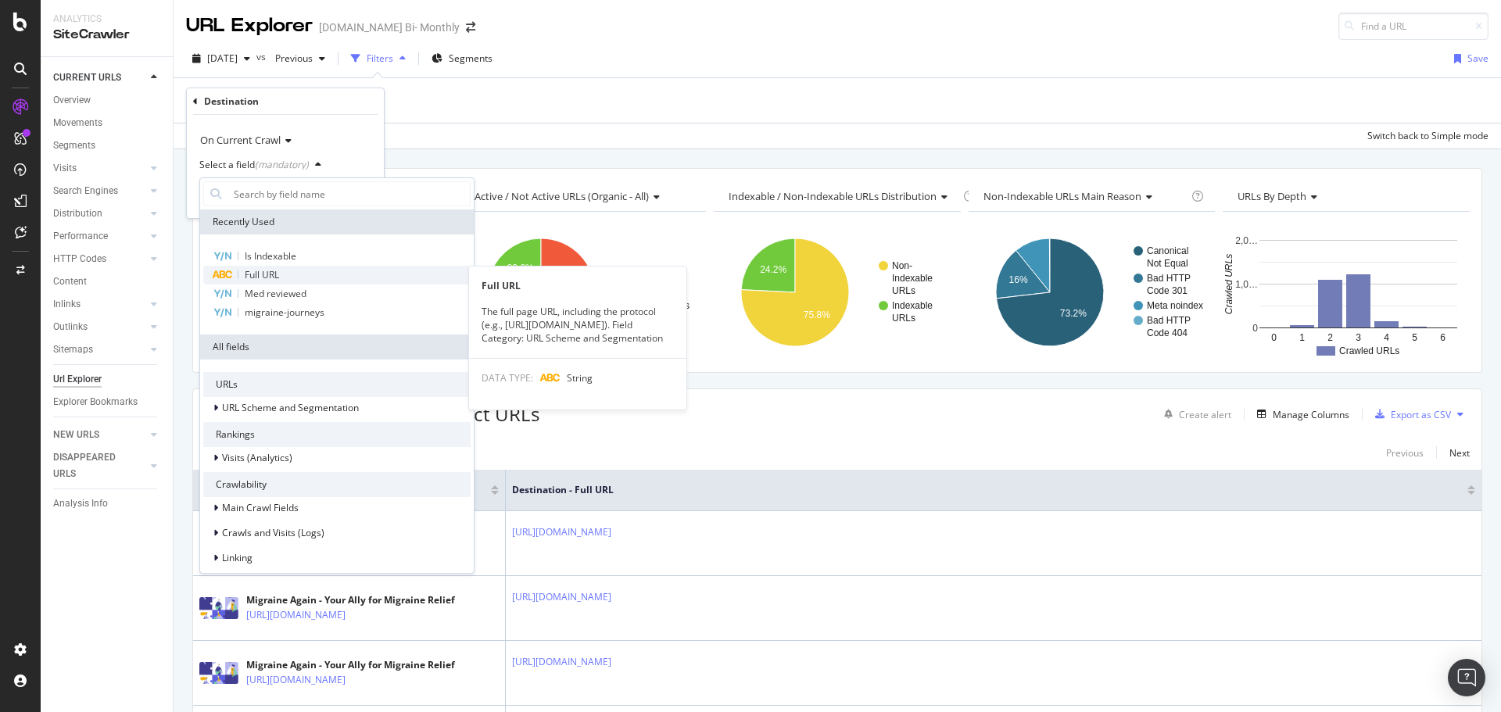
click at [273, 267] on div "Full URL" at bounding box center [336, 275] width 267 height 19
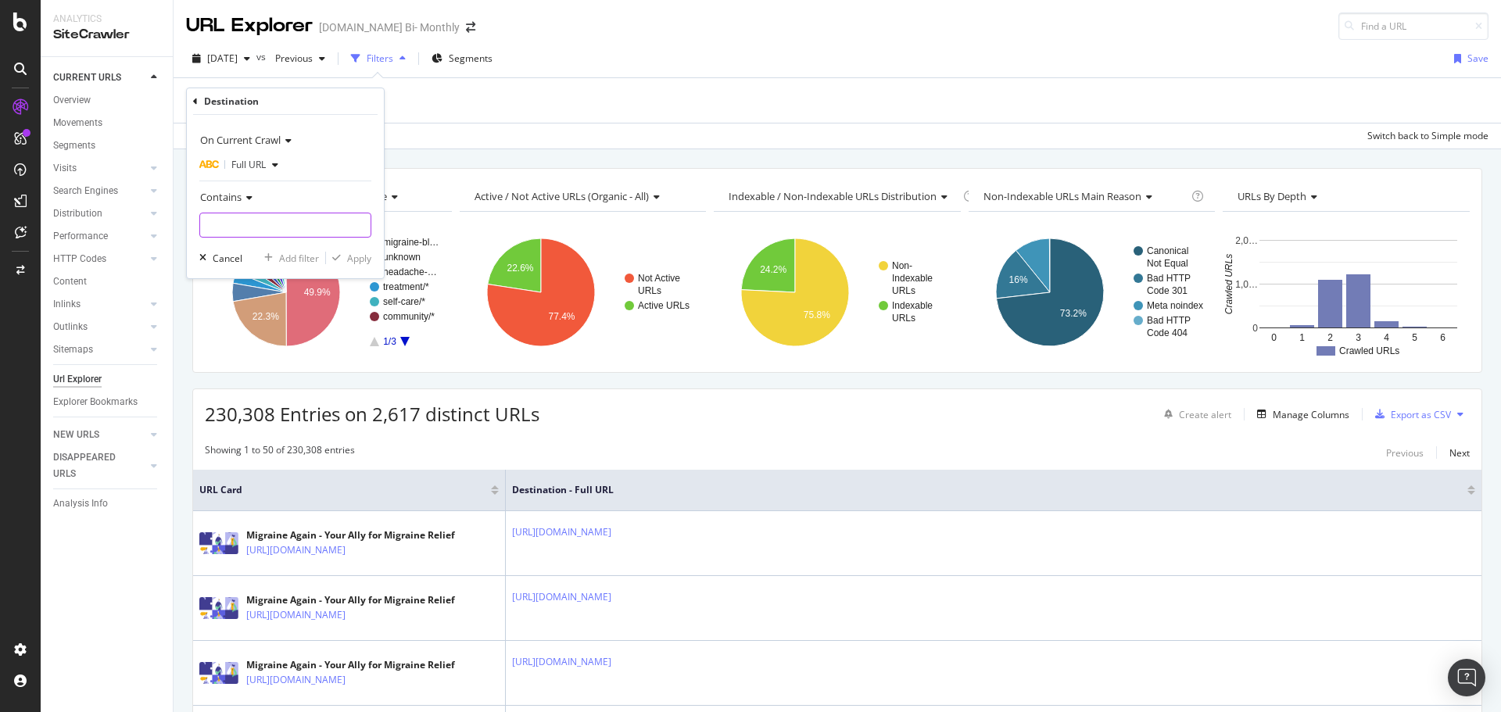
click at [260, 219] on input "text" at bounding box center [285, 225] width 170 height 25
type input "branch="
click at [360, 263] on div "Apply" at bounding box center [359, 258] width 24 height 13
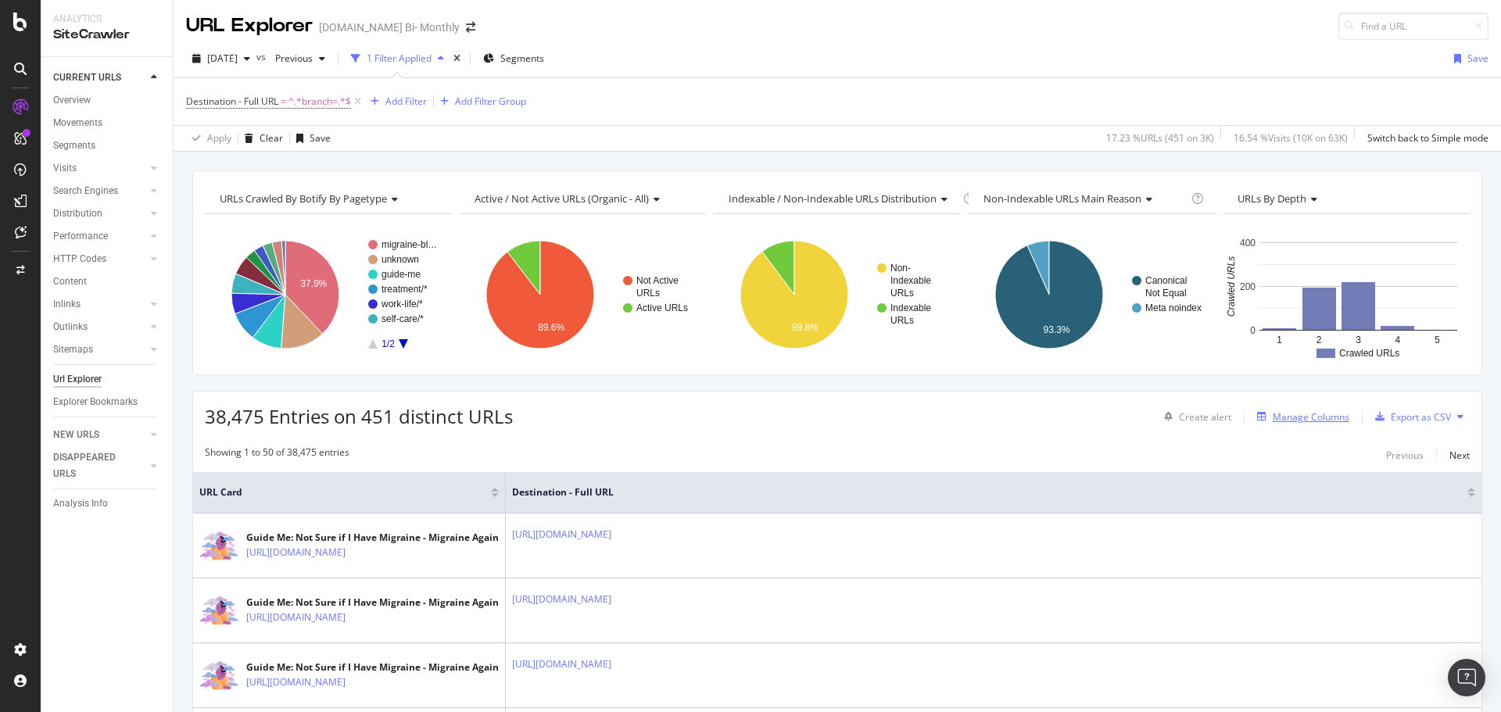
click at [1304, 420] on div "Manage Columns" at bounding box center [1310, 416] width 77 height 13
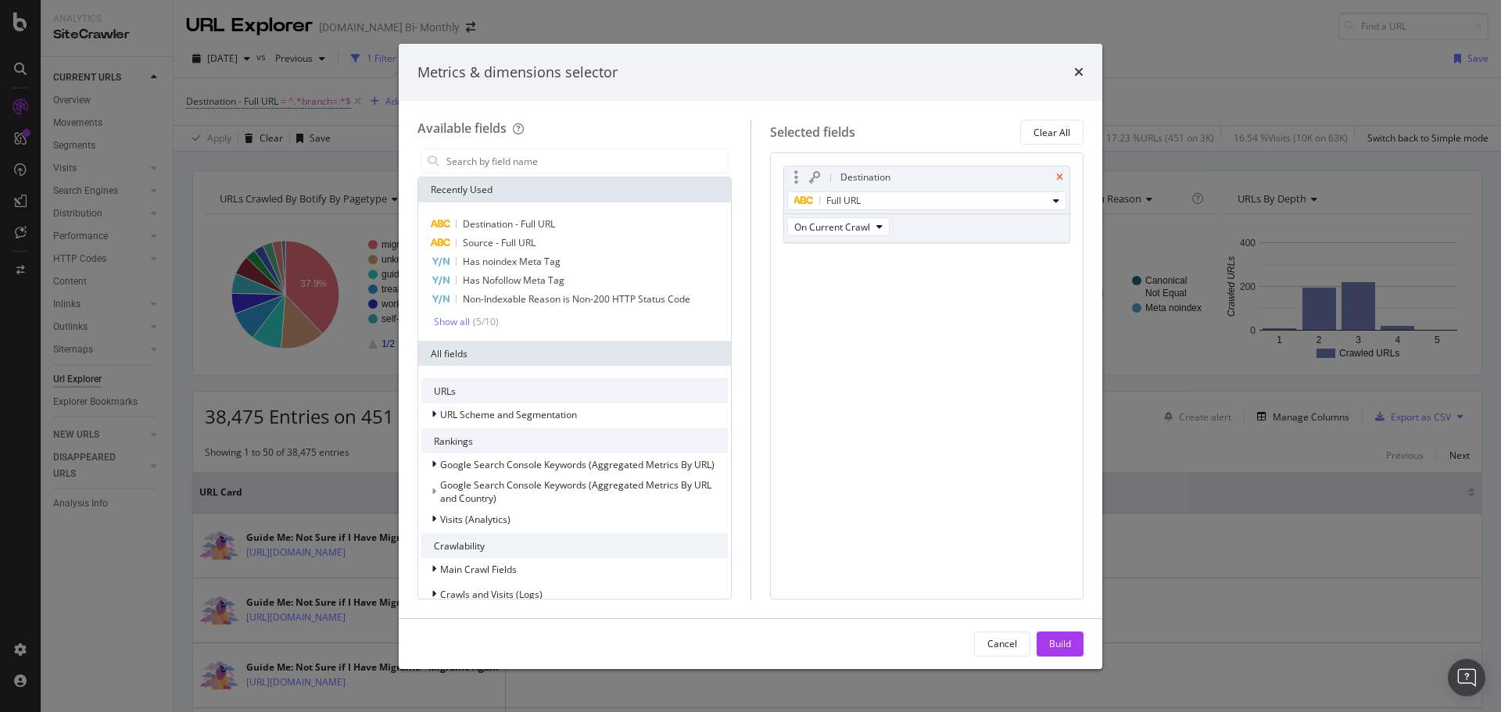
click at [1058, 177] on icon "times" at bounding box center [1059, 177] width 7 height 9
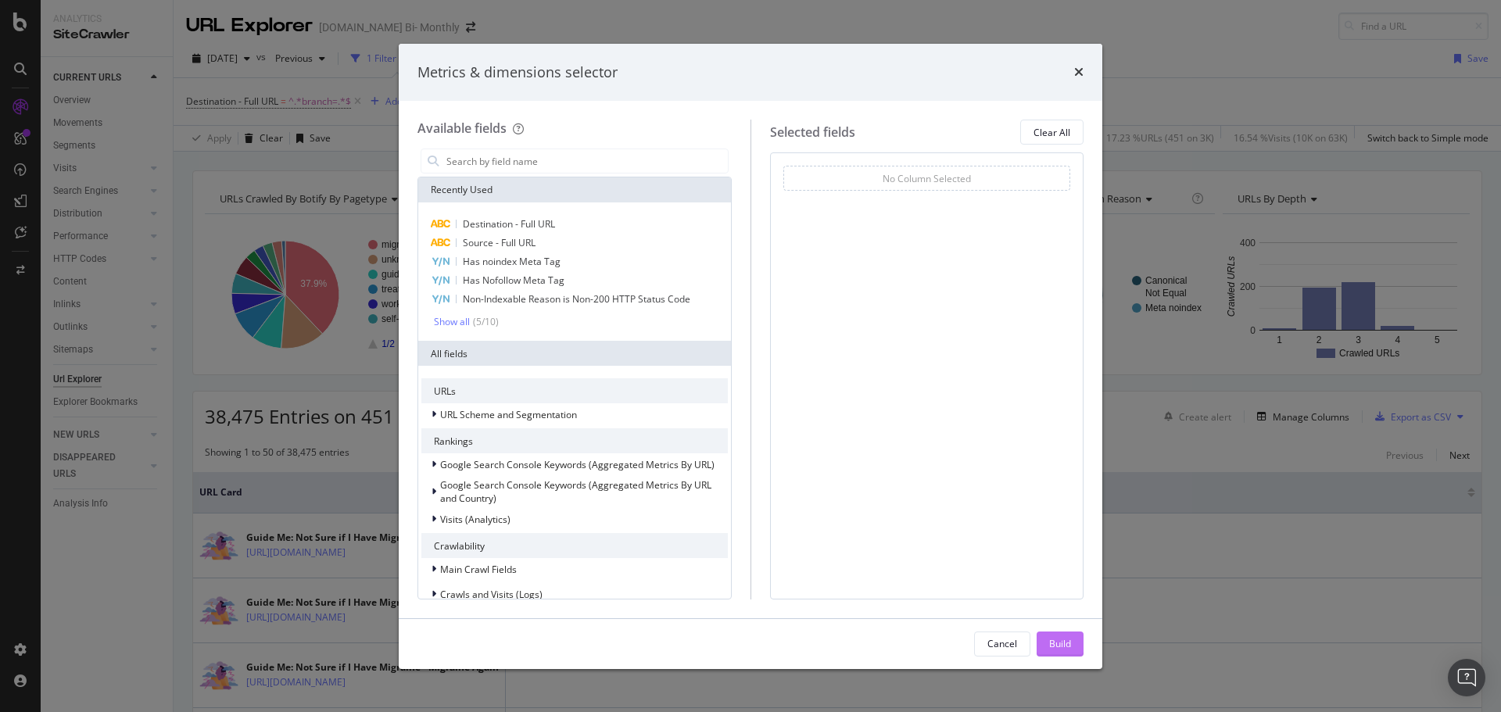
click at [1056, 648] on div "Build" at bounding box center [1060, 643] width 22 height 13
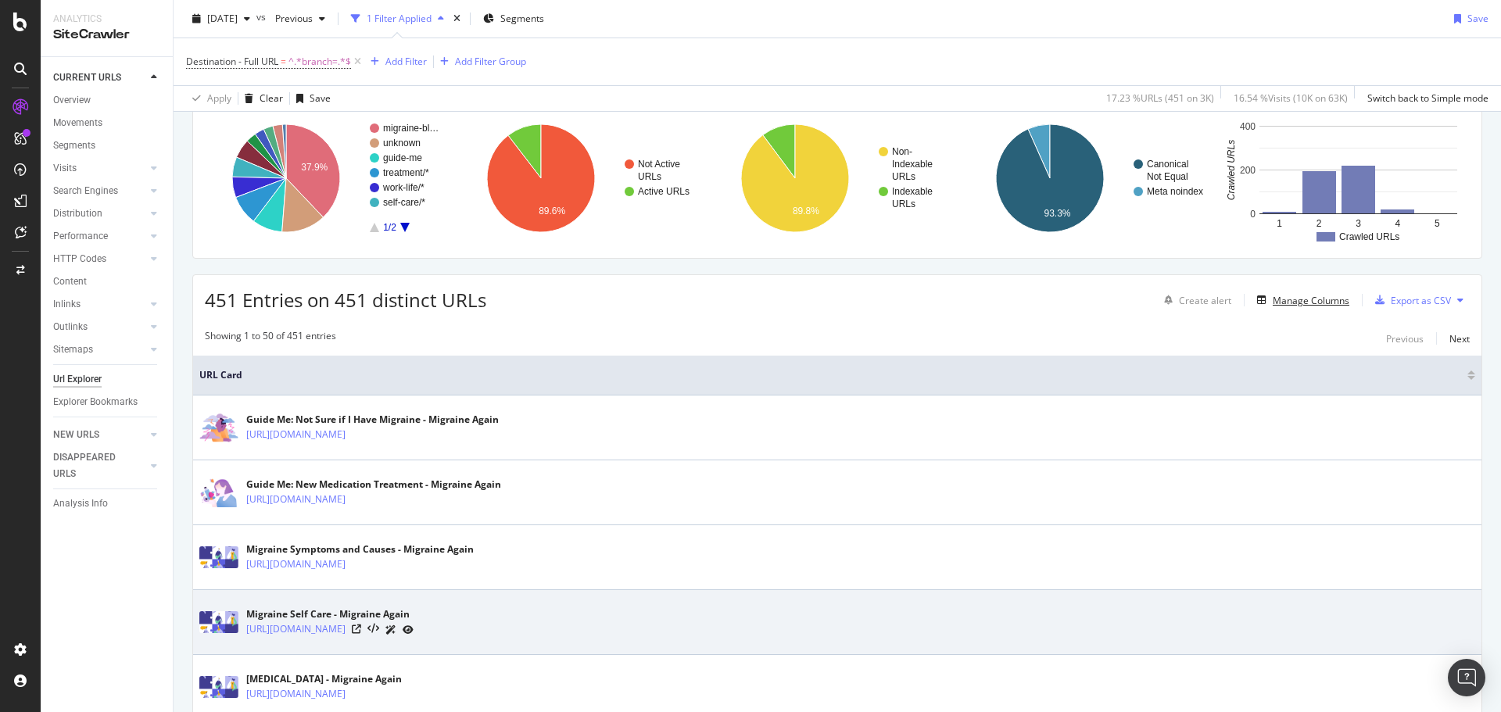
scroll to position [234, 0]
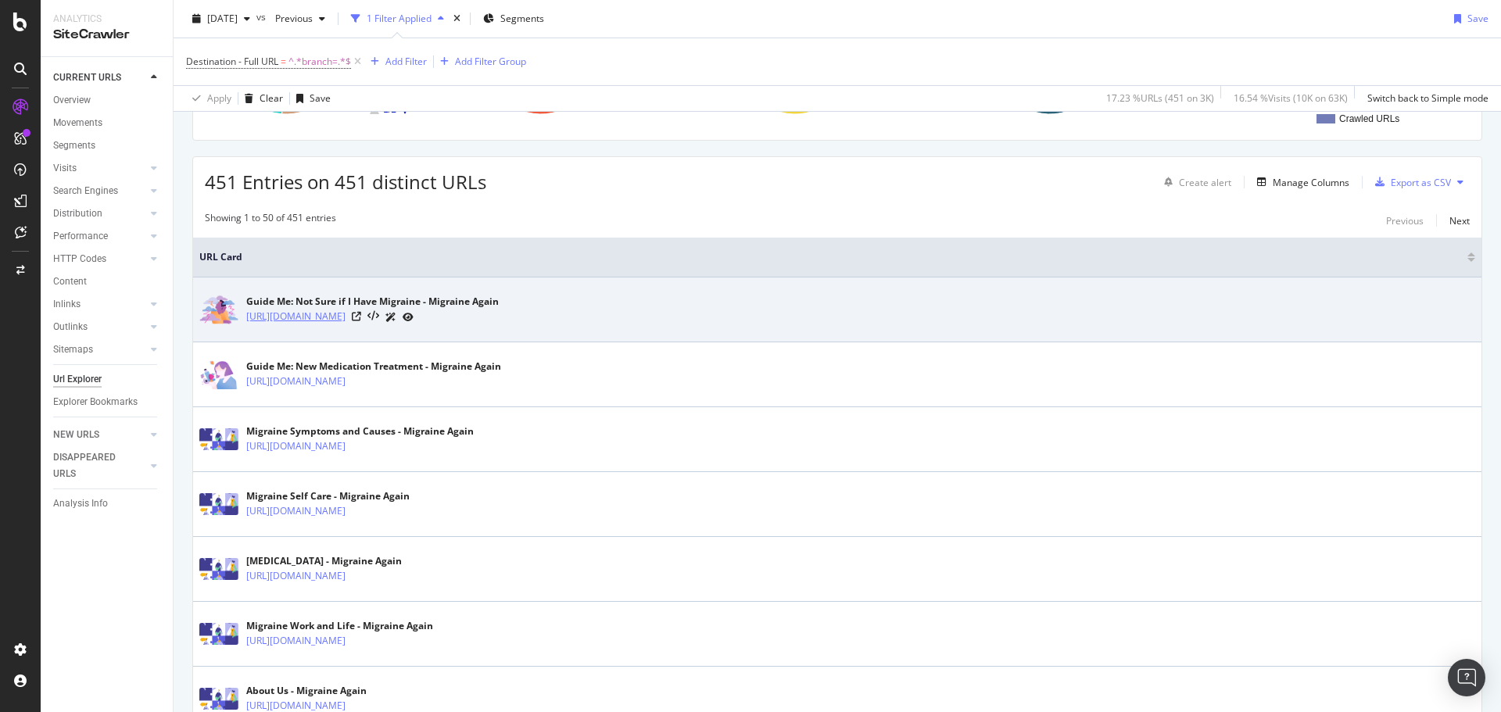
click at [345, 317] on link "[URL][DOMAIN_NAME]" at bounding box center [295, 317] width 99 height 16
click at [361, 316] on icon at bounding box center [356, 316] width 9 height 9
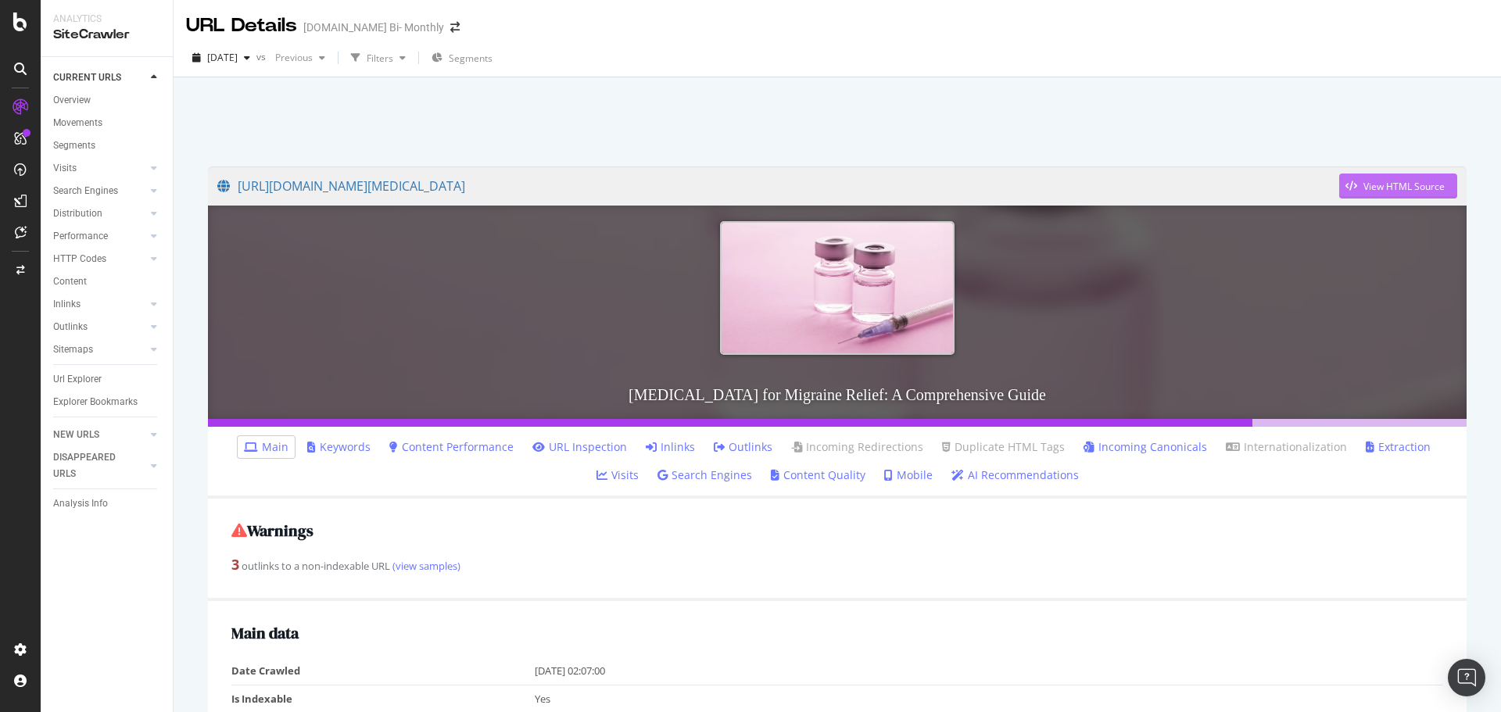
click at [1389, 178] on div "View HTML Source" at bounding box center [1392, 185] width 106 height 23
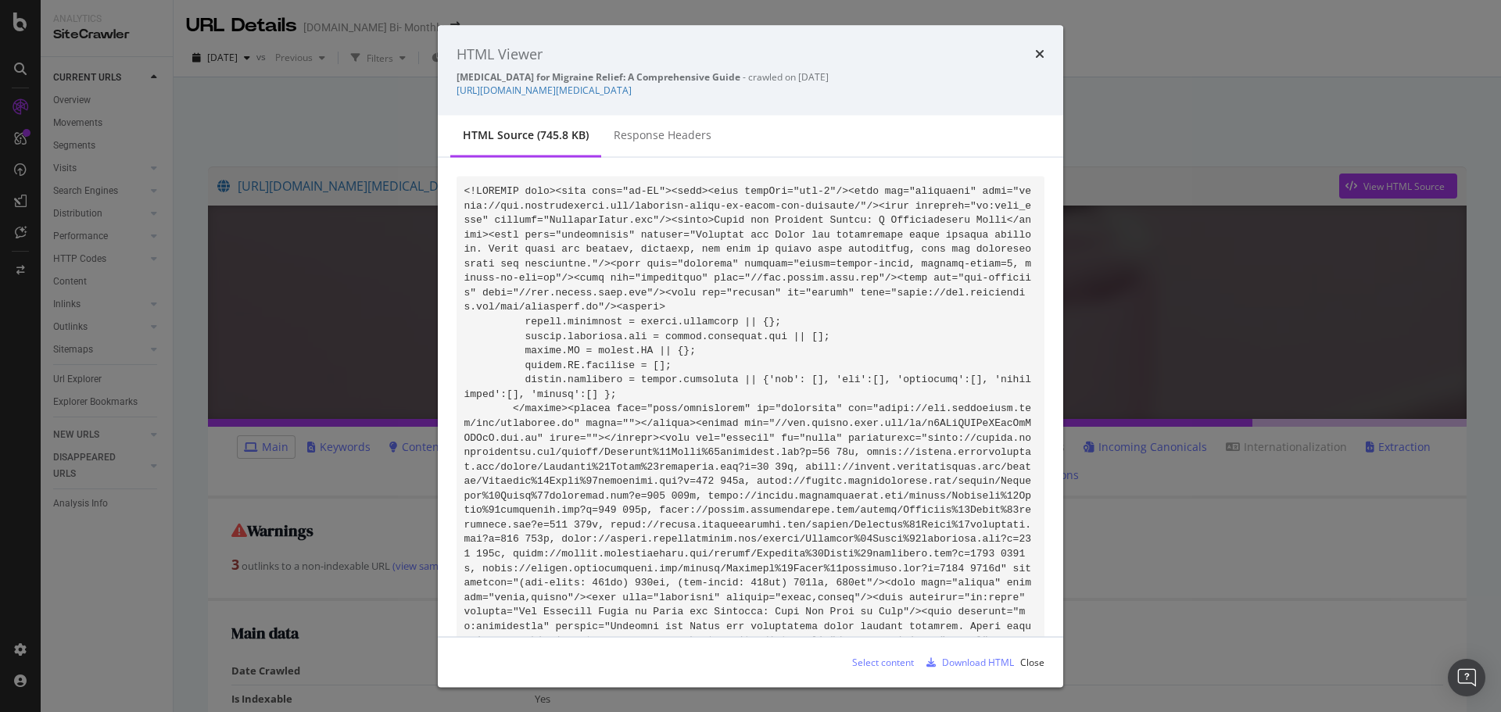
scroll to position [33756, 0]
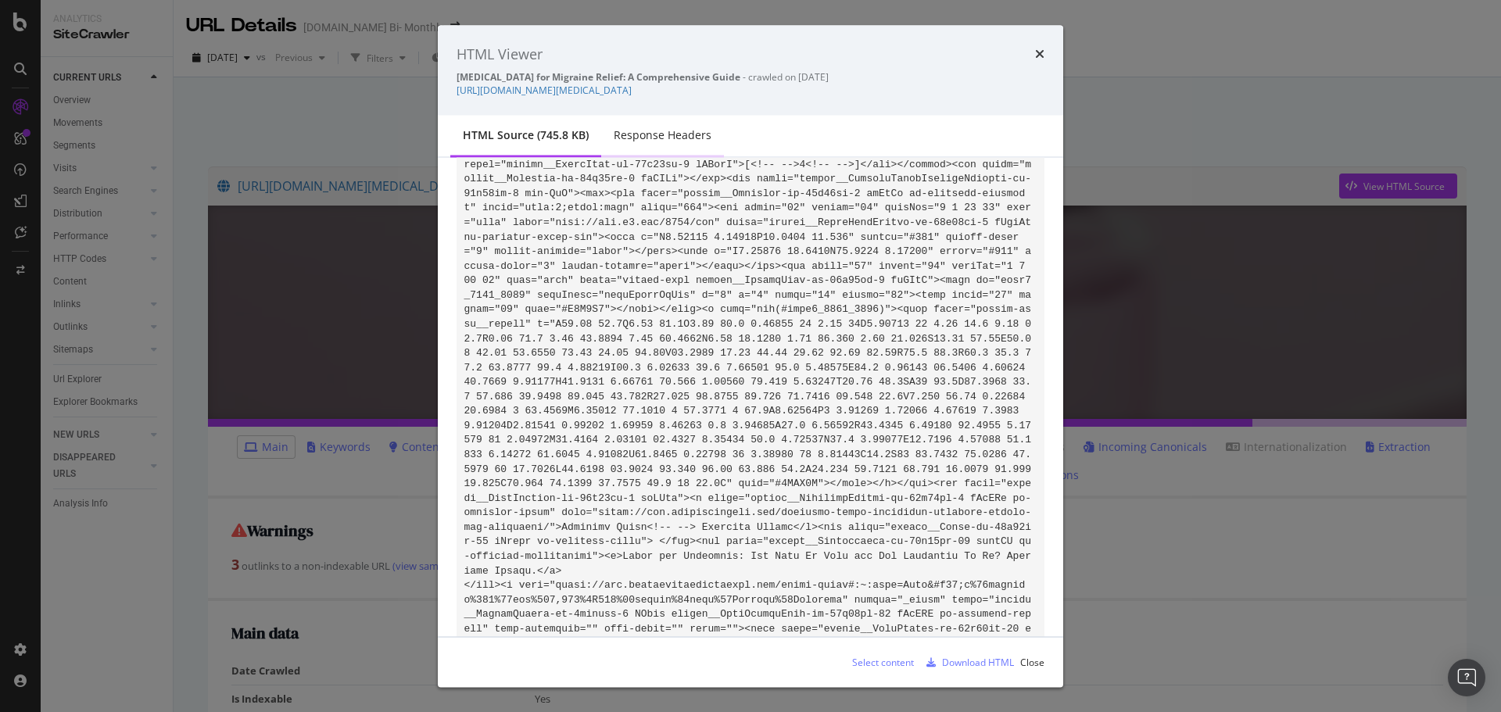
click at [685, 142] on div "Response Headers" at bounding box center [663, 135] width 98 height 16
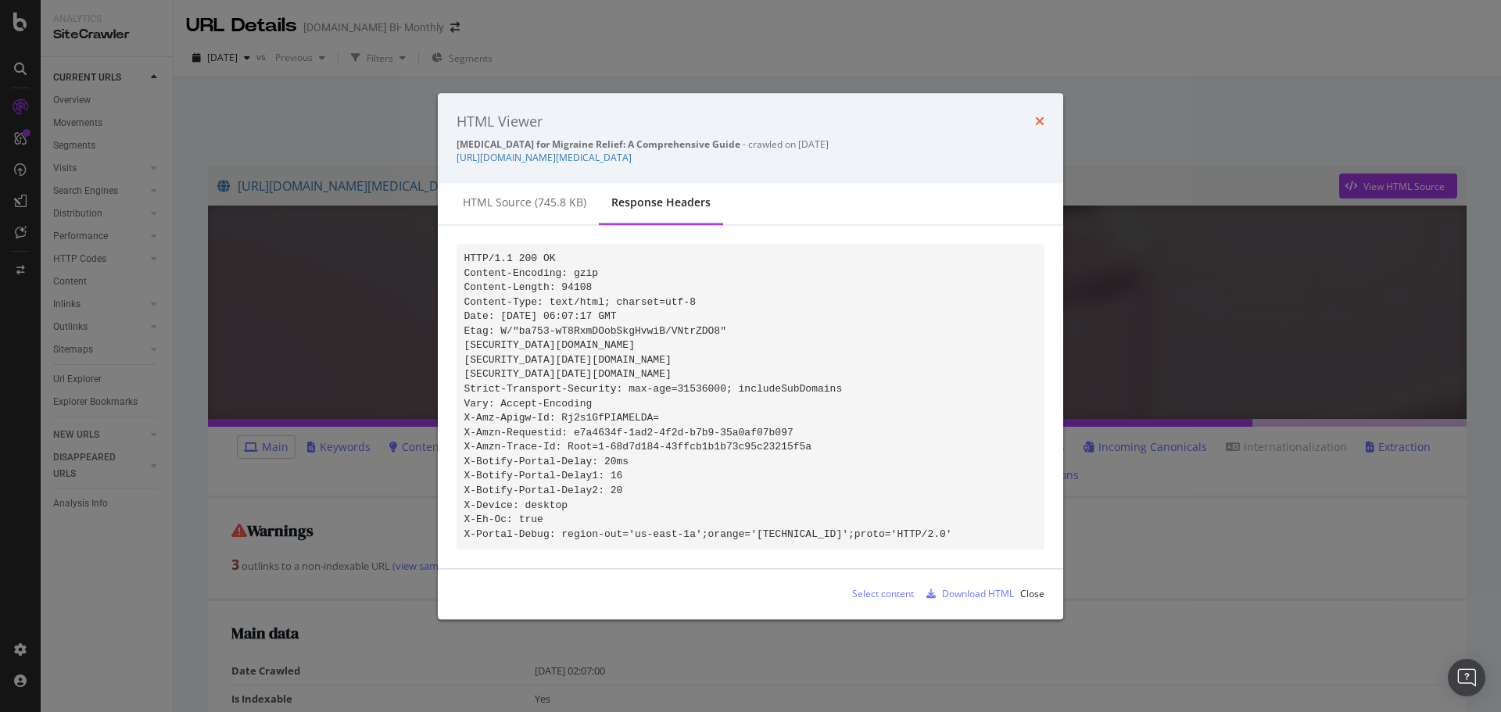
click at [1037, 116] on icon "times" at bounding box center [1039, 122] width 9 height 13
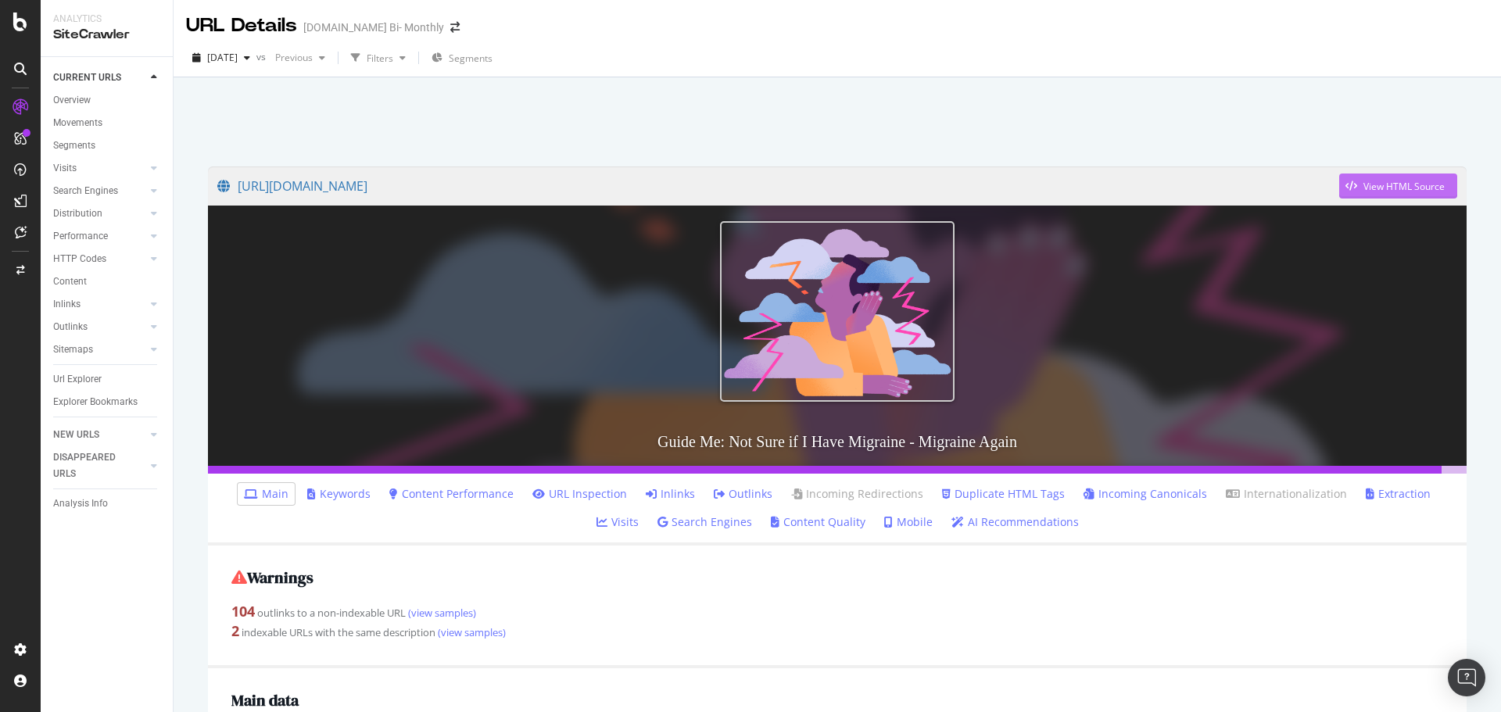
click at [1404, 184] on div "View HTML Source" at bounding box center [1403, 186] width 81 height 13
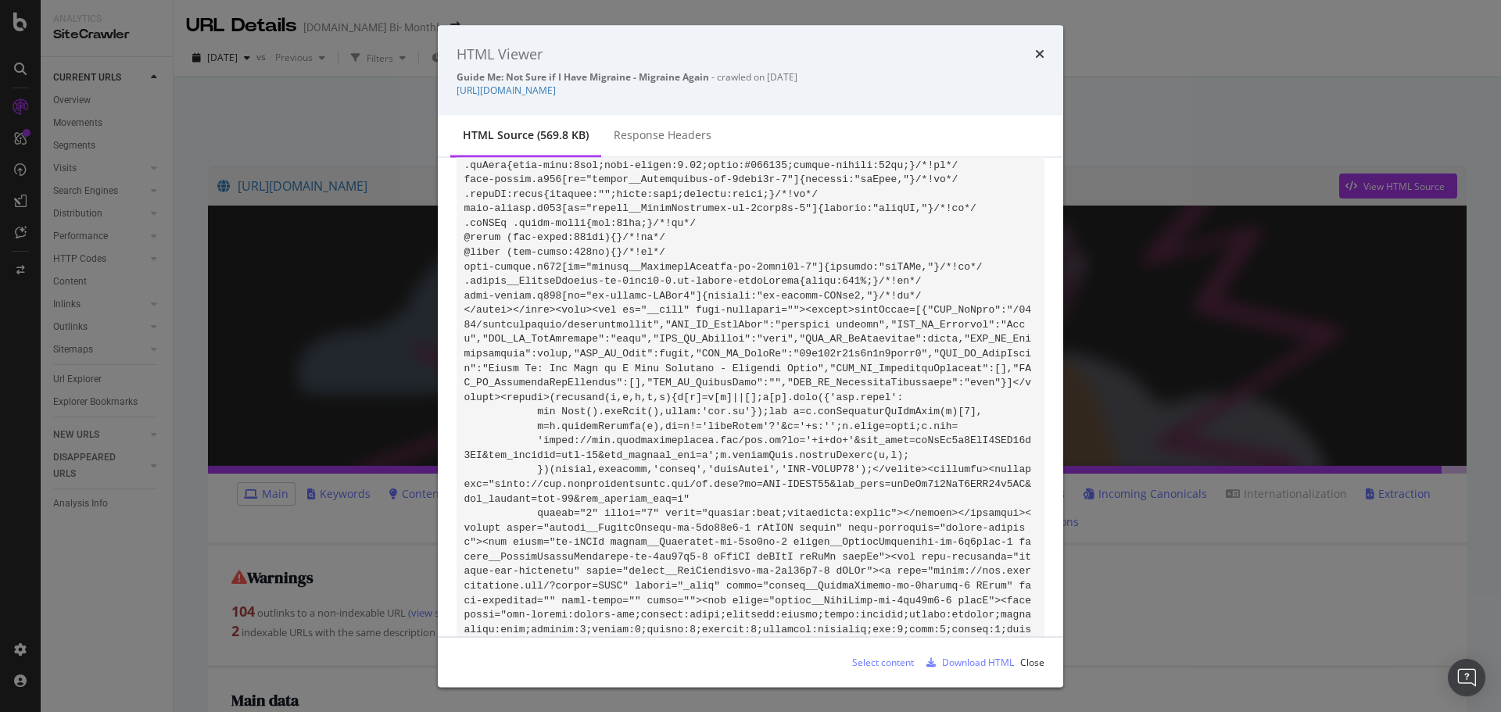
scroll to position [11225, 0]
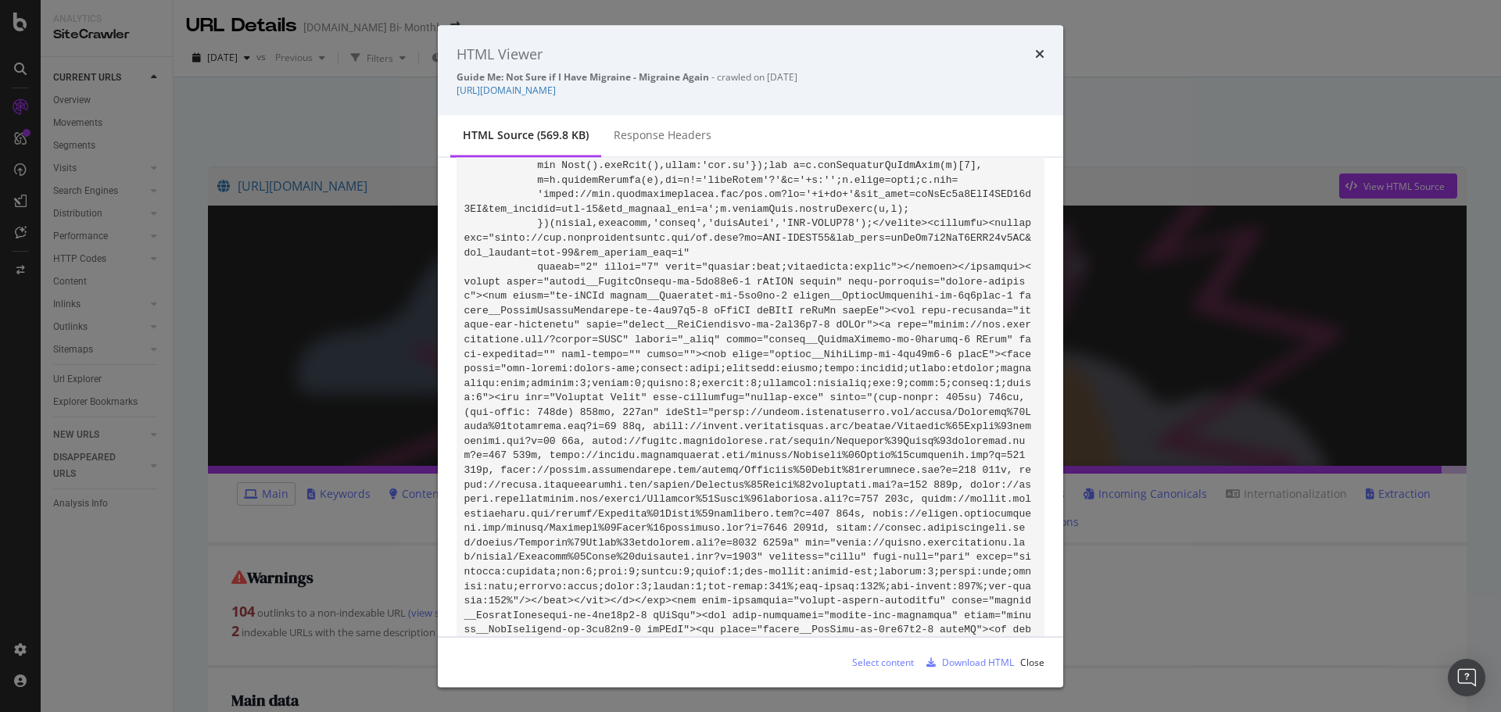
click at [1039, 47] on div "times" at bounding box center [1039, 54] width 9 height 20
